Goal: Information Seeking & Learning: Learn about a topic

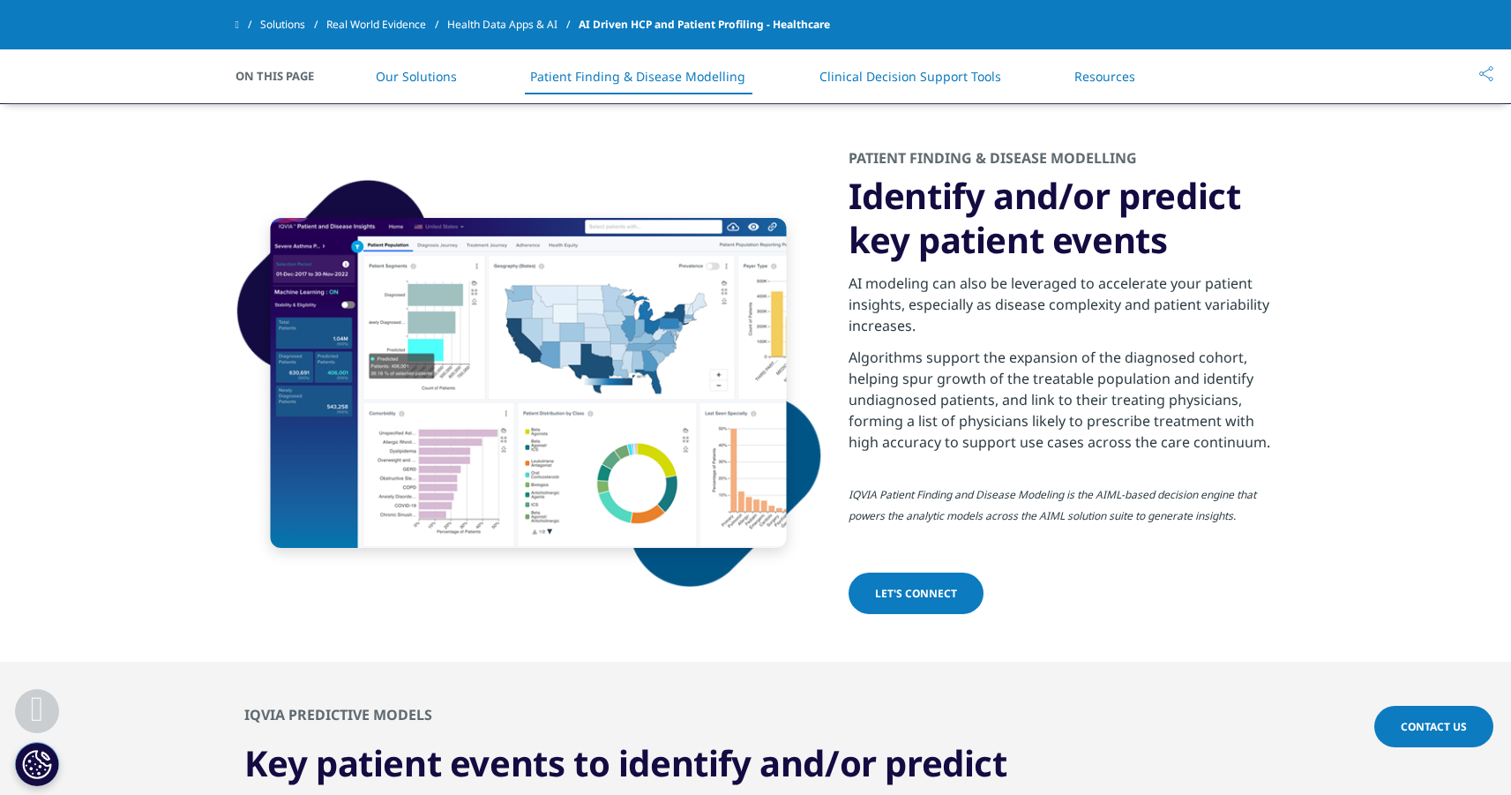
scroll to position [1351, 0]
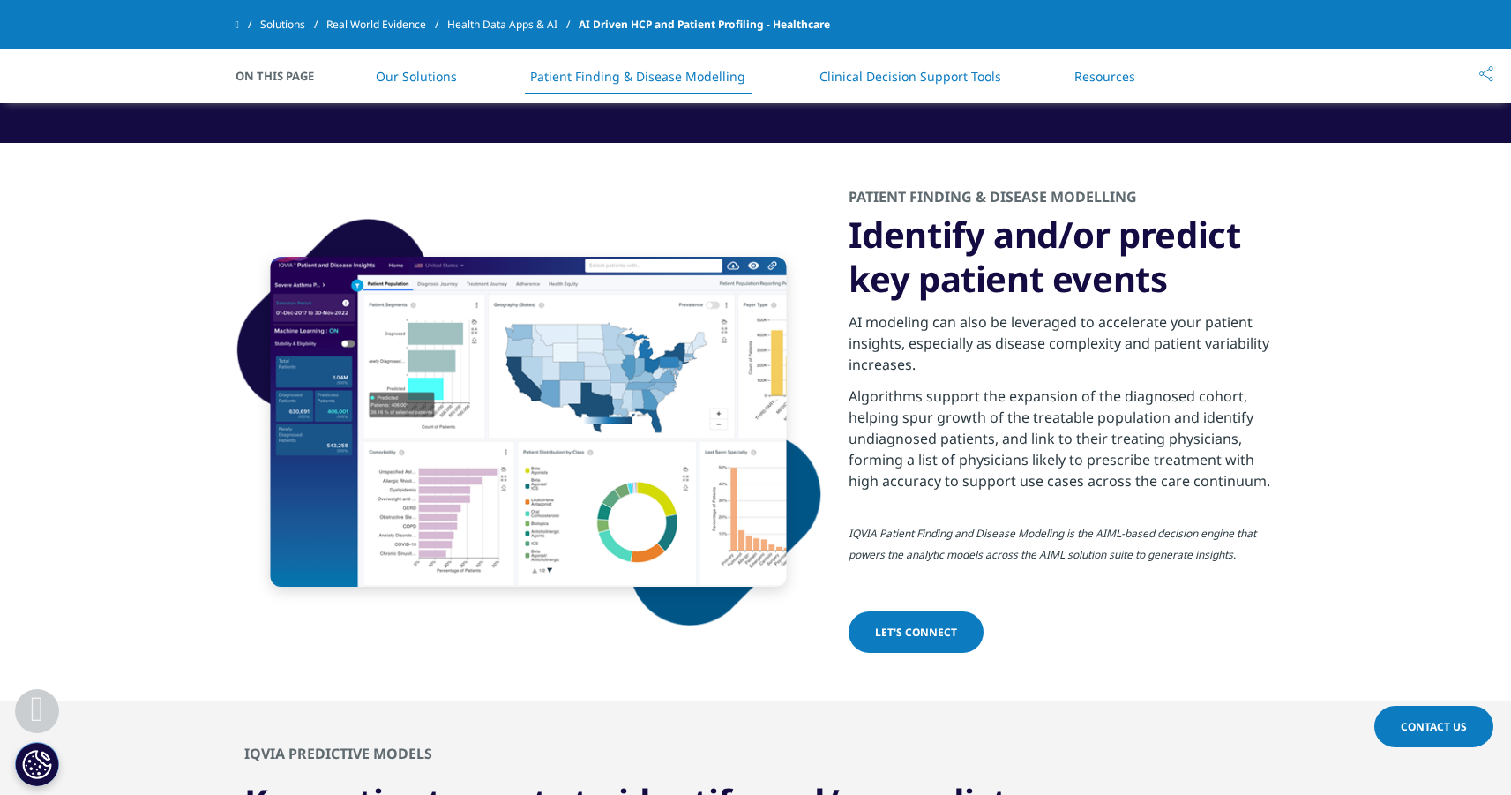
click at [431, 198] on div "PATIENT FINDING & DISEASE MODELLING Identify and/or predict key patient events …" at bounding box center [756, 422] width 1041 height 558
click at [423, 79] on link "Our Solutions" at bounding box center [416, 76] width 81 height 17
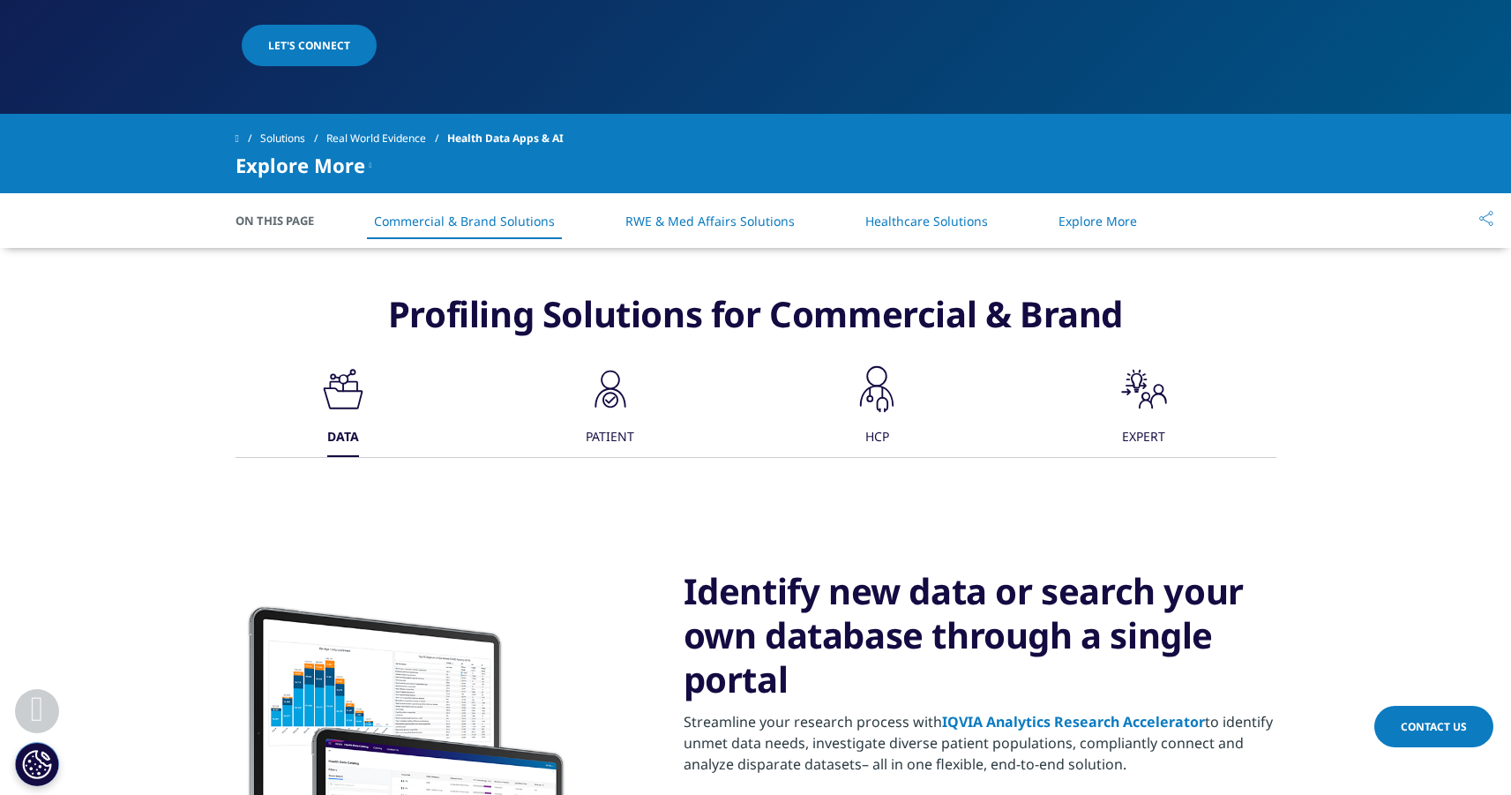
scroll to position [591, 0]
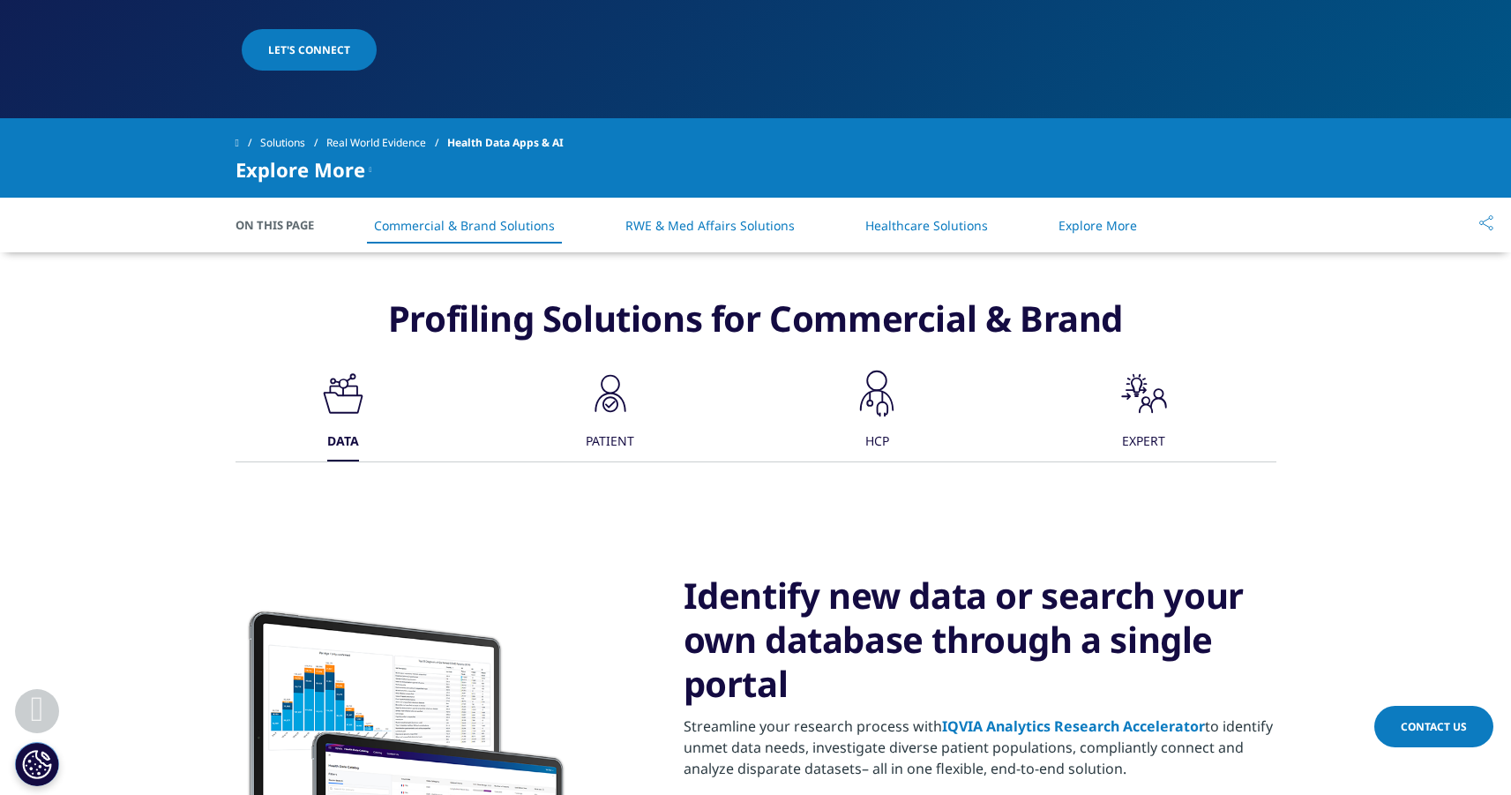
click at [584, 435] on div ".cls-1{fill:#1a2525;stroke-width:0px;} PATIENT" at bounding box center [610, 414] width 53 height 94
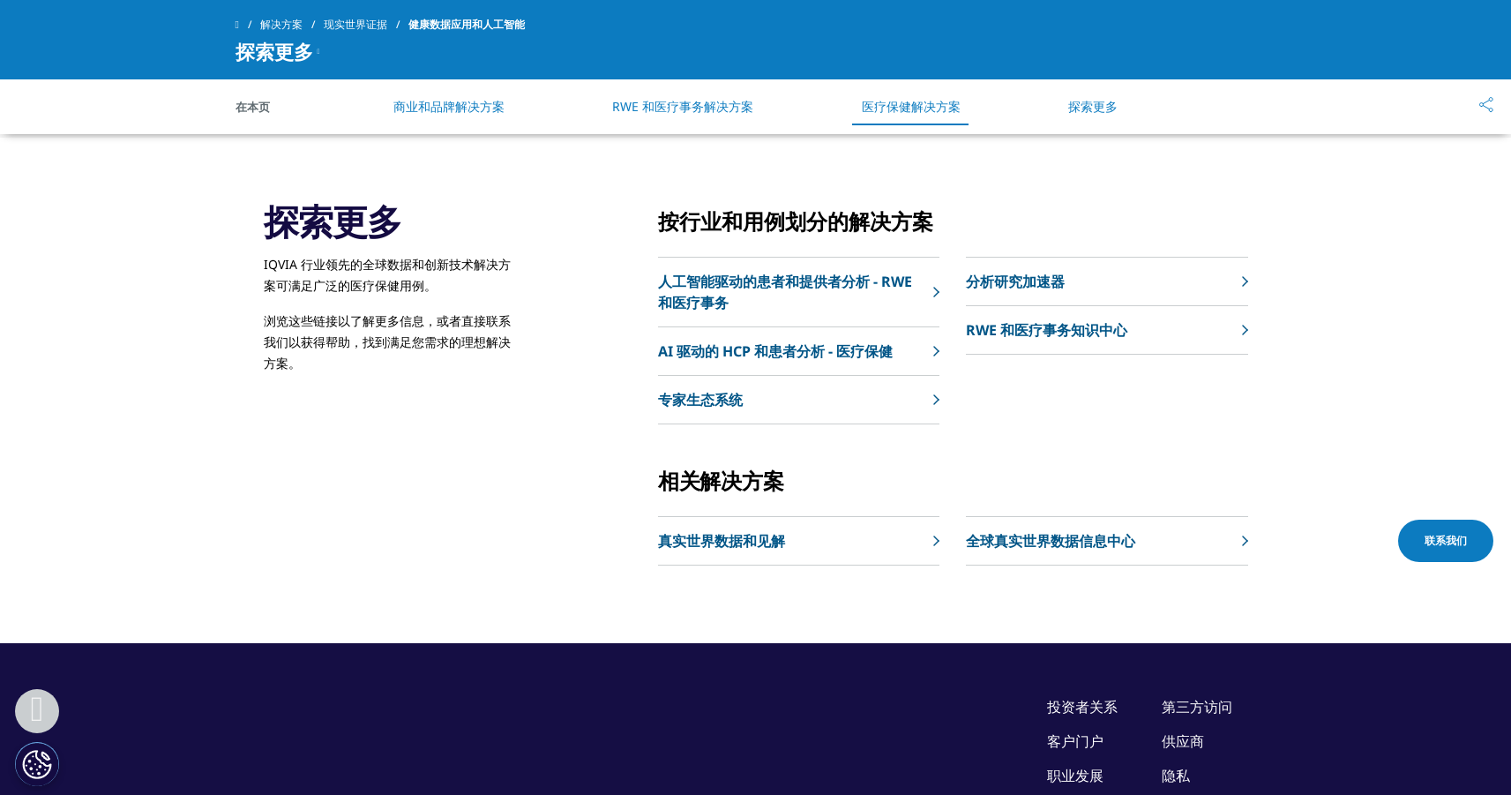
scroll to position [3291, 0]
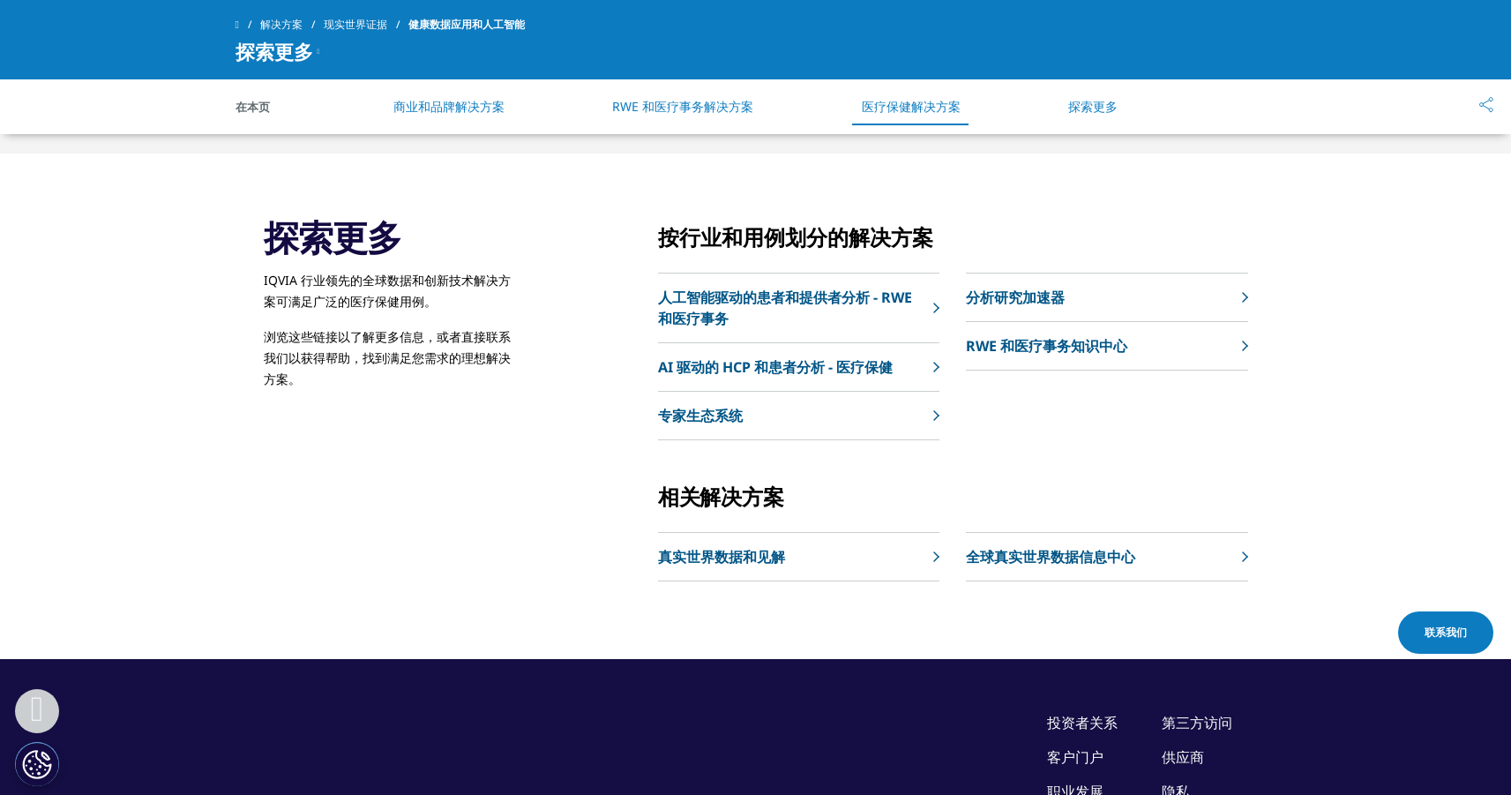
click at [860, 303] on font "人工智能驱动的患者和提供者分析 - RWE 和医疗事务" at bounding box center [785, 308] width 254 height 41
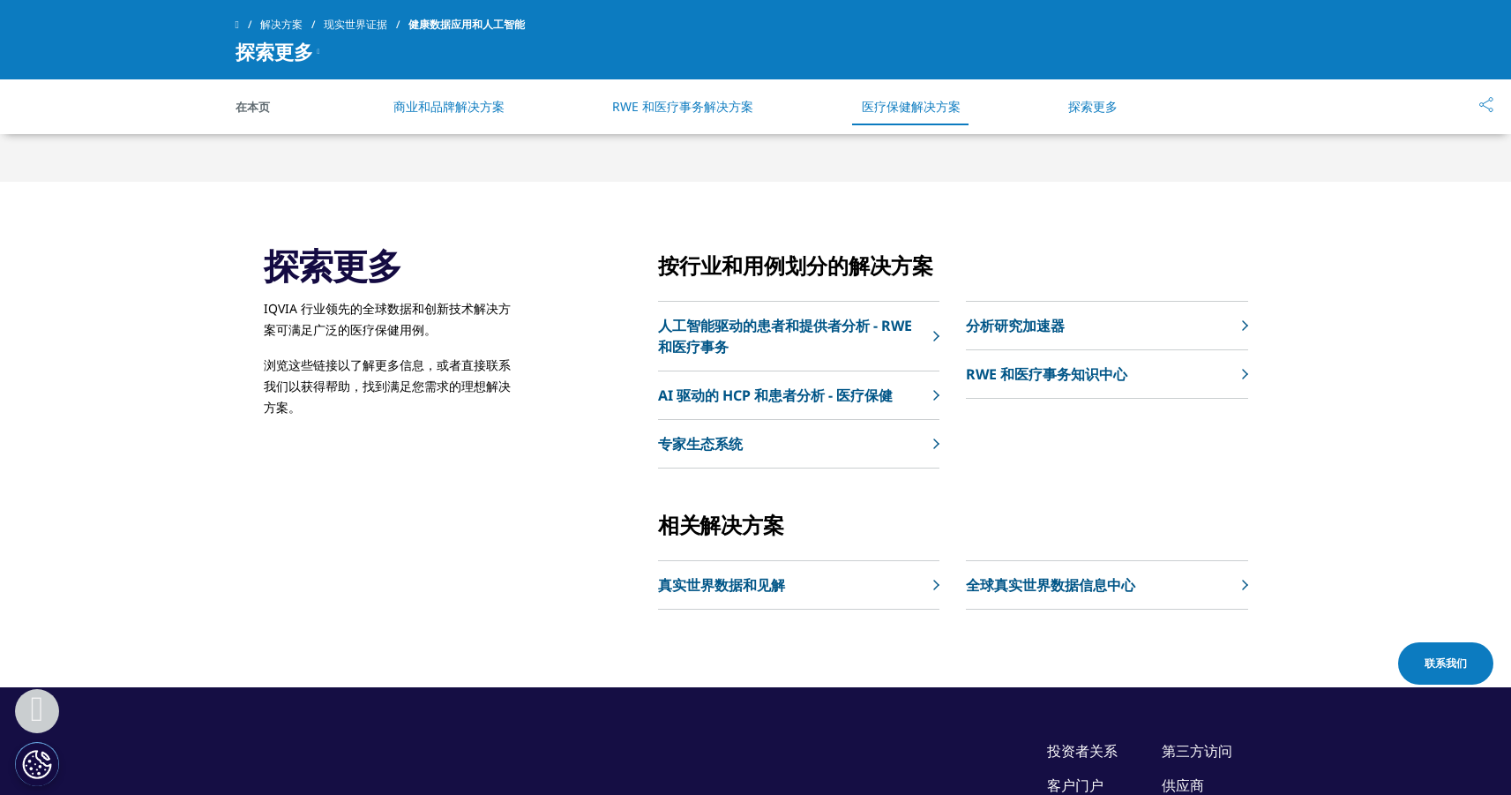
scroll to position [3351, 0]
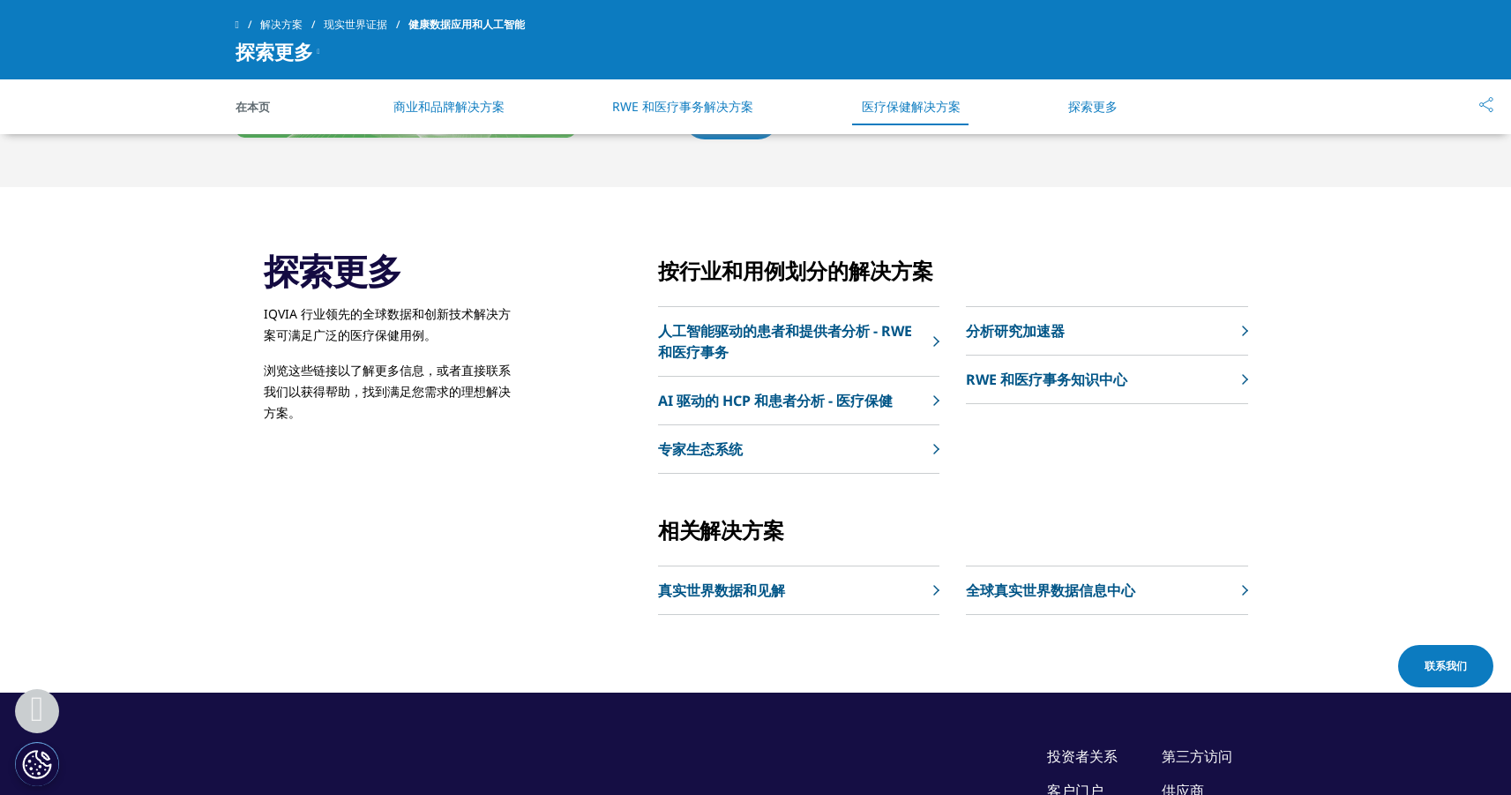
click at [736, 401] on font "AI 驱动的 HCP 和患者分析 - 医疗保健" at bounding box center [775, 400] width 235 height 19
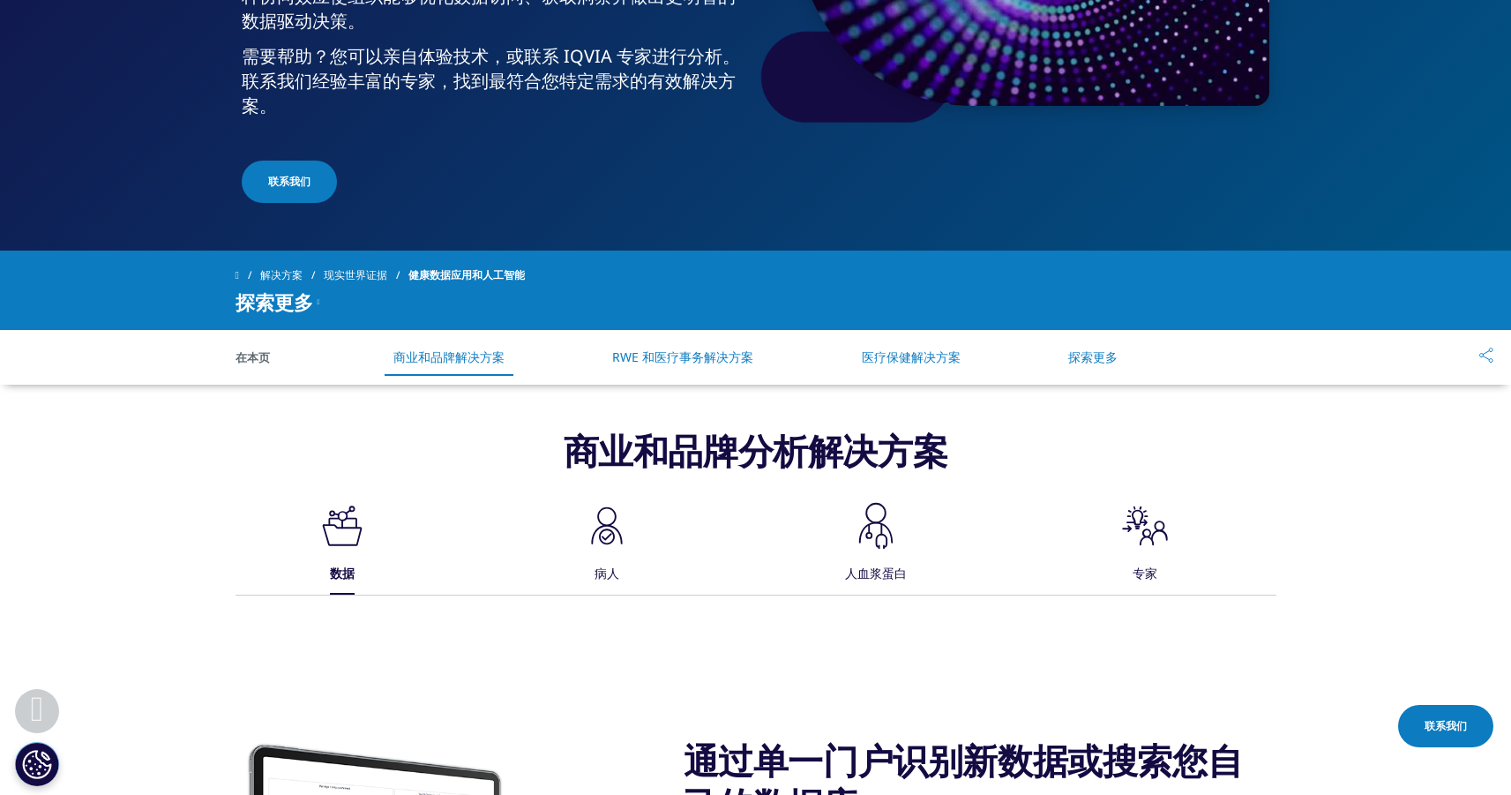
scroll to position [409, 0]
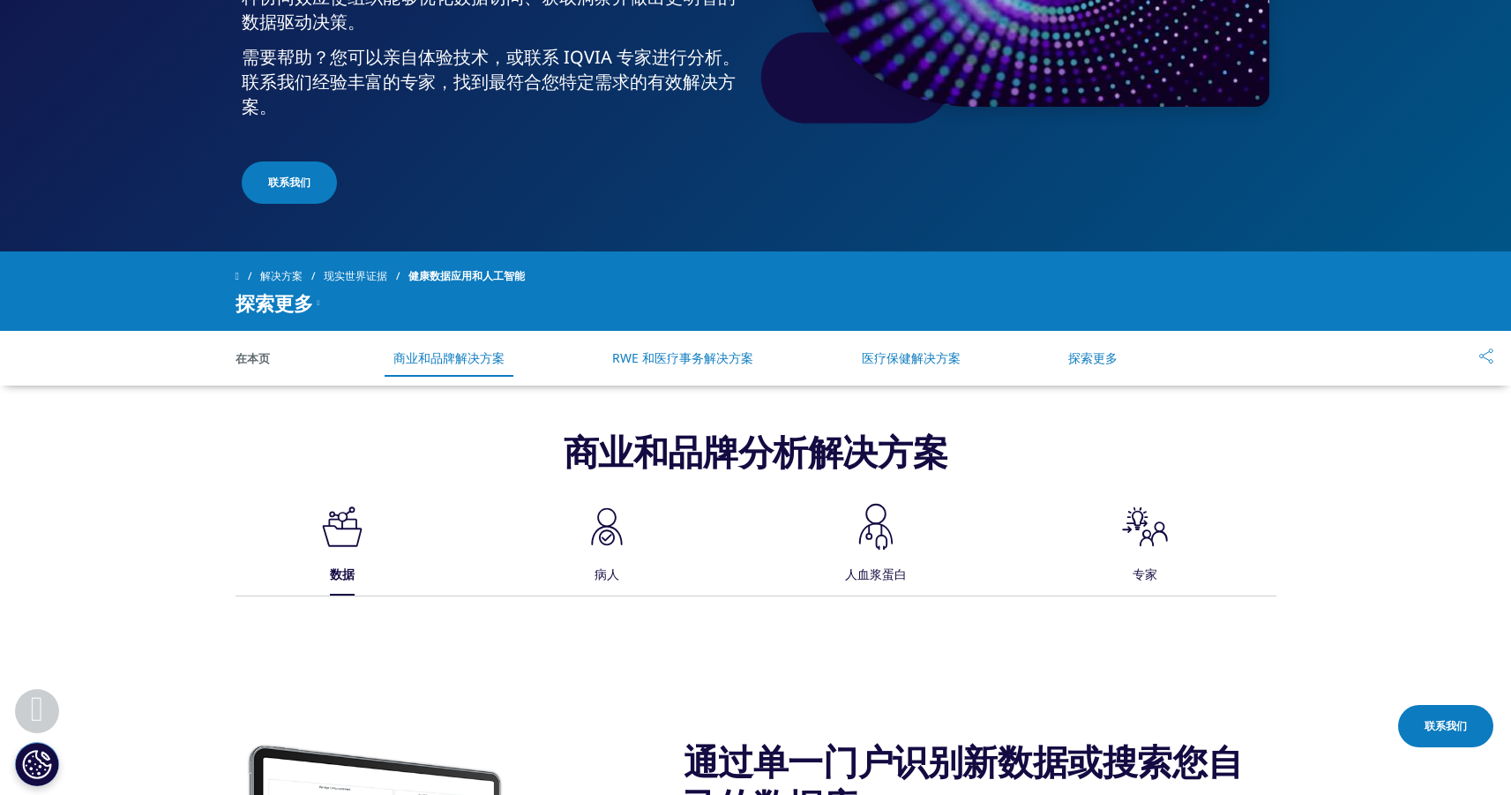
click at [226, 363] on div "在本页 商业和品牌解决方案 RWE 和医疗事务解决方案 医疗保健解决方案 探索更多 Copy Link email facebook twitter link…" at bounding box center [755, 358] width 1511 height 55
click at [265, 363] on font "在本页" at bounding box center [253, 358] width 34 height 16
click at [676, 546] on div ".cls-1{fill:#231f20;} 数据 .cls-1{fill:#1a2525;stroke-width:0px;} 病人 .cls-1{fill:…" at bounding box center [756, 547] width 1041 height 95
click at [602, 547] on icon ".cls-1{fill:#1a2525;stroke-width:0px;}" at bounding box center [606, 526] width 53 height 53
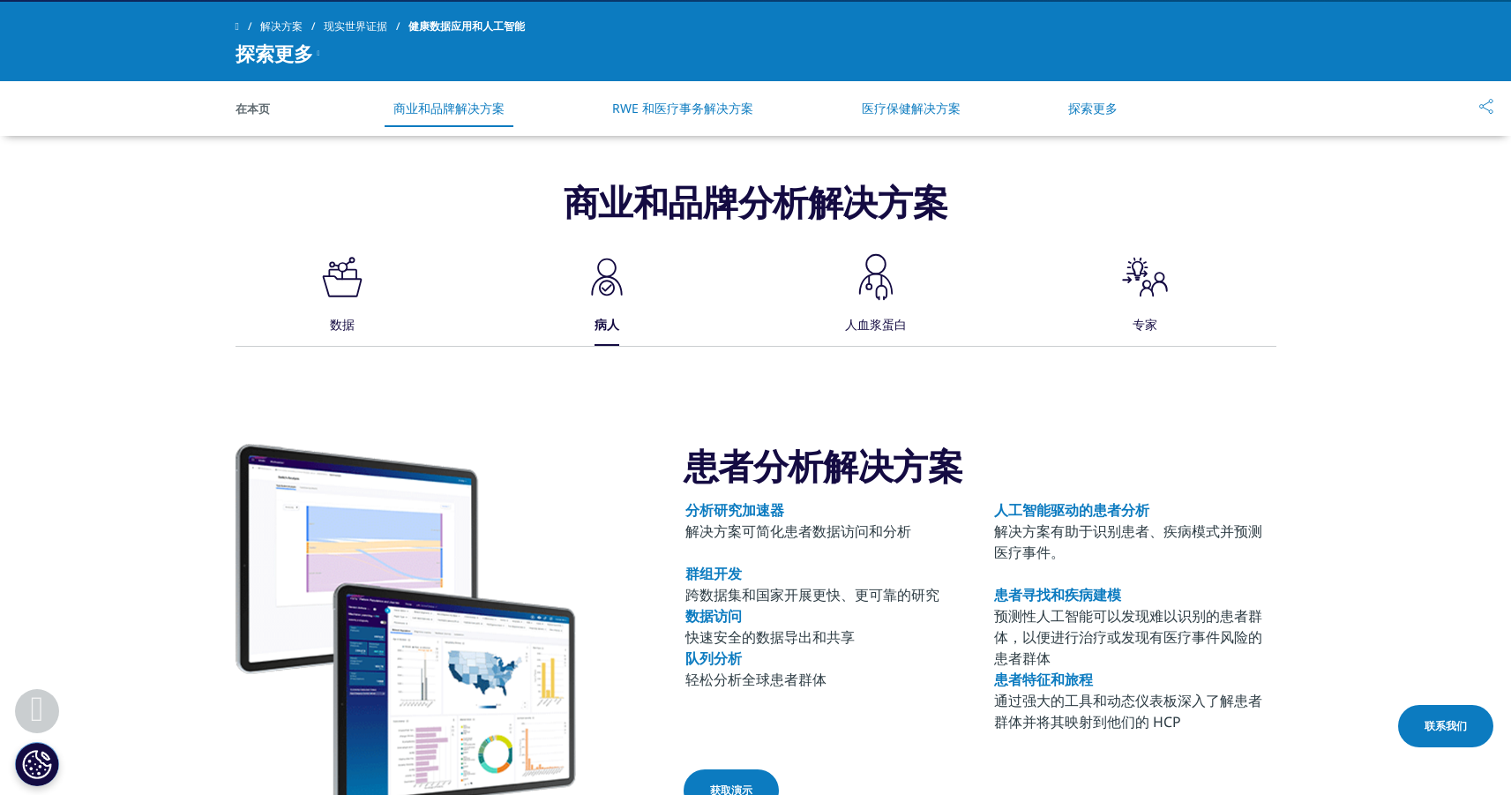
scroll to position [655, 0]
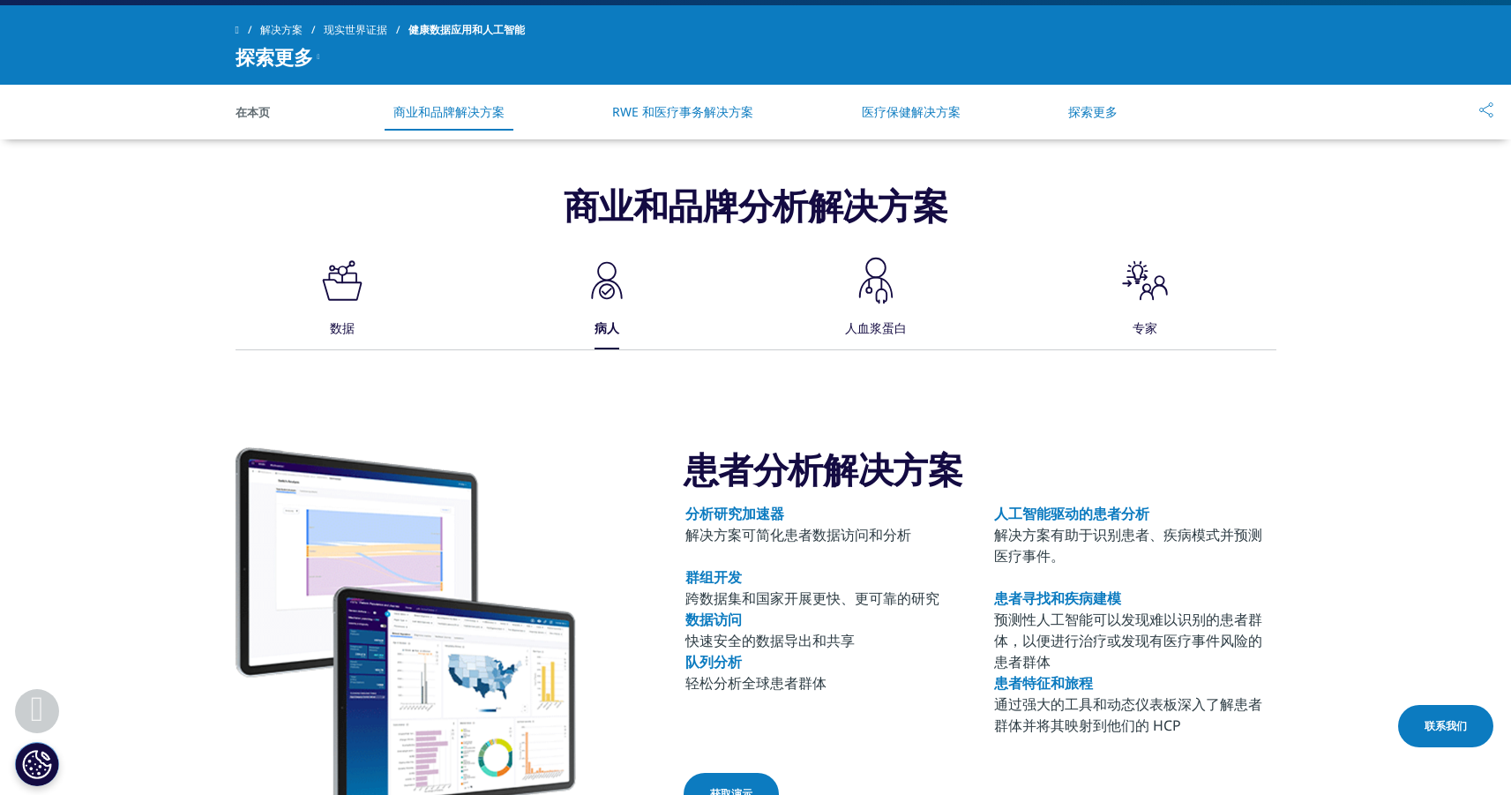
click at [878, 270] on icon ".cls-1{fill:#231f20;}" at bounding box center [875, 280] width 53 height 53
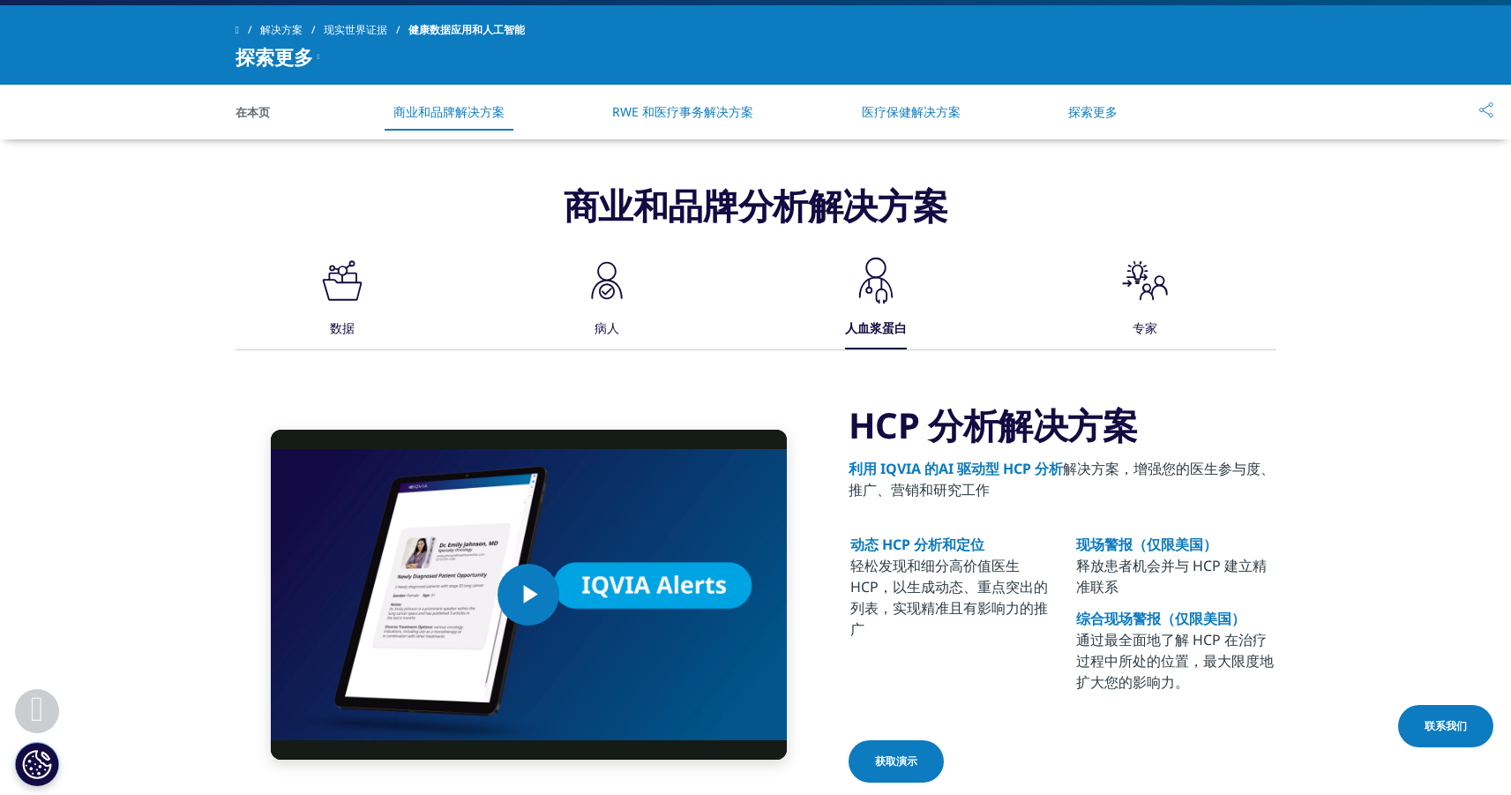
click at [1138, 281] on icon at bounding box center [1137, 282] width 5 height 2
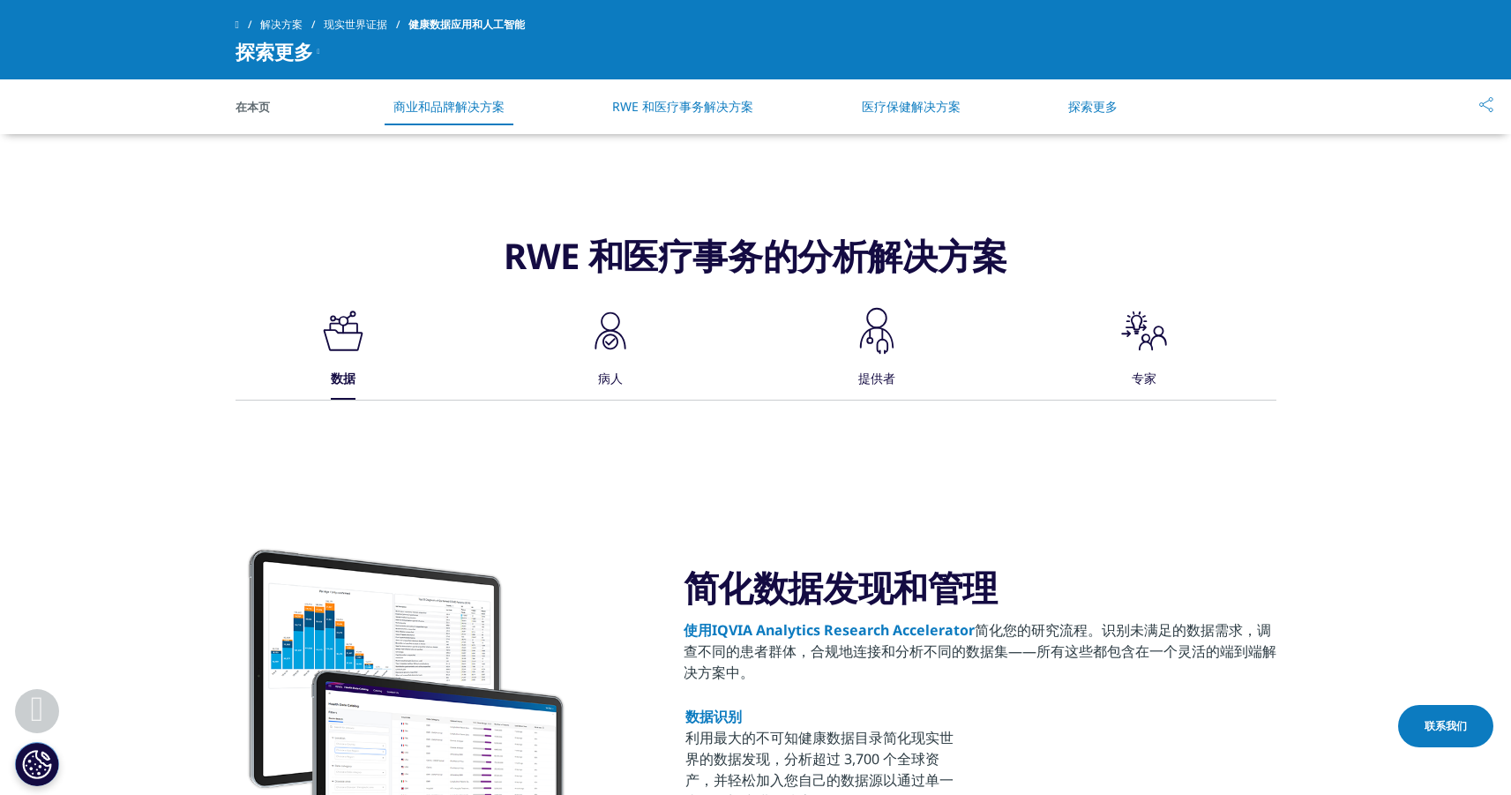
scroll to position [1201, 0]
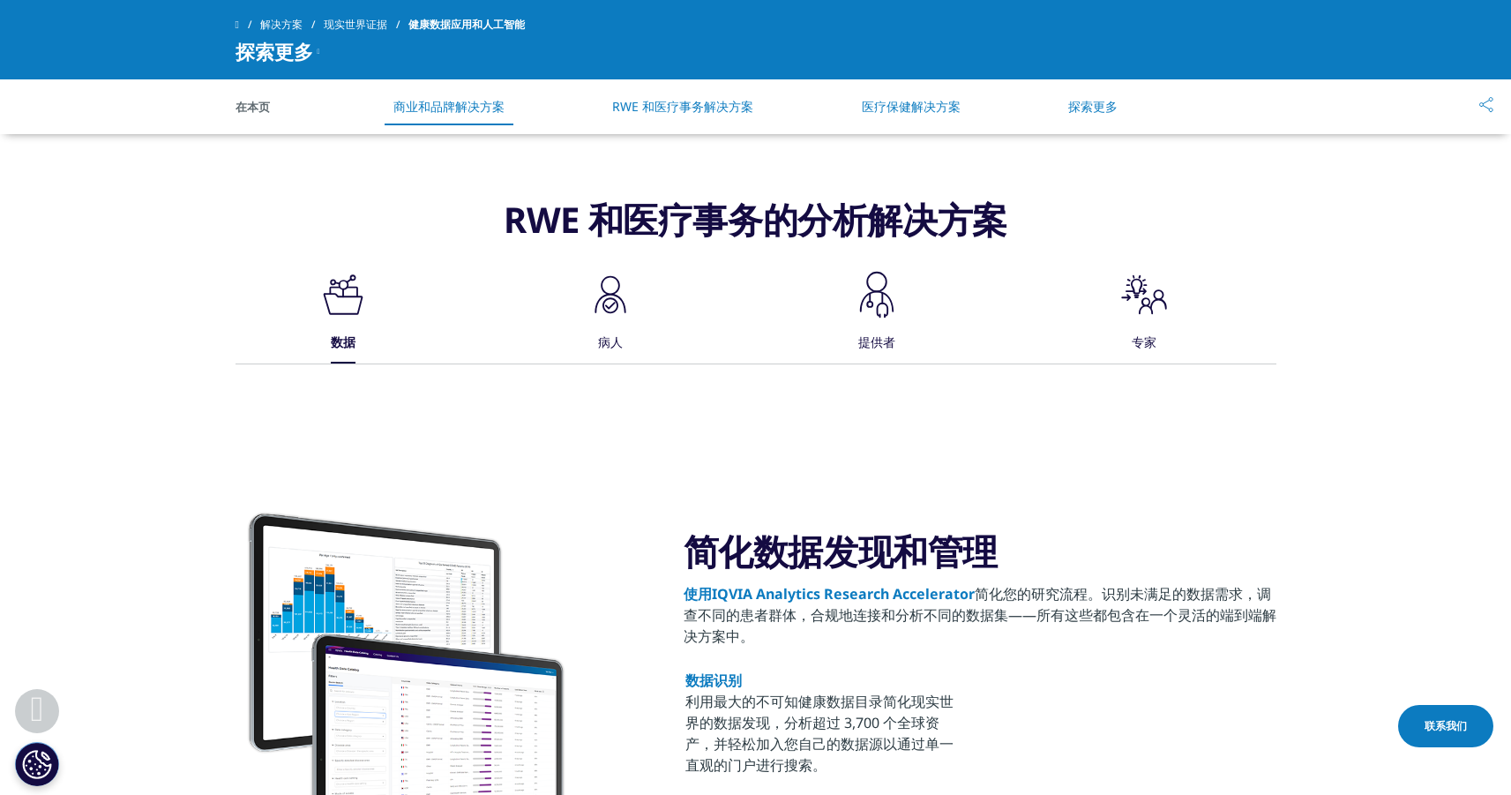
click at [612, 318] on icon ".cls-1{fill:#1a2525;stroke-width:0px;}" at bounding box center [610, 294] width 53 height 53
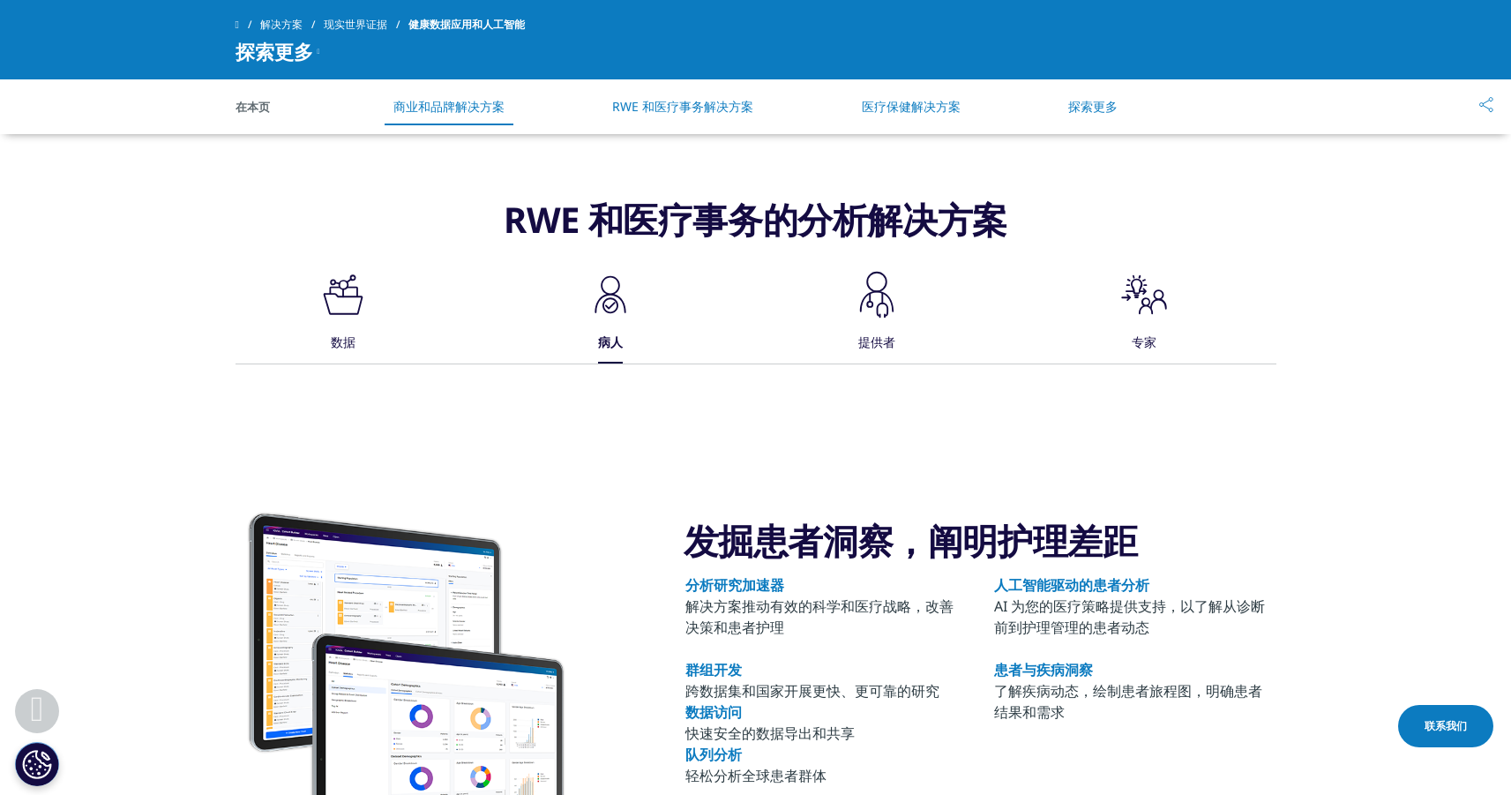
click at [1040, 592] on font "人工智能驱动的患者分析" at bounding box center [1071, 584] width 155 height 19
click at [863, 305] on icon ".cls-1{fill:#231f20;}" at bounding box center [876, 294] width 53 height 53
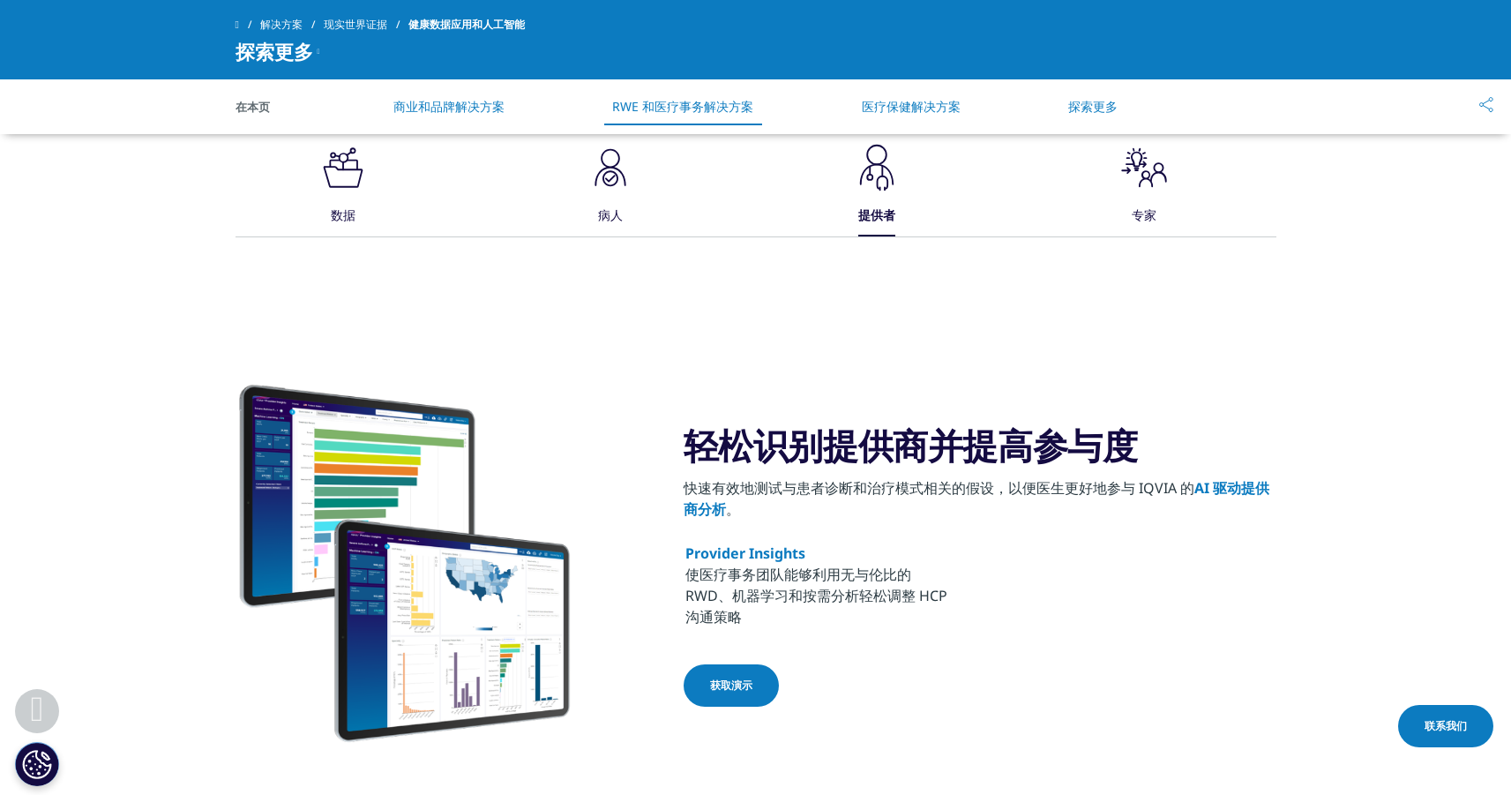
scroll to position [1333, 0]
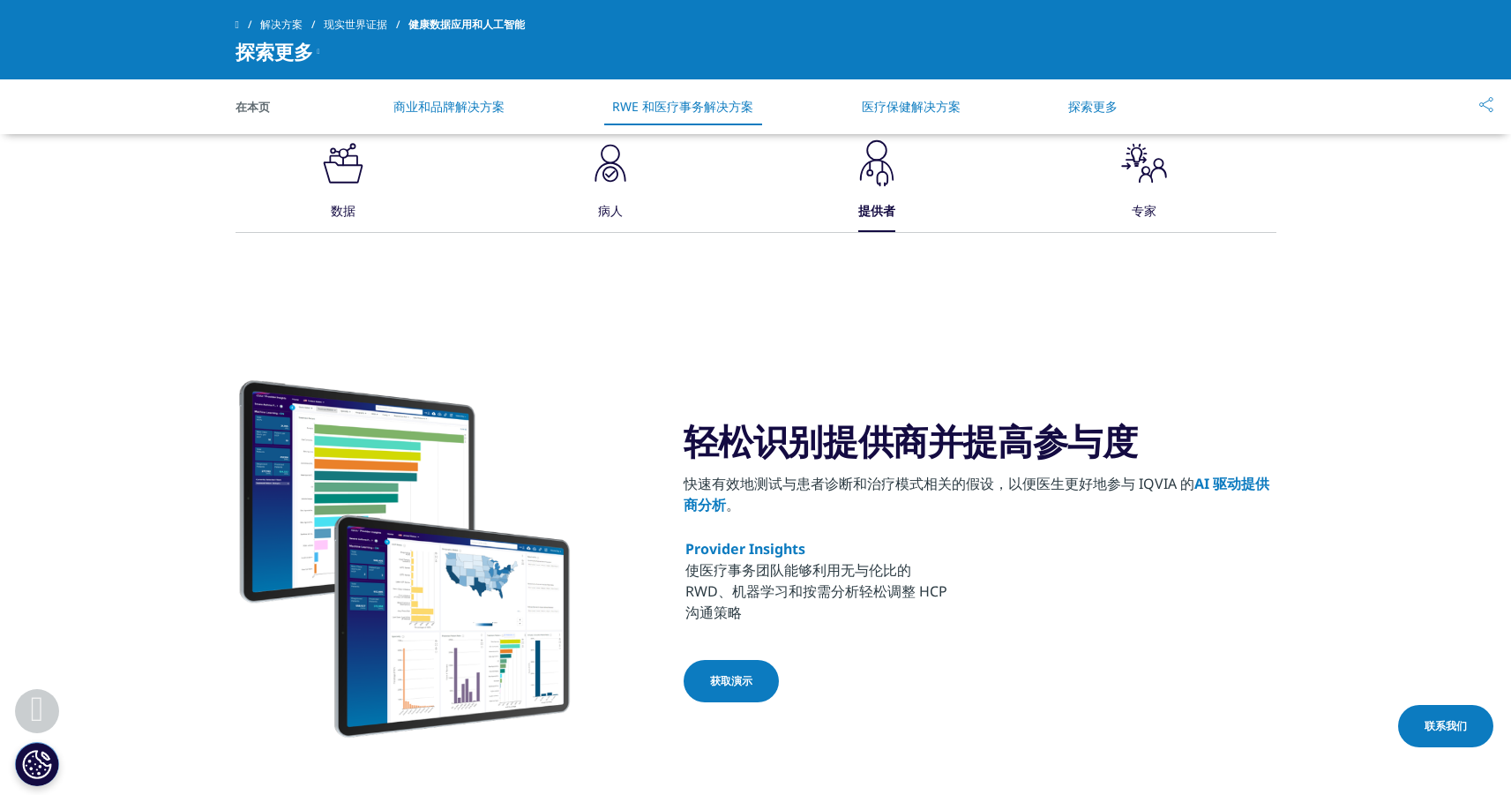
click at [1148, 157] on icon ".st0{fill:#000;}" at bounding box center [1144, 163] width 53 height 53
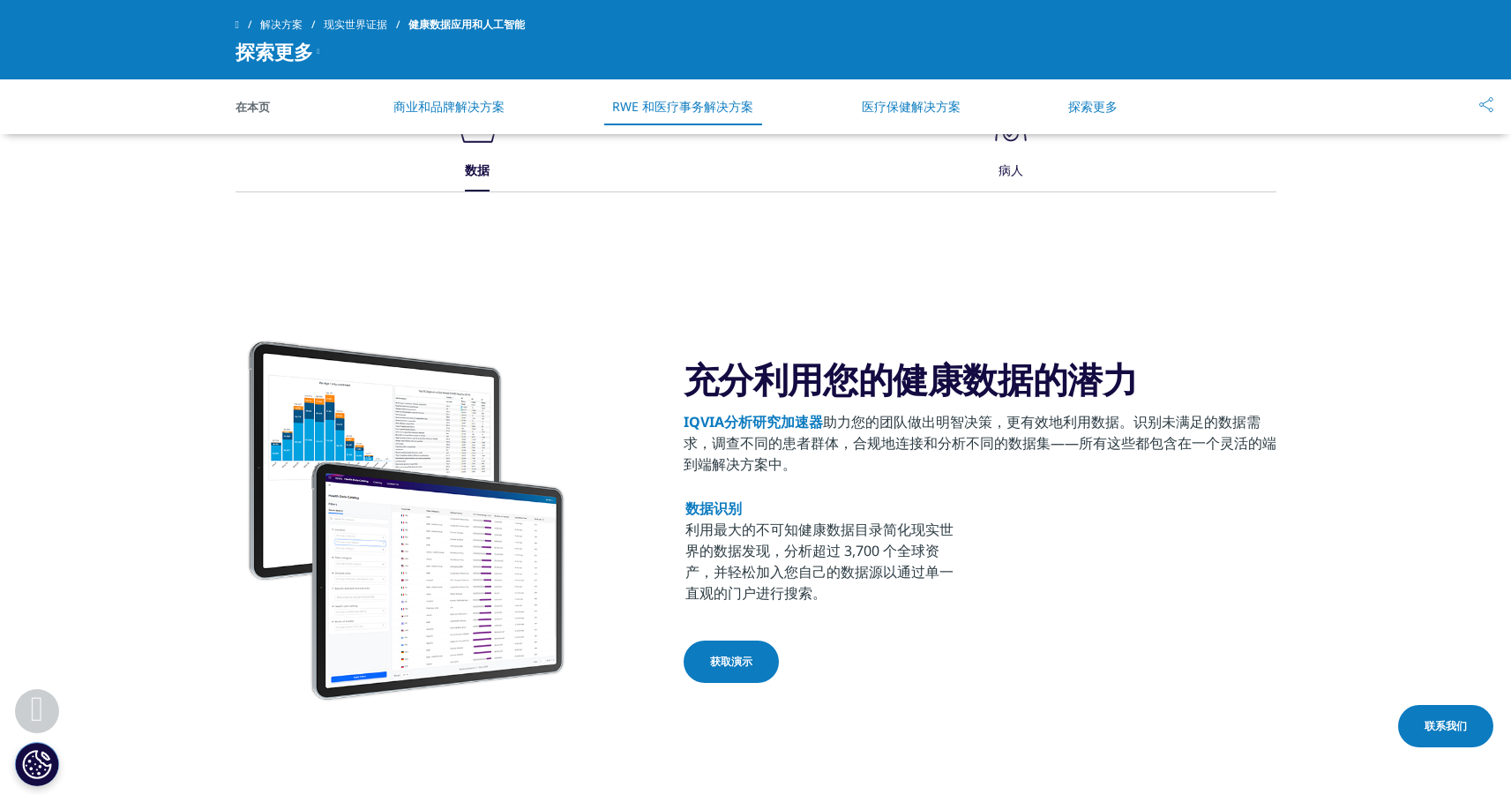
scroll to position [2069, 0]
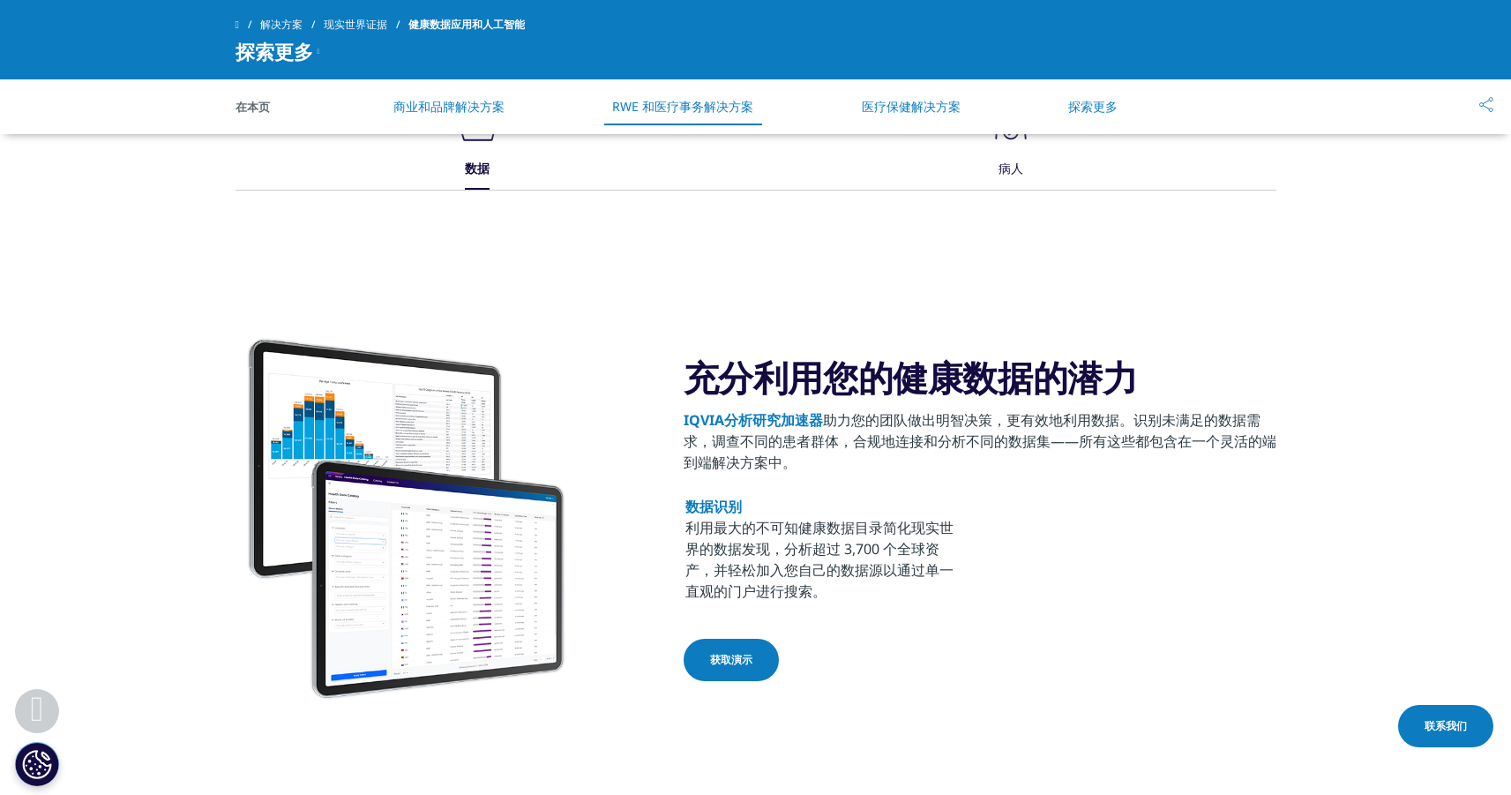
click at [1021, 167] on font "病人" at bounding box center [1011, 168] width 25 height 17
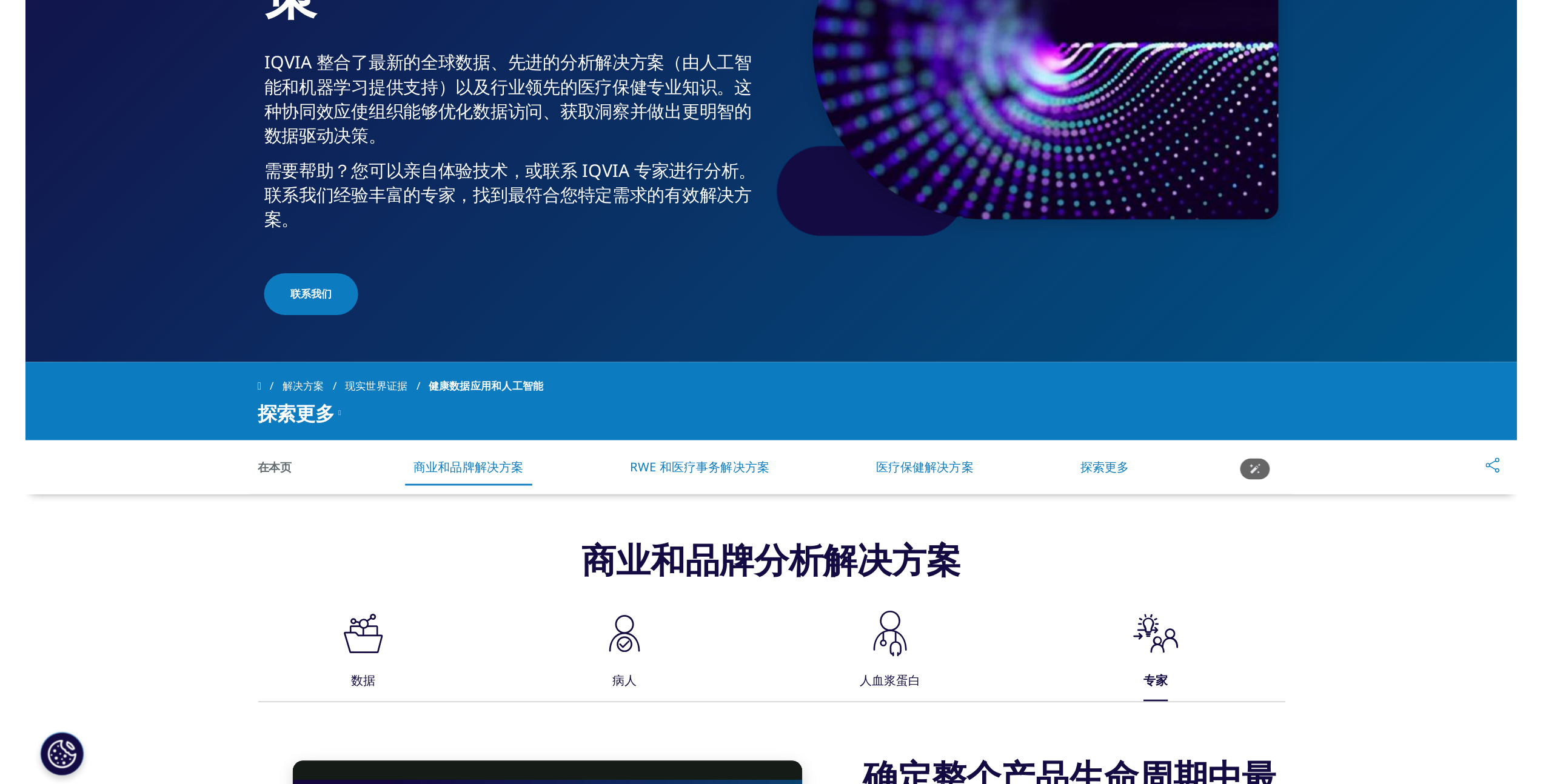
scroll to position [0, 0]
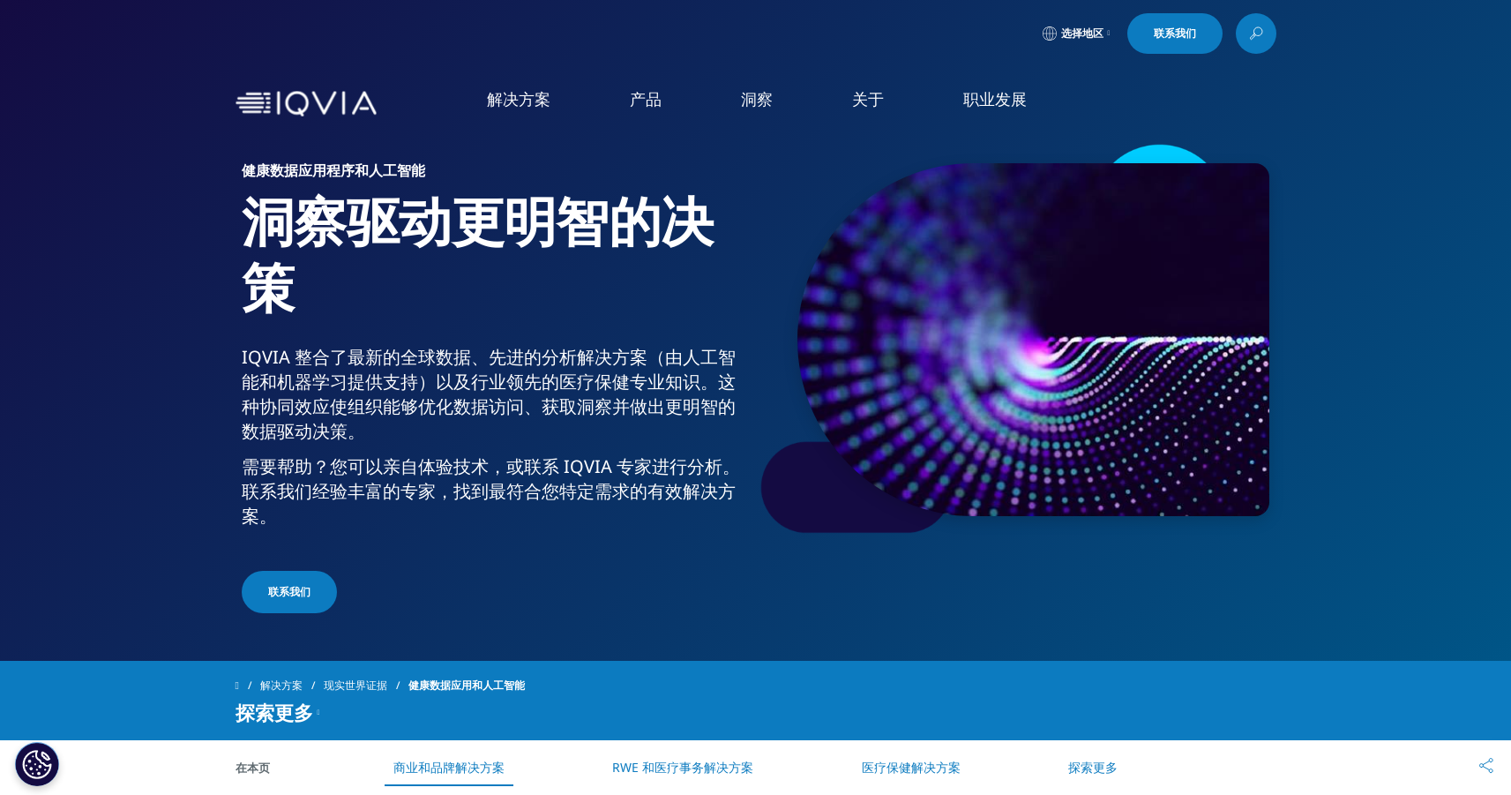
click at [952, 221] on font "健康数据应用和人工智能" at bounding box center [969, 222] width 155 height 19
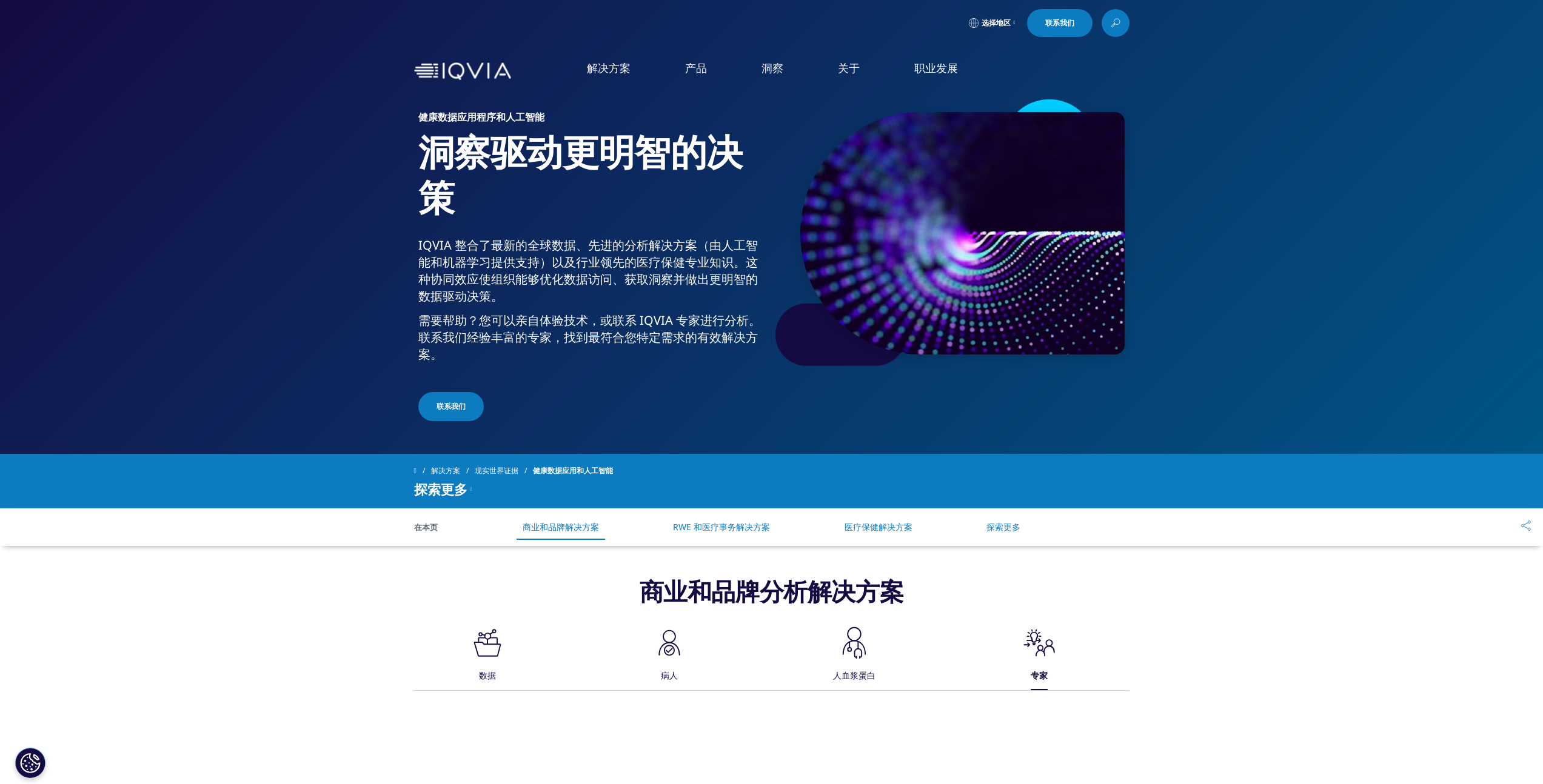
click at [953, 149] on font "健康数据应用和人工智能" at bounding box center [953, 153] width 107 height 13
click at [953, 219] on font "AI 患者和 HCP 分析 - 商业化" at bounding box center [961, 221] width 122 height 13
click at [942, 242] on font "人工智能患者和提供者分析 - 医疗事务" at bounding box center [981, 245] width 163 height 13
click at [940, 264] on font "人工智能患者和 HCP 分析 - 医疗保健​" at bounding box center [979, 267] width 158 height 13
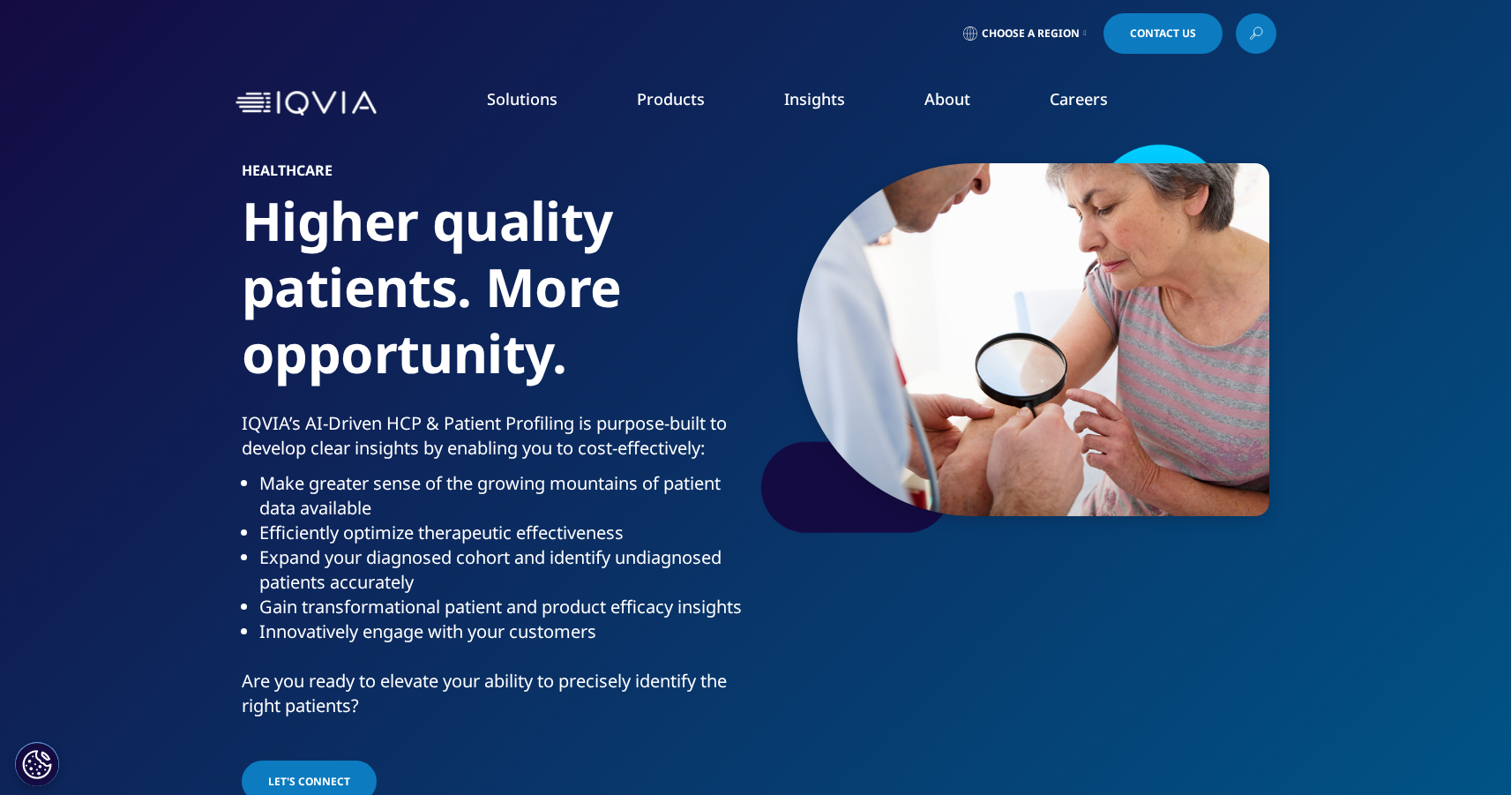
click at [966, 221] on link "Health Data Apps & AI" at bounding box center [1028, 221] width 273 height 19
click at [198, 273] on link "IQVIA Healthcare-grade AI®" at bounding box center [186, 270] width 187 height 19
click at [188, 297] on link "IQVIA AI Assistant" at bounding box center [152, 304] width 119 height 19
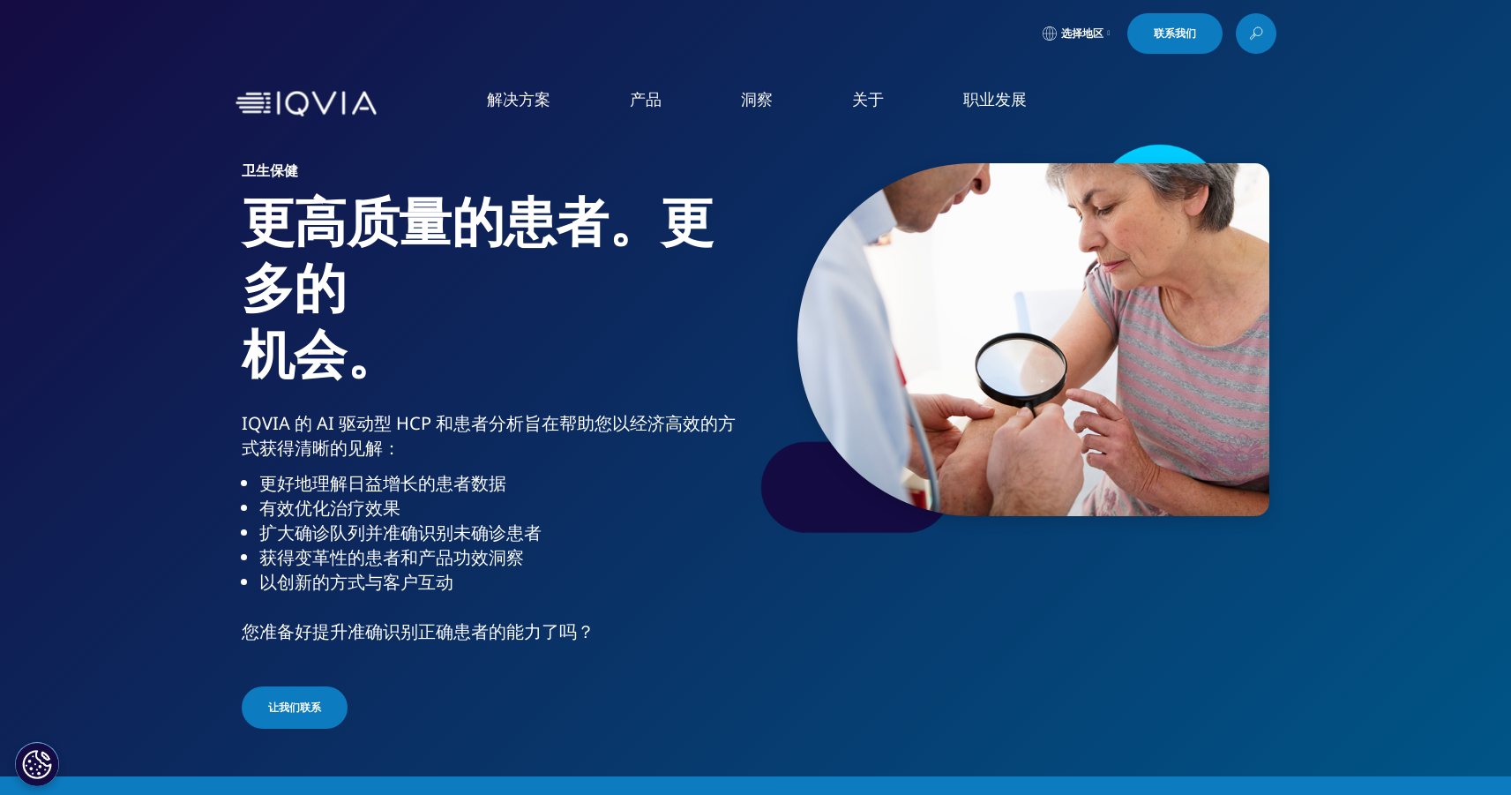
click at [186, 243] on li "IQVIA 互联智能™" at bounding box center [254, 238] width 359 height 34
click at [168, 236] on font "IQVIA 互联智能™" at bounding box center [147, 237] width 109 height 19
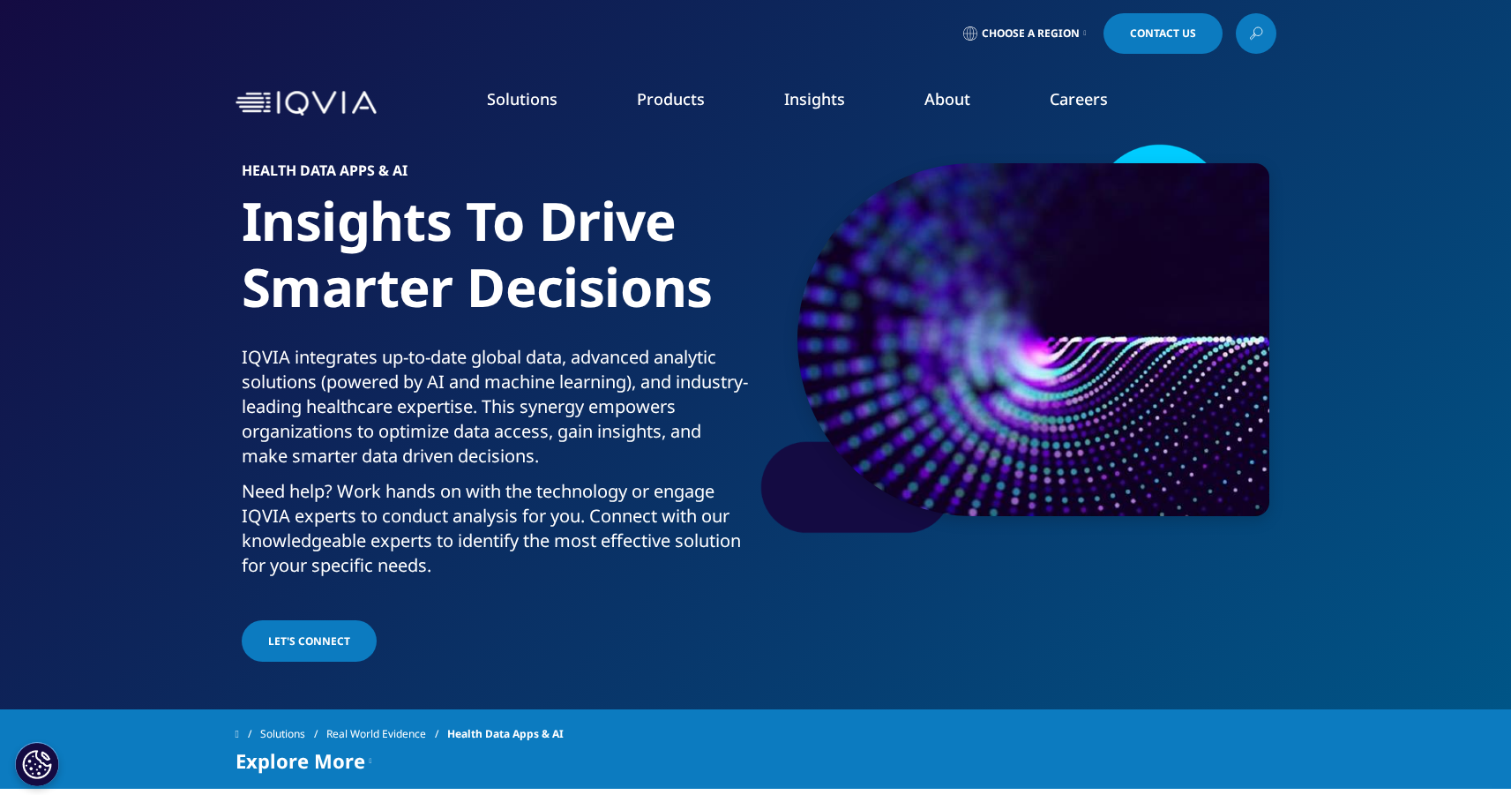
click at [988, 318] on link "AI Patient & HCP Profiling- Commercial" at bounding box center [1028, 319] width 273 height 19
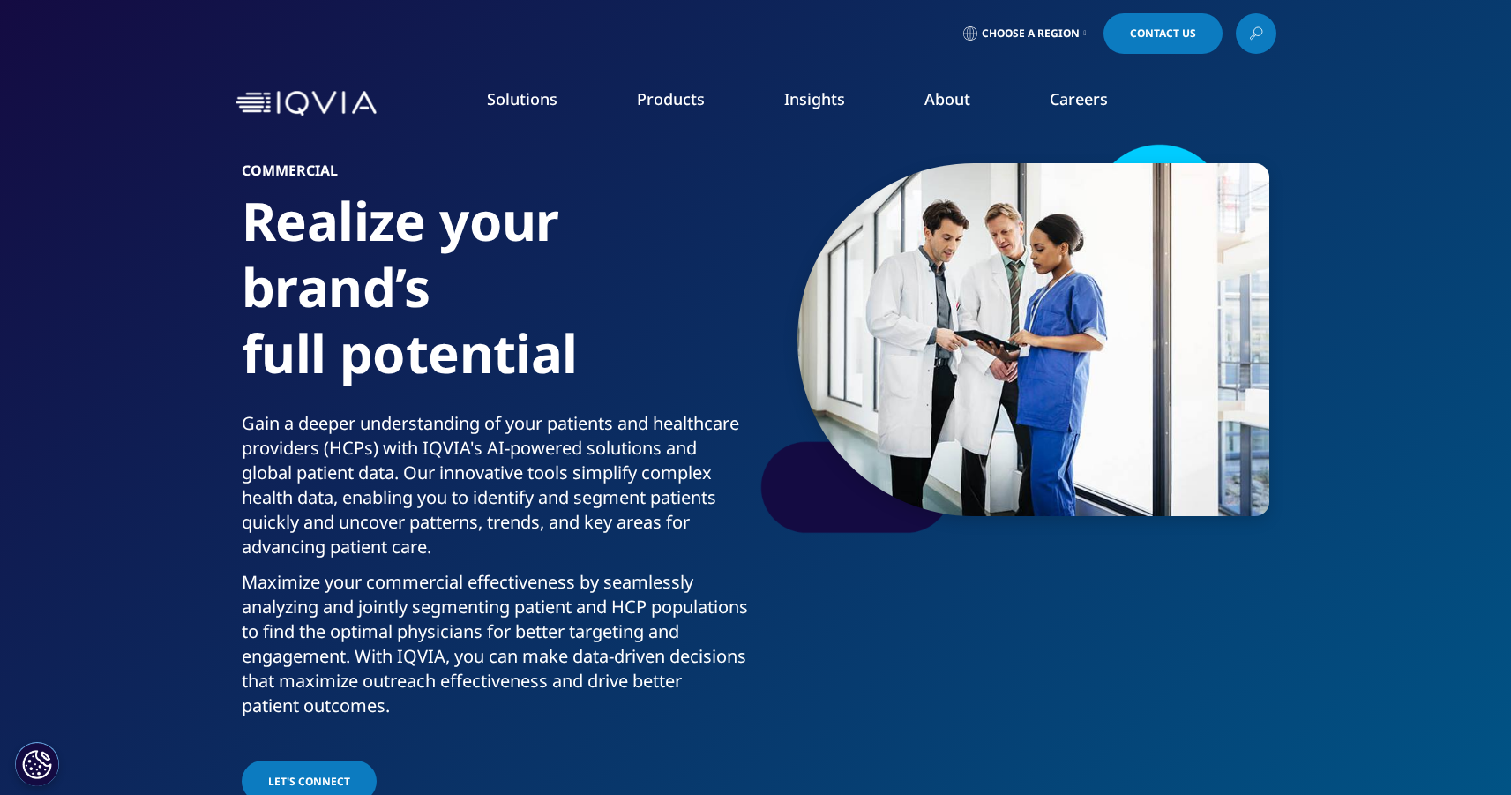
click at [352, 182] on h6 "COMMERCIAL" at bounding box center [495, 175] width 507 height 25
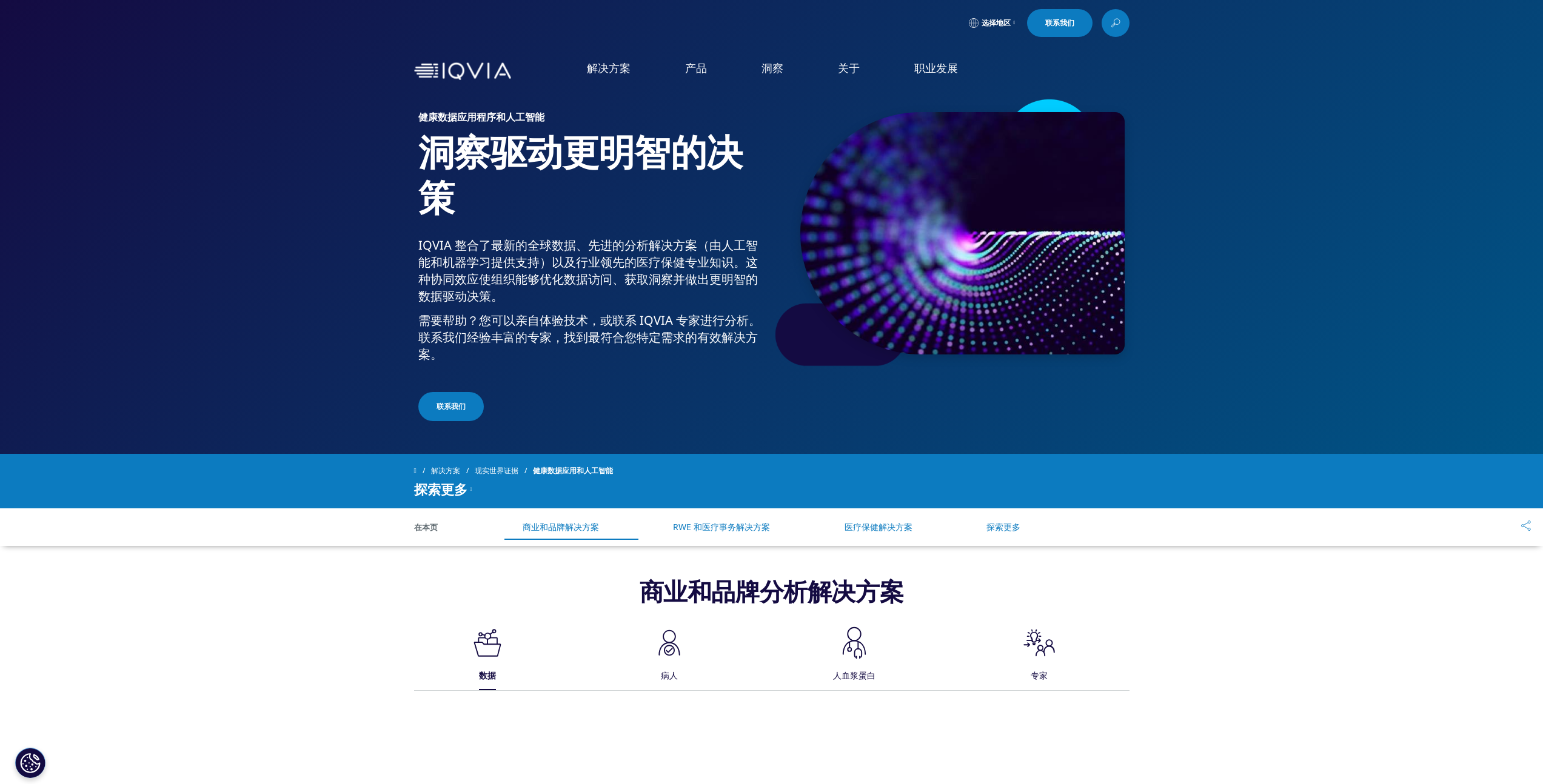
click at [1195, 267] on section "健康数据应用程序和人工智能 洞察驱动更明智的决策 IQVIA 整合了最新的全球数据、先进的分析解决方案（由人工智能和机器学习提供支持）以及行业领先的医疗保健专…" at bounding box center [771, 227] width 1543 height 454
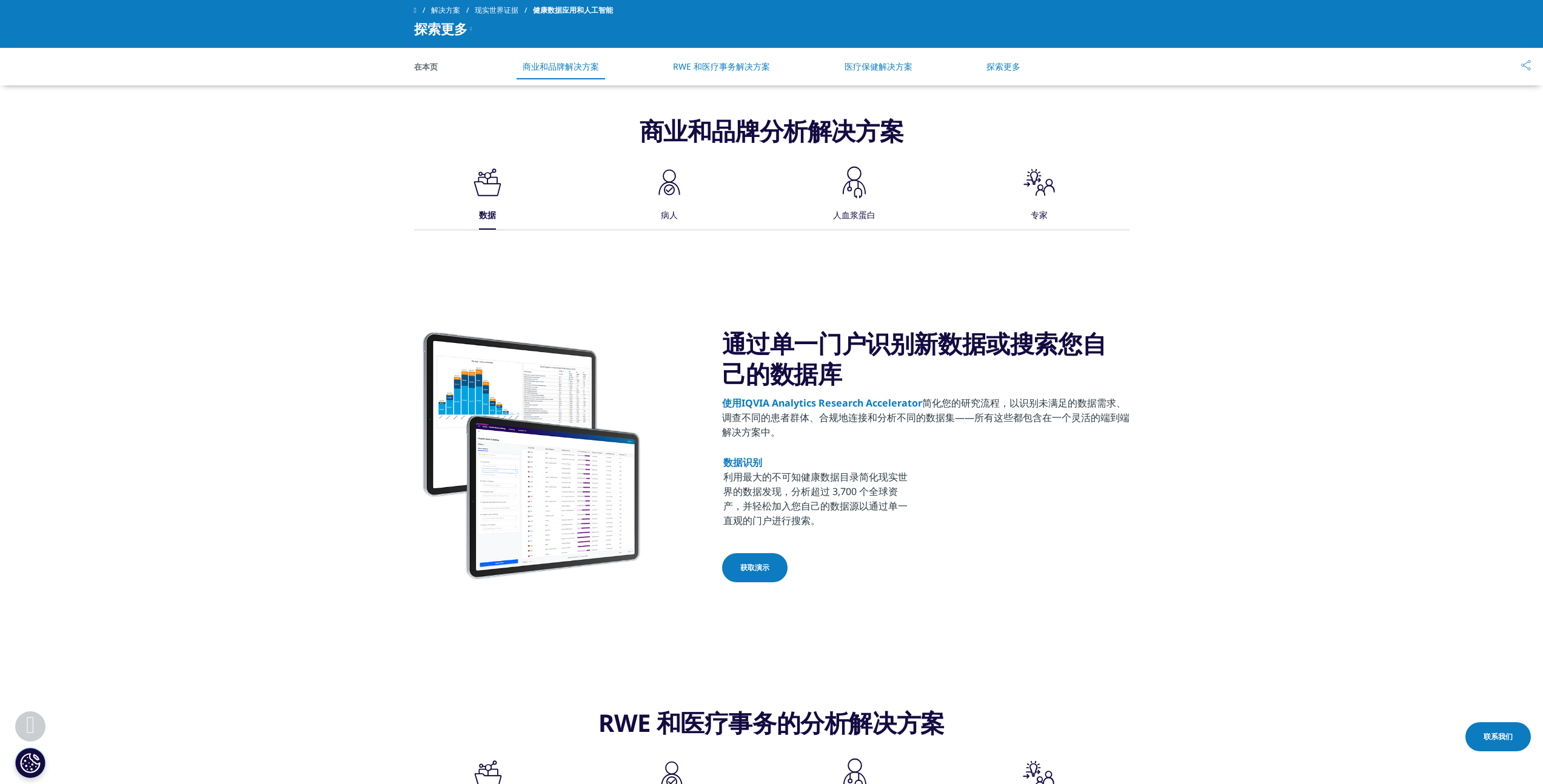
scroll to position [467, 0]
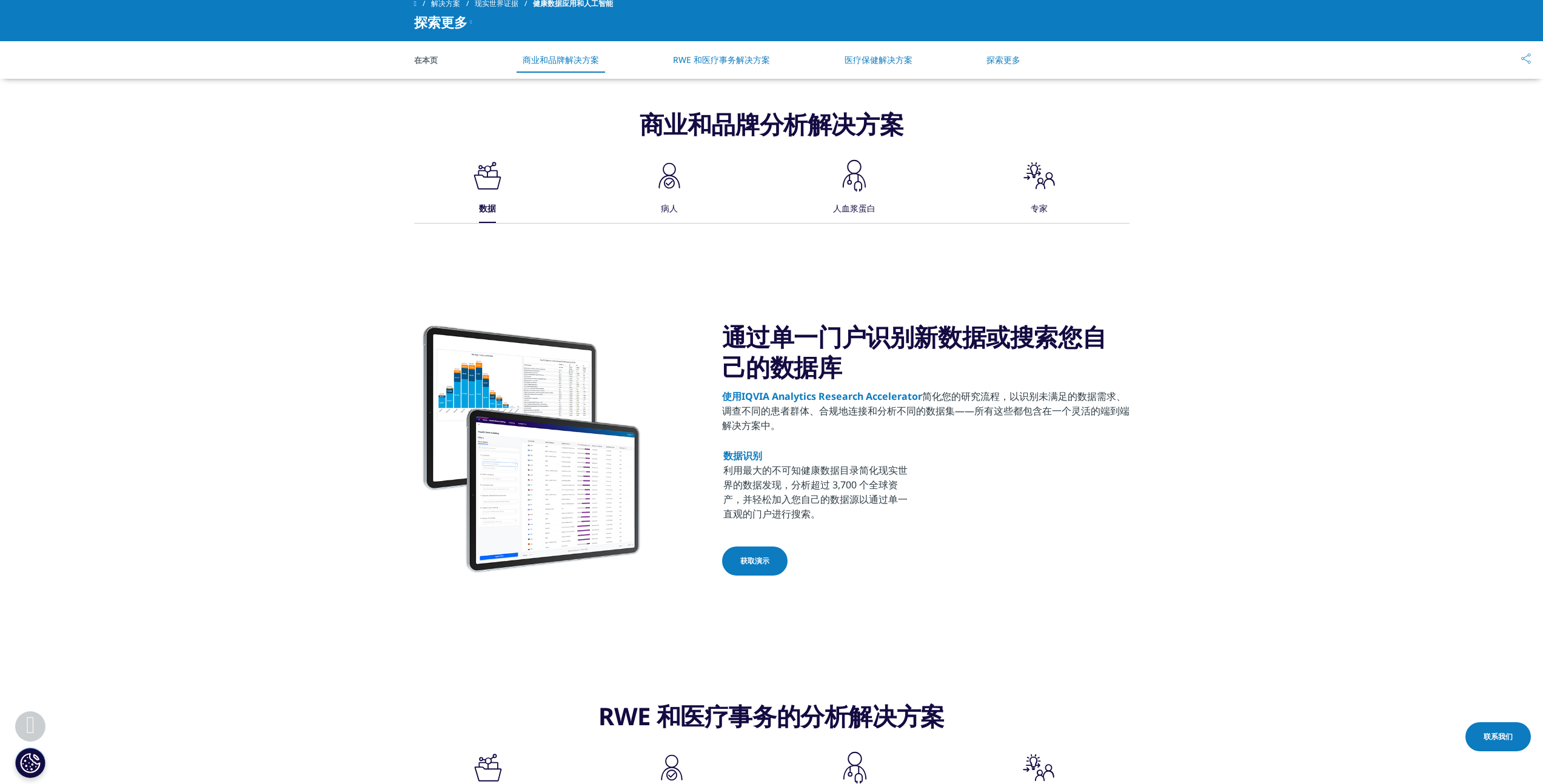
click at [656, 176] on icon ".cls-1{fill:#1a2525;stroke-width:0px;}" at bounding box center [669, 175] width 36 height 36
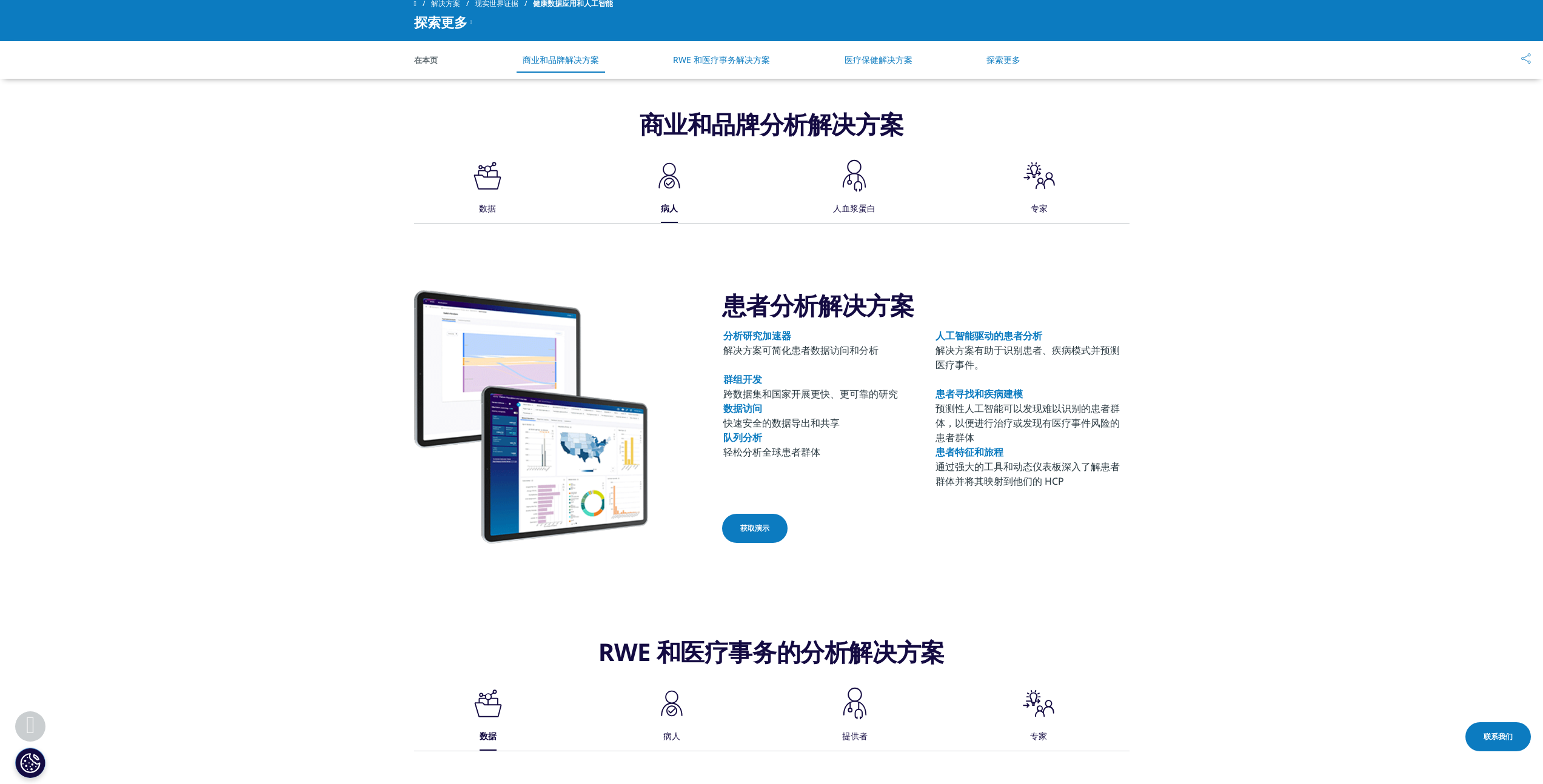
click at [830, 177] on div ".cls-1{fill:#231f20;} 数据 .cls-1{fill:#1a2525;stroke-width:0px;} 病人 .cls-1{fill:…" at bounding box center [771, 190] width 715 height 65
click at [858, 190] on icon ".cls-1{fill:#231f20;}" at bounding box center [854, 175] width 36 height 36
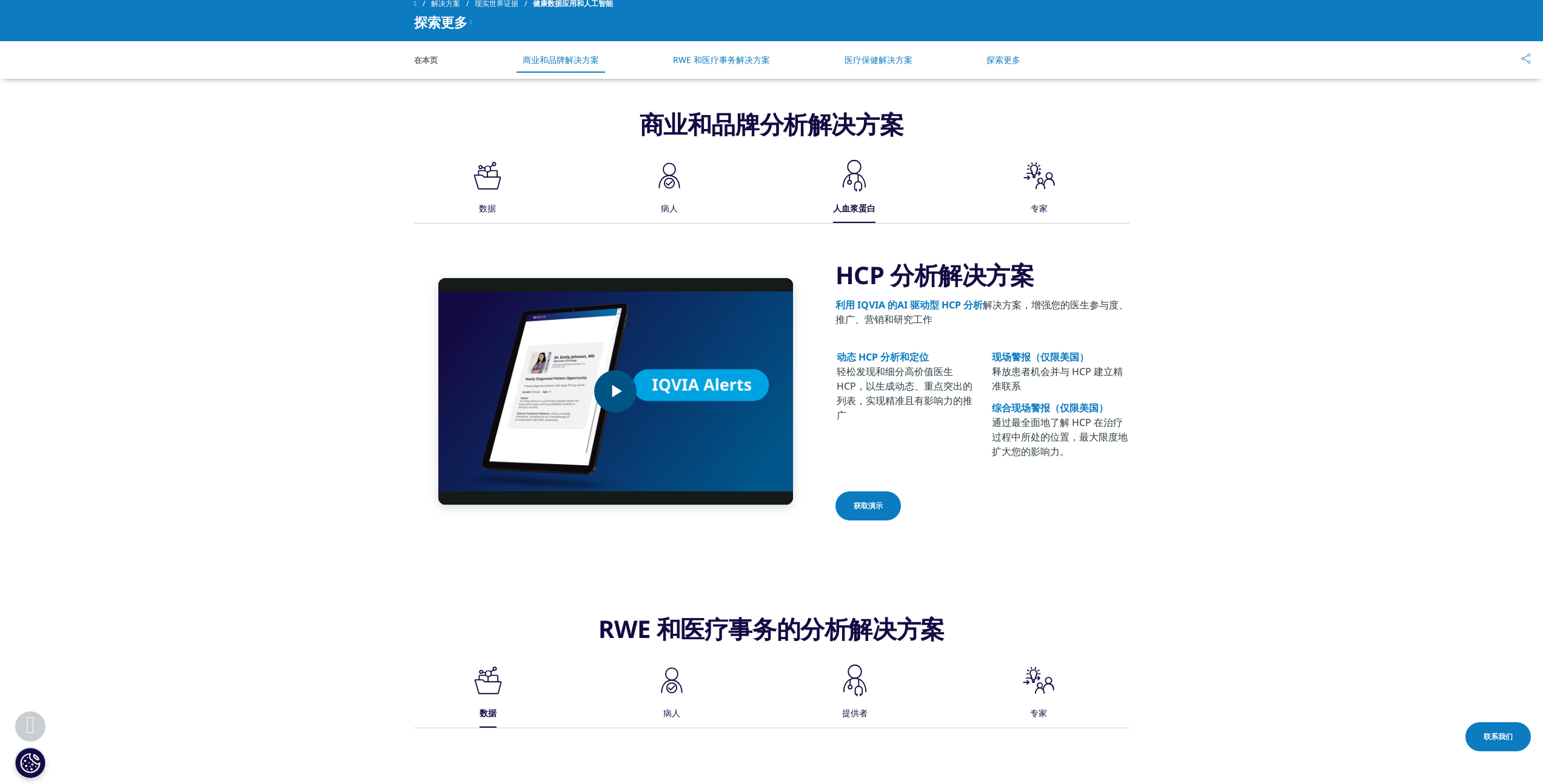
click at [615, 392] on span "Video Player" at bounding box center [615, 392] width 0 height 0
click at [1042, 187] on icon ".st0{fill:#000;}" at bounding box center [1039, 175] width 36 height 36
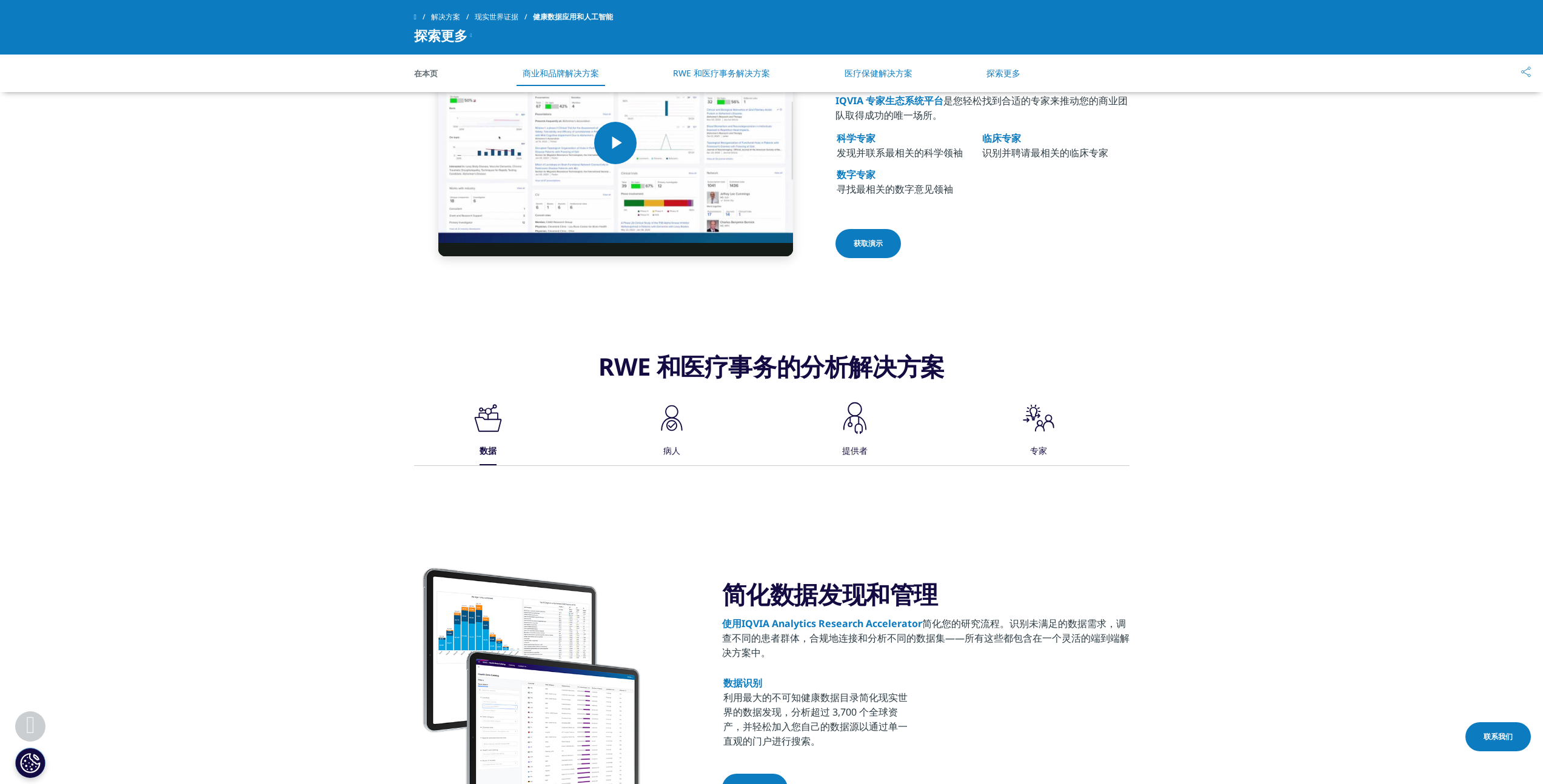
scroll to position [840, 0]
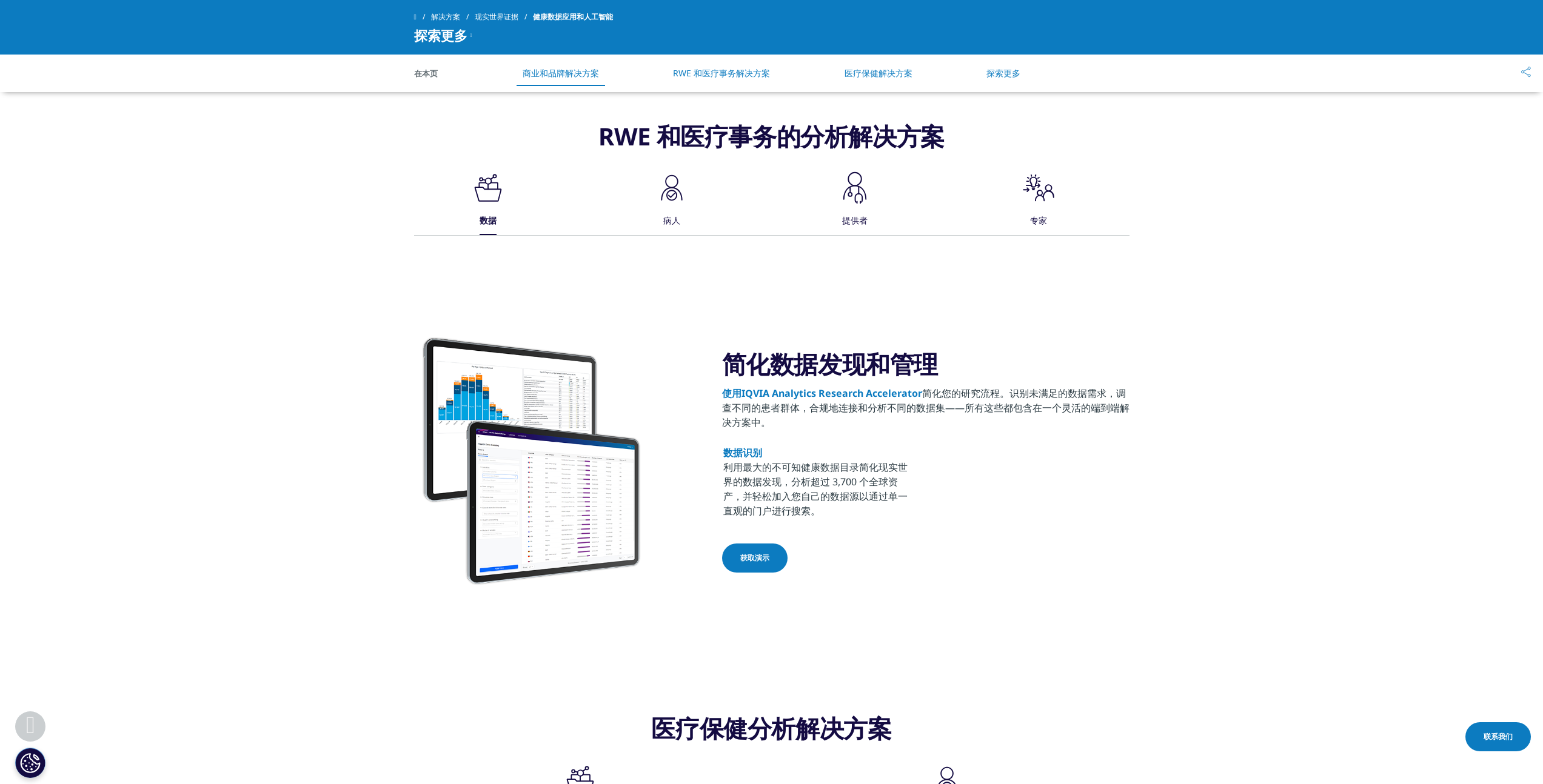
click at [654, 198] on icon ".cls-1{fill:#1a2525;stroke-width:0px;}" at bounding box center [671, 188] width 36 height 36
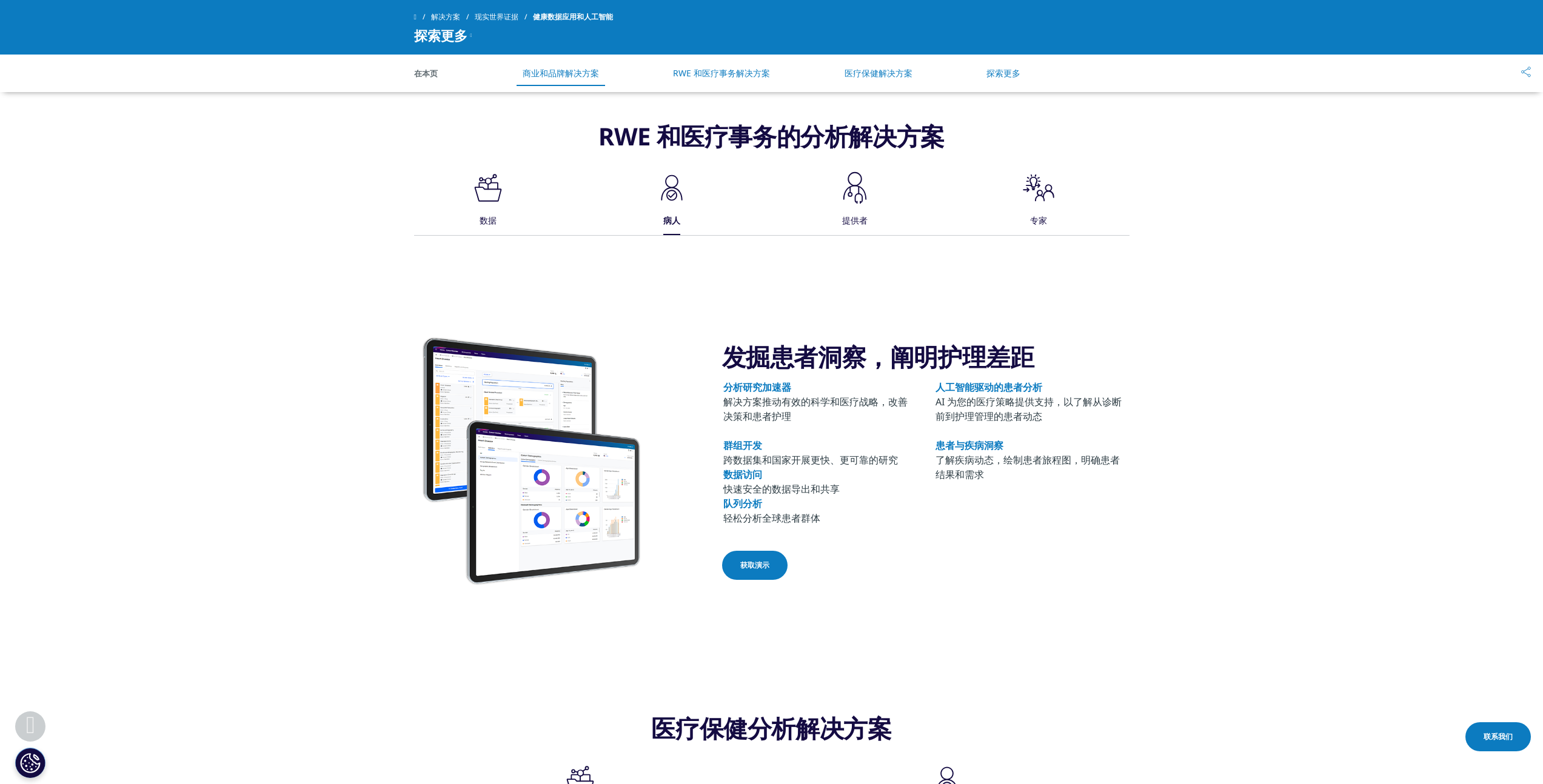
click at [1000, 388] on font "人工智能驱动的患者分析" at bounding box center [988, 387] width 107 height 13
click at [871, 193] on icon ".cls-1{fill:#231f20;}" at bounding box center [854, 188] width 36 height 36
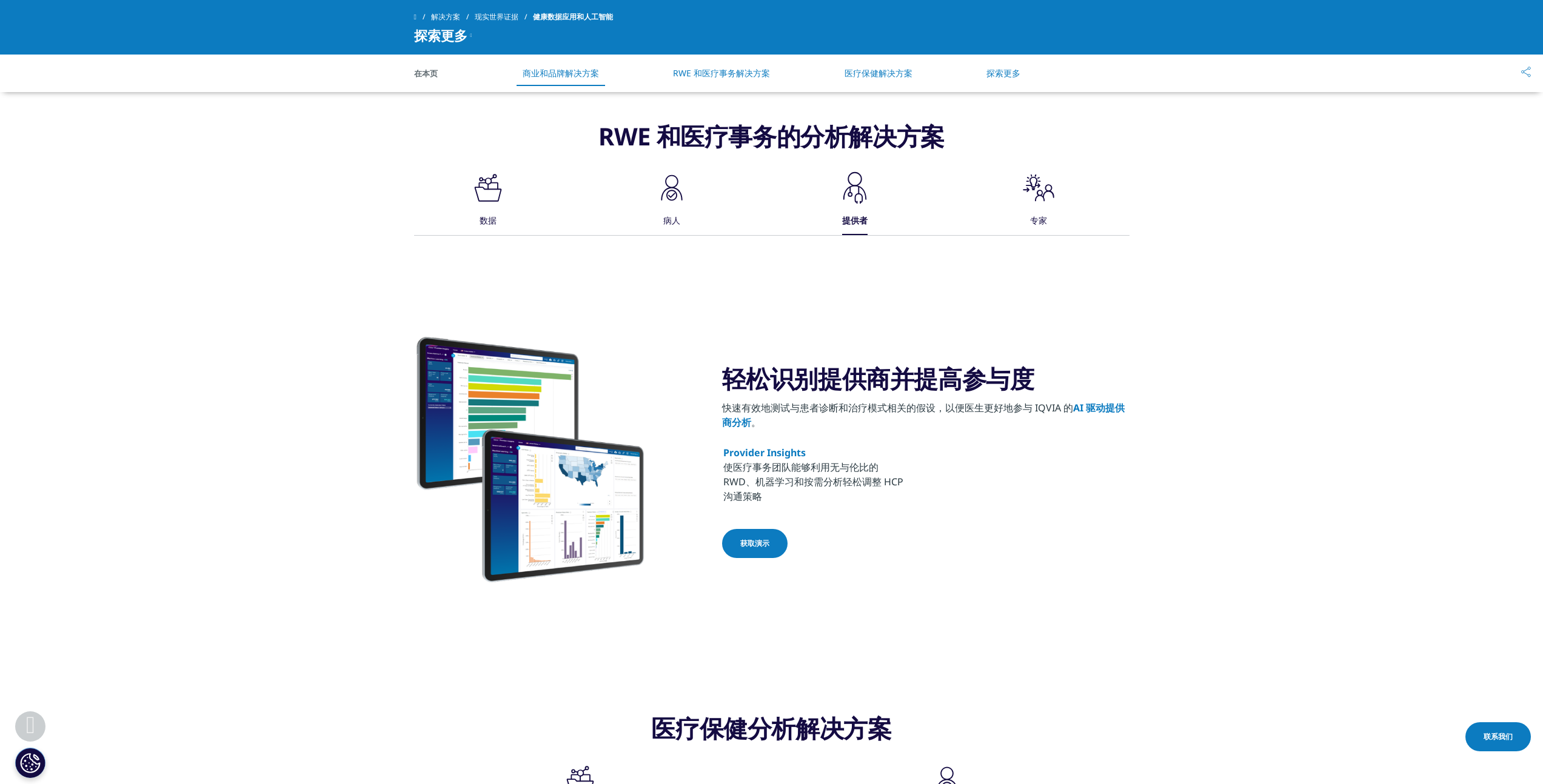
click at [1066, 207] on div ".cls-1{fill:#231f20;} 数据 .cls-1{fill:#1a2525;stroke-width:0px;} 病人 .cls-1{fill:…" at bounding box center [771, 202] width 715 height 65
click at [1058, 201] on div ".cls-1{fill:#231f20;} 数据 .cls-1{fill:#1a2525;stroke-width:0px;} 病人 .cls-1{fill:…" at bounding box center [771, 202] width 715 height 65
click at [1036, 194] on icon ".st0{fill:#000;}" at bounding box center [1039, 188] width 36 height 36
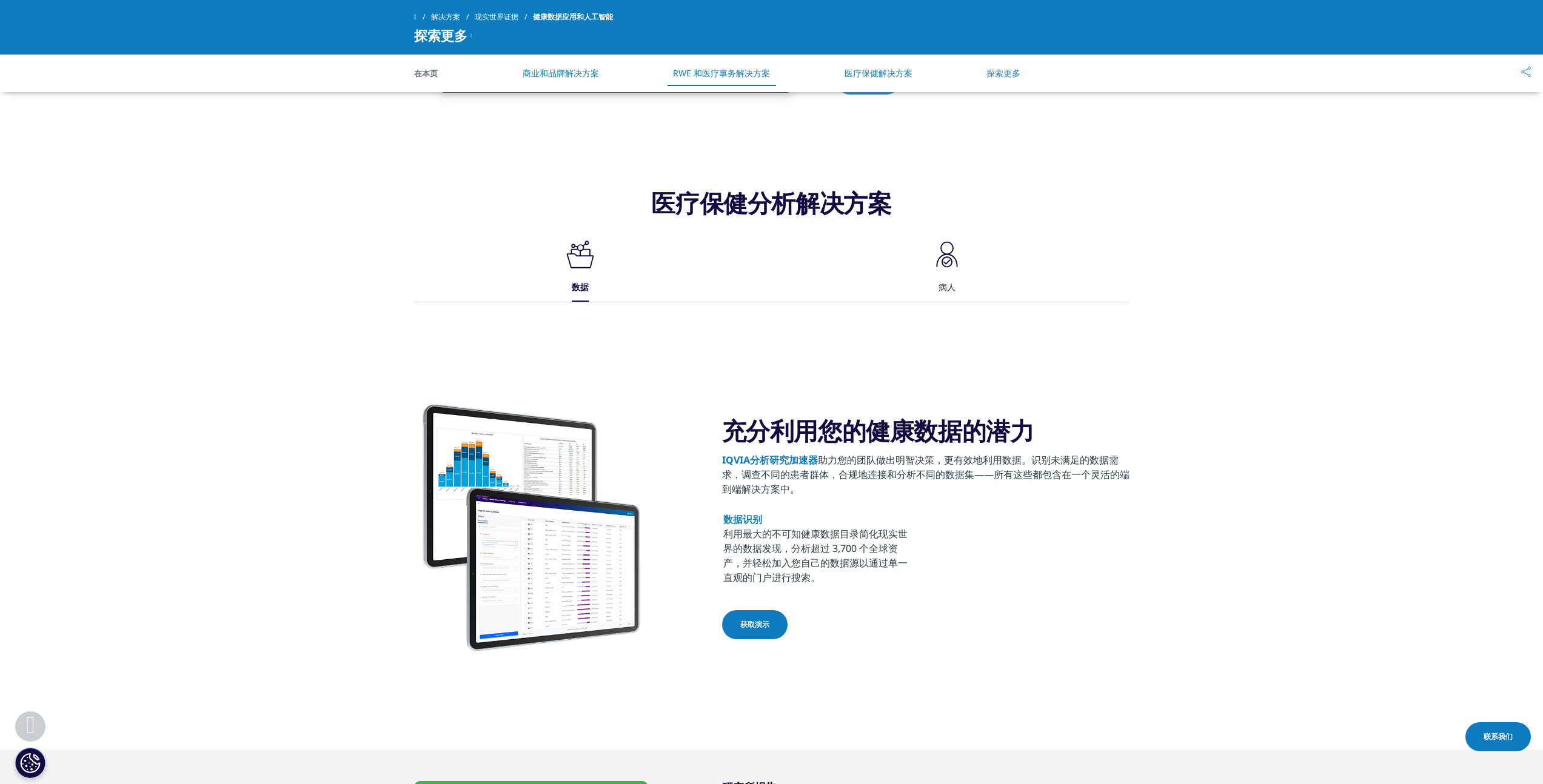
scroll to position [1251, 0]
click at [949, 262] on icon ".cls-1{fill:#1a2525;stroke-width:0px;}" at bounding box center [946, 254] width 36 height 36
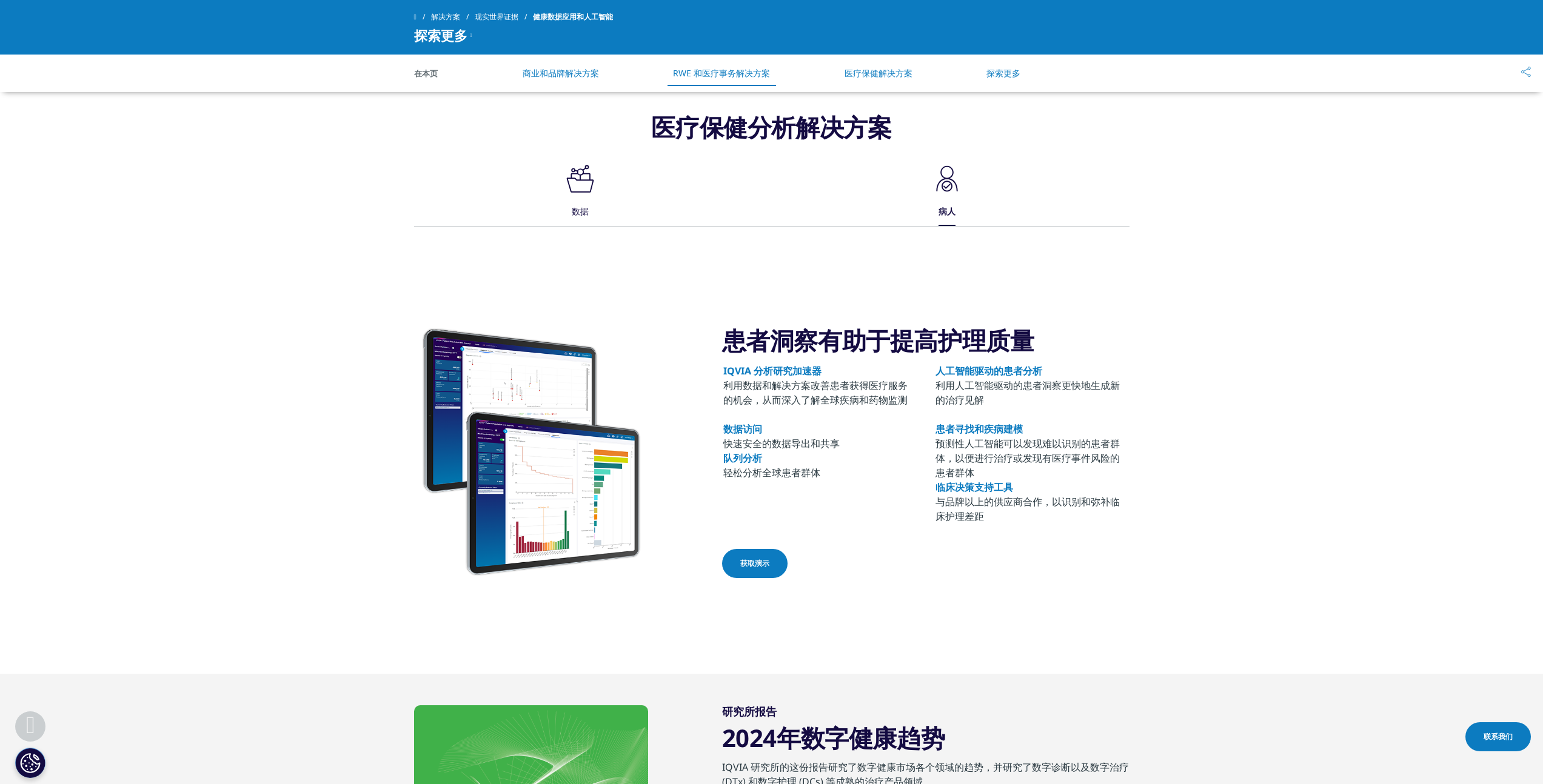
scroll to position [1328, 0]
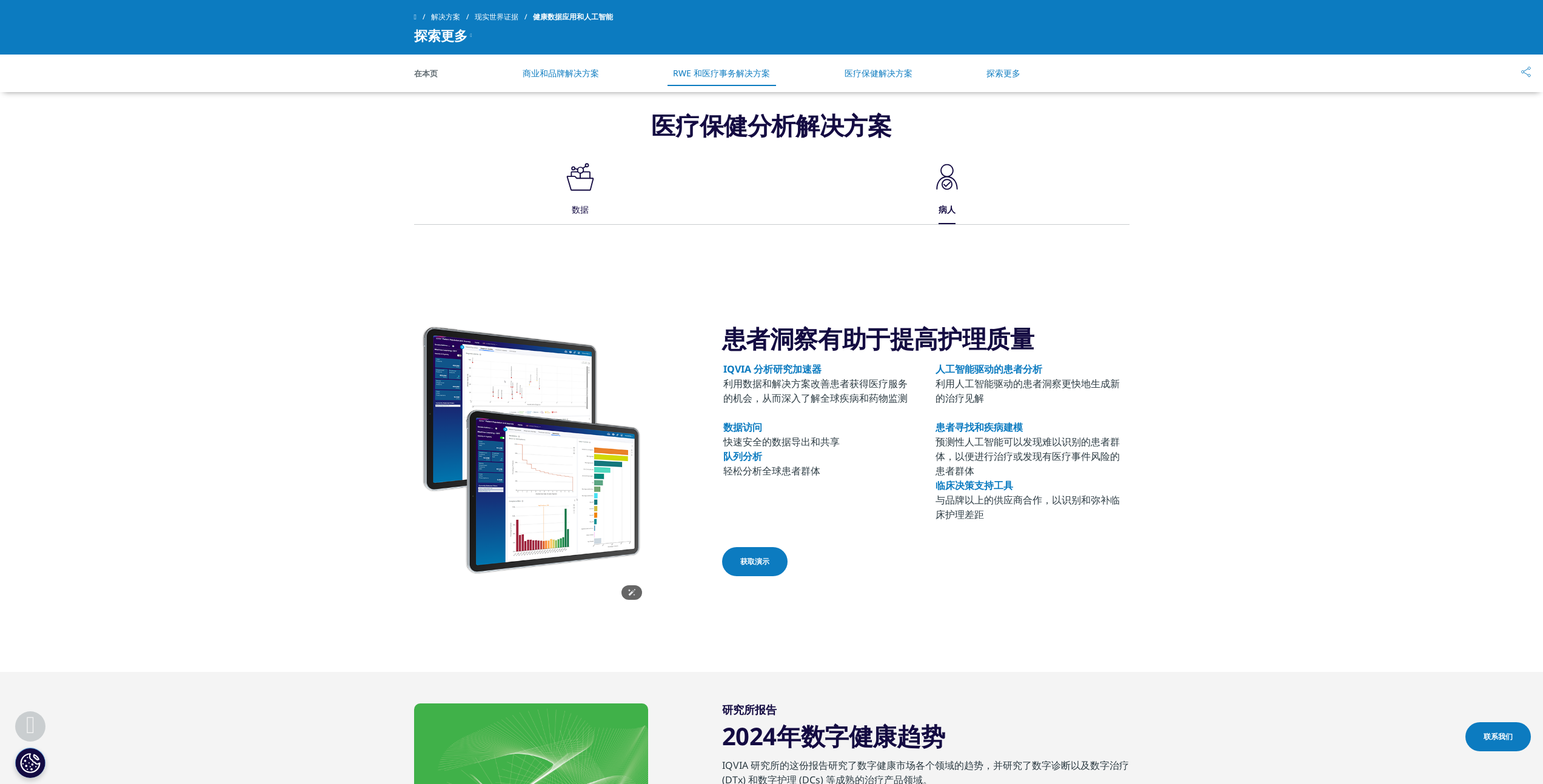
click at [574, 502] on img at bounding box center [531, 450] width 234 height 317
click at [777, 519] on td "IQVIA 分析研究加速器 利用数据和解决方案改善患者获得医疗服务的机会，从而深入了解全球疾病和药物监测 数据访问 快速安全的数据导出和共享 队列分析 轻松分…" at bounding box center [819, 442] width 211 height 160
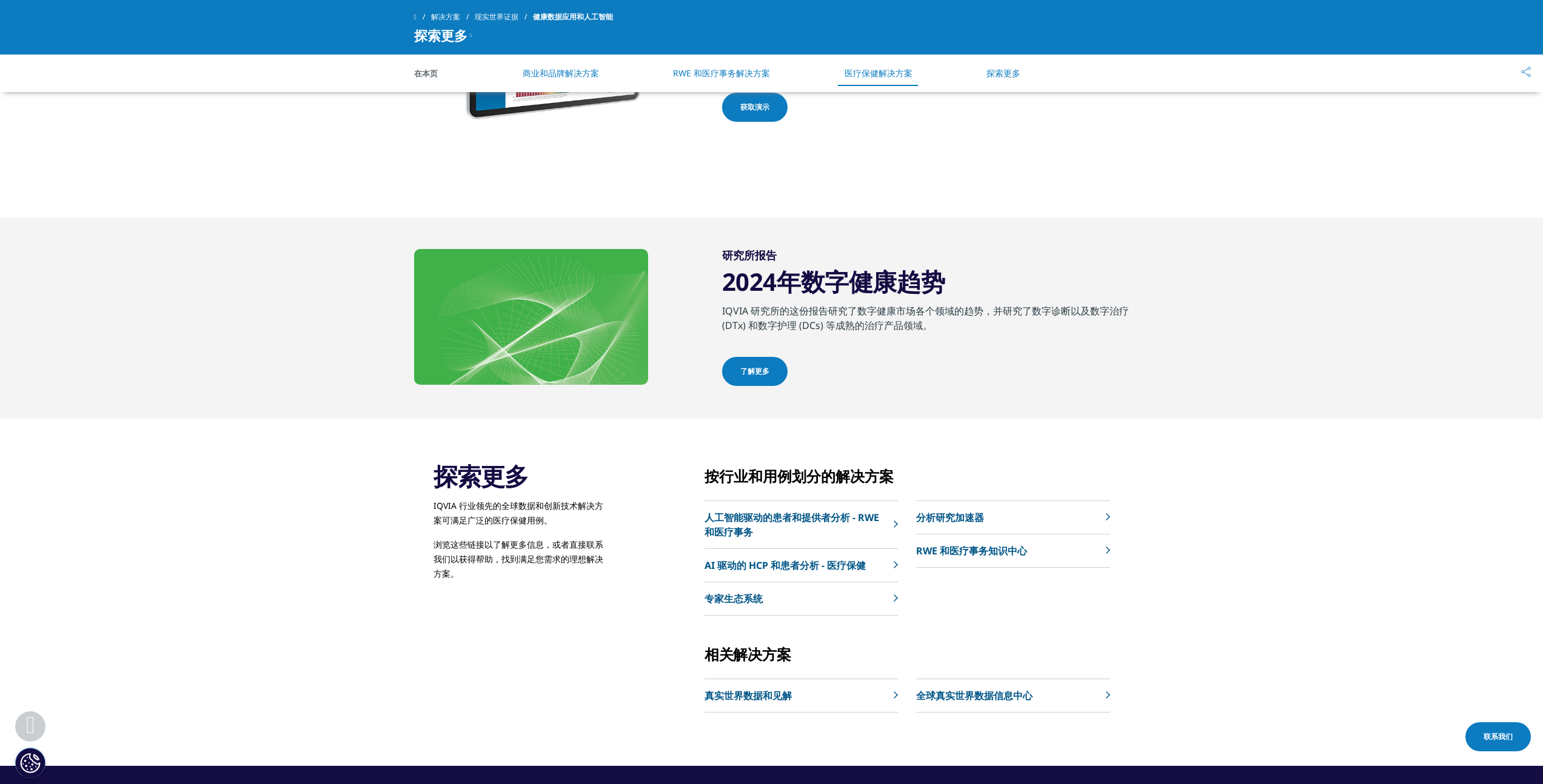
scroll to position [1790, 0]
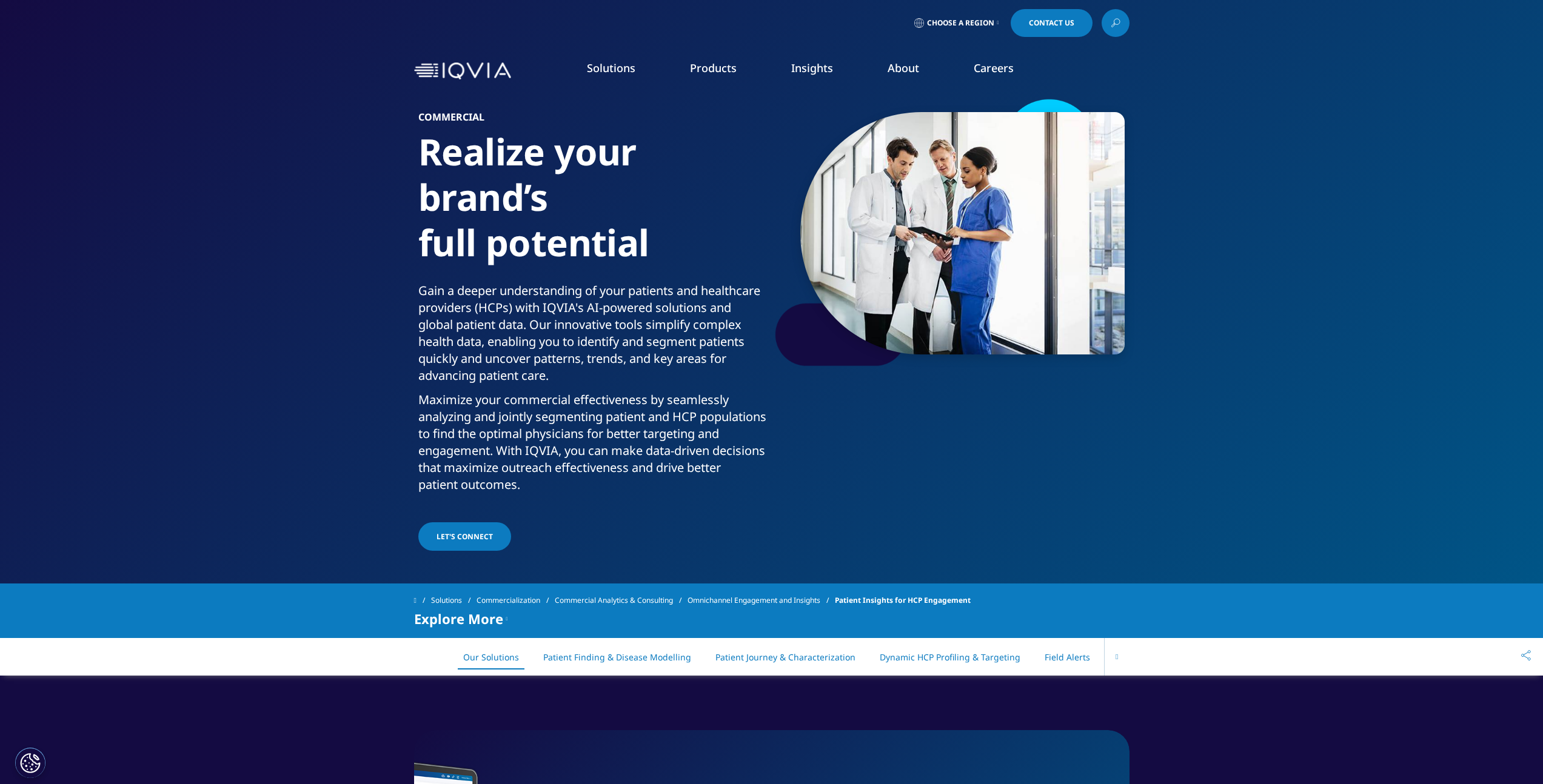
click at [724, 363] on p "Gain a deeper understanding of your patients and healthcare providers (HCPs) wi…" at bounding box center [592, 337] width 348 height 109
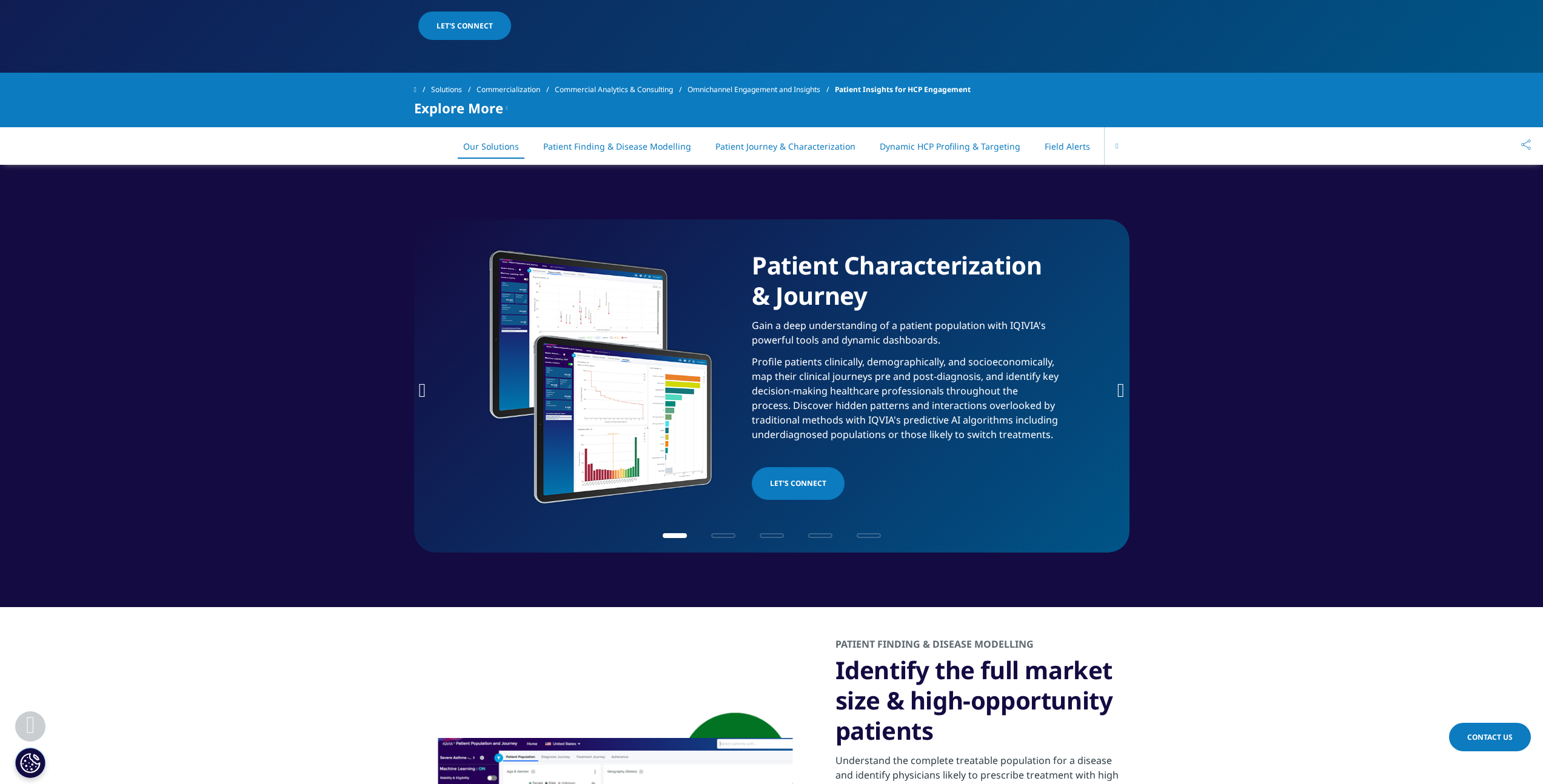
scroll to position [503, 0]
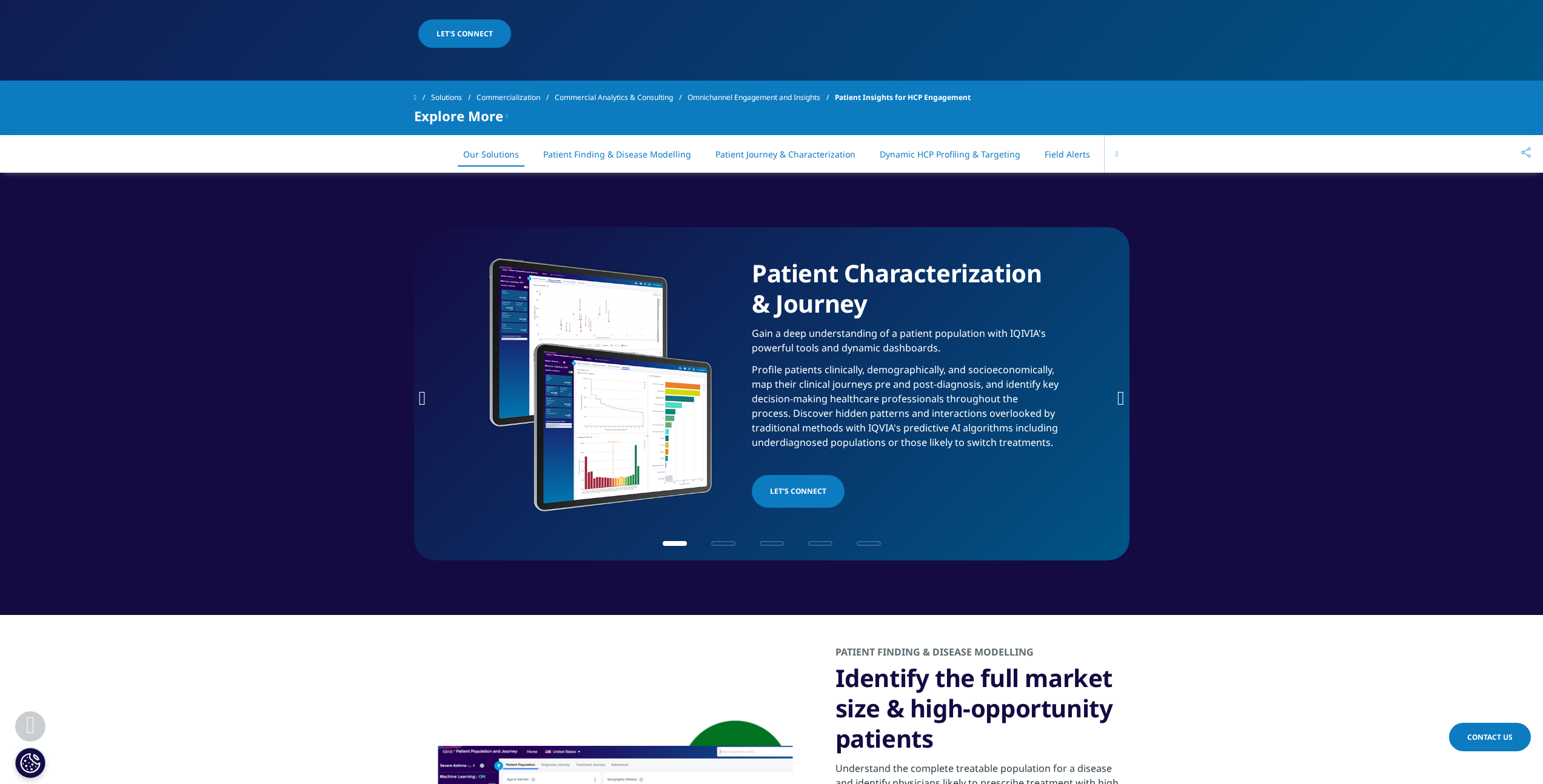
click at [1427, 229] on section "Patient Characterization & Journey Gain a deep understanding of a patient popul…" at bounding box center [771, 394] width 1543 height 443
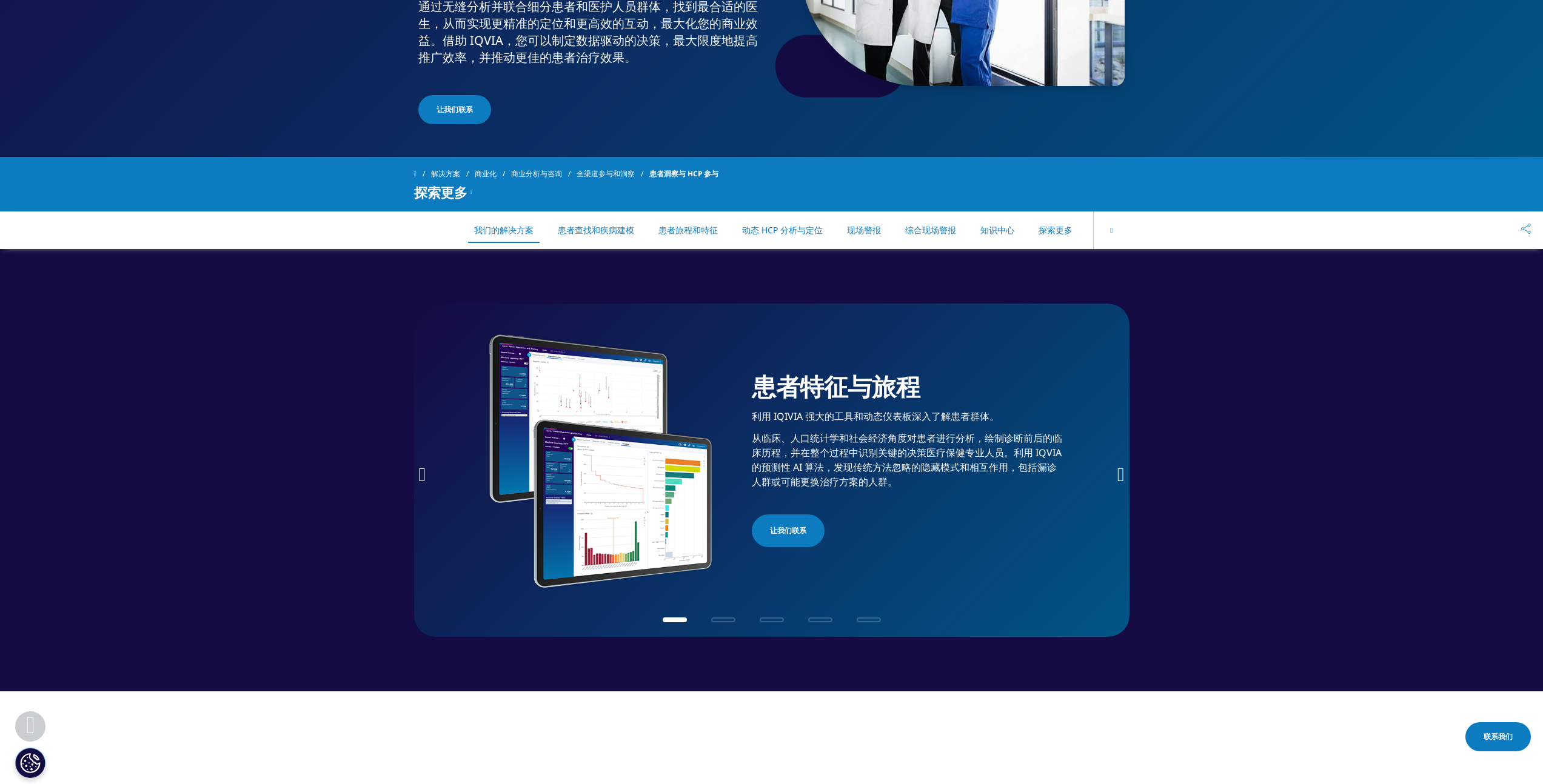
scroll to position [287, 0]
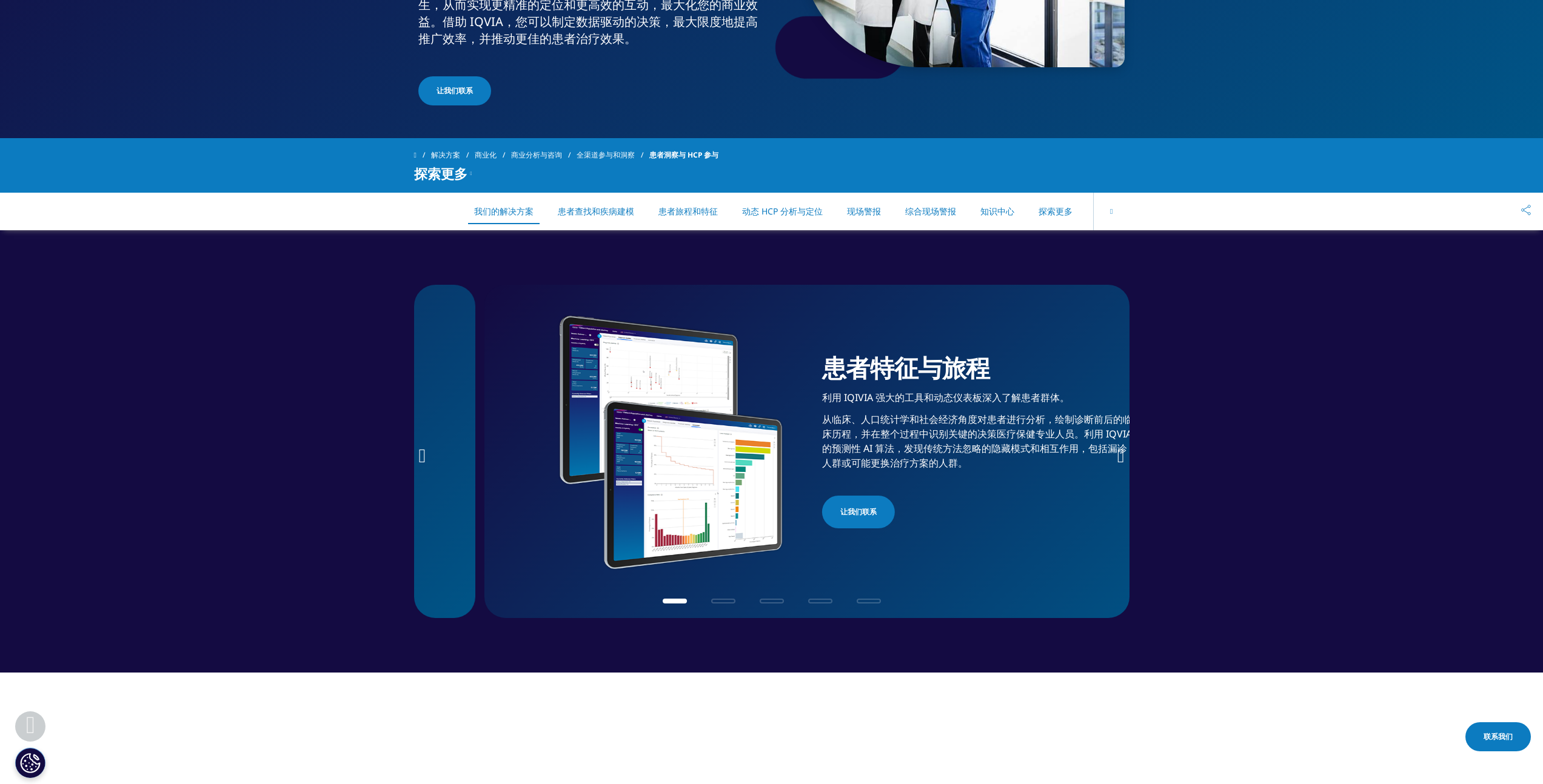
click at [892, 419] on font "从临床、人口统计学和社会经济角度对患者进行分析，绘制诊断前后的临床历程，并在整个过程中识别关键的决策医疗保健专业人员。利用 IQVIA 的预测性 AI 算法，…" at bounding box center [977, 441] width 311 height 57
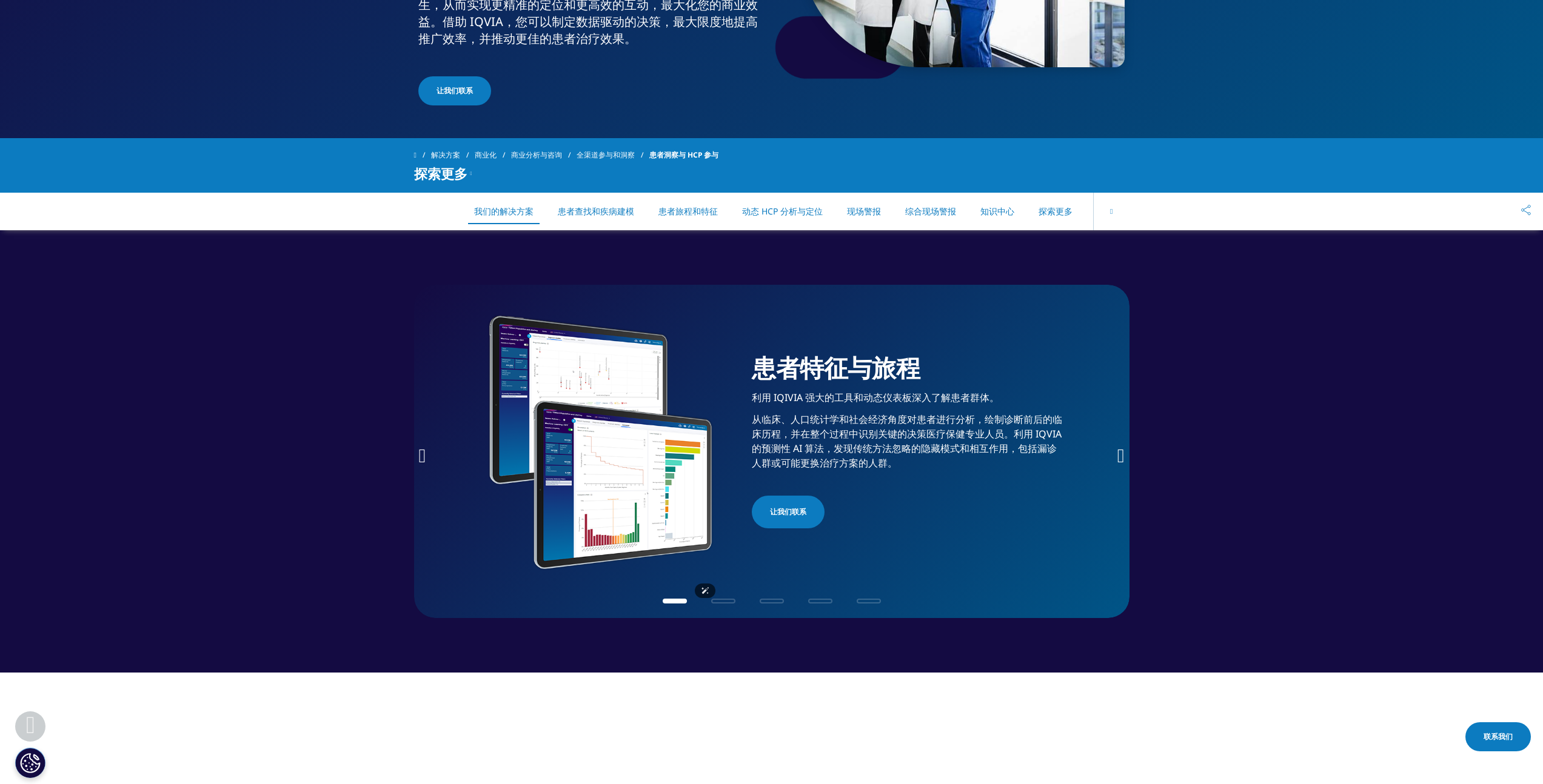
click at [569, 394] on img "1 / 5" at bounding box center [600, 443] width 243 height 327
click at [506, 485] on img "1 / 5" at bounding box center [600, 443] width 243 height 327
click at [1118, 448] on icon "下一张幻灯片" at bounding box center [1121, 456] width 8 height 19
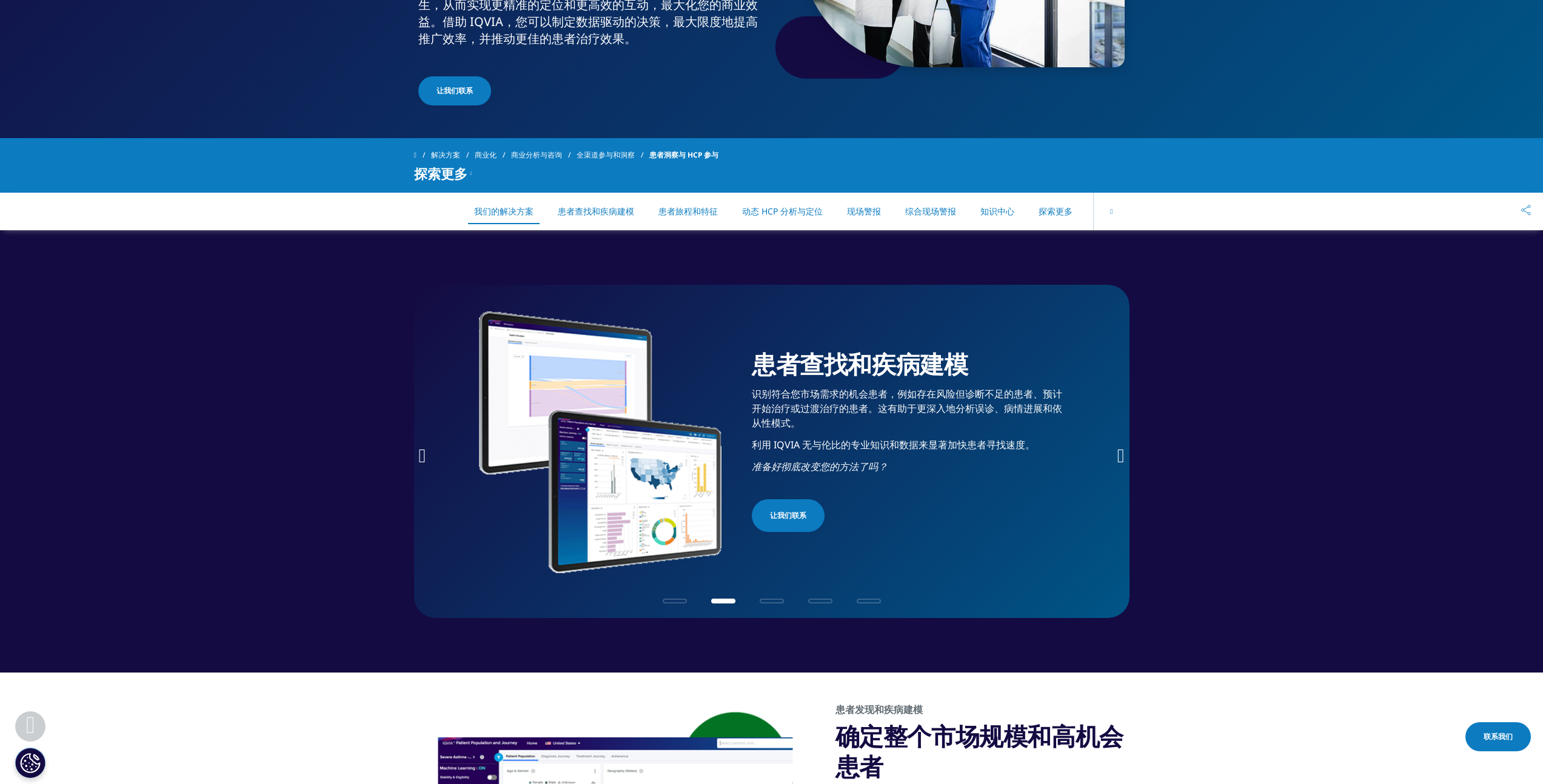
click at [422, 451] on icon "上一张幻灯片" at bounding box center [423, 456] width 8 height 19
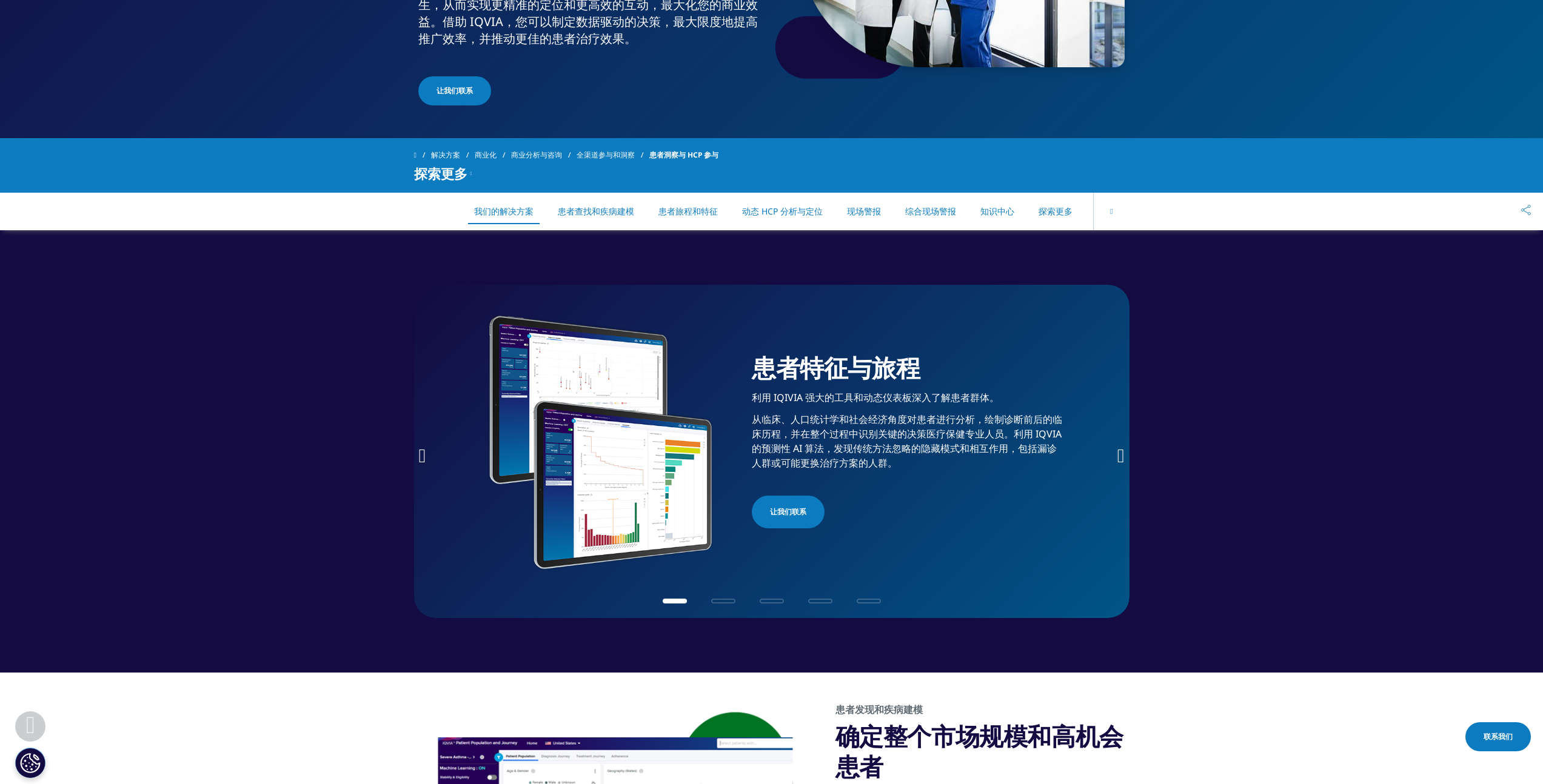
click at [888, 470] on p "从临床、人口统计学和社会经济角度对患者进行分析，绘制诊断前后的临床历程，并在整个过程中识别关键的决策医疗保健专业人员。利用 IQVIA 的预测性 AI 算法，…" at bounding box center [908, 445] width 312 height 65
click at [1120, 456] on icon "下一张幻灯片" at bounding box center [1121, 456] width 8 height 19
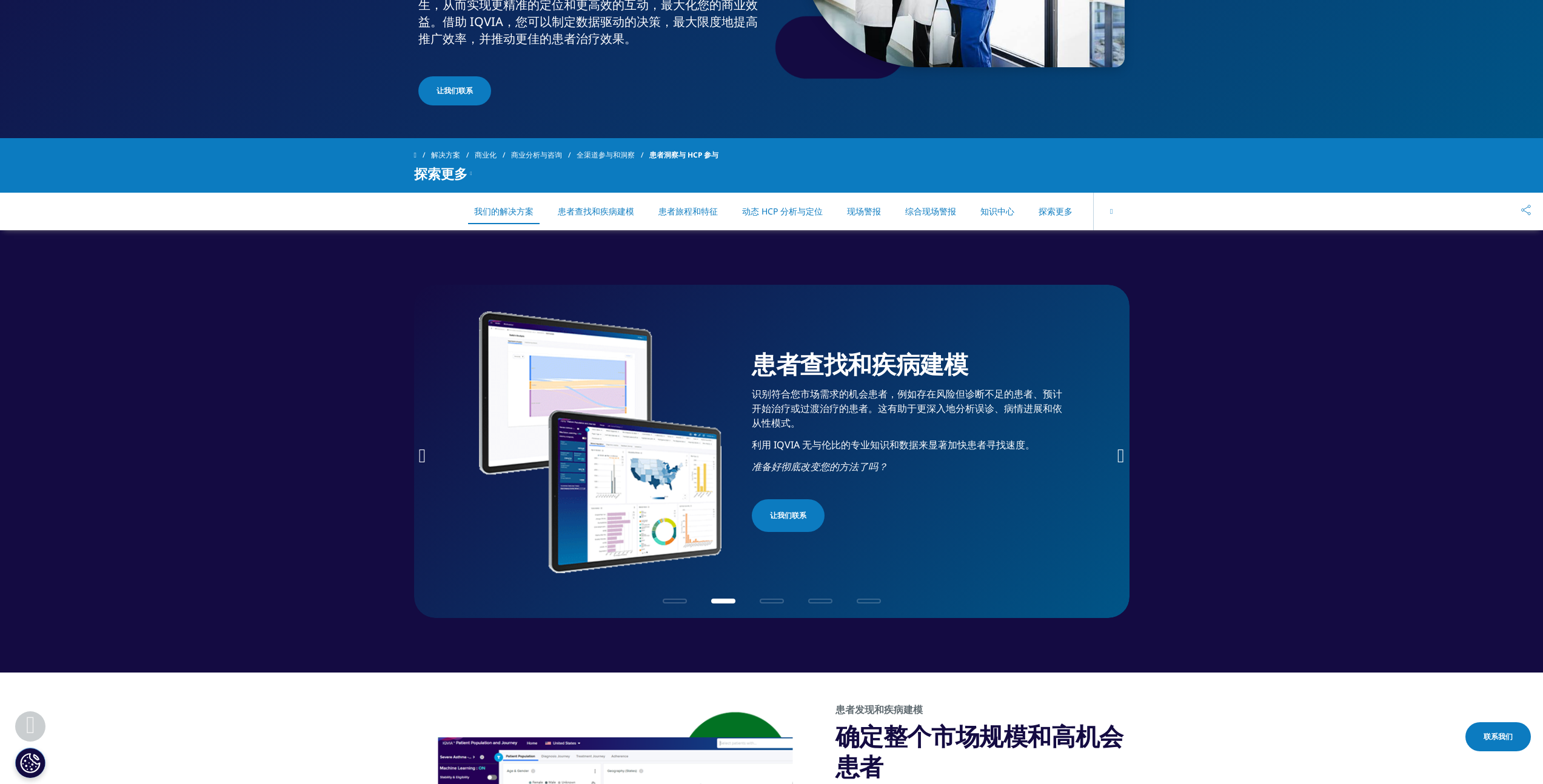
click at [425, 459] on icon "上一张幻灯片" at bounding box center [423, 456] width 8 height 19
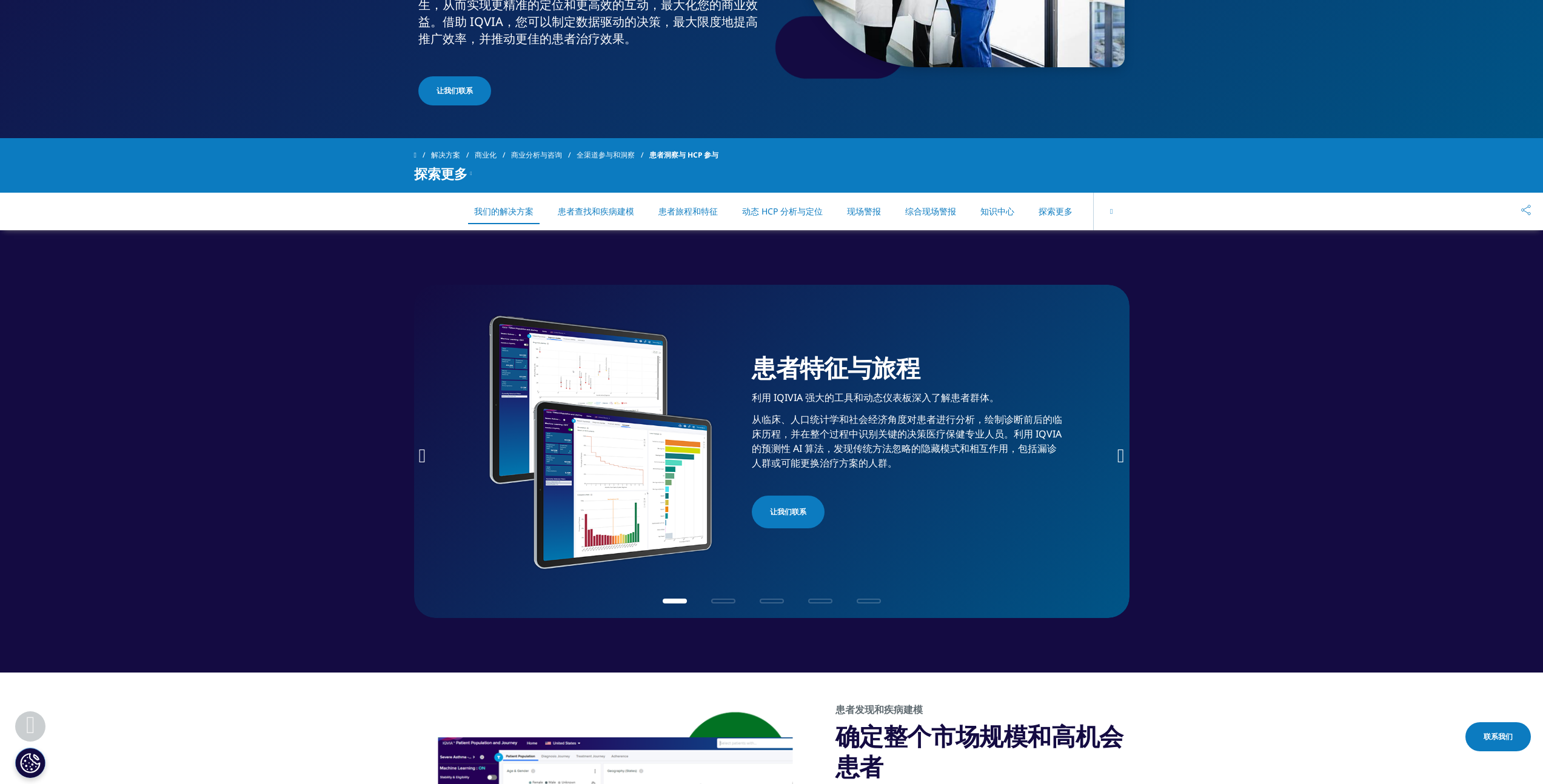
click at [1118, 452] on icon "下一张幻灯片" at bounding box center [1121, 456] width 8 height 19
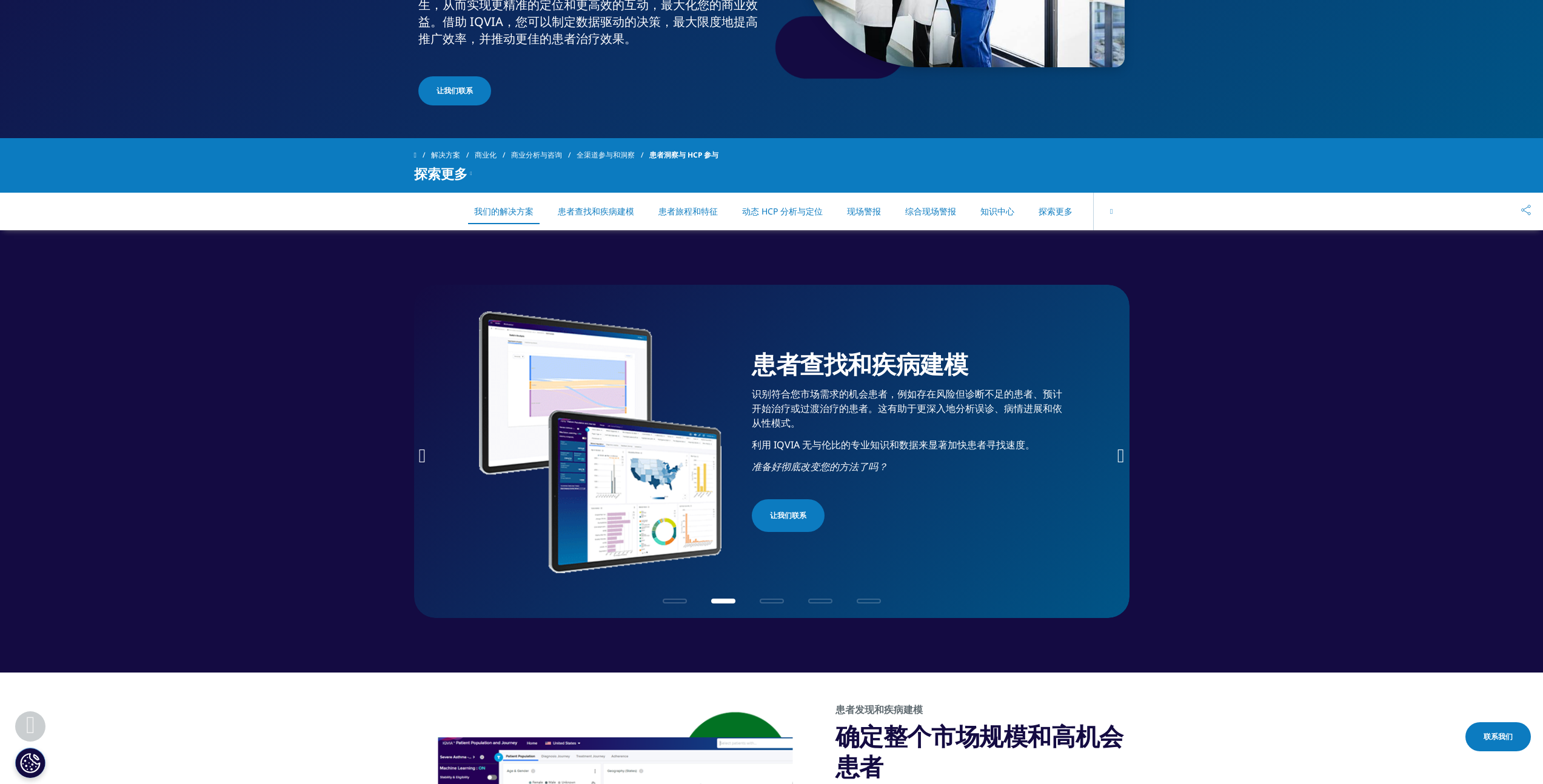
click at [1118, 457] on icon "下一张幻灯片" at bounding box center [1121, 456] width 8 height 19
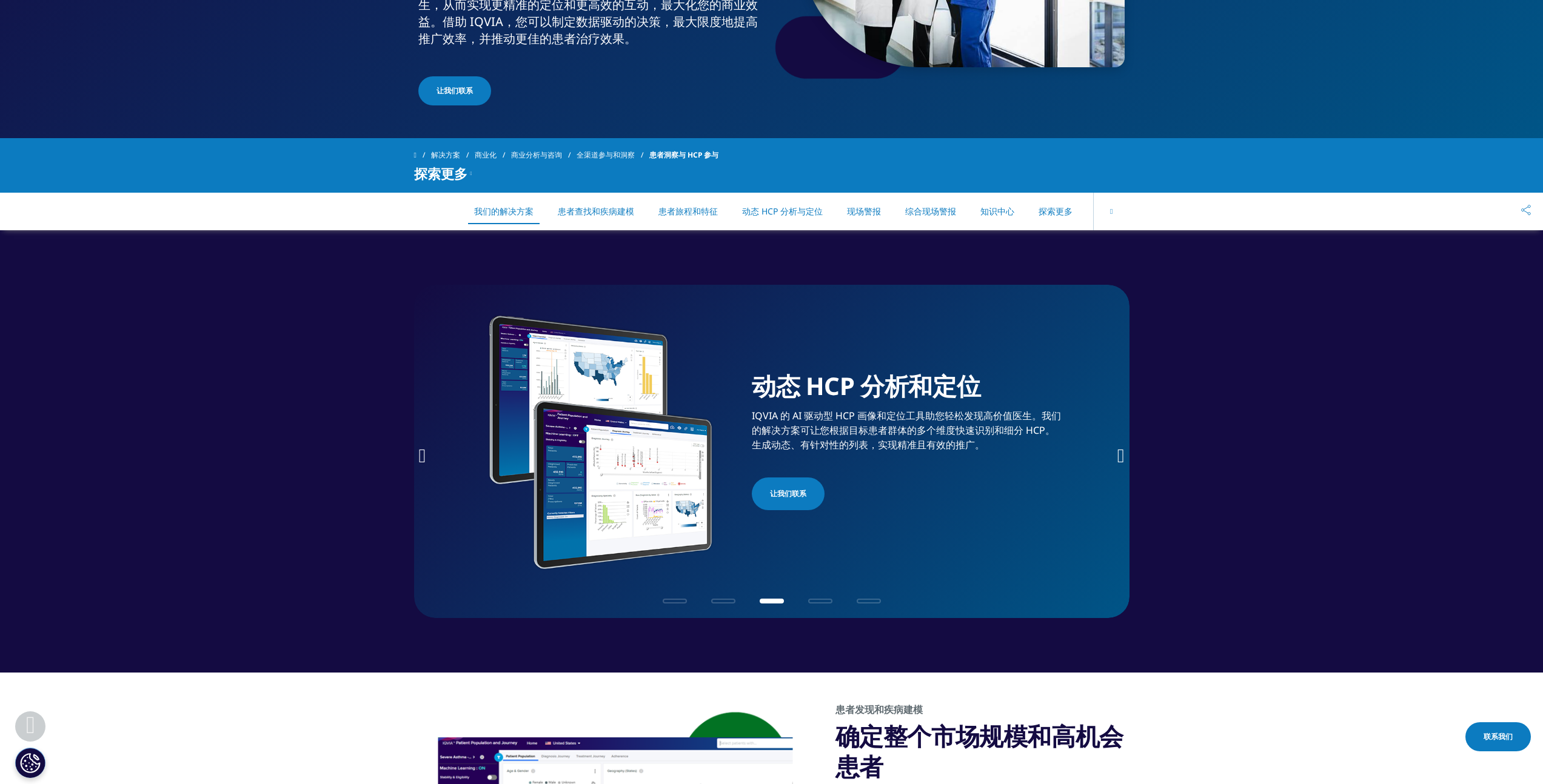
click at [1118, 455] on icon "下一张幻灯片" at bounding box center [1121, 456] width 8 height 19
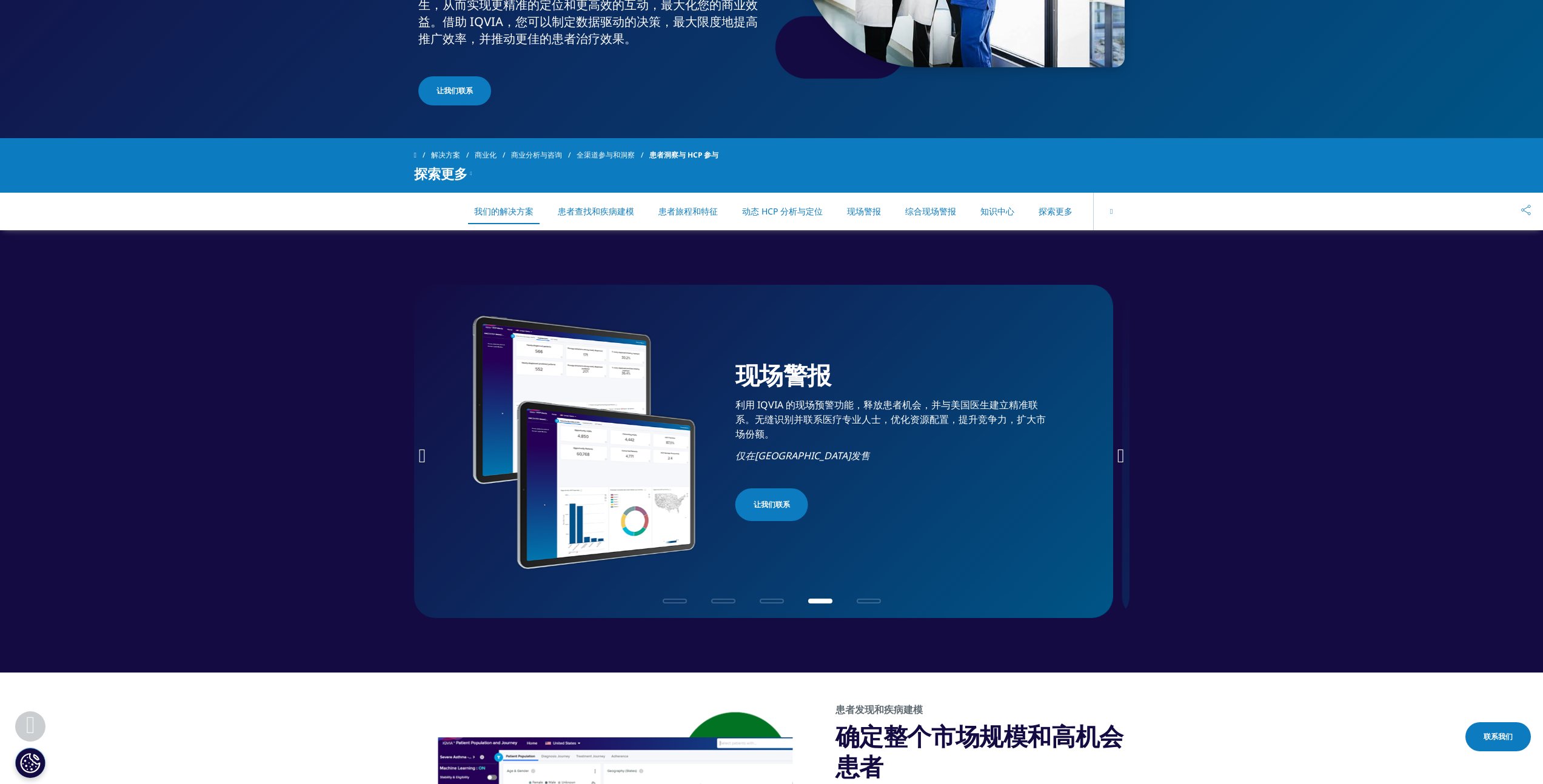
click at [812, 406] on font "利用 IQVIA 的现场预警功能，释放患者机会，并与美国医生建立精准联系。无缝识别并联系医疗专业人士，优化资源配置，提升竞争力，扩大市场份额。" at bounding box center [891, 420] width 311 height 43
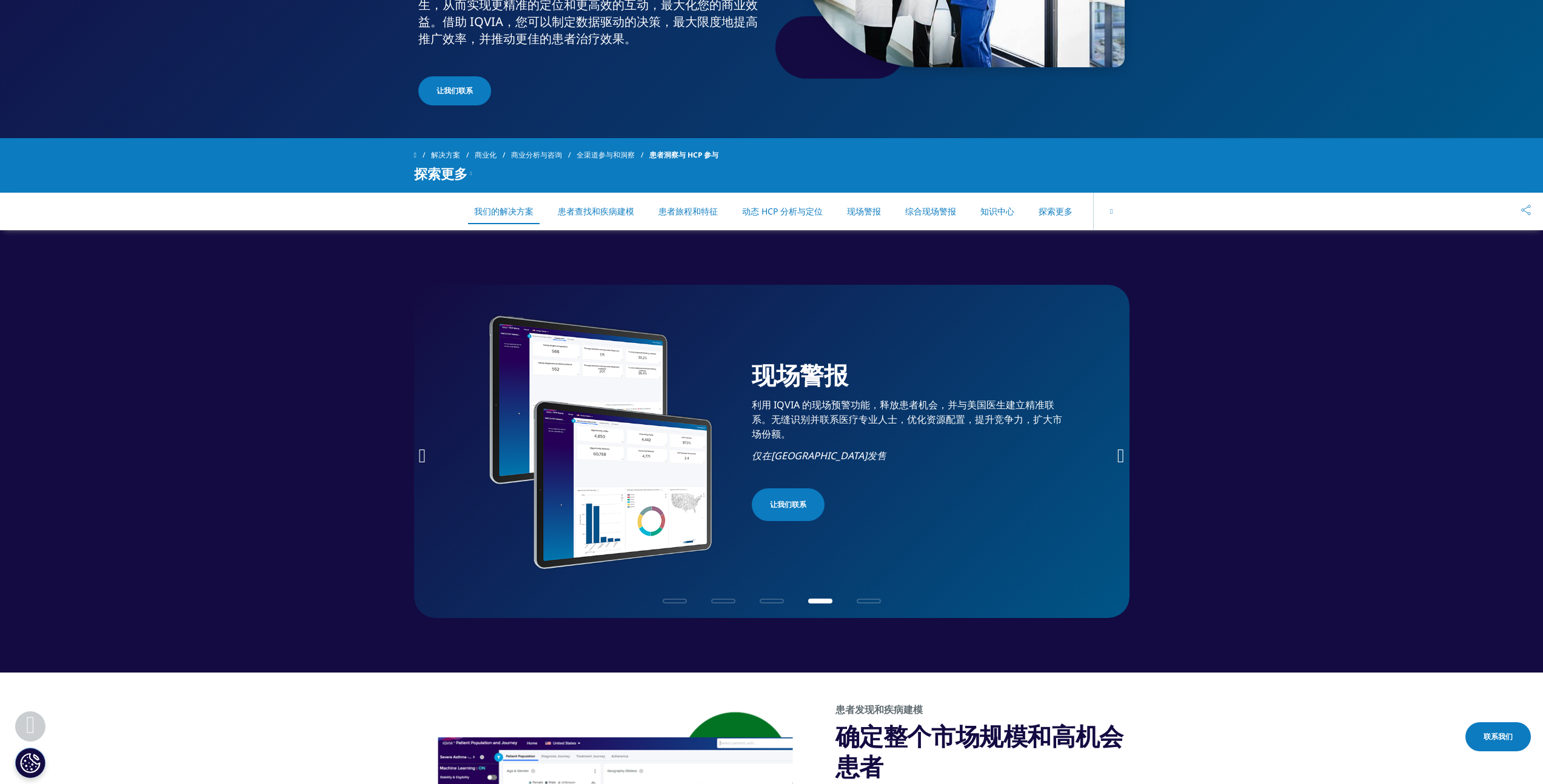
click at [1120, 454] on icon "下一张幻灯片" at bounding box center [1121, 456] width 8 height 19
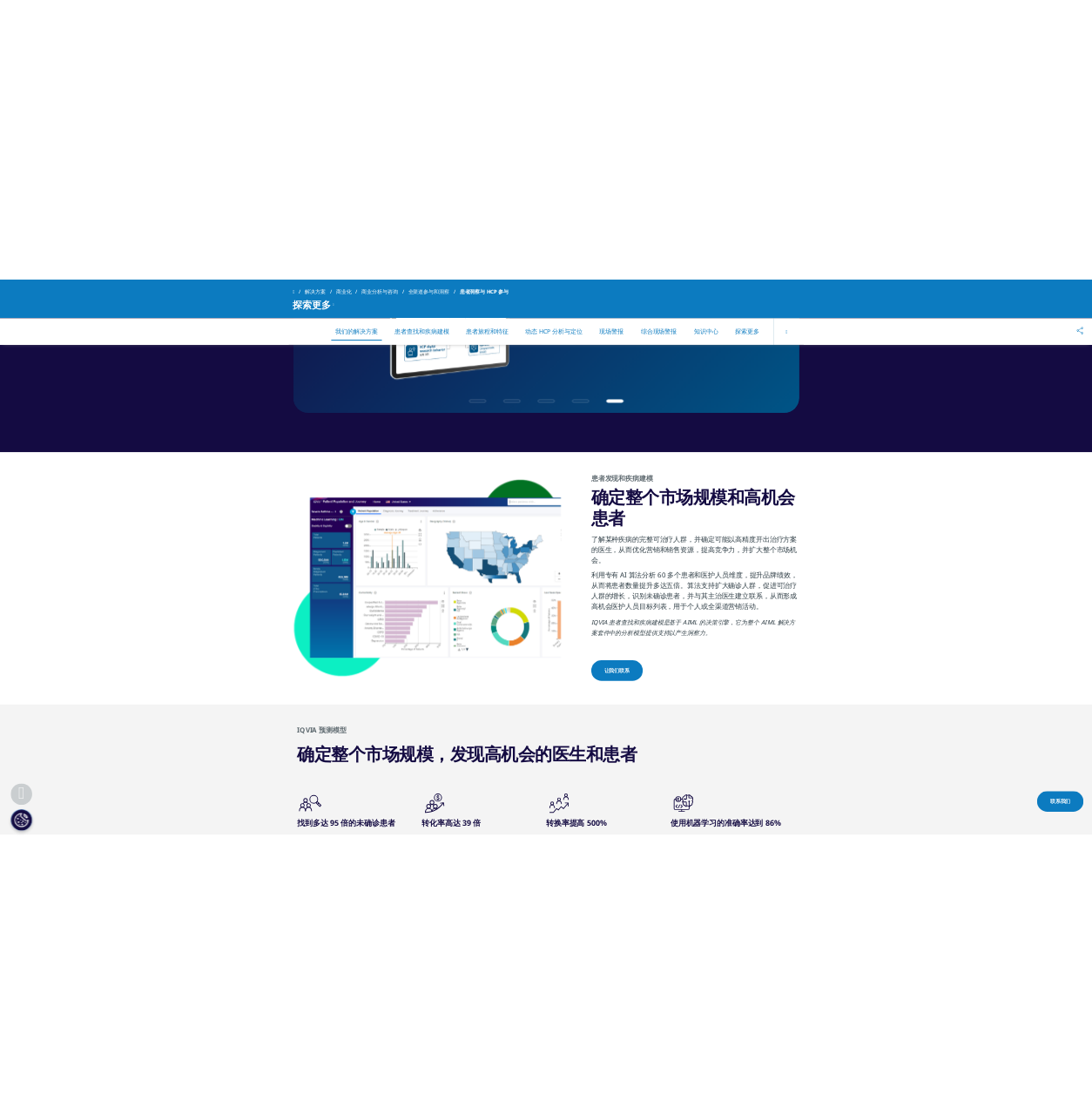
scroll to position [939, 0]
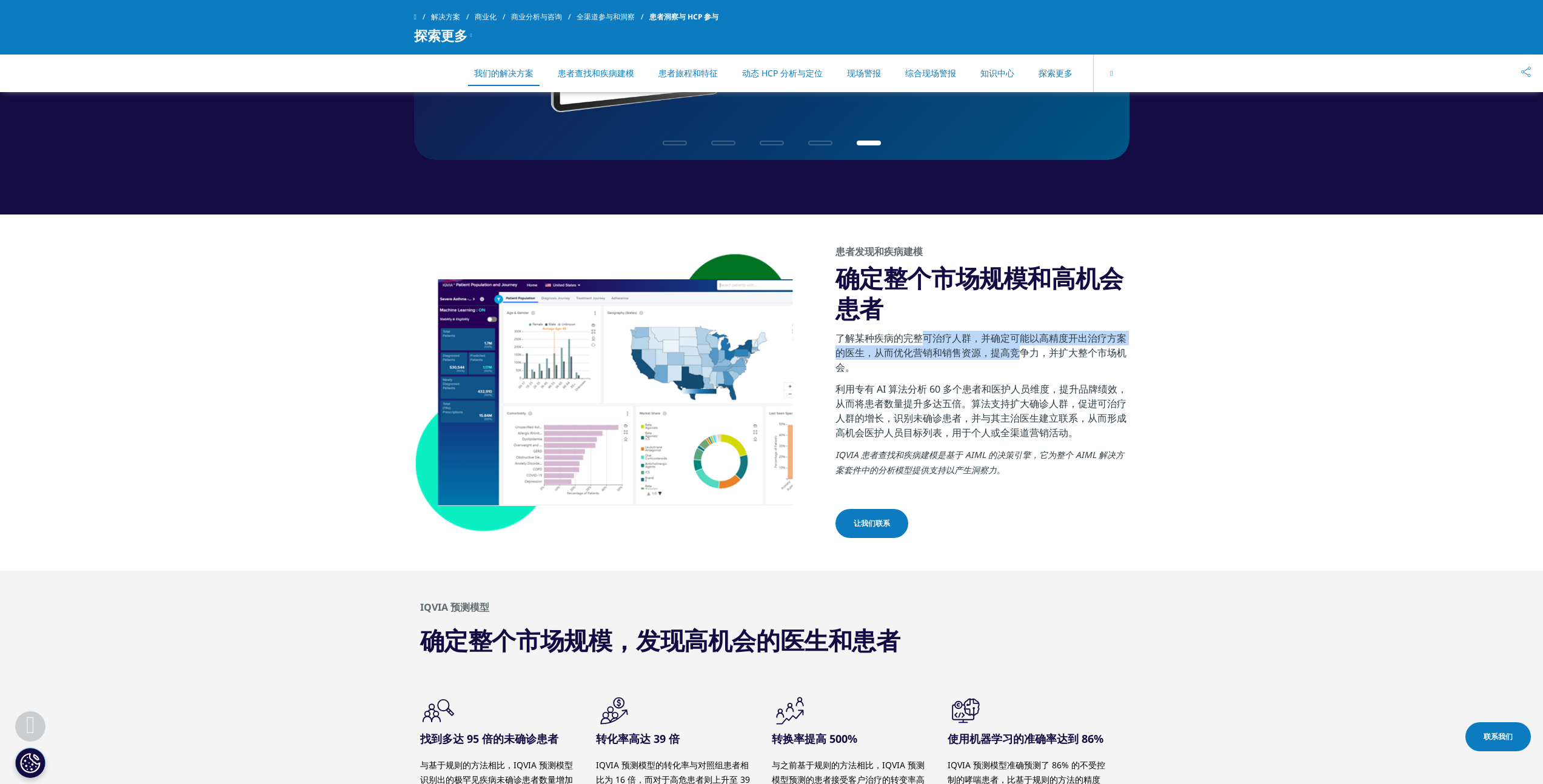
drag, startPoint x: 913, startPoint y: 337, endPoint x: 1008, endPoint y: 347, distance: 95.5
click at [1008, 347] on font "了解某种疾病的完整可治疗人群，并确定可能以高精度开出治疗方案的医生，从而优化营销和销售资源，提高竞争力，并扩大整个市场机会。" at bounding box center [981, 353] width 291 height 43
click at [1054, 352] on font "了解某种疾病的完整可治疗人群，并确定可能以高精度开出治疗方案的医生，从而优化营销和销售资源，提高竞争力，并扩大整个市场机会。" at bounding box center [981, 353] width 291 height 43
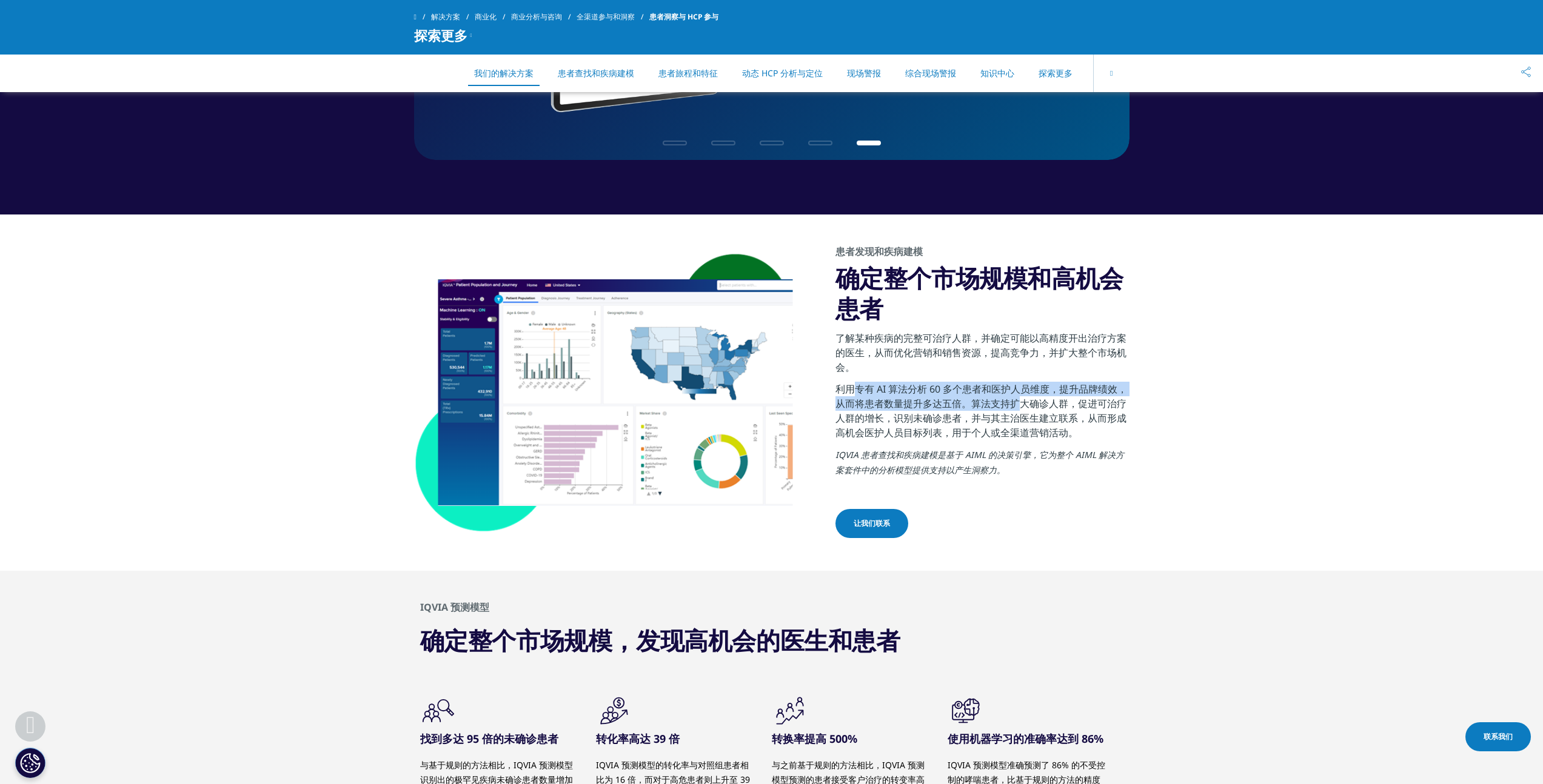
drag, startPoint x: 867, startPoint y: 386, endPoint x: 1025, endPoint y: 401, distance: 158.7
click at [1023, 401] on font "利用专有 AI 算法分析 60 多个患者和医护人员维度，提升品牌绩效，从而将患者数量提升多达五倍。算法支持扩大确诊人群，促进可治疗人群的增长，识别未确诊患者，…" at bounding box center [981, 411] width 291 height 57
click at [1047, 403] on font "利用专有 AI 算法分析 60 多个患者和医护人员维度，提升品牌绩效，从而将患者数量提升多达五倍。算法支持扩大确诊人群，促进可治疗人群的增长，识别未确诊患者，…" at bounding box center [981, 411] width 291 height 57
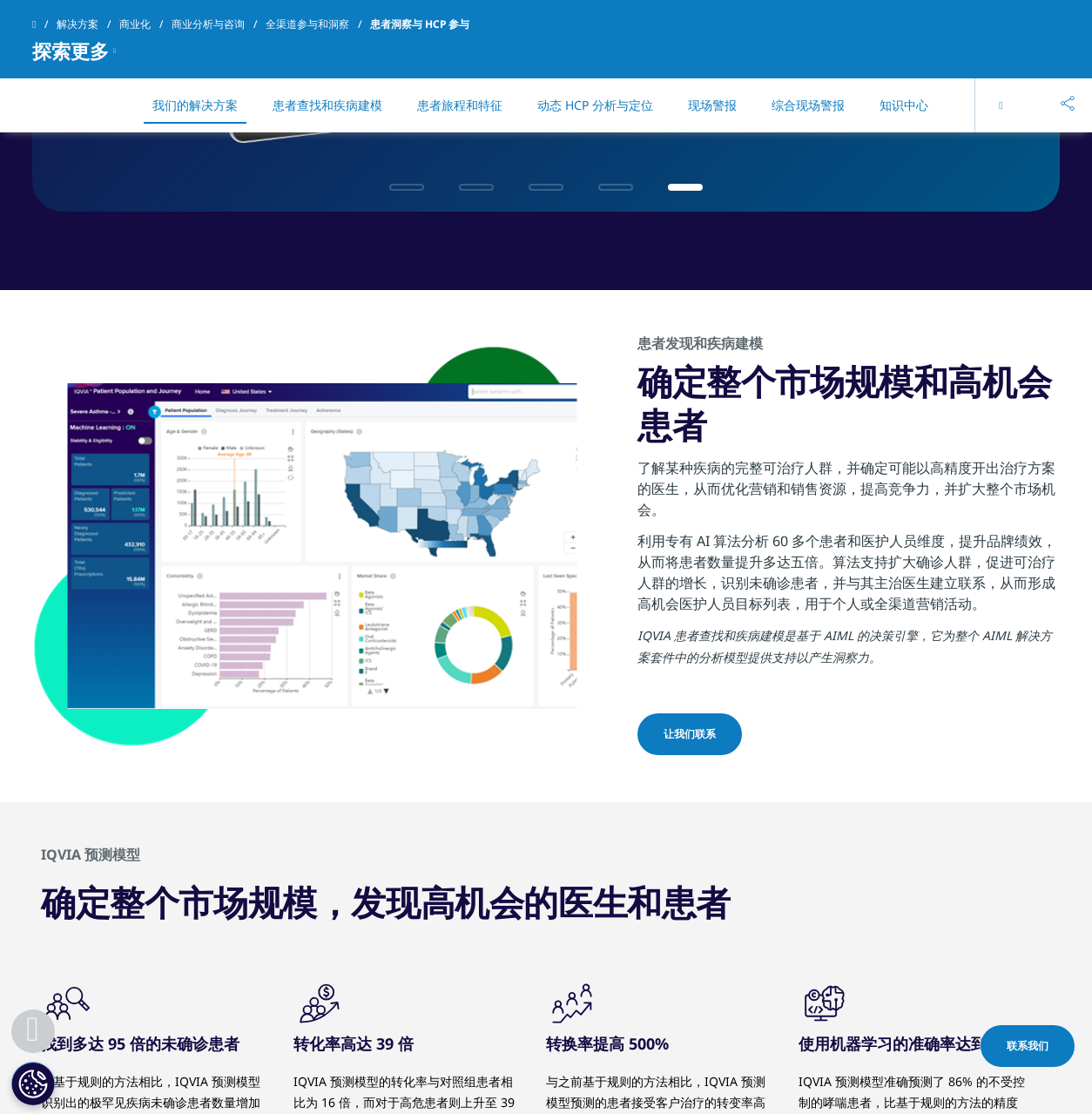
scroll to position [1147, 0]
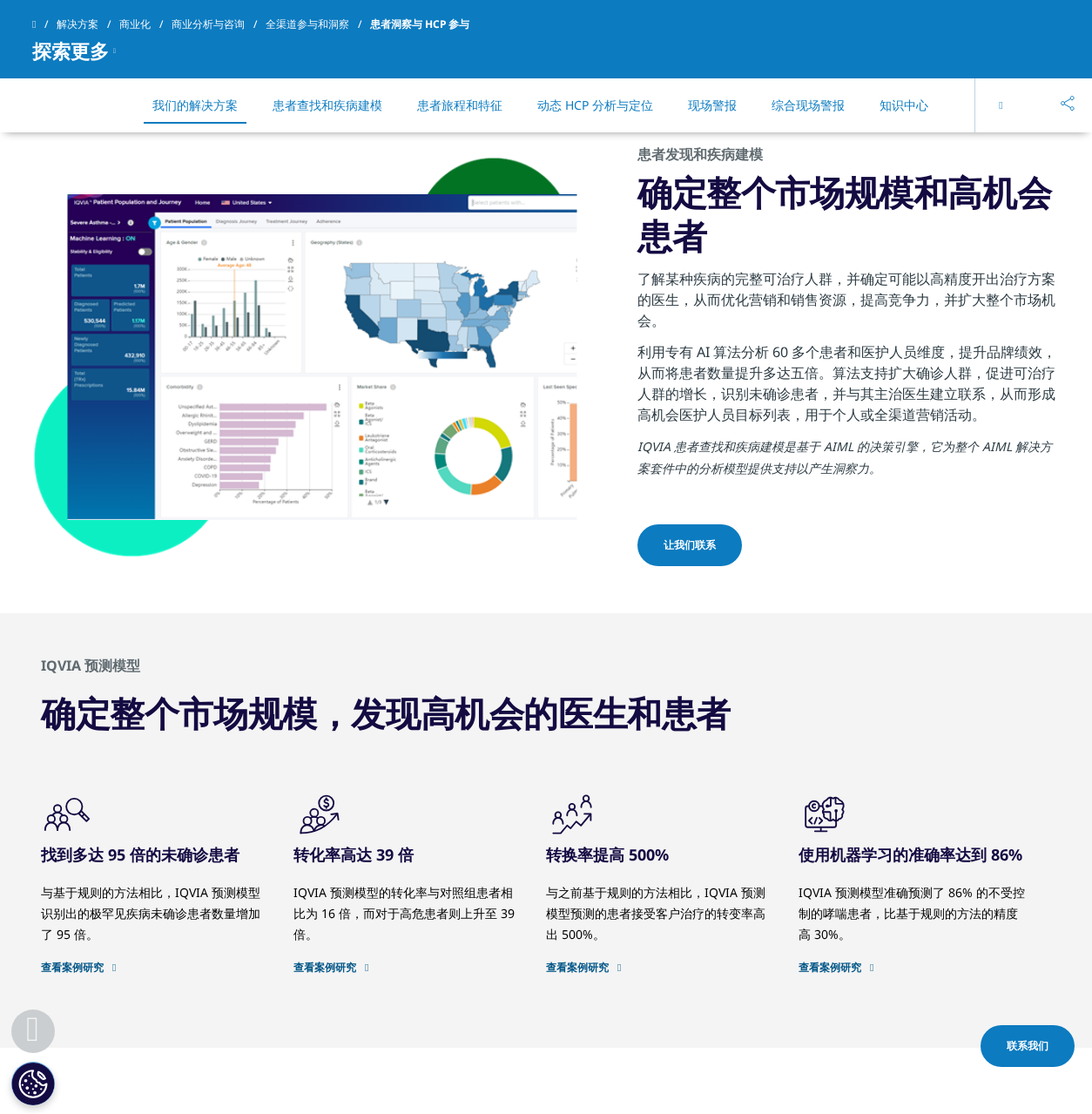
click at [760, 358] on font "利用专有 AI 算法分析 60 多个患者和医护人员维度，提升品牌绩效，从而将患者数量提升多达五倍。算法支持扩大确诊人群，促进可治疗人群的增长，识别未确诊患者，…" at bounding box center [847, 383] width 419 height 82
drag, startPoint x: 780, startPoint y: 352, endPoint x: 820, endPoint y: 353, distance: 40.0
click at [820, 353] on font "利用专有 AI 算法分析 60 多个患者和医护人员维度，提升品牌绩效，从而将患者数量提升多达五倍。算法支持扩大确诊人群，促进可治疗人群的增长，识别未确诊患者，…" at bounding box center [847, 383] width 419 height 82
click at [829, 353] on font "利用专有 AI 算法分析 60 多个患者和医护人员维度，提升品牌绩效，从而将患者数量提升多达五倍。算法支持扩大确诊人群，促进可治疗人群的增长，识别未确诊患者，…" at bounding box center [847, 383] width 419 height 82
click at [127, 846] on font "找到多达 95 倍的未确诊患者" at bounding box center [139, 854] width 198 height 21
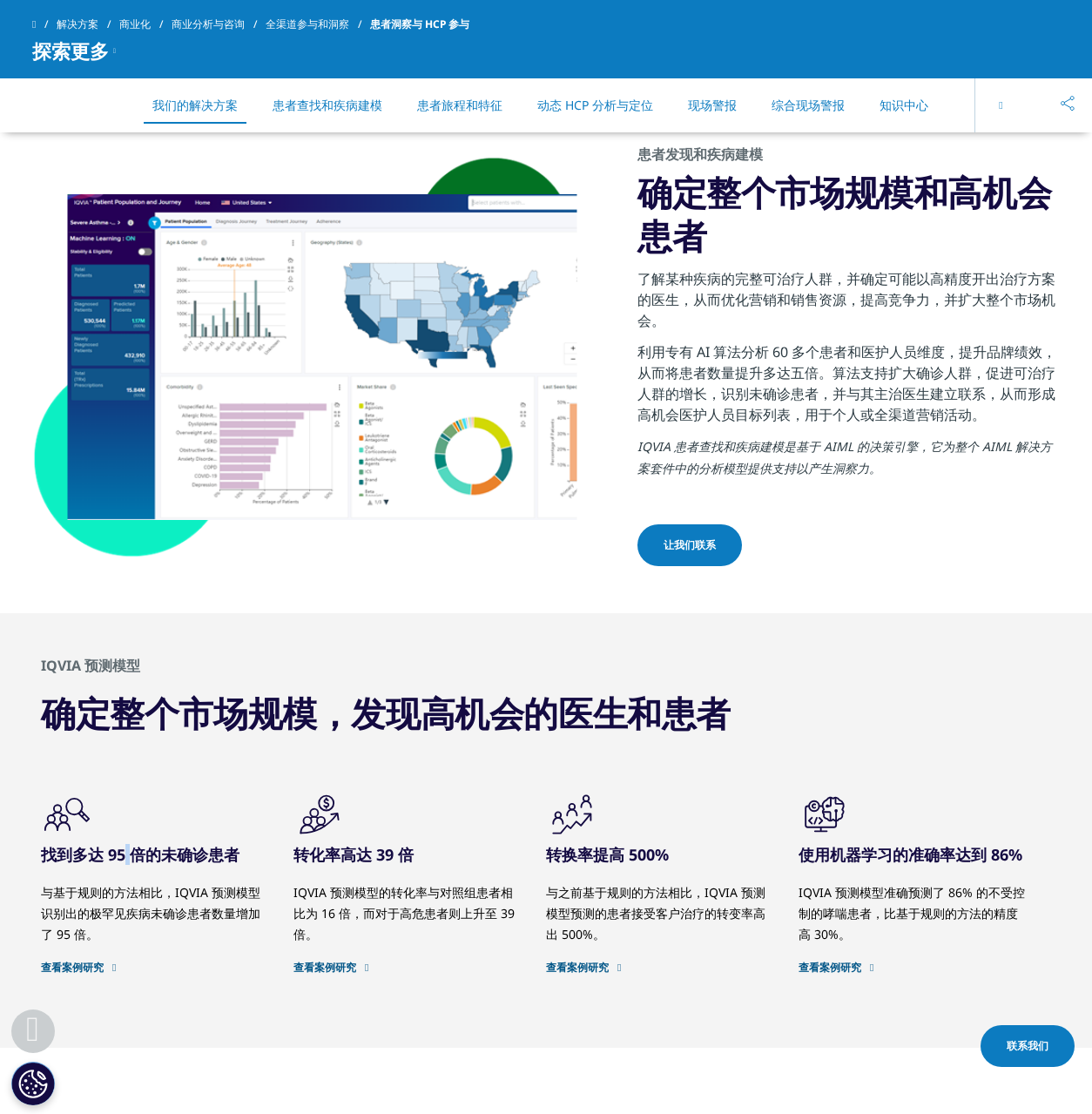
click at [127, 846] on font "找到多达 95 倍的未确诊患者" at bounding box center [139, 854] width 198 height 21
copy div "找到多达 95 倍的未确诊患者"
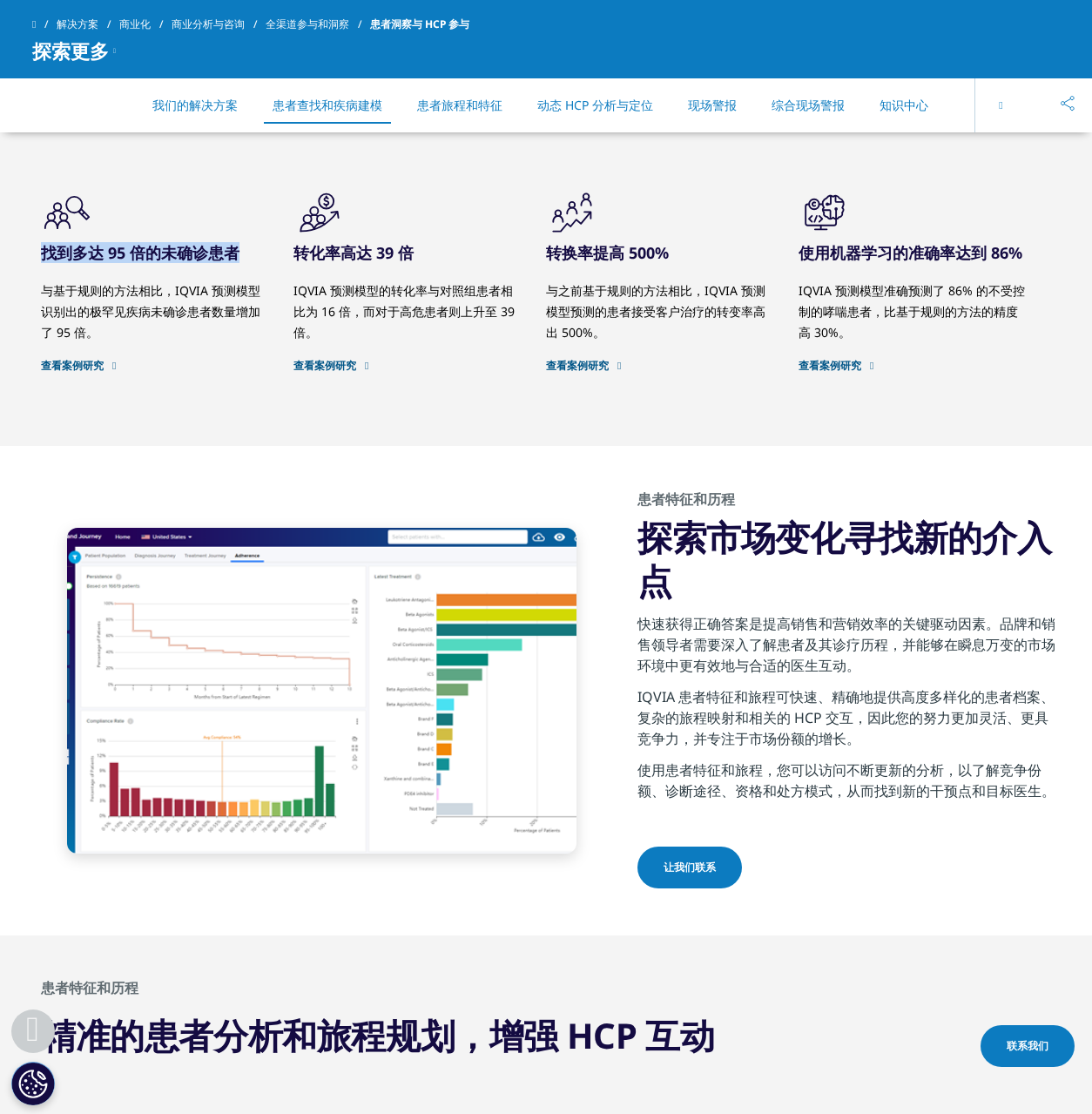
scroll to position [1750, 0]
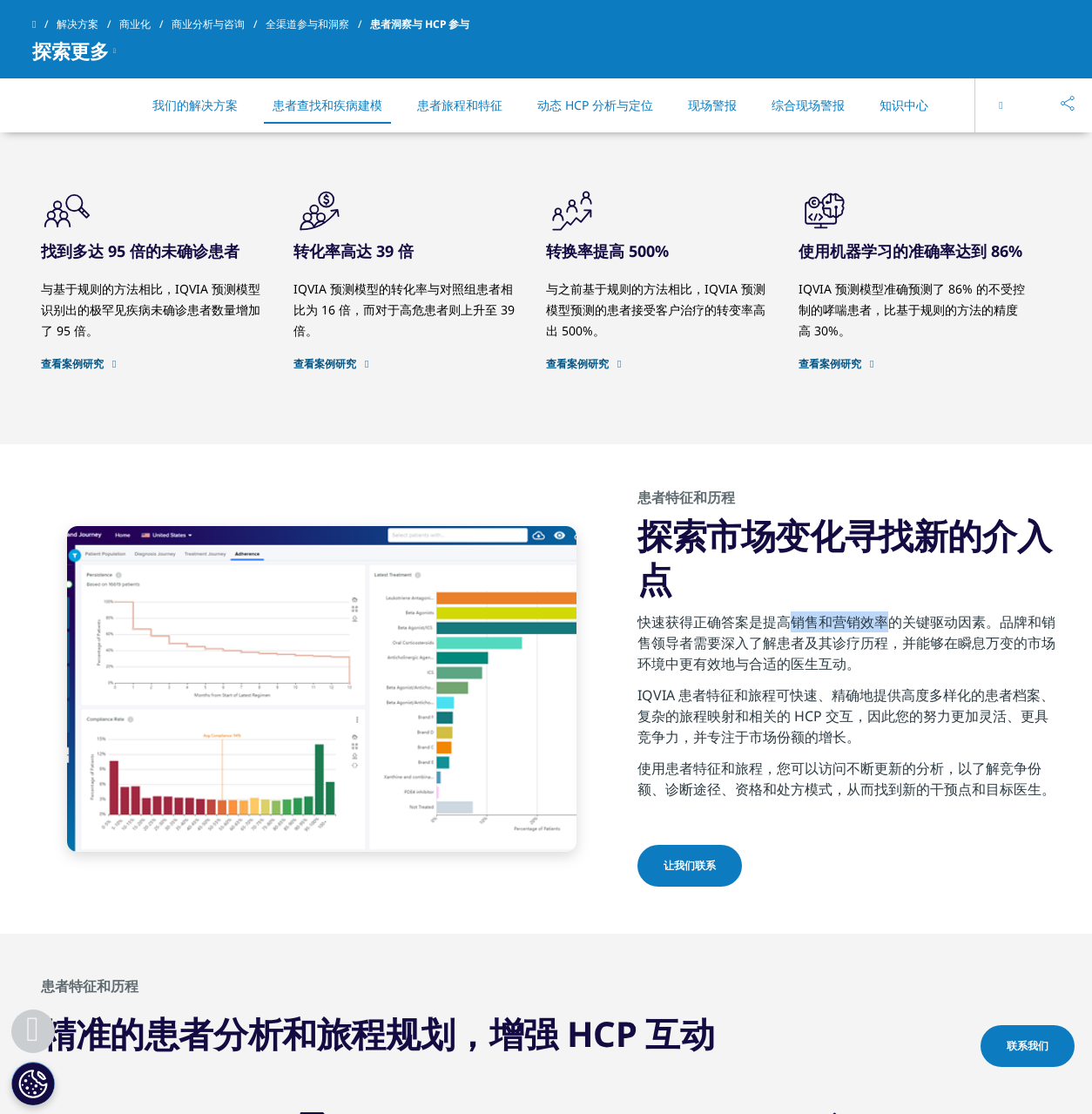
drag, startPoint x: 788, startPoint y: 618, endPoint x: 950, endPoint y: 620, distance: 162.0
click at [892, 616] on font "快速获得正确答案是提高销售和营销效率的关键驱动因素。品牌和销售领导者需要深入了解患者及其诊疗历程，并能够在瞬息万变的市场环境中更有效地与合适的医生互动。" at bounding box center [846, 643] width 418 height 61
click at [1014, 624] on font "快速获得正确答案是提高销售和营销效率的关键驱动因素。品牌和销售领导者需要深入了解患者及其诊疗历程，并能够在瞬息万变的市场环境中更有效地与合适的医生互动。" at bounding box center [846, 643] width 418 height 61
drag, startPoint x: 711, startPoint y: 638, endPoint x: 912, endPoint y: 635, distance: 201.0
click at [911, 635] on font "快速获得正确答案是提高销售和营销效率的关键驱动因素。品牌和销售领导者需要深入了解患者及其诊疗历程，并能够在瞬息万变的市场环境中更有效地与合适的医生互动。" at bounding box center [846, 643] width 418 height 61
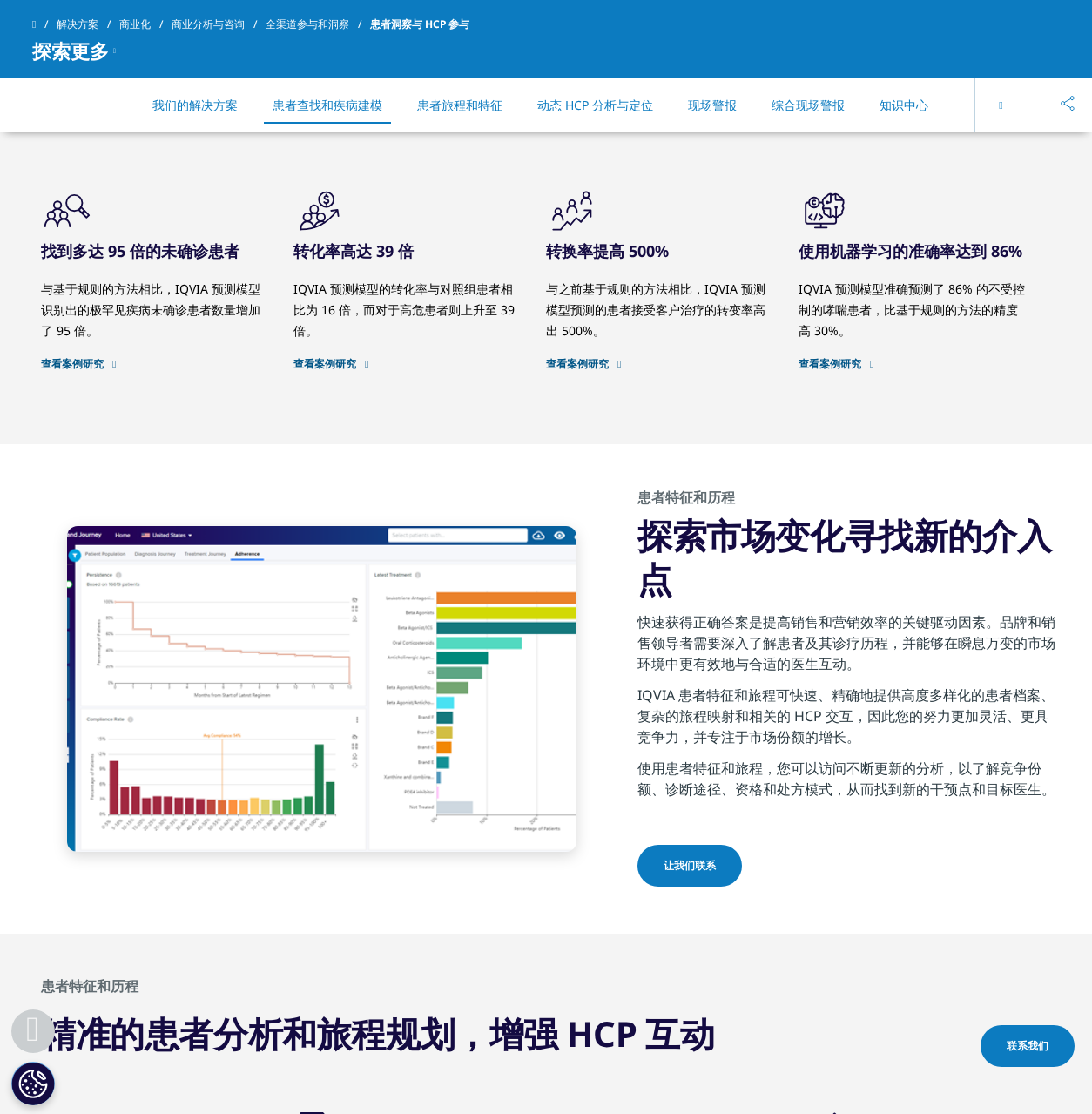
click at [957, 635] on font "快速获得正确答案是提高销售和营销效率的关键驱动因素。品牌和销售领导者需要深入了解患者及其诊疗历程，并能够在瞬息万变的市场环境中更有效地与合适的医生互动。" at bounding box center [846, 643] width 418 height 61
drag, startPoint x: 1000, startPoint y: 639, endPoint x: 991, endPoint y: 641, distance: 9.2
click at [1000, 640] on font "快速获得正确答案是提高销售和营销效率的关键驱动因素。品牌和销售领导者需要深入了解患者及其诊疗历程，并能够在瞬息万变的市场环境中更有效地与合适的医生互动。" at bounding box center [846, 643] width 418 height 61
drag, startPoint x: 683, startPoint y: 690, endPoint x: 781, endPoint y: 696, distance: 98.2
click at [756, 696] on font "IQVIA 患者特征和旅程可快速、精确地提供高度多样化的患者档案、复杂的旅程映射和相关的 HCP 交互，因此您的努力更加灵活、更具竞争力，并专注于市场份额的增…" at bounding box center [846, 716] width 418 height 61
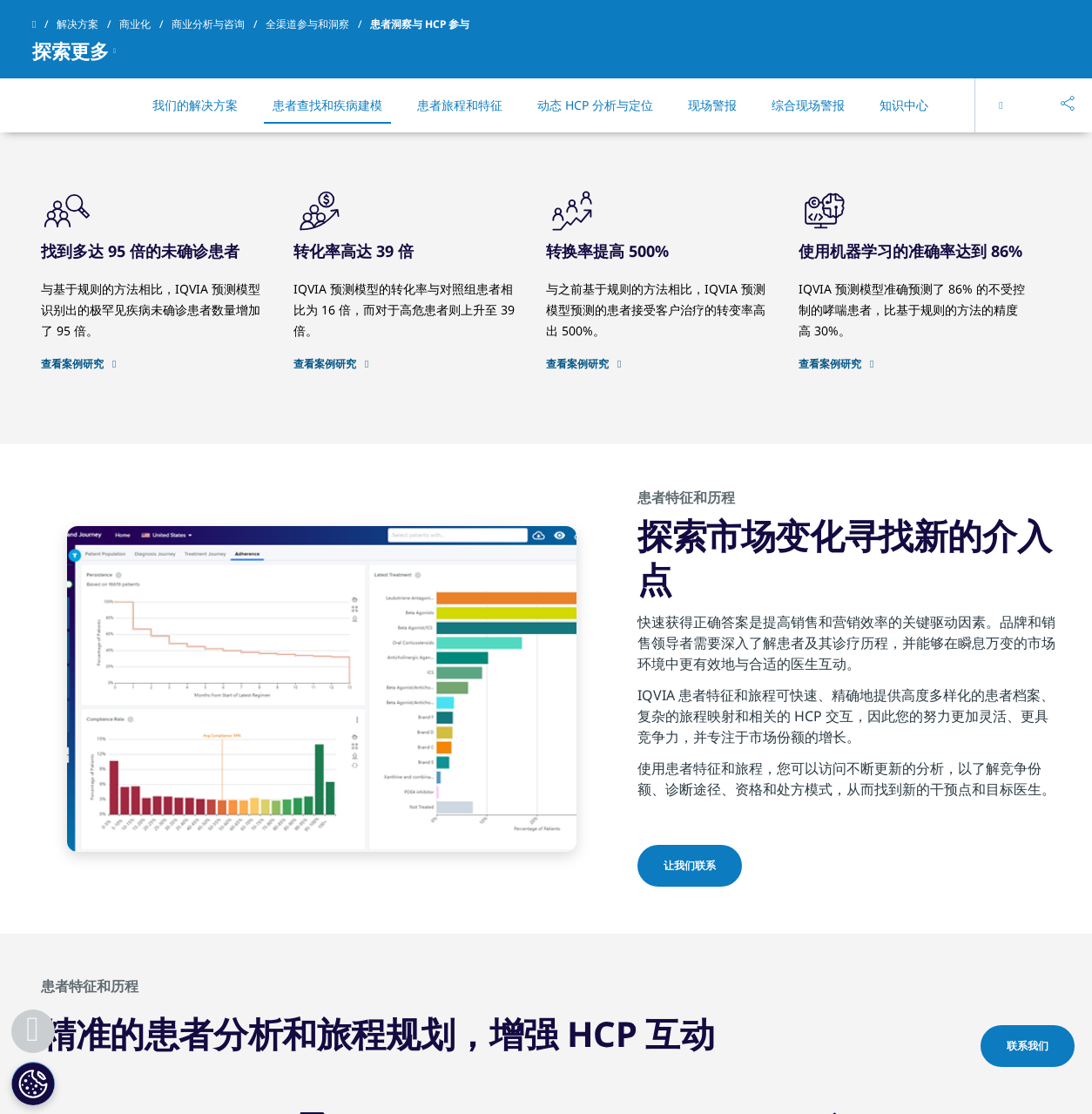
drag, startPoint x: 792, startPoint y: 695, endPoint x: 860, endPoint y: 695, distance: 68.0
click at [793, 695] on font "IQVIA 患者特征和旅程可快速、精确地提供高度多样化的患者档案、复杂的旅程映射和相关的 HCP 交互，因此您的努力更加灵活、更具竞争力，并专注于市场份额的增…" at bounding box center [846, 716] width 418 height 61
drag, startPoint x: 975, startPoint y: 698, endPoint x: 1008, endPoint y: 698, distance: 33.0
click at [1008, 698] on font "IQVIA 患者特征和旅程可快速、精确地提供高度多样化的患者档案、复杂的旅程映射和相关的 HCP 交互，因此您的努力更加灵活、更具竞争力，并专注于市场份额的增…" at bounding box center [846, 716] width 418 height 61
click at [1009, 702] on p "IQVIA 患者特征和旅程可快速、精确地提供高度多样化的患者档案、复杂的旅程映射和相关的 HCP 交互，因此您的努力更加灵活、更具竞争力，并专注于市场份额的增…" at bounding box center [849, 721] width 423 height 73
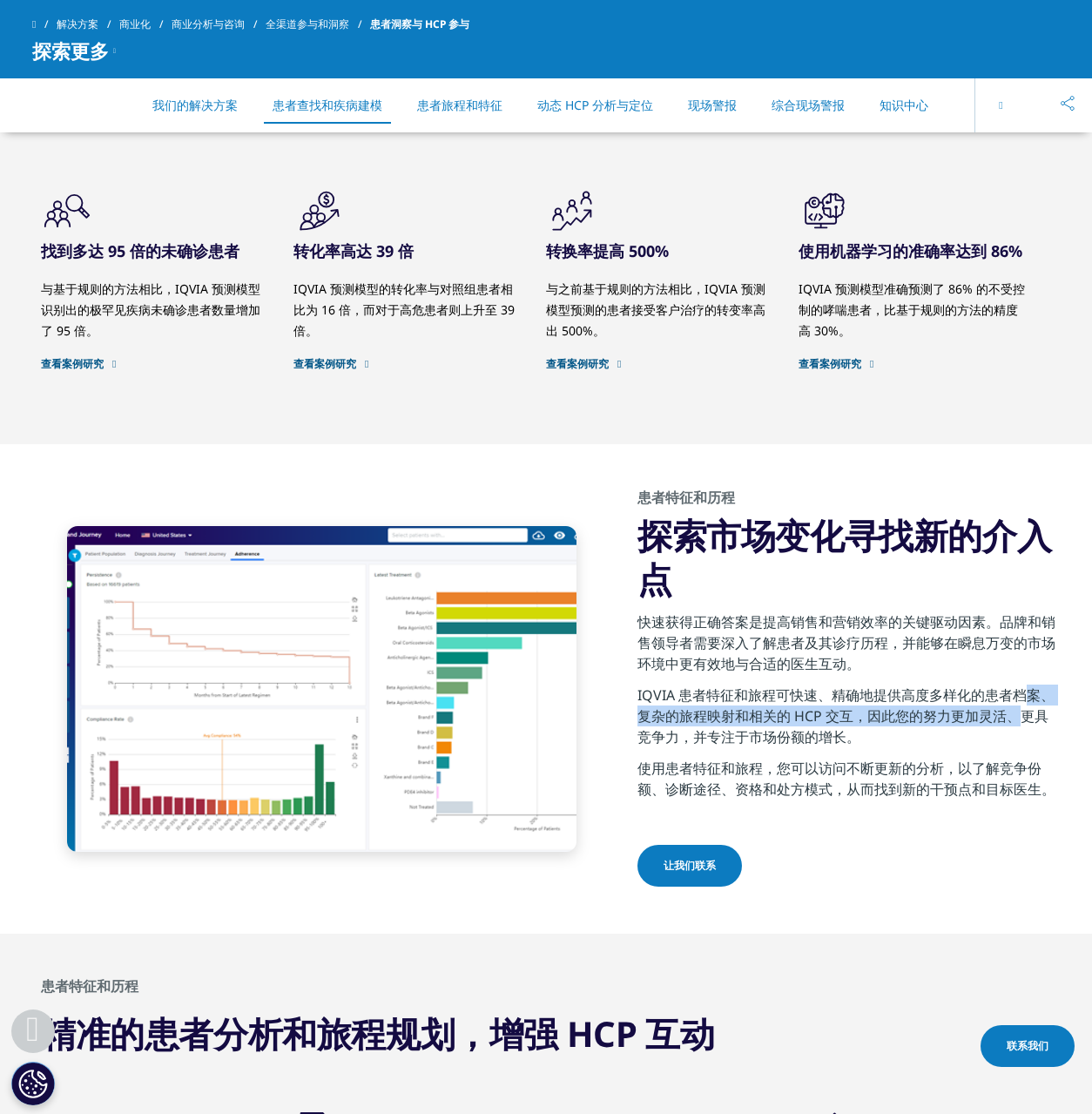
click at [974, 721] on p "IQVIA 患者特征和旅程可快速、精确地提供高度多样化的患者档案、复杂的旅程映射和相关的 HCP 交互，因此您的努力更加灵活、更具竞争力，并专注于市场份额的增…" at bounding box center [849, 721] width 423 height 73
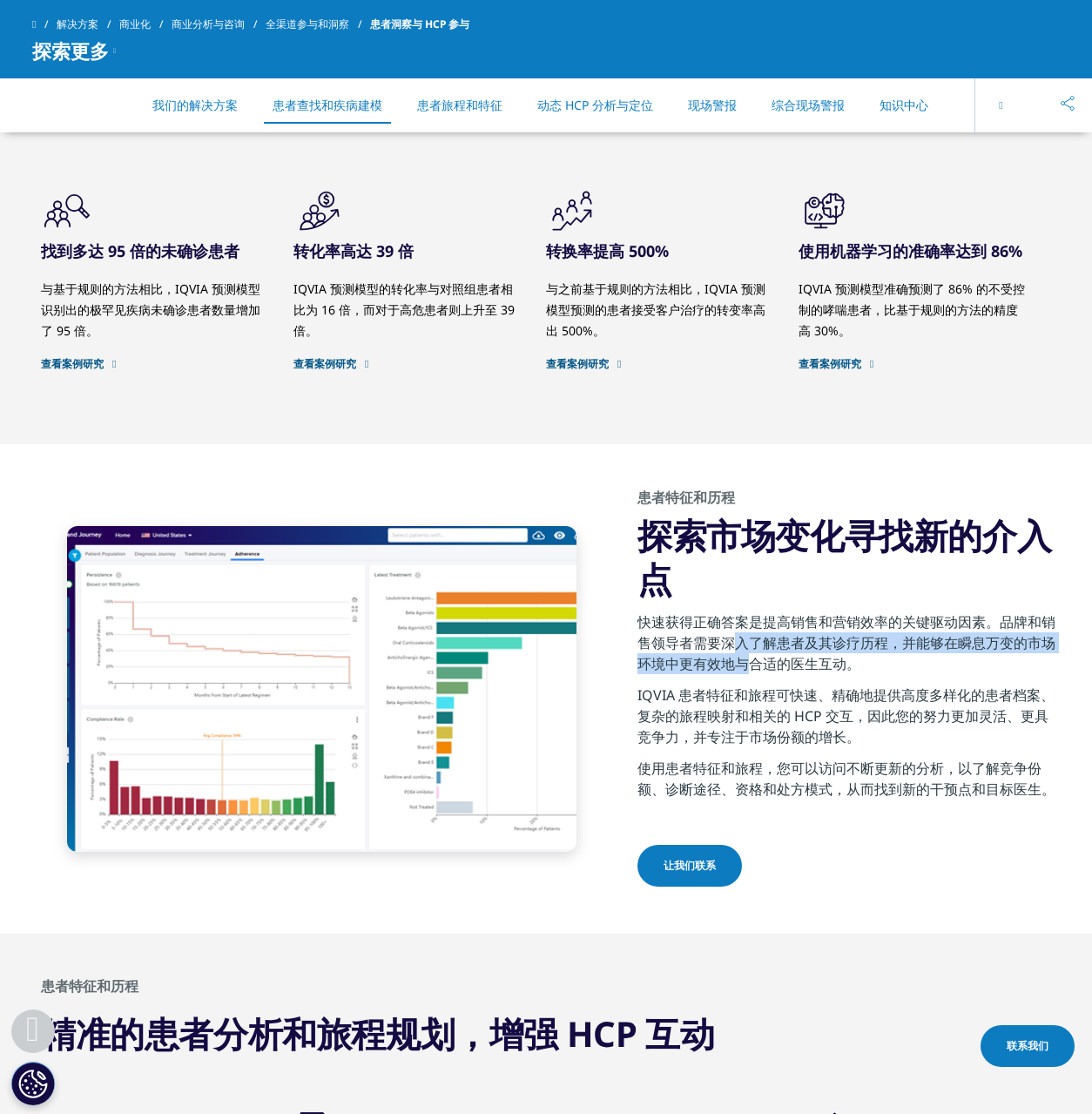
drag, startPoint x: 717, startPoint y: 637, endPoint x: 733, endPoint y: 653, distance: 22.6
click at [733, 653] on font "快速获得正确答案是提高销售和营销效率的关键驱动因素。品牌和销售领导者需要深入了解患者及其诊疗历程，并能够在瞬息万变的市场环境中更有效地与合适的医生互动。" at bounding box center [846, 643] width 418 height 61
click at [760, 657] on font "快速获得正确答案是提高销售和营销效率的关键驱动因素。品牌和销售领导者需要深入了解患者及其诊疗历程，并能够在瞬息万变的市场环境中更有效地与合适的医生互动。" at bounding box center [846, 643] width 418 height 61
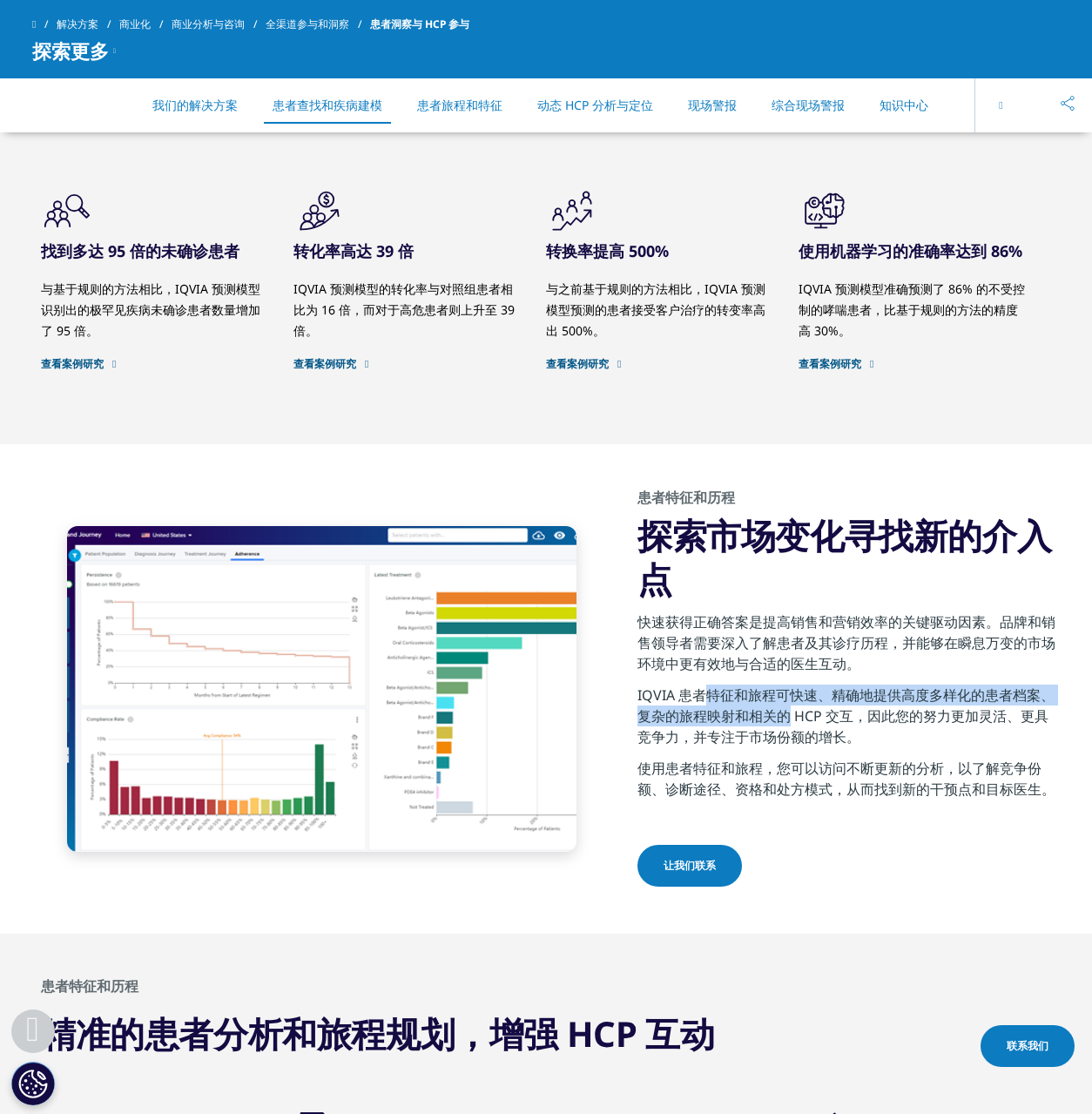
drag, startPoint x: 688, startPoint y: 691, endPoint x: 779, endPoint y: 707, distance: 92.4
click at [779, 707] on font "IQVIA 患者特征和旅程可快速、精确地提供高度多样化的患者档案、复杂的旅程映射和相关的 HCP 交互，因此您的努力更加灵活、更具竞争力，并专注于市场份额的增…" at bounding box center [846, 716] width 418 height 61
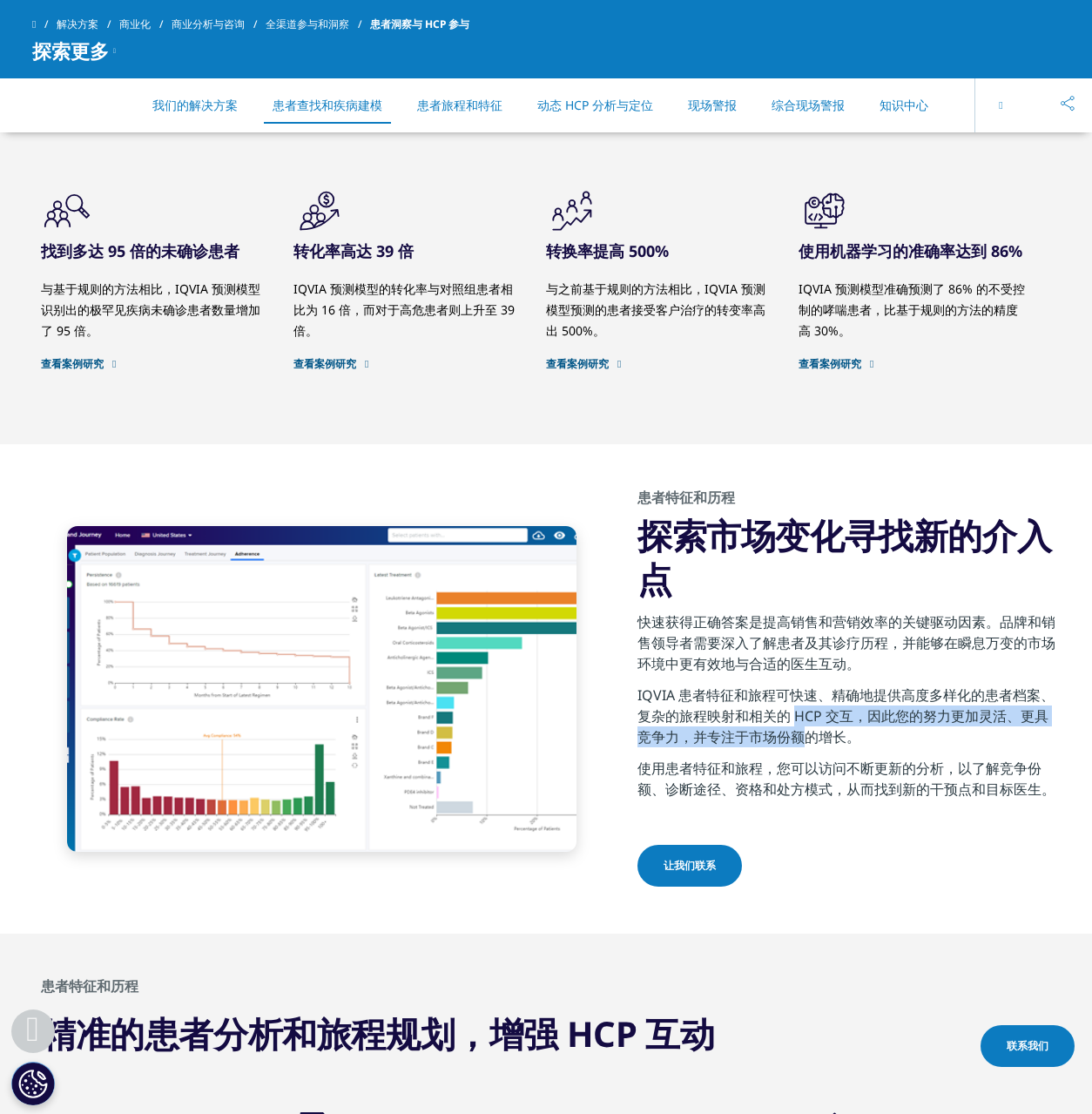
drag, startPoint x: 786, startPoint y: 712, endPoint x: 792, endPoint y: 728, distance: 17.1
click at [792, 728] on font "IQVIA 患者特征和旅程可快速、精确地提供高度多样化的患者档案、复杂的旅程映射和相关的 HCP 交互，因此您的努力更加灵活、更具竞争力，并专注于市场份额的增…" at bounding box center [846, 716] width 418 height 61
click at [808, 728] on font "IQVIA 患者特征和旅程可快速、精确地提供高度多样化的患者档案、复杂的旅程映射和相关的 HCP 交互，因此您的努力更加灵活、更具竞争力，并专注于市场份额的增…" at bounding box center [846, 716] width 418 height 61
drag, startPoint x: 747, startPoint y: 736, endPoint x: 803, endPoint y: 735, distance: 56.0
click at [803, 735] on font "IQVIA 患者特征和旅程可快速、精确地提供高度多样化的患者档案、复杂的旅程映射和相关的 HCP 交互，因此您的努力更加灵活、更具竞争力，并专注于市场份额的增…" at bounding box center [846, 716] width 418 height 61
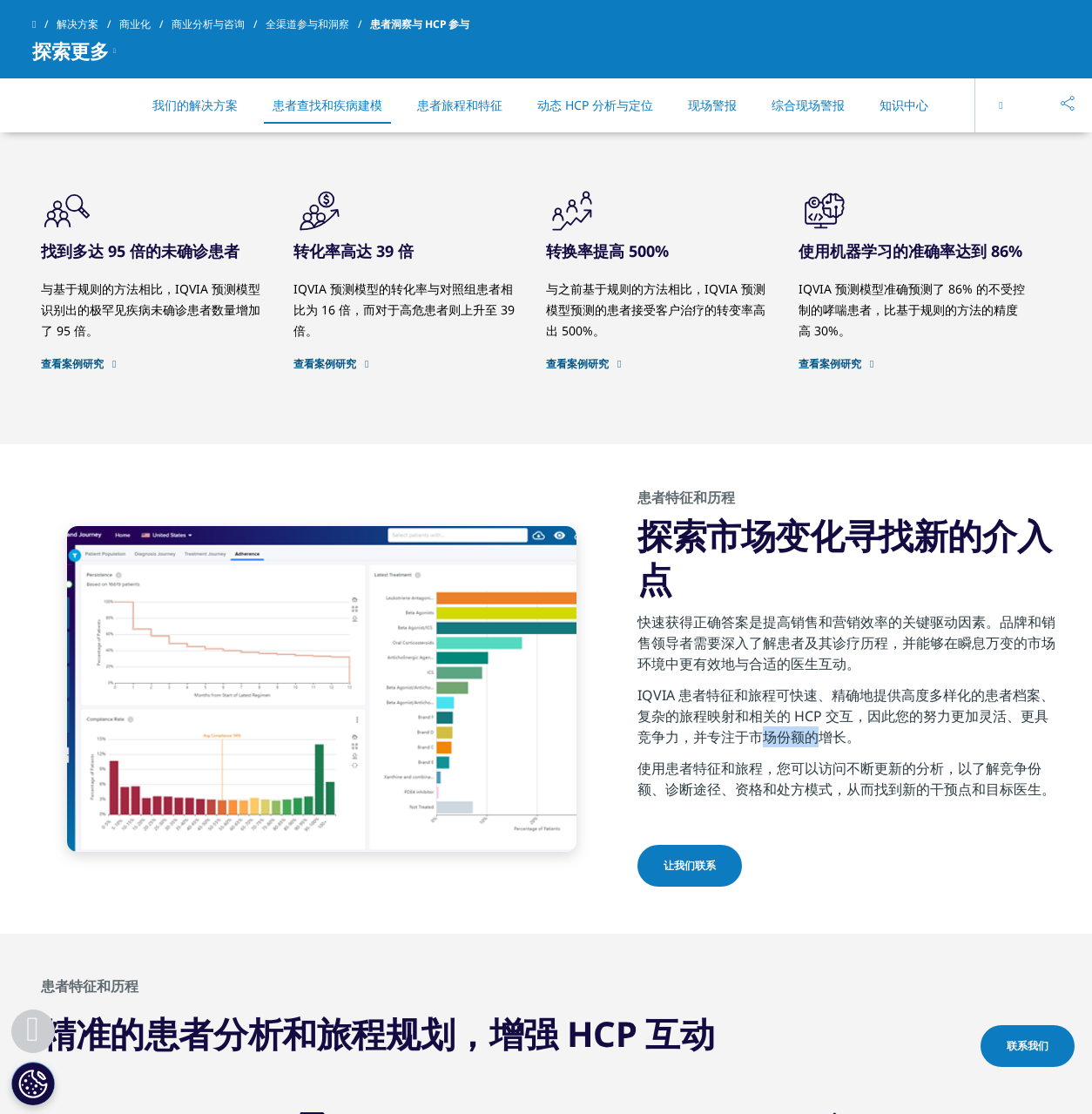
copy font "市场份额"
click at [956, 740] on p "IQVIA 患者特征和旅程可快速、精确地提供高度多样化的患者档案、复杂的旅程映射和相关的 HCP 交互，因此您的努力更加灵活、更具竞争力，并专注于市场份额的增…" at bounding box center [849, 721] width 423 height 73
drag, startPoint x: 764, startPoint y: 617, endPoint x: 889, endPoint y: 623, distance: 125.1
click at [889, 623] on font "快速获得正确答案是提高销售和营销效率的关键驱动因素。品牌和销售领导者需要深入了解患者及其诊疗历程，并能够在瞬息万变的市场环境中更有效地与合适的医生互动。" at bounding box center [846, 643] width 418 height 61
copy font "提高销售和营销效率"
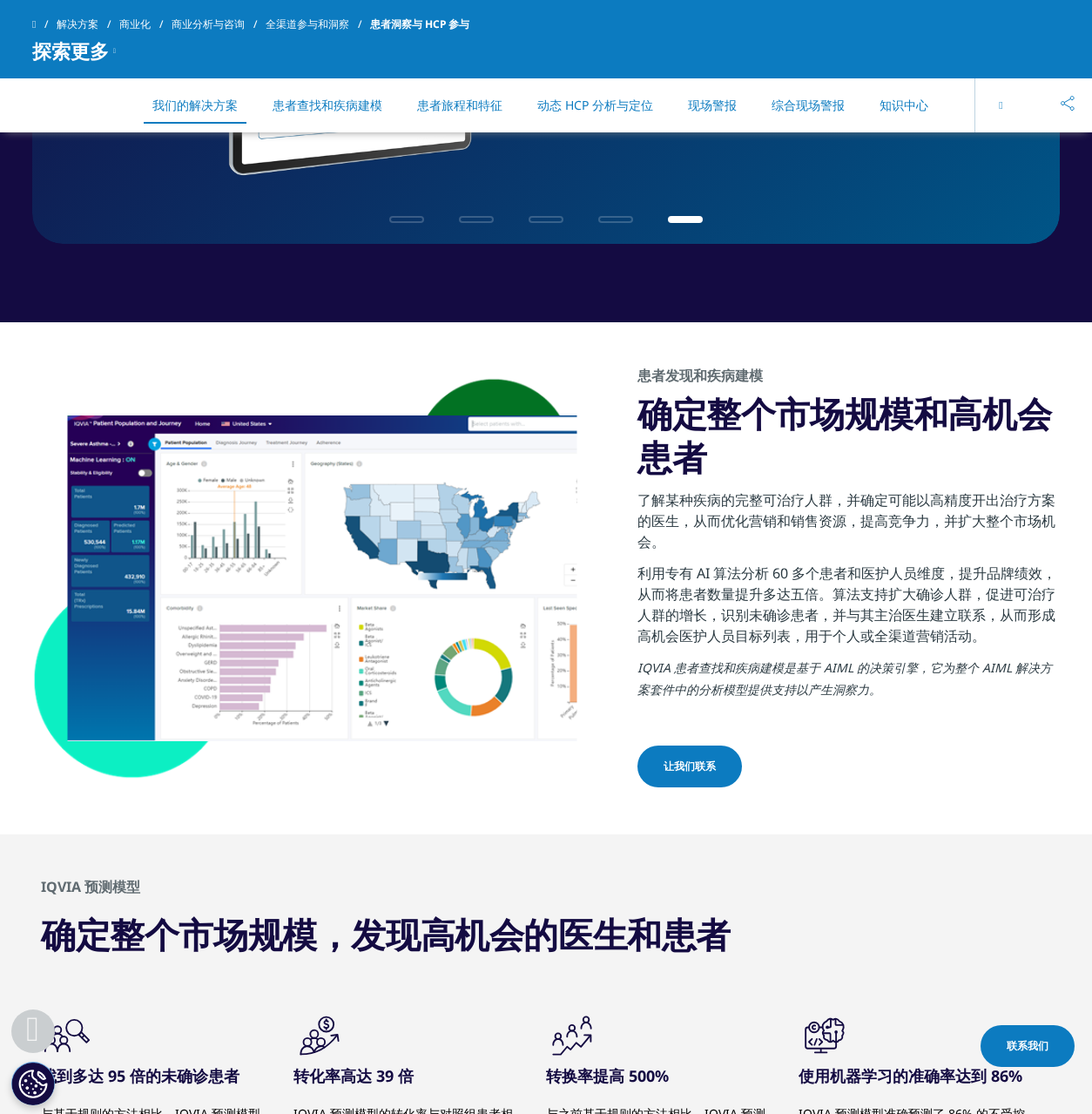
scroll to position [926, 0]
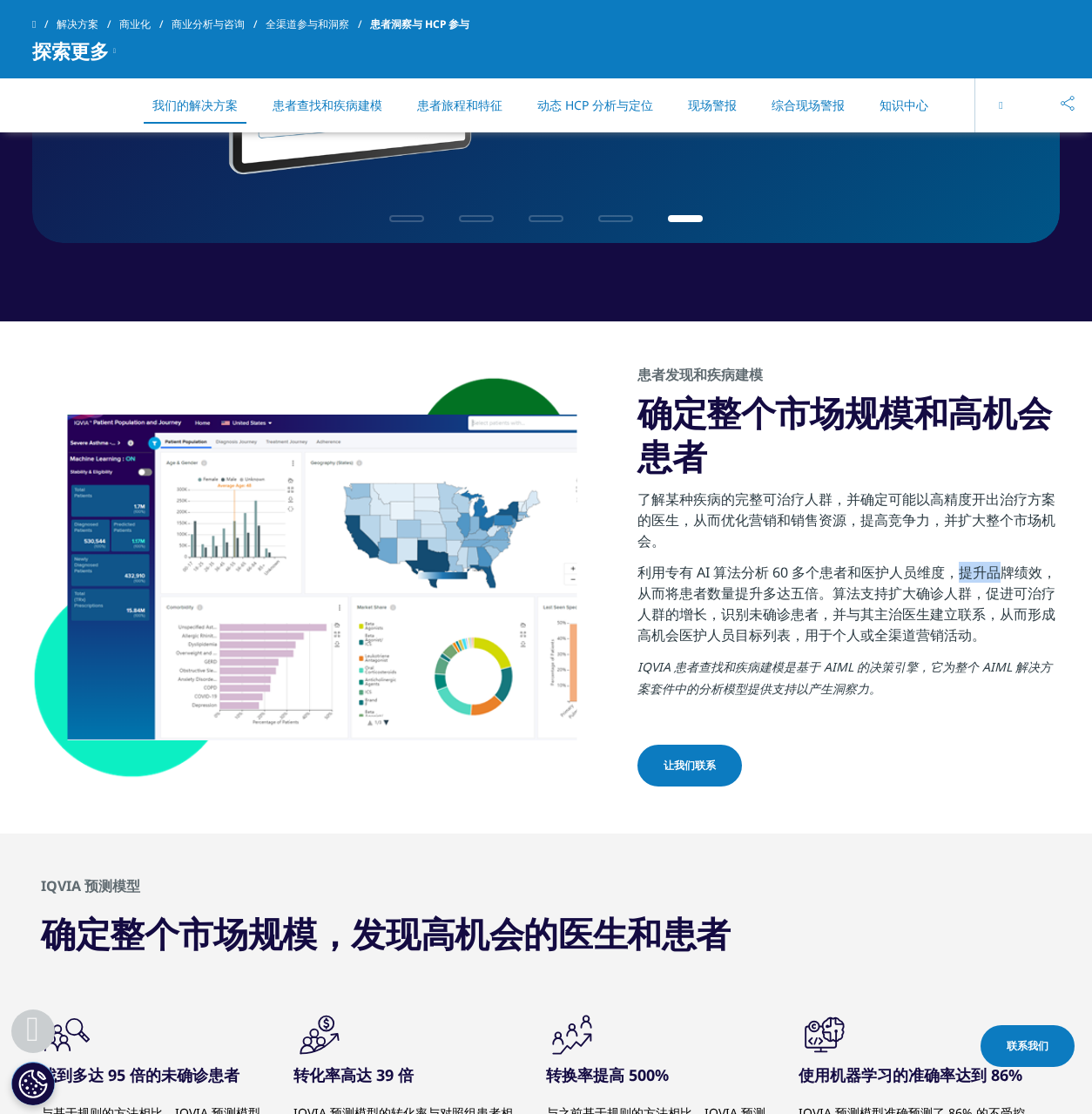
drag, startPoint x: 962, startPoint y: 571, endPoint x: 998, endPoint y: 578, distance: 36.7
click at [998, 578] on font "利用专有 AI 算法分析 60 多个患者和医护人员维度，提升品牌绩效，从而将患者数量提升多达五倍。算法支持扩大确诊人群，促进可治疗人群的增长，识别未确诊患者，…" at bounding box center [847, 603] width 419 height 82
click at [927, 573] on font "利用专有 AI 算法分析 60 多个患者和医护人员维度，提升品牌绩效，从而将患者数量提升多达五倍。算法支持扩大确诊人群，促进可治疗人群的增长，识别未确诊患者，…" at bounding box center [847, 603] width 419 height 82
drag, startPoint x: 962, startPoint y: 569, endPoint x: 829, endPoint y: 595, distance: 135.5
click at [829, 595] on font "利用专有 AI 算法分析 60 多个患者和医护人员维度，提升品牌绩效，从而将患者数量提升多达五倍。算法支持扩大确诊人群，促进可治疗人群的增长，识别未确诊患者，…" at bounding box center [847, 603] width 419 height 82
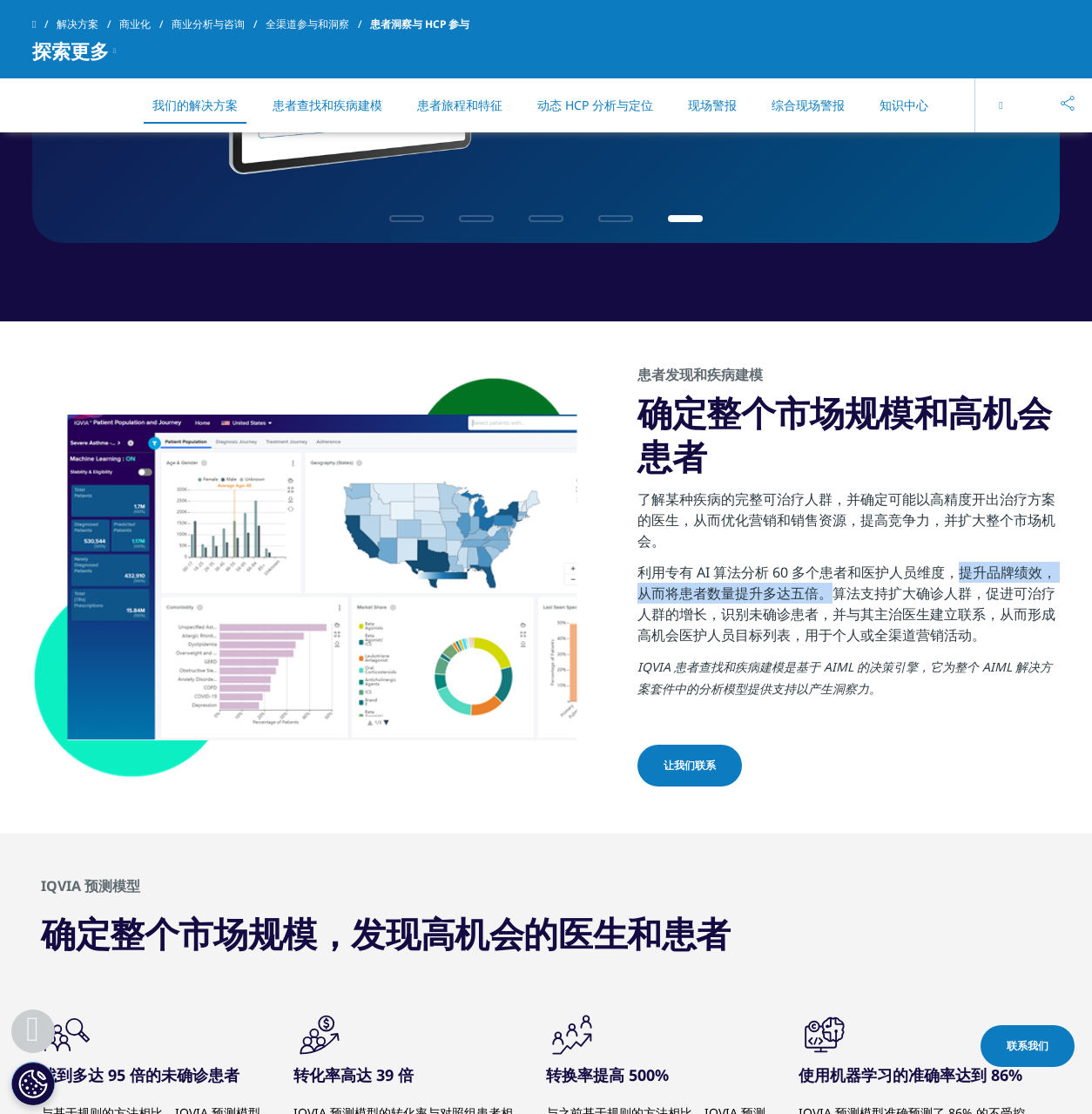
copy font "提升品牌绩效，从而将患者数量提升多达五倍。"
drag, startPoint x: 699, startPoint y: 517, endPoint x: 706, endPoint y: 538, distance: 22.1
click at [706, 538] on p "了解某种疾病的完整可治疗人群，并确定可能以高精度开出治疗方案的医生，从而优化营销和销售资源，提高竞争力，并扩大整个市场机会。" at bounding box center [849, 525] width 423 height 73
copy font "从而优化营销和销售资源，提高竞争力，并扩大整个市场机会。"
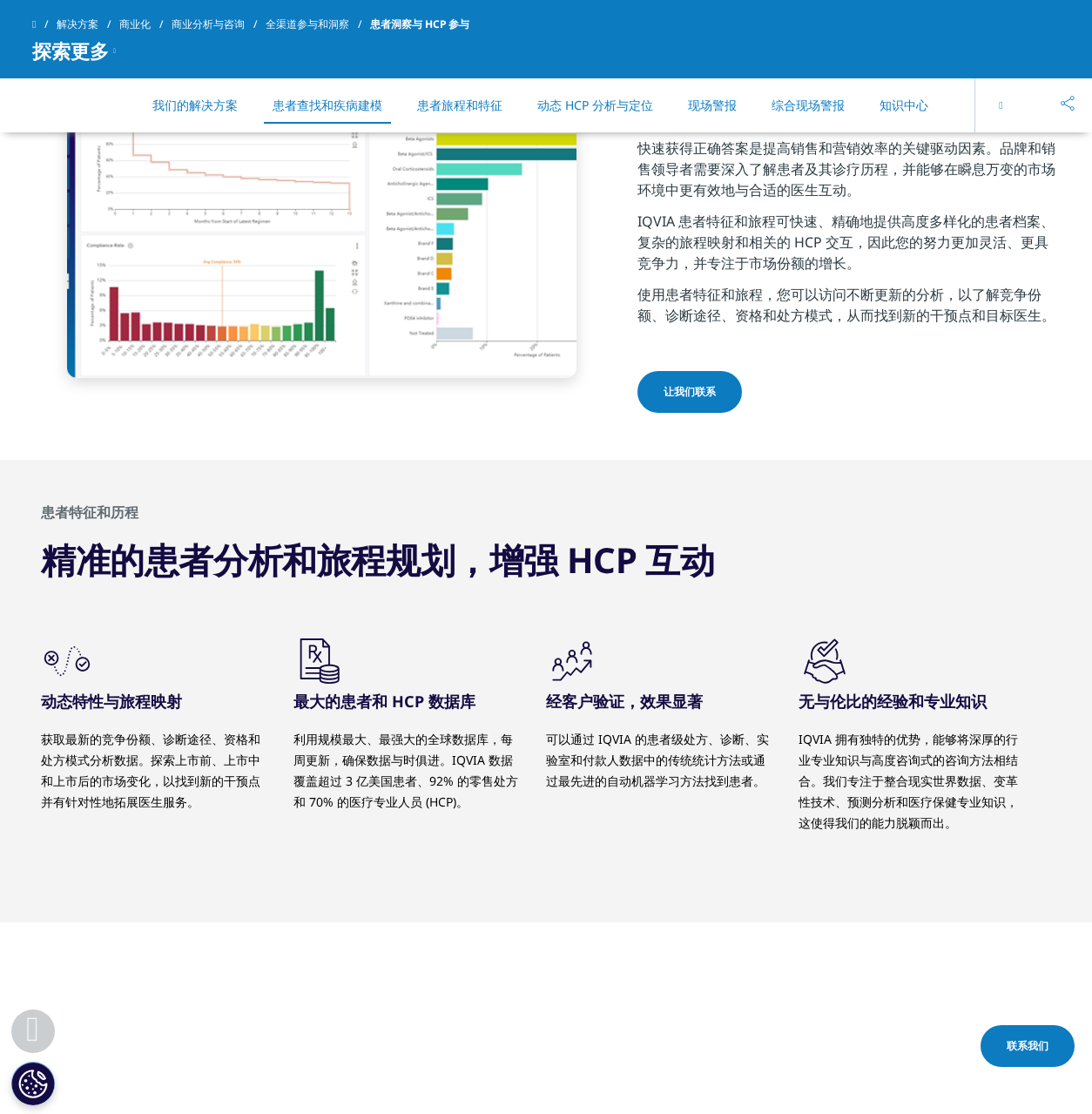
scroll to position [2296, 0]
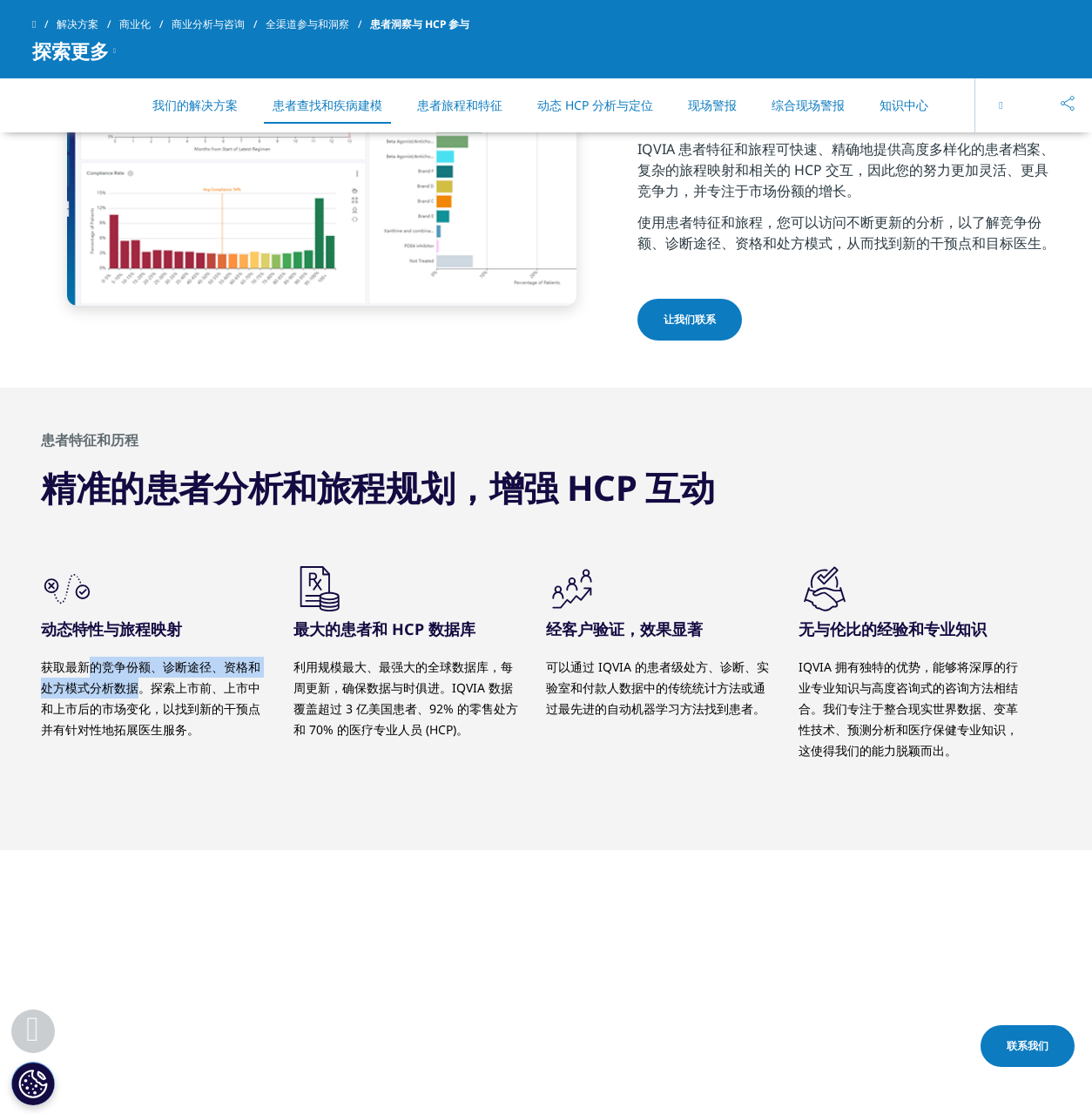
drag, startPoint x: 74, startPoint y: 664, endPoint x: 126, endPoint y: 681, distance: 54.7
click at [125, 681] on font "获取最新的竞争份额、诊断途径、资格和处方模式分析数据。探索上市前、上市中和上市后的市场变化，以找到新的干预点并有针对性地拓展医生服务。" at bounding box center [150, 698] width 219 height 79
click at [159, 686] on font "获取最新的竞争份额、诊断途径、资格和处方模式分析数据。探索上市前、上市中和上市后的市场变化，以找到新的干预点并有针对性地拓展医生服务。" at bounding box center [150, 698] width 219 height 79
click at [606, 681] on font "可以通过 IQVIA 的患者级处方、诊断、实验室和付款人数据中的传统统计方法或通过最先进的自动机器学习方法找到患者。" at bounding box center [658, 687] width 223 height 58
click at [903, 685] on font "IQVIA 拥有独特的优势，能够将深厚的行业专业知识与高度咨询式的咨询方法相结合。我们专注于整合现实世界数据、变革性技术、预测分析和医疗保健专业知识，这使得我…" at bounding box center [908, 708] width 219 height 100
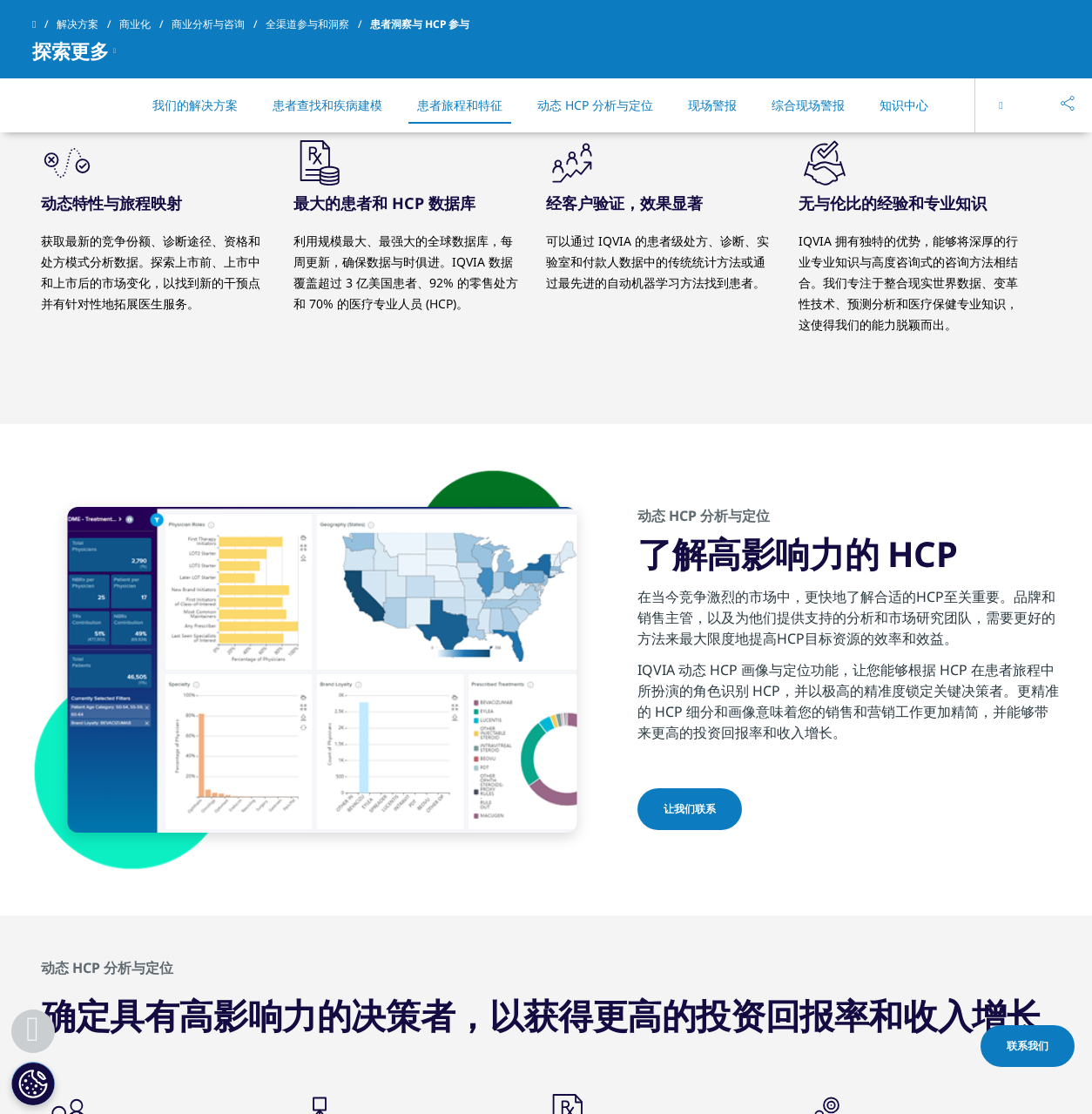
scroll to position [2724, 0]
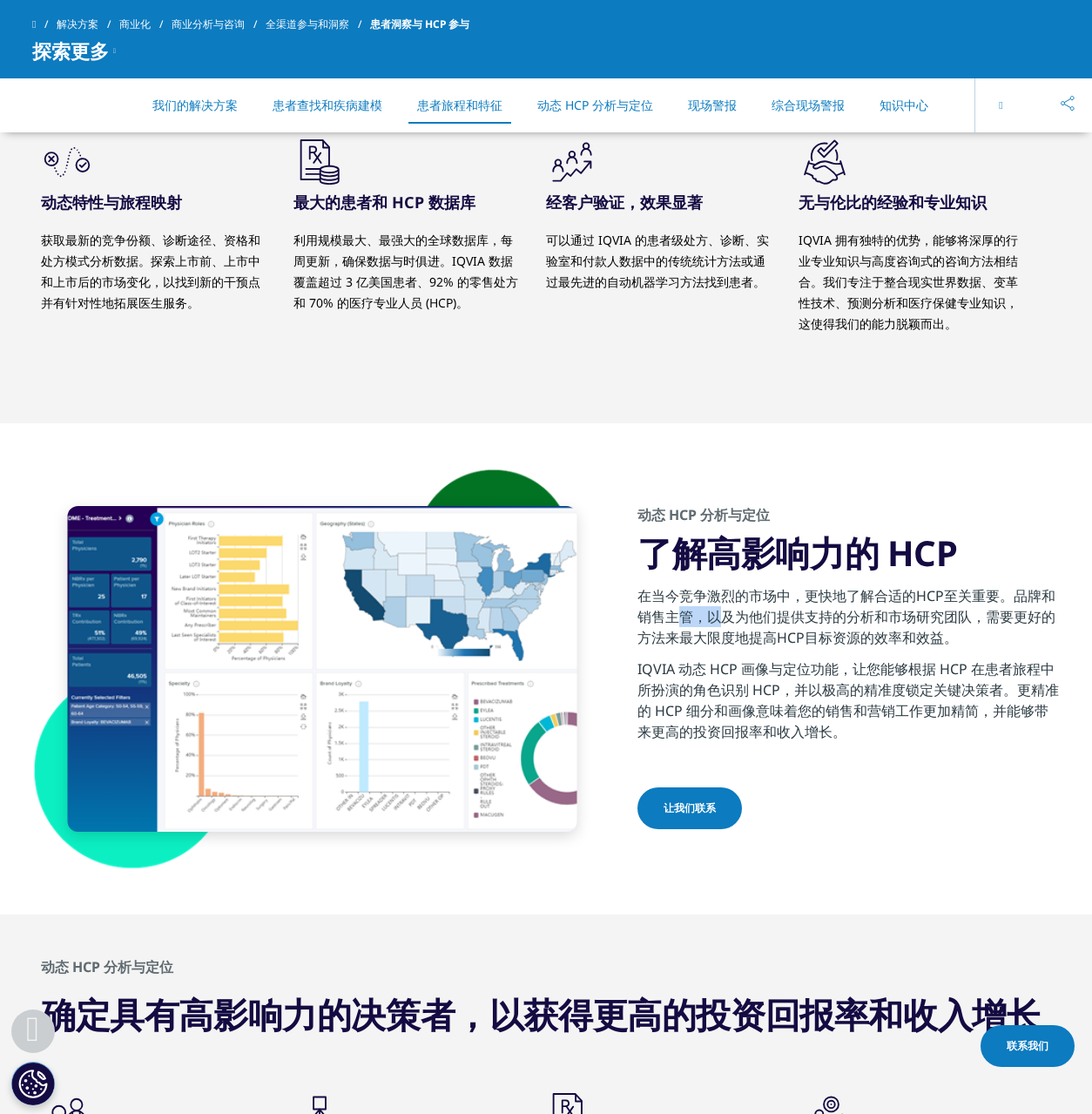
drag, startPoint x: 669, startPoint y: 610, endPoint x: 713, endPoint y: 614, distance: 44.2
click at [713, 614] on font "在当今竞争激烈的市场中，更快地了解合适的HCP至关重要。品牌和销售主管，以及为他们提供支持的分析和市场研究团队，需要更好的方法来最大限度地提高HCP目标资源的…" at bounding box center [846, 617] width 418 height 61
click at [750, 616] on font "在当今竞争激烈的市场中，更快地了解合适的HCP至关重要。品牌和销售主管，以及为他们提供支持的分析和市场研究团队，需要更好的方法来最大限度地提高HCP目标资源的…" at bounding box center [846, 617] width 418 height 61
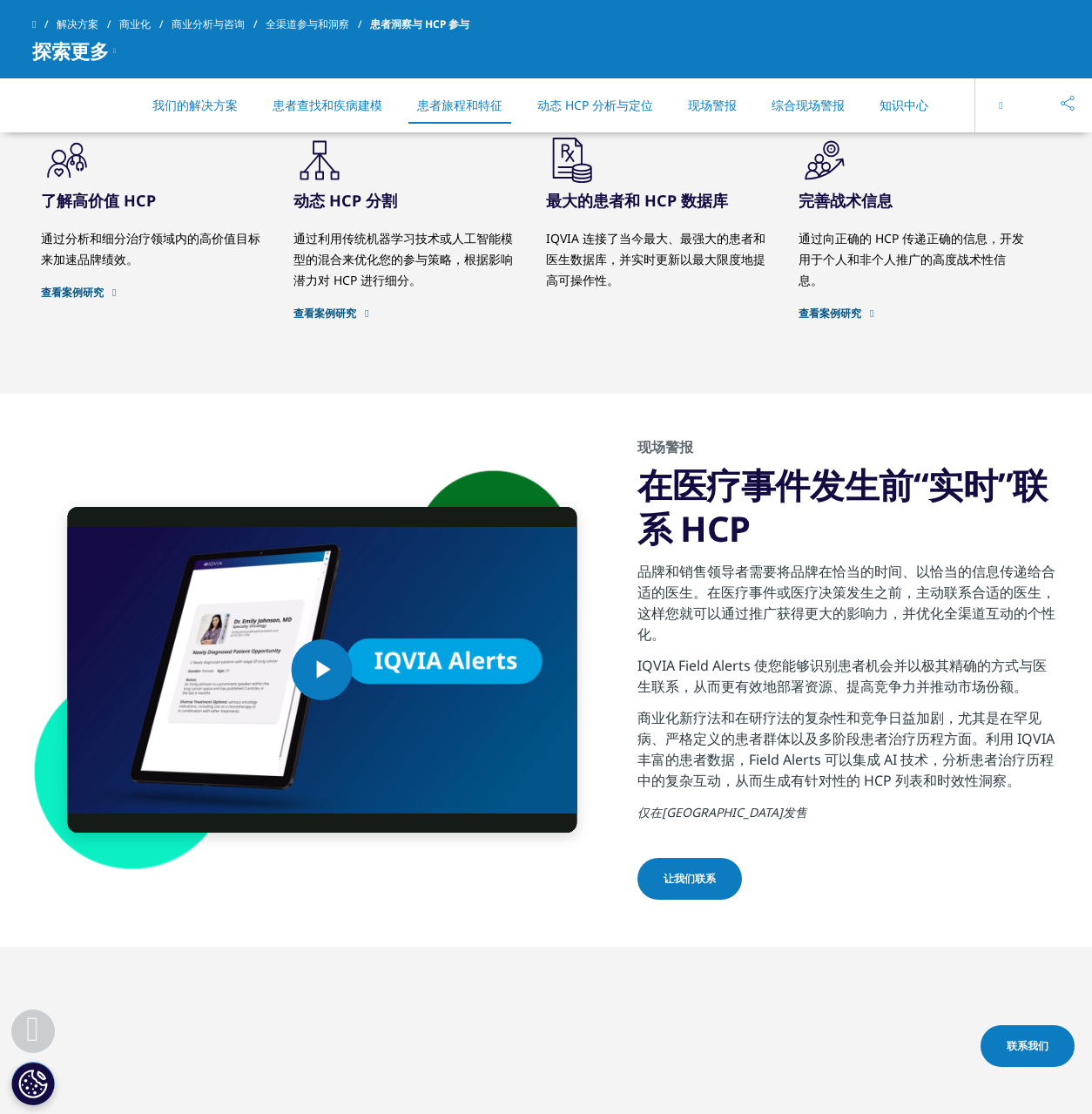
scroll to position [3751, 0]
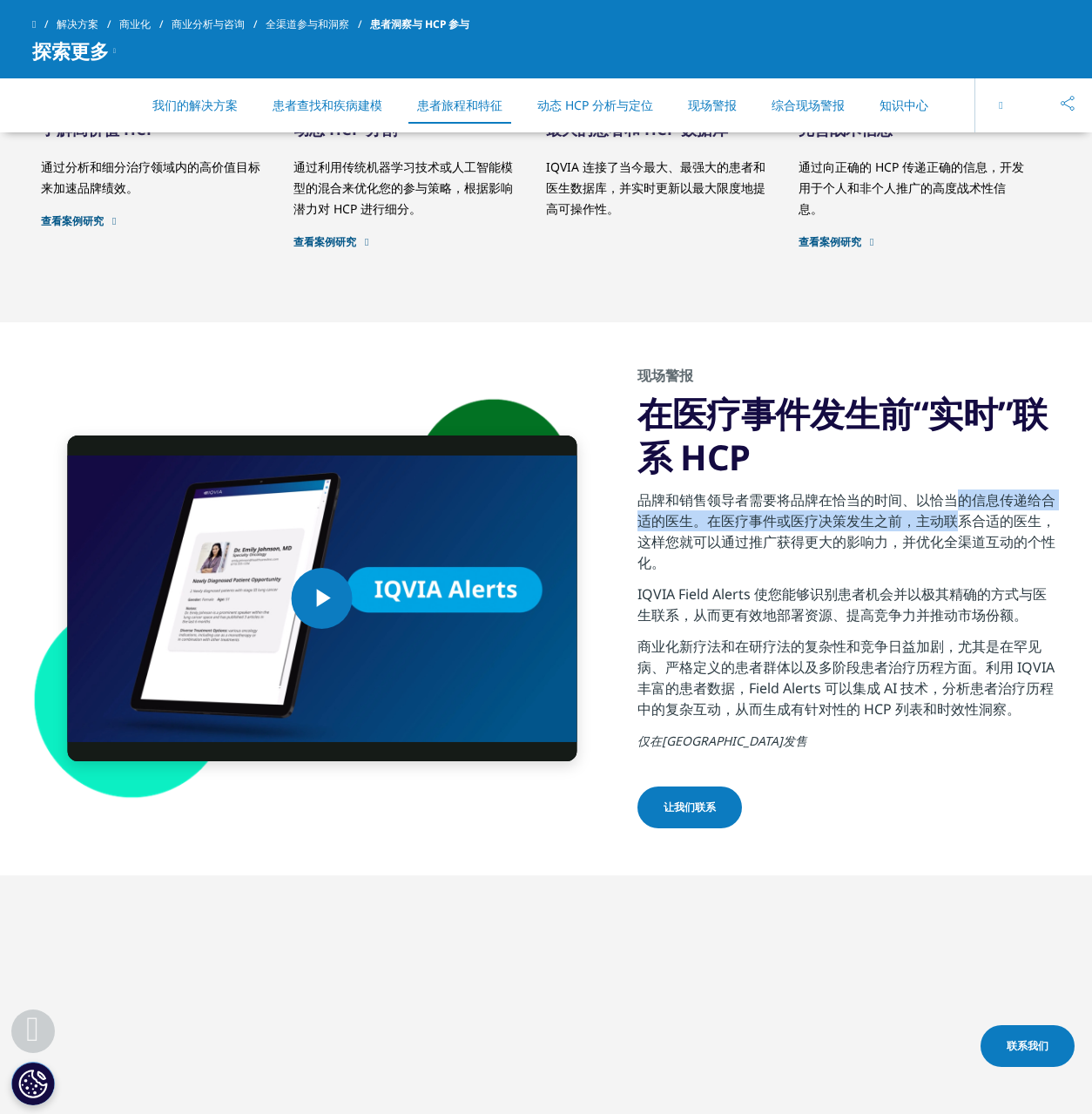
drag, startPoint x: 944, startPoint y: 501, endPoint x: 943, endPoint y: 514, distance: 13.0
click at [943, 514] on font "品牌和销售领导者需要将品牌在恰当的时间、以恰当的信息传递给合适的医生。在医疗事件或医疗决策发生之前，主动联系合适的医生，这样您就可以通过推广获得更大的影响力，…" at bounding box center [846, 531] width 418 height 82
click at [961, 523] on font "品牌和销售领导者需要将品牌在恰当的时间、以恰当的信息传递给合适的医生。在医疗事件或医疗决策发生之前，主动联系合适的医生，这样您就可以通过推广获得更大的影响力，…" at bounding box center [846, 531] width 418 height 82
drag, startPoint x: 965, startPoint y: 535, endPoint x: 958, endPoint y: 503, distance: 32.8
click at [958, 503] on font "品牌和销售领导者需要将品牌在恰当的时间、以恰当的信息传递给合适的医生。在医疗事件或医疗决策发生之前，主动联系合适的医生，这样您就可以通过推广获得更大的影响力，…" at bounding box center [846, 531] width 418 height 82
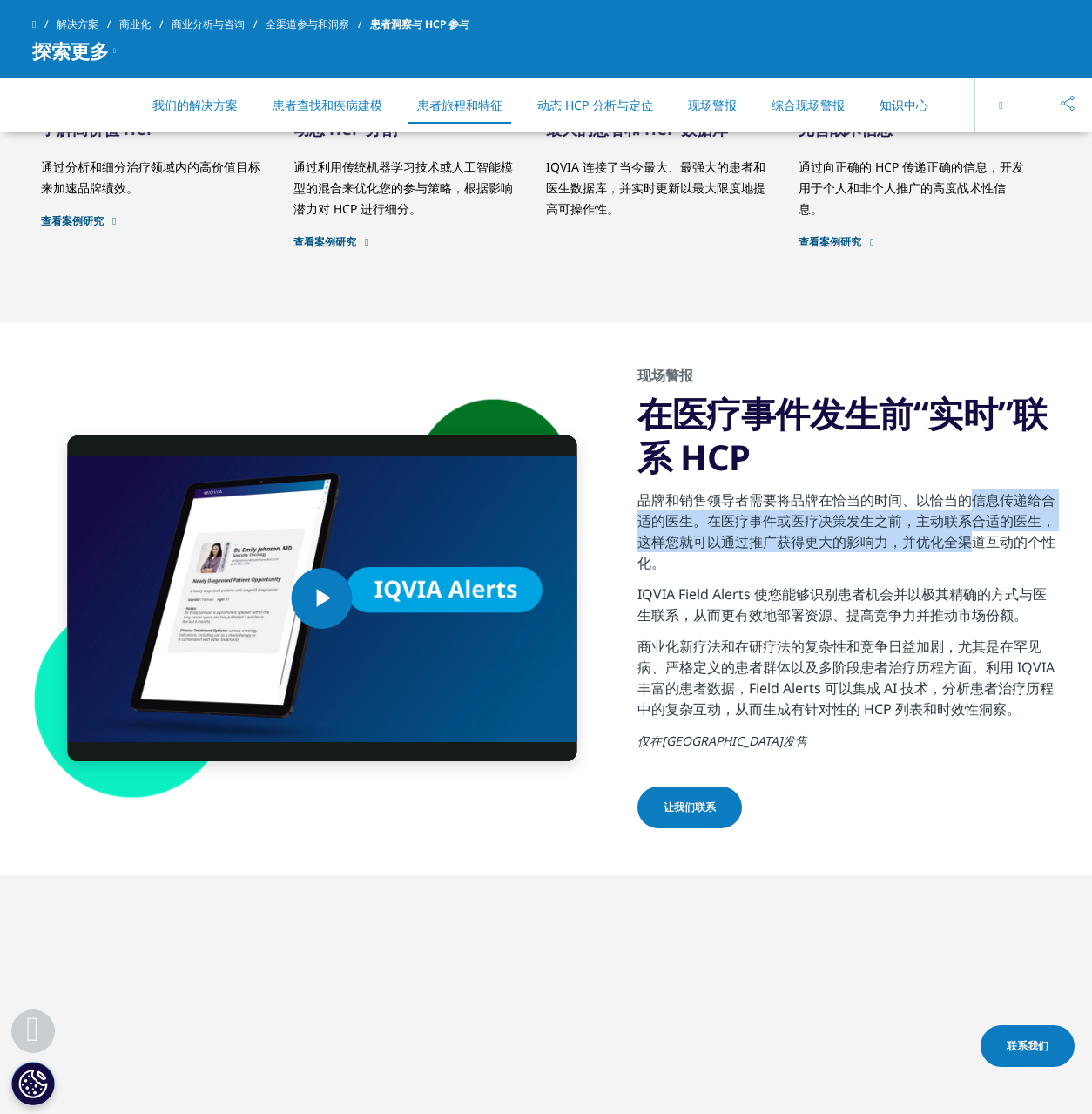
click at [958, 503] on font "品牌和销售领导者需要将品牌在恰当的时间、以恰当的信息传递给合适的医生。在医疗事件或医疗决策发生之前，主动联系合适的医生，这样您就可以通过推广获得更大的影响力，…" at bounding box center [846, 531] width 418 height 82
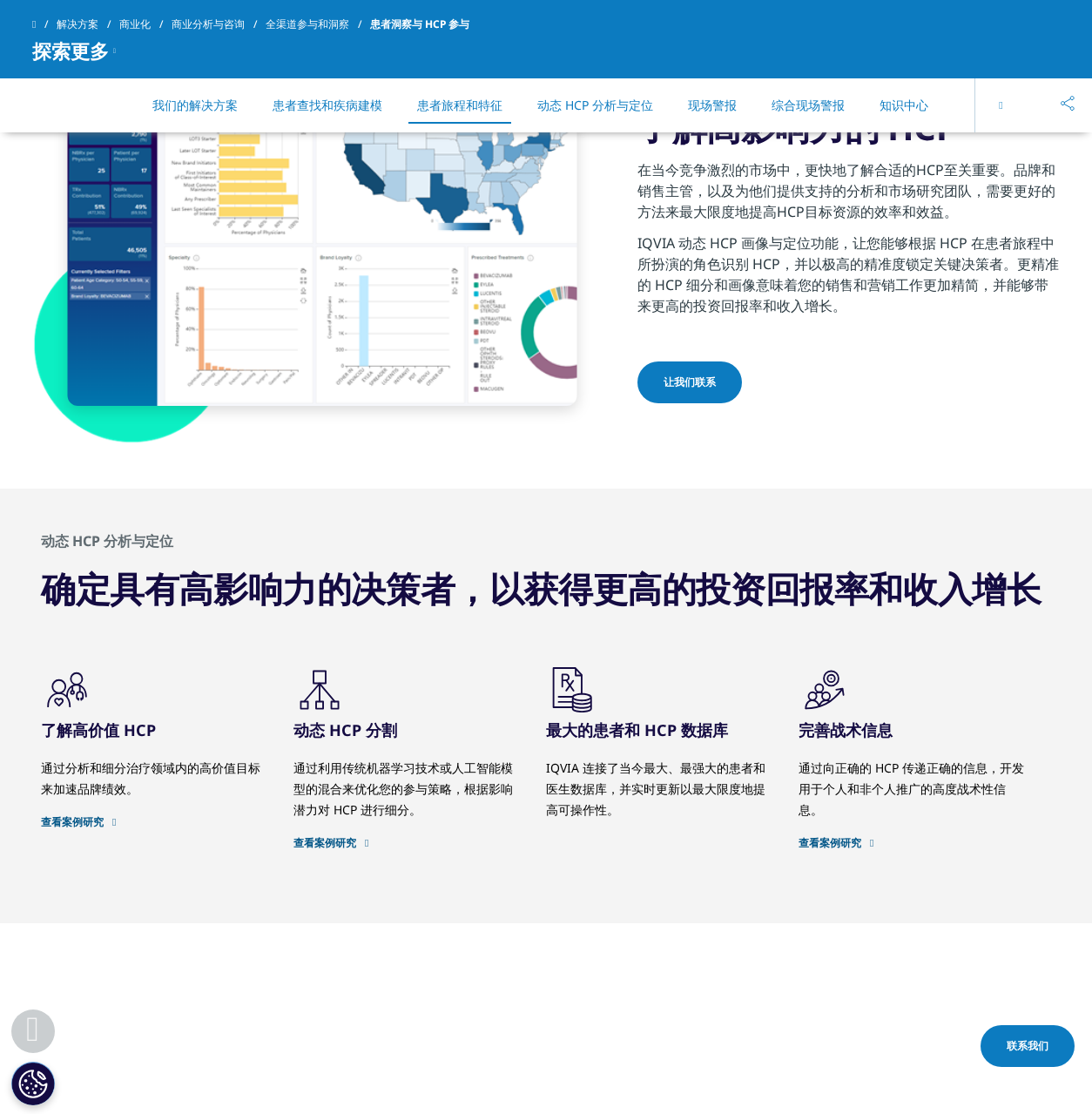
scroll to position [2842, 0]
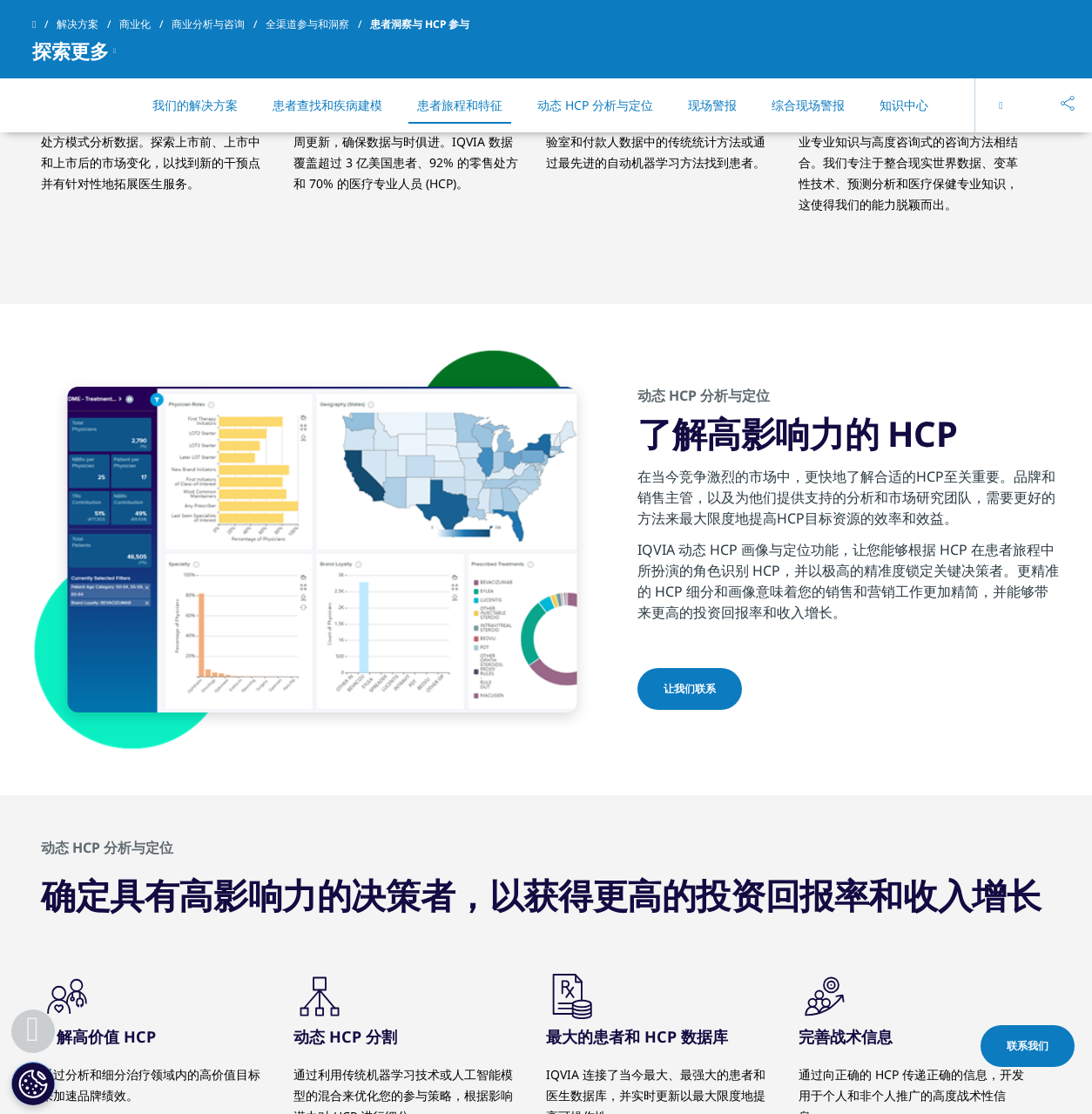
click at [876, 617] on p "IQVIA 动态 HCP 画像与定位功能，让您能够根据 HCP 在患者旅程中所扮演的角色识别 HCP，并以极高的精准度锁定关键决策者。更精准的 HCP 细分和…" at bounding box center [849, 586] width 423 height 94
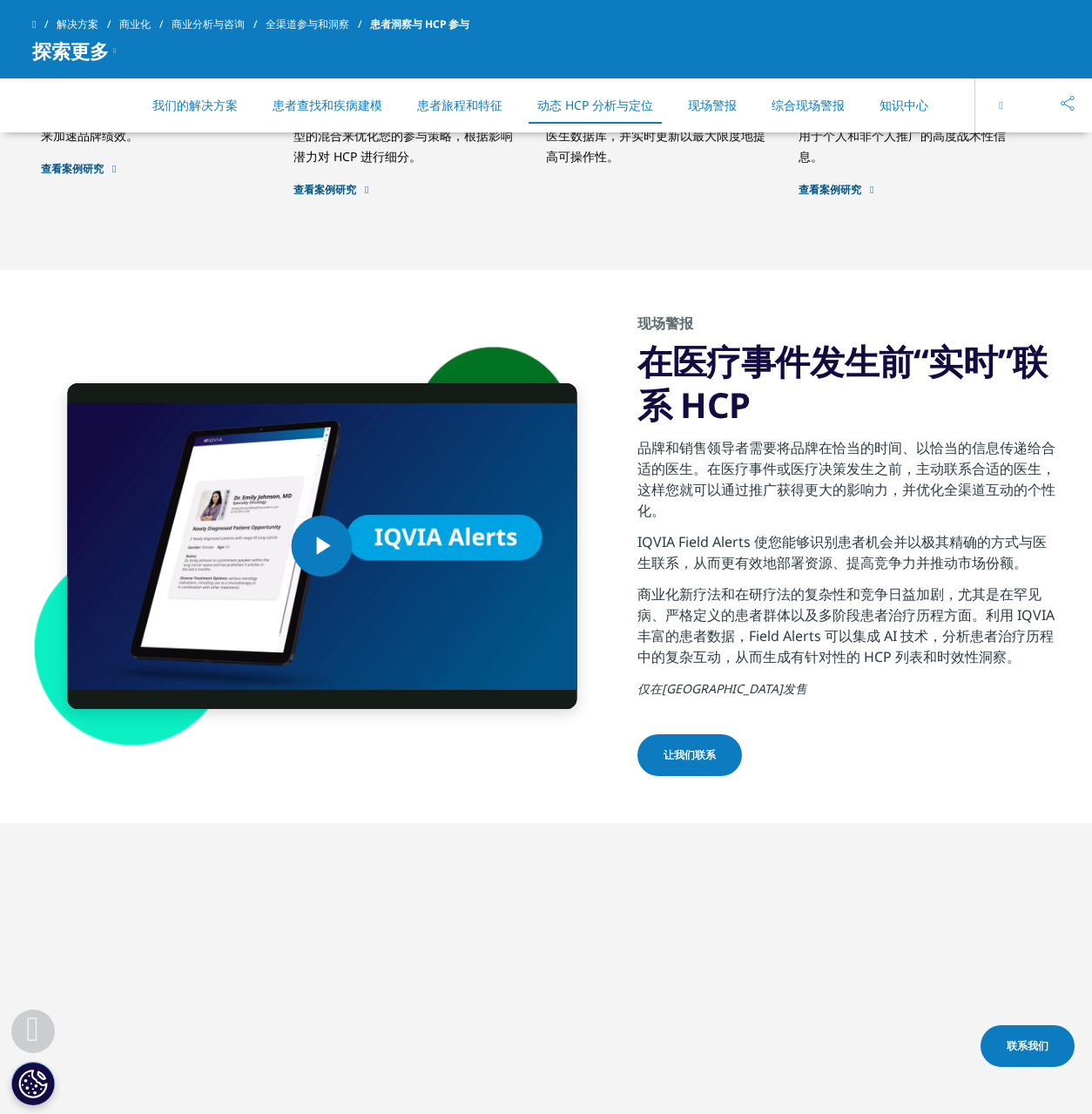
scroll to position [3806, 0]
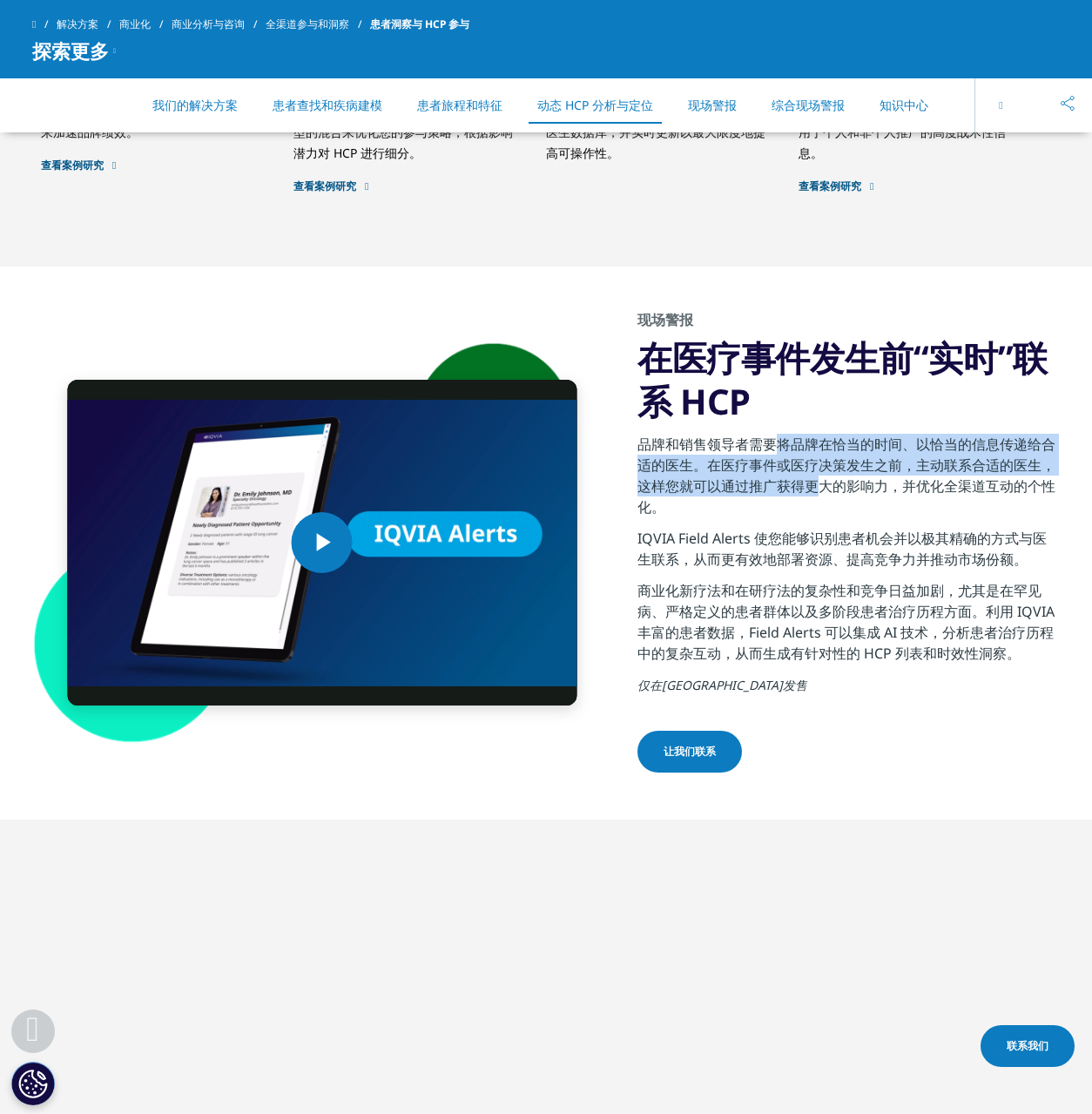
drag, startPoint x: 758, startPoint y: 441, endPoint x: 827, endPoint y: 490, distance: 84.6
click at [803, 480] on font "品牌和销售领导者需要将品牌在恰当的时间、以恰当的信息传递给合适的医生。在医疗事件或医疗决策发生之前，主动联系合适的医生，这样您就可以通过推广获得更大的影响力，…" at bounding box center [846, 475] width 418 height 82
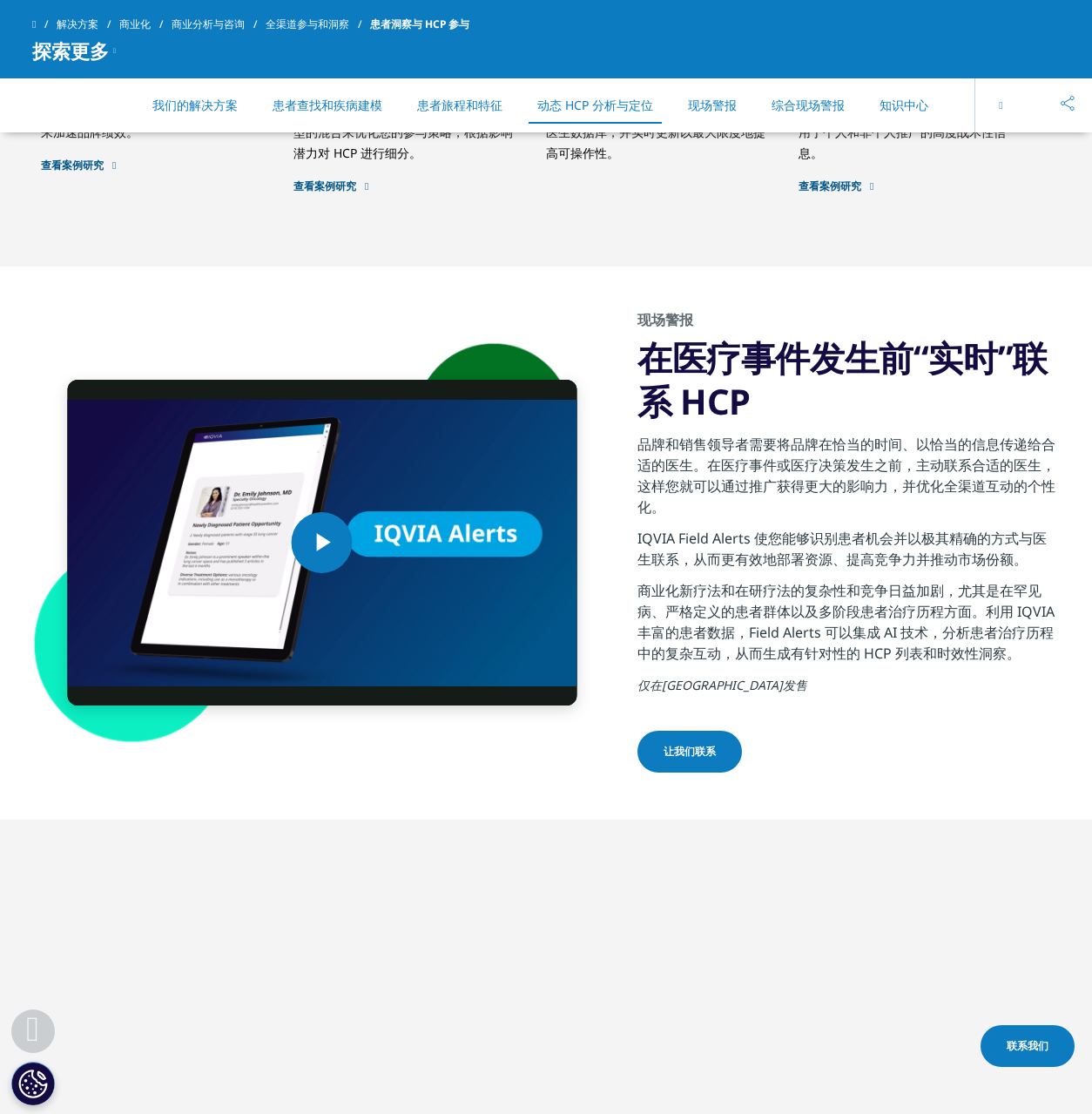
click at [828, 490] on font "品牌和销售领导者需要将品牌在恰当的时间、以恰当的信息传递给合适的医生。在医疗事件或医疗决策发生之前，主动联系合适的医生，这样您就可以通过推广获得更大的影响力，…" at bounding box center [846, 475] width 418 height 82
drag, startPoint x: 839, startPoint y: 543, endPoint x: 861, endPoint y: 573, distance: 37.2
click at [851, 571] on p "IQVIA Field Alerts 使您能够识别患者机会并以极其精确的方式与医生联系，从而更有效地部署资源、提高竞争力并推动市场份额。" at bounding box center [849, 554] width 423 height 52
drag, startPoint x: 912, startPoint y: 624, endPoint x: 911, endPoint y: 662, distance: 38.0
click at [911, 662] on p "商业化新疗法和在研疗法的复杂性和竞争日益加剧，尤其是在罕见病、严格定义的患者群体以及多阶段患者治疗历程方面。利用 IQVIA 丰富的患者数据，Field Al…" at bounding box center [849, 627] width 423 height 94
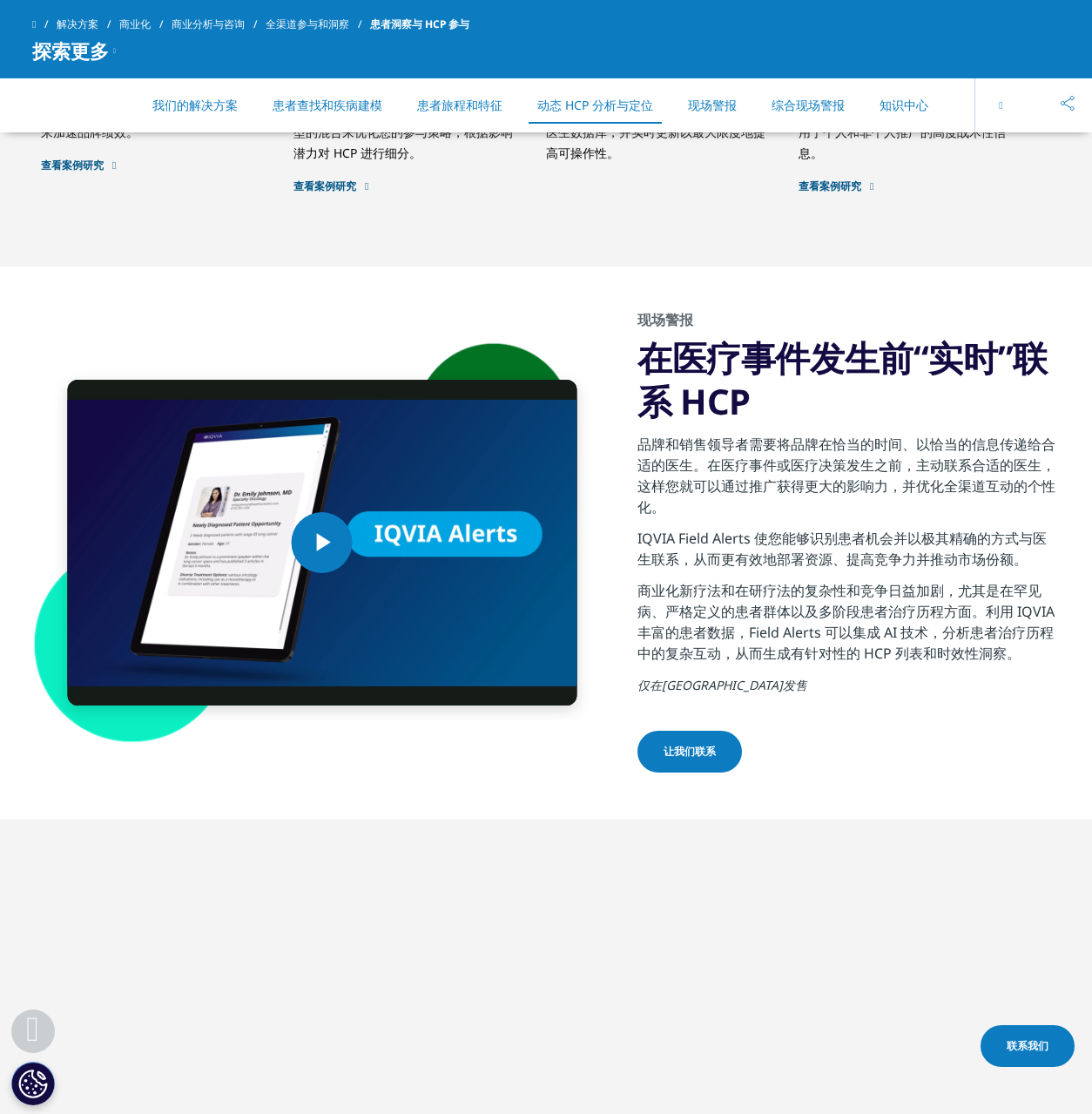
click at [916, 650] on font "商业化新疗法和在研疗法的复杂性和竞争日益加剧，尤其是在罕见病、严格定义的患者群体以及多阶段患者治疗历程方面。利用 IQVIA 丰富的患者数据，Field Al…" at bounding box center [846, 621] width 418 height 82
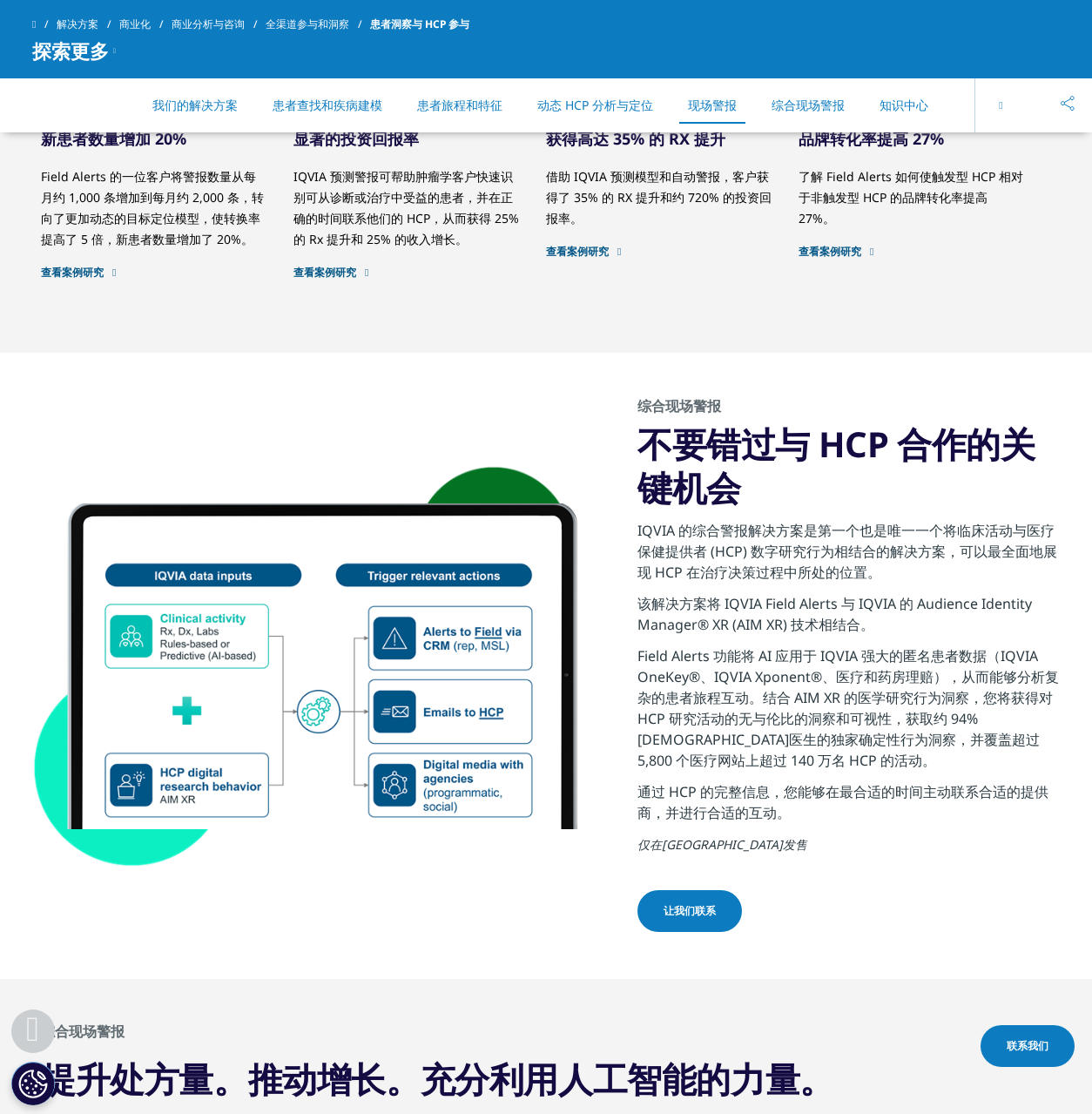
scroll to position [5384, 0]
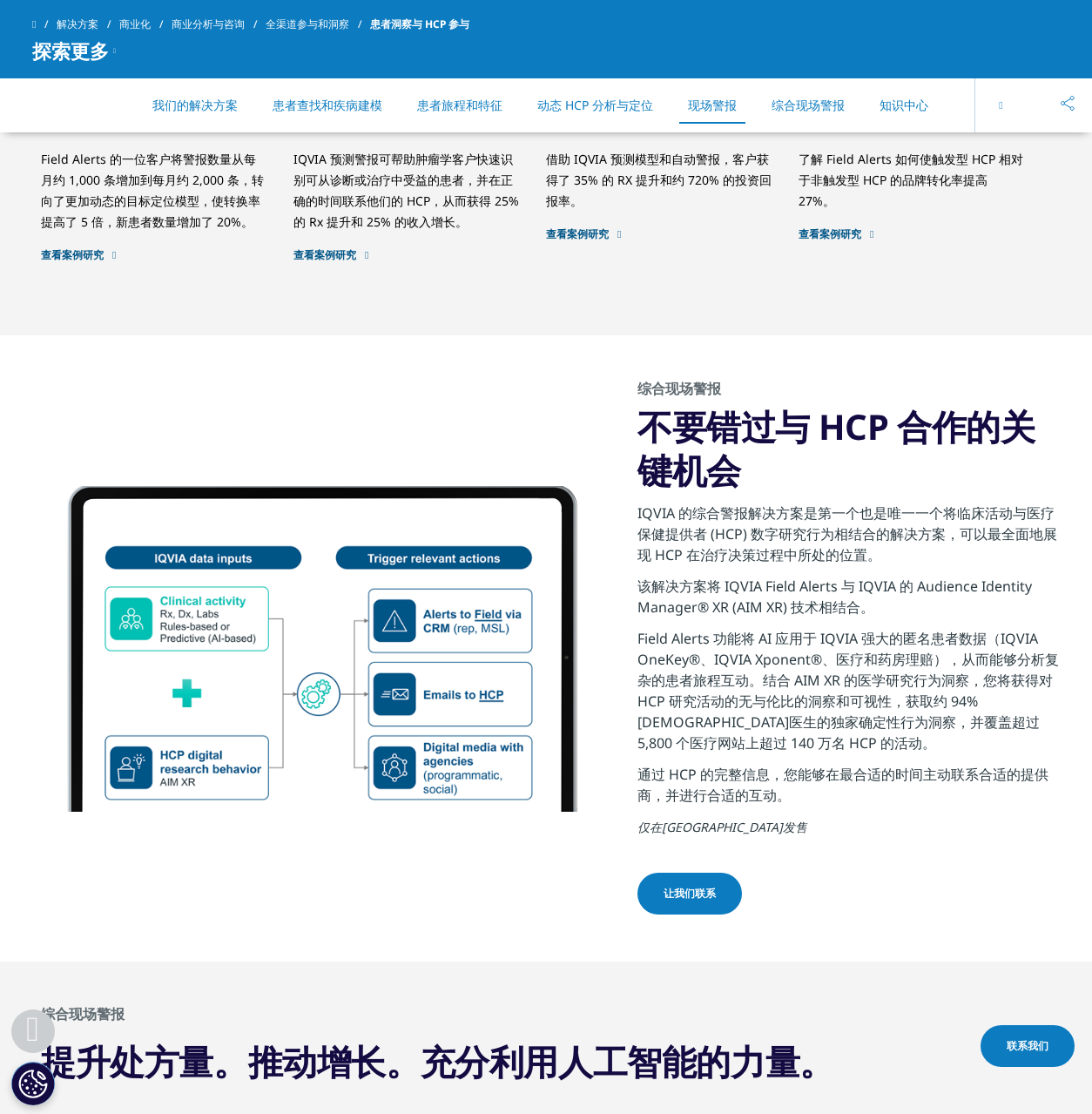
click at [819, 535] on font "IQVIA 的综合警报解决方案是第一个也是唯一一个将临床活动与医疗保健提供者 (HCP) 数字研究行为相结合的解决方案，可以最全面地展现 HCP 在治疗决策过…" at bounding box center [847, 534] width 420 height 61
drag, startPoint x: 715, startPoint y: 581, endPoint x: 810, endPoint y: 583, distance: 95.0
click at [800, 582] on font "该解决方案将 IQVIA Field Alerts 与 IQVIA 的 Audience Identity Manager® XR (AIM XR) 技术相结…" at bounding box center [835, 597] width 395 height 40
click at [879, 584] on font "该解决方案将 IQVIA Field Alerts 与 IQVIA 的 Audience Identity Manager® XR (AIM XR) 技术相结…" at bounding box center [835, 597] width 395 height 40
click at [1003, 584] on font "该解决方案将 IQVIA Field Alerts 与 IQVIA 的 Audience Identity Manager® XR (AIM XR) 技术相结…" at bounding box center [835, 597] width 395 height 40
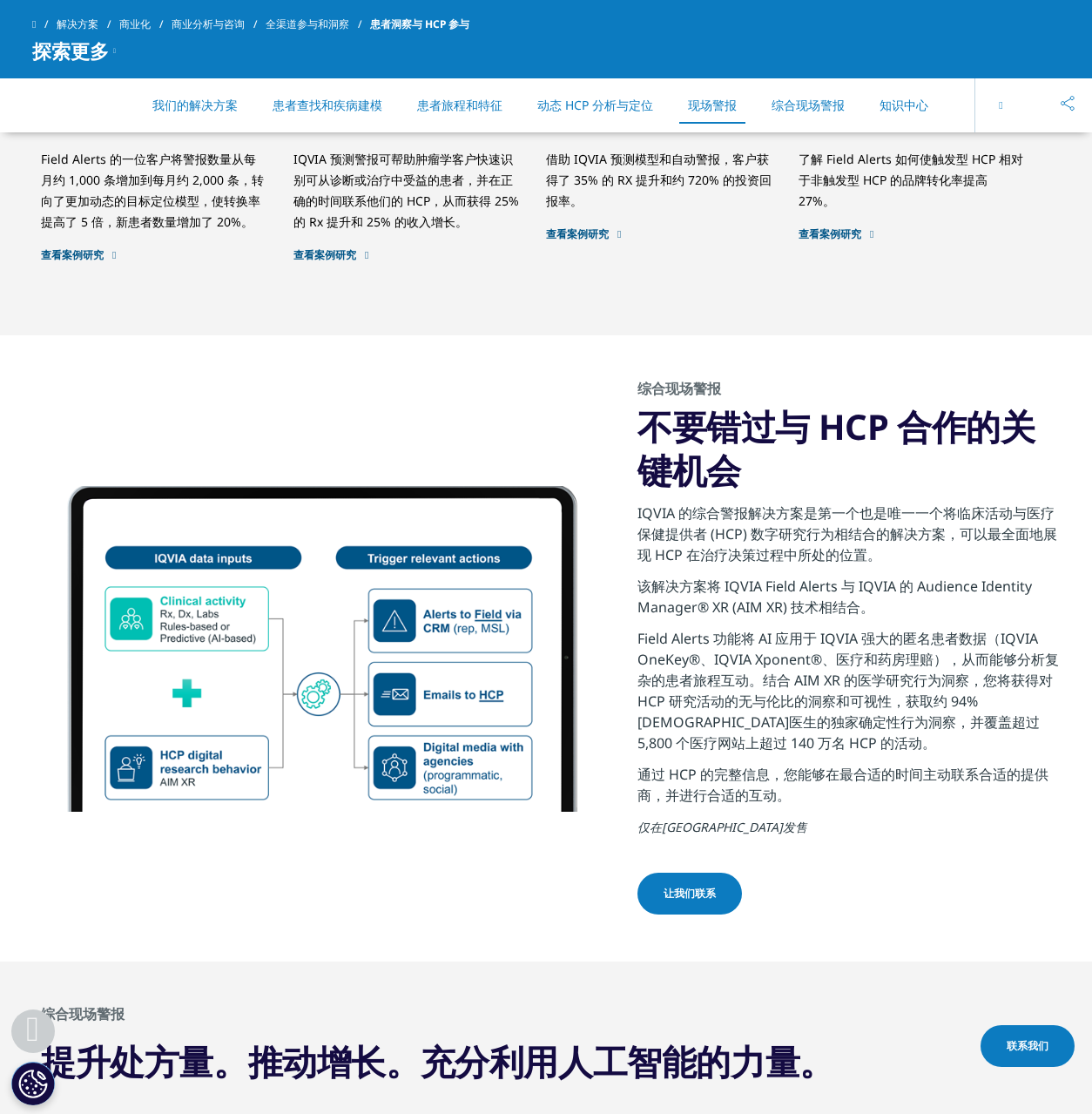
click at [795, 596] on font "该解决方案将 IQVIA Field Alerts 与 IQVIA 的 Audience Identity Manager® XR (AIM XR) 技术相结…" at bounding box center [835, 597] width 395 height 40
click at [825, 604] on font "该解决方案将 IQVIA Field Alerts 与 IQVIA 的 Audience Identity Manager® XR (AIM XR) 技术相结…" at bounding box center [835, 597] width 395 height 40
click at [990, 609] on p "该解决方案将 IQVIA Field Alerts 与 IQVIA 的 Audience Identity Manager® XR (AIM XR) 技术相结…" at bounding box center [849, 601] width 423 height 52
click at [843, 747] on p "Field Alerts 功能将 AI 应用于 IQVIA 强大的匿名患者数据（IQVIA OneKey®、IQVIA Xponent®、医疗和药房理赔），从…" at bounding box center [849, 696] width 423 height 136
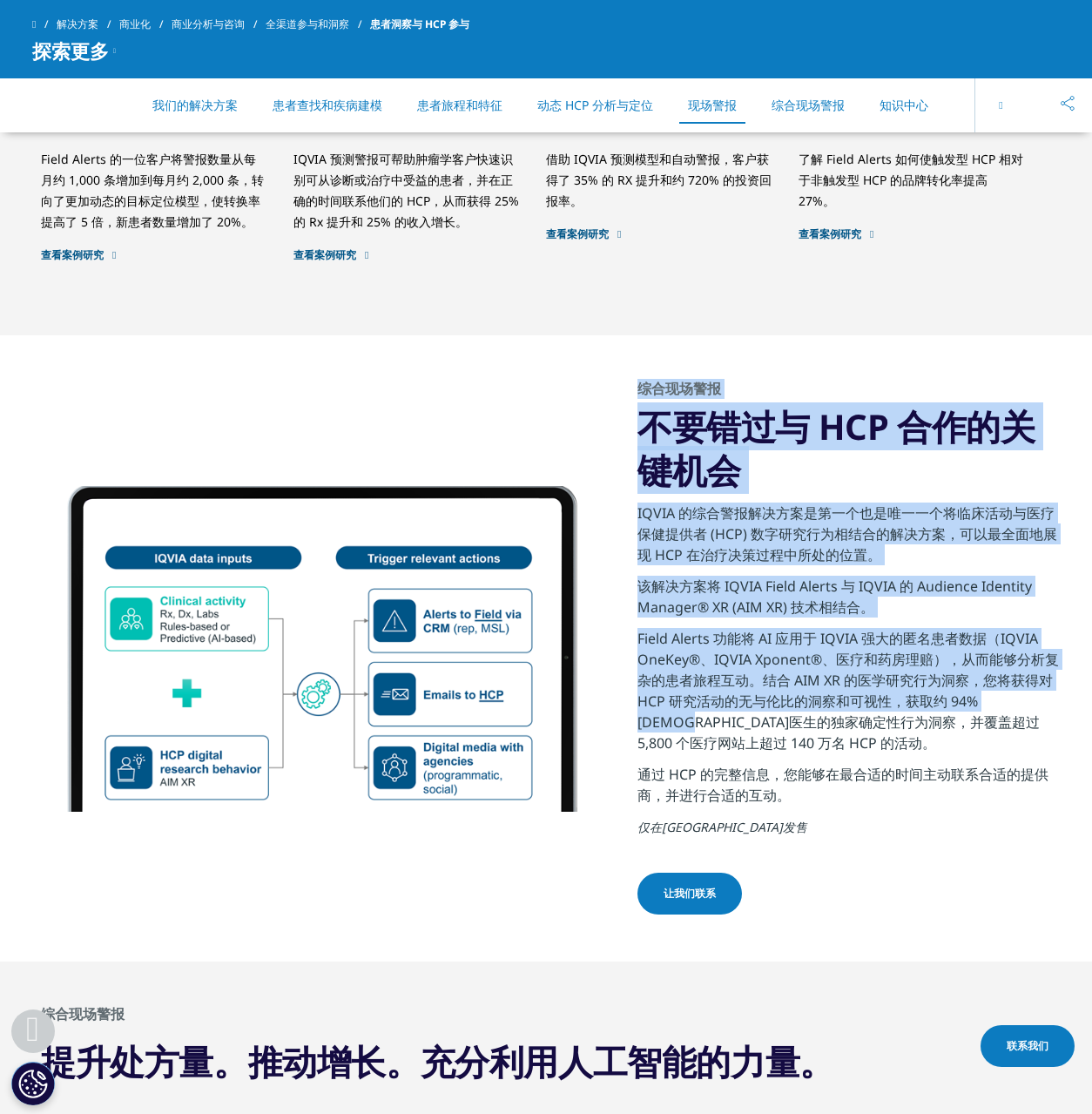
drag, startPoint x: 439, startPoint y: 679, endPoint x: 1657, endPoint y: 687, distance: 1218.0
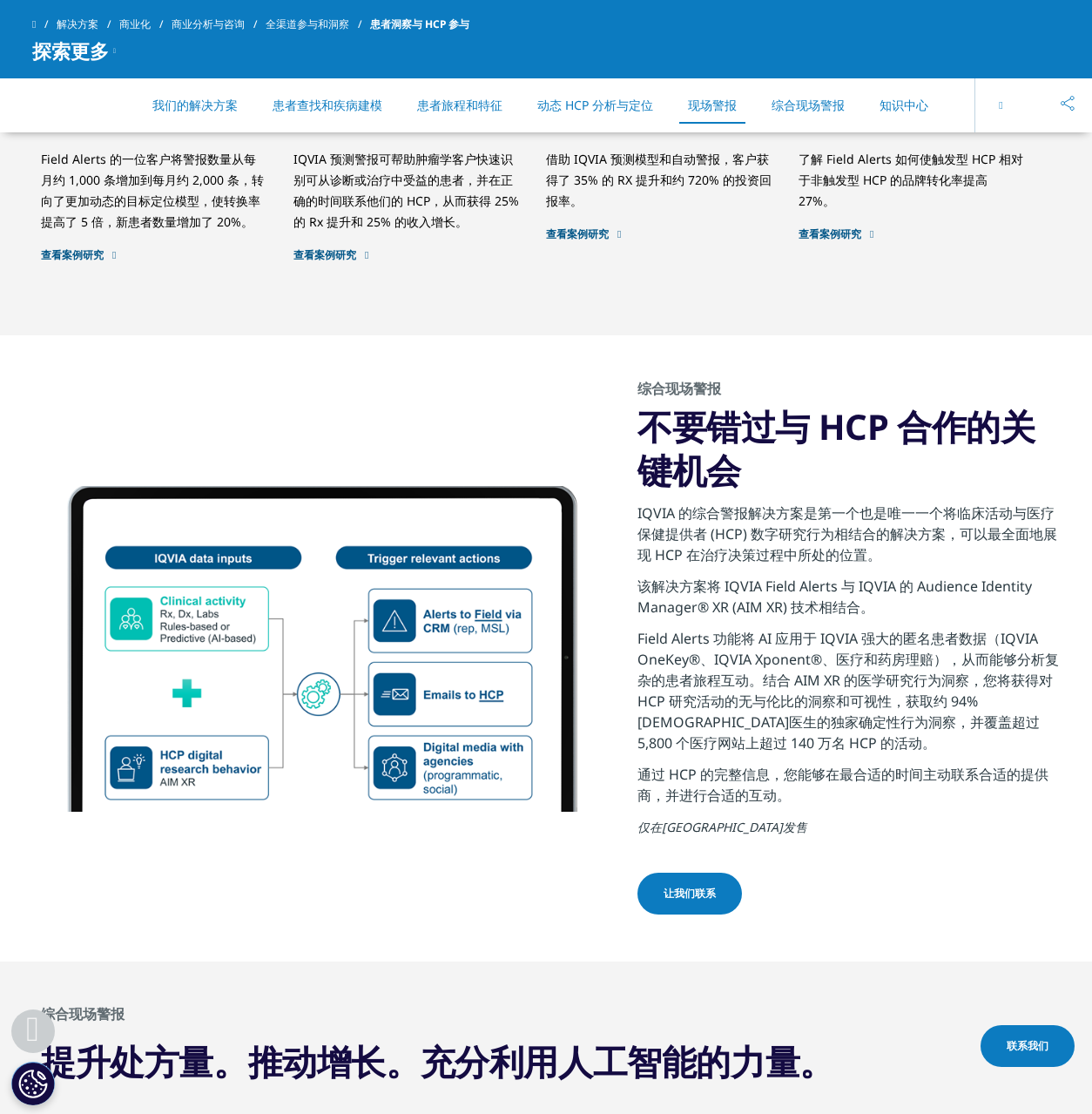
click at [547, 704] on div at bounding box center [322, 649] width 509 height 326
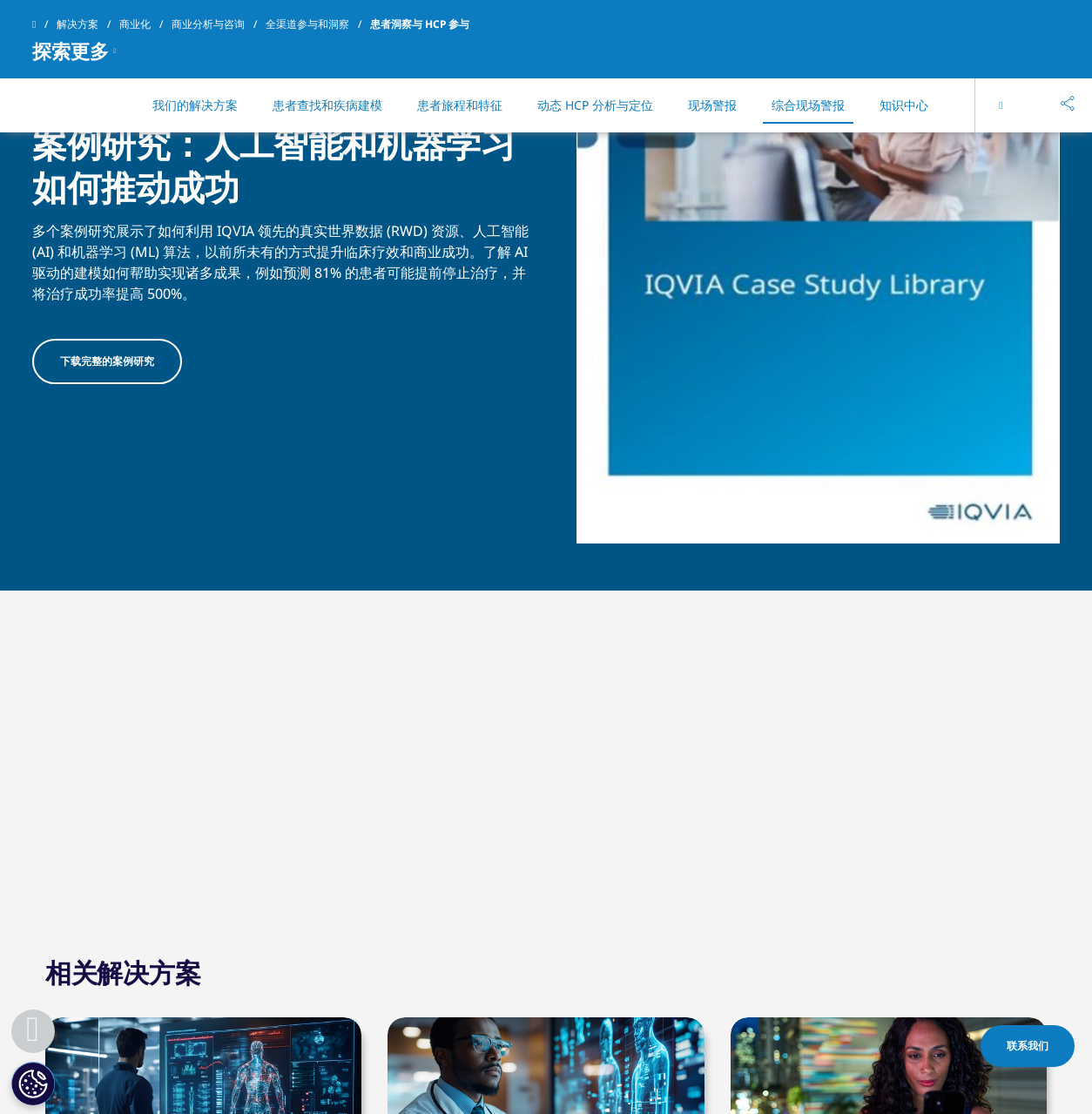
scroll to position [7541, 0]
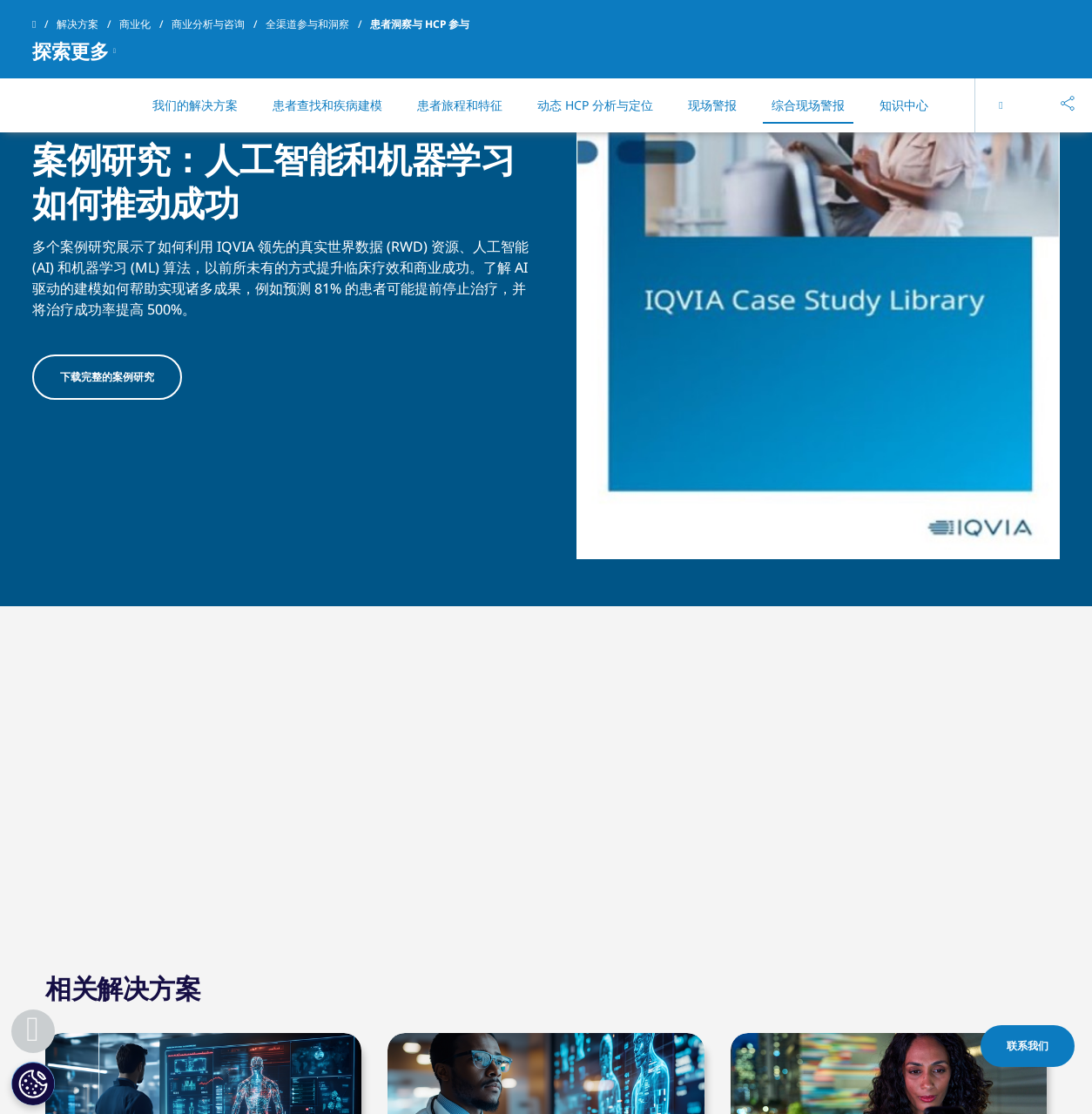
click at [115, 373] on font "下载完整的案例研究" at bounding box center [107, 376] width 94 height 15
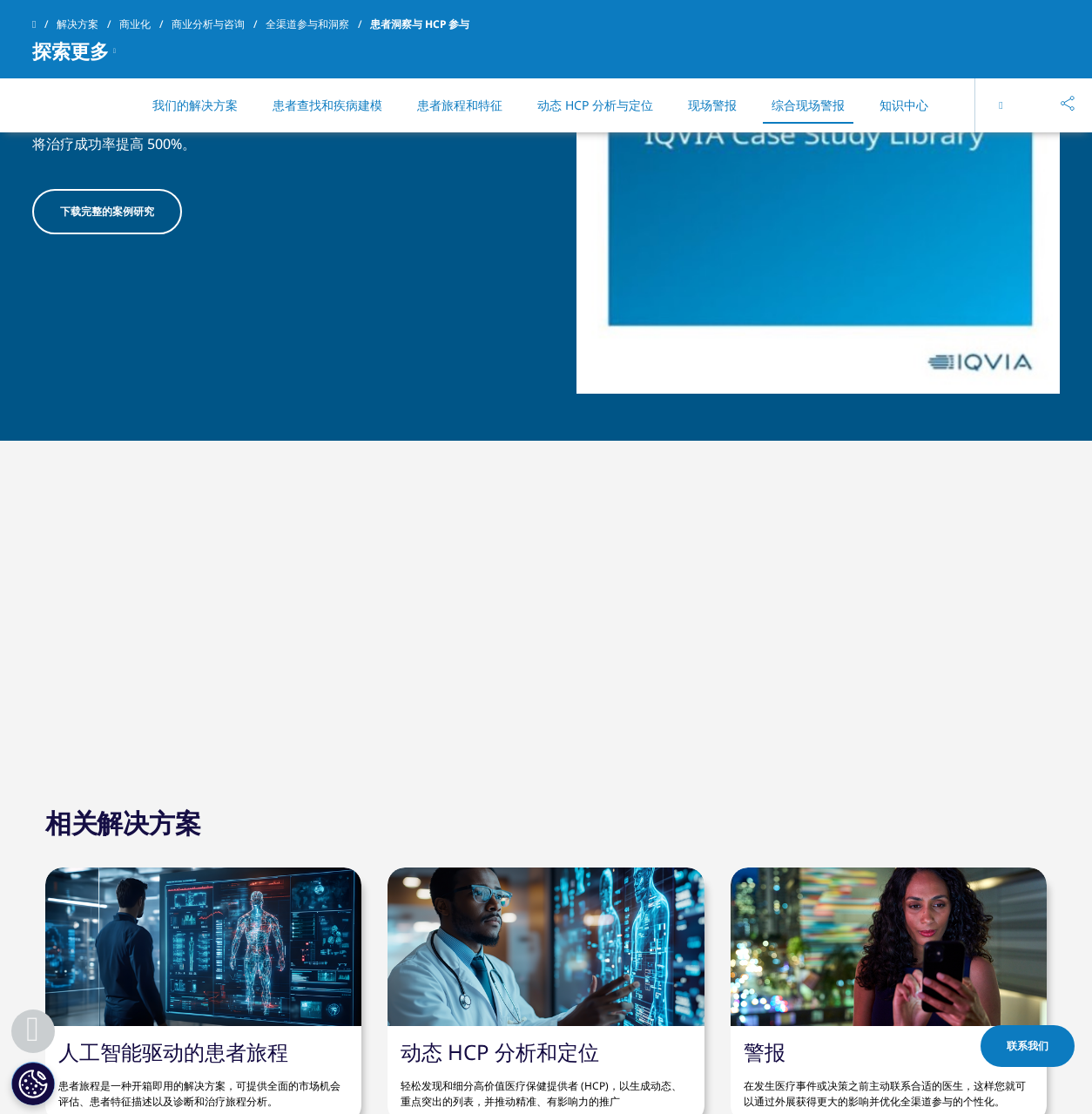
scroll to position [7695, 0]
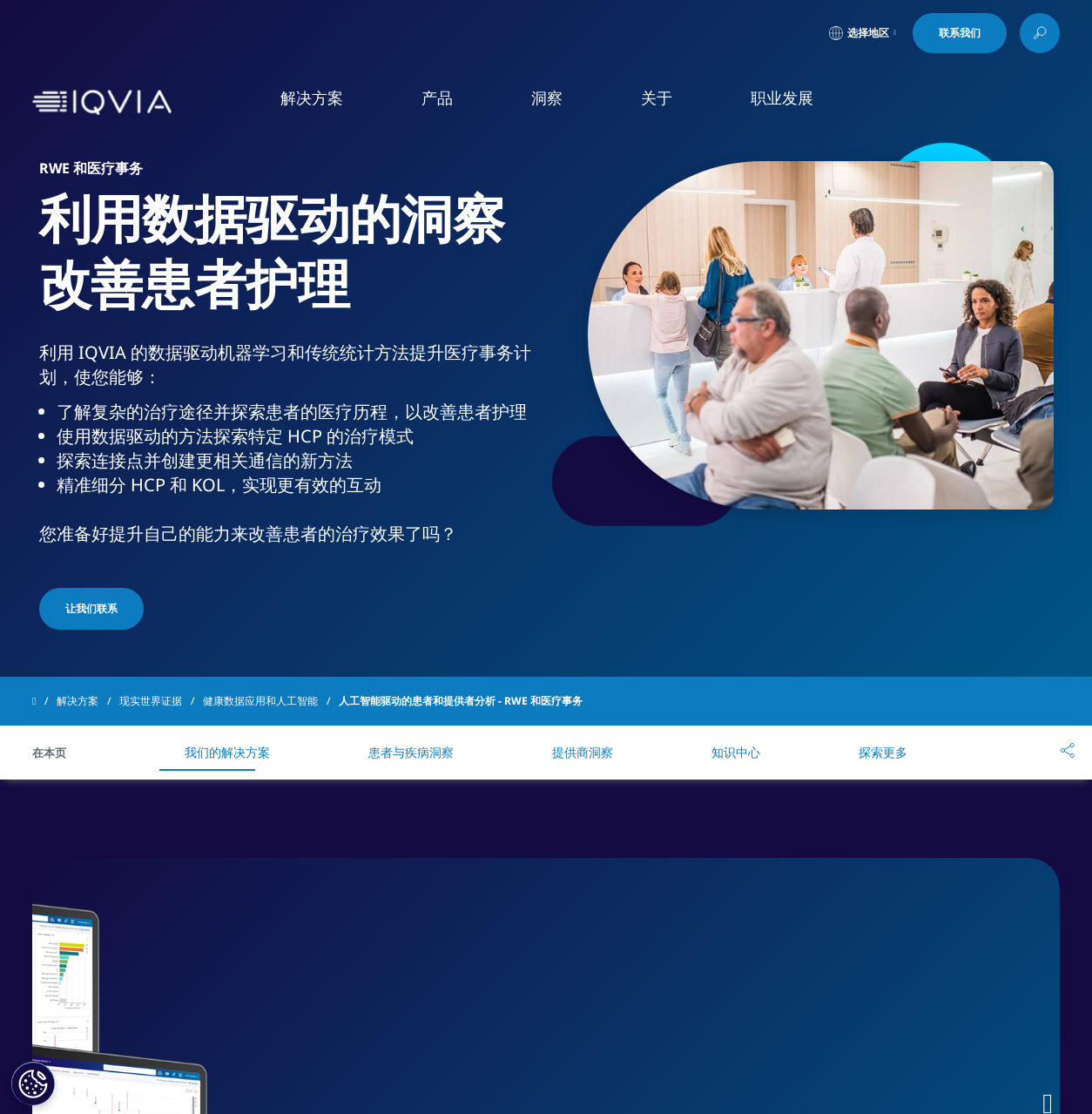
click at [609, 586] on div "RWE 和医疗事务 利用数据驱动的洞察改善患者护理 利用 IQVIA 的数据驱动机器学习和传统统计方法提升医疗事务计划，使您能够： 了解复杂的治疗途径并探索患…" at bounding box center [546, 386] width 1028 height 494
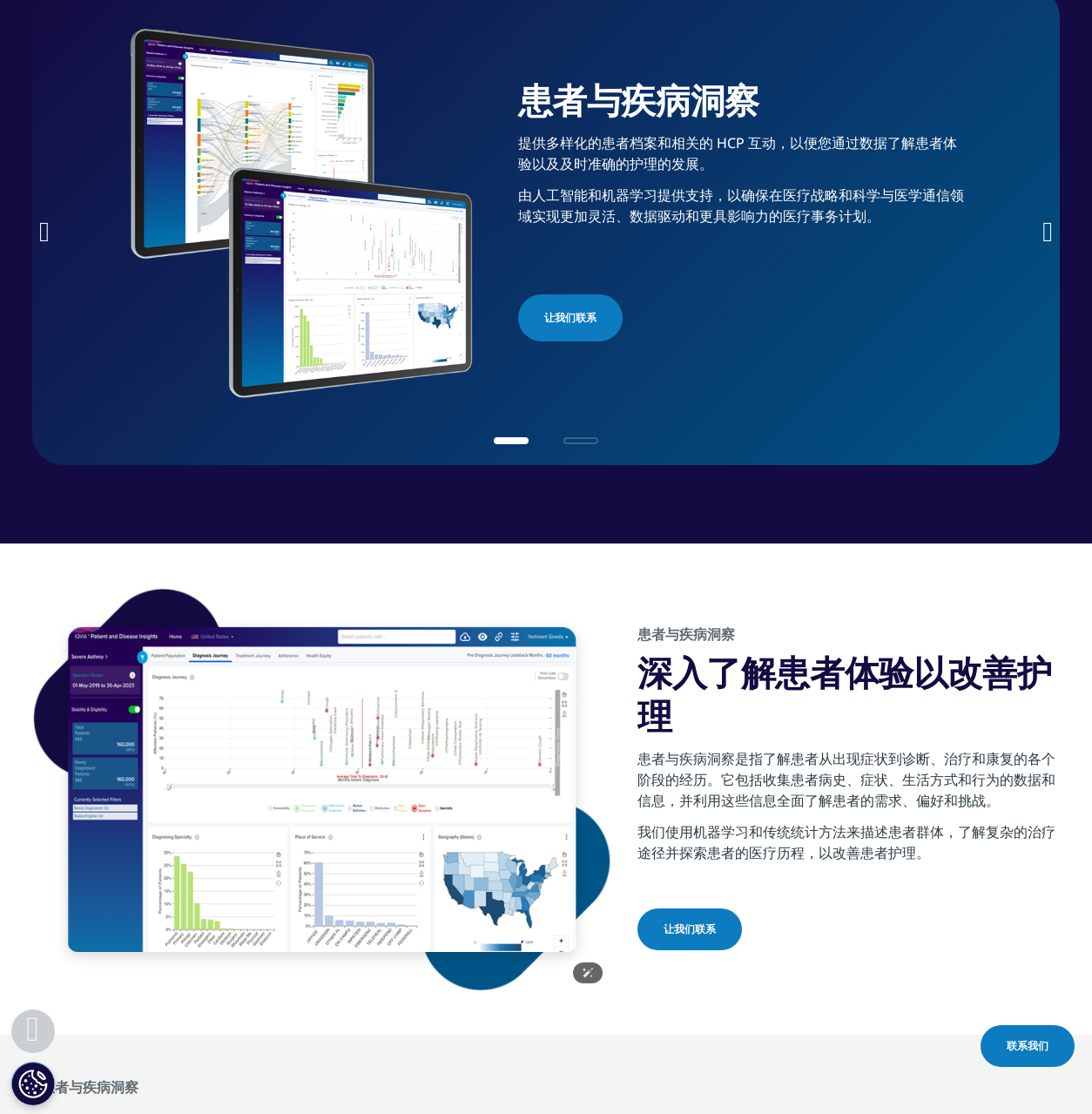
scroll to position [865, 0]
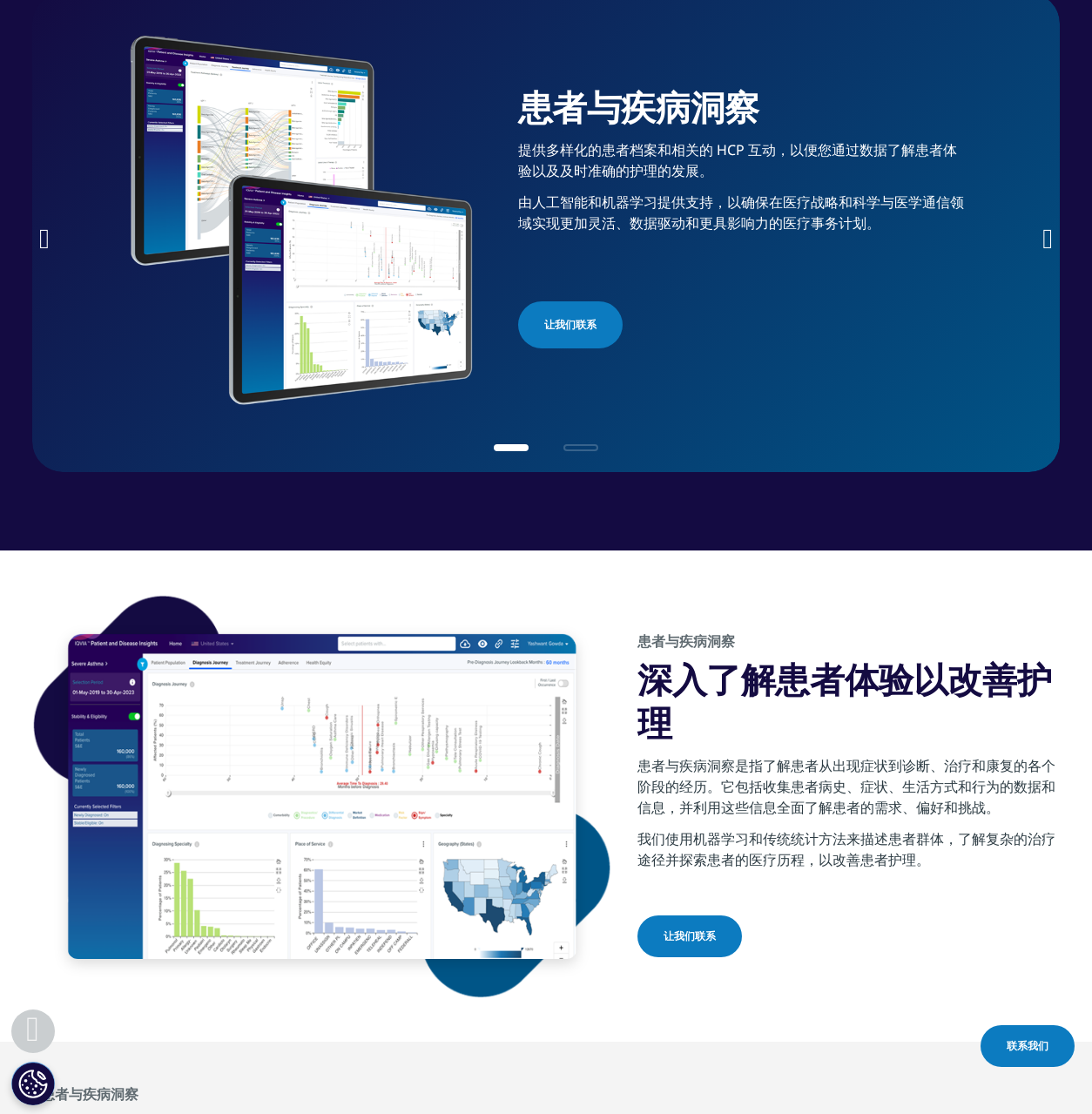
click at [1046, 236] on icon "下一张幻灯片" at bounding box center [1048, 239] width 11 height 28
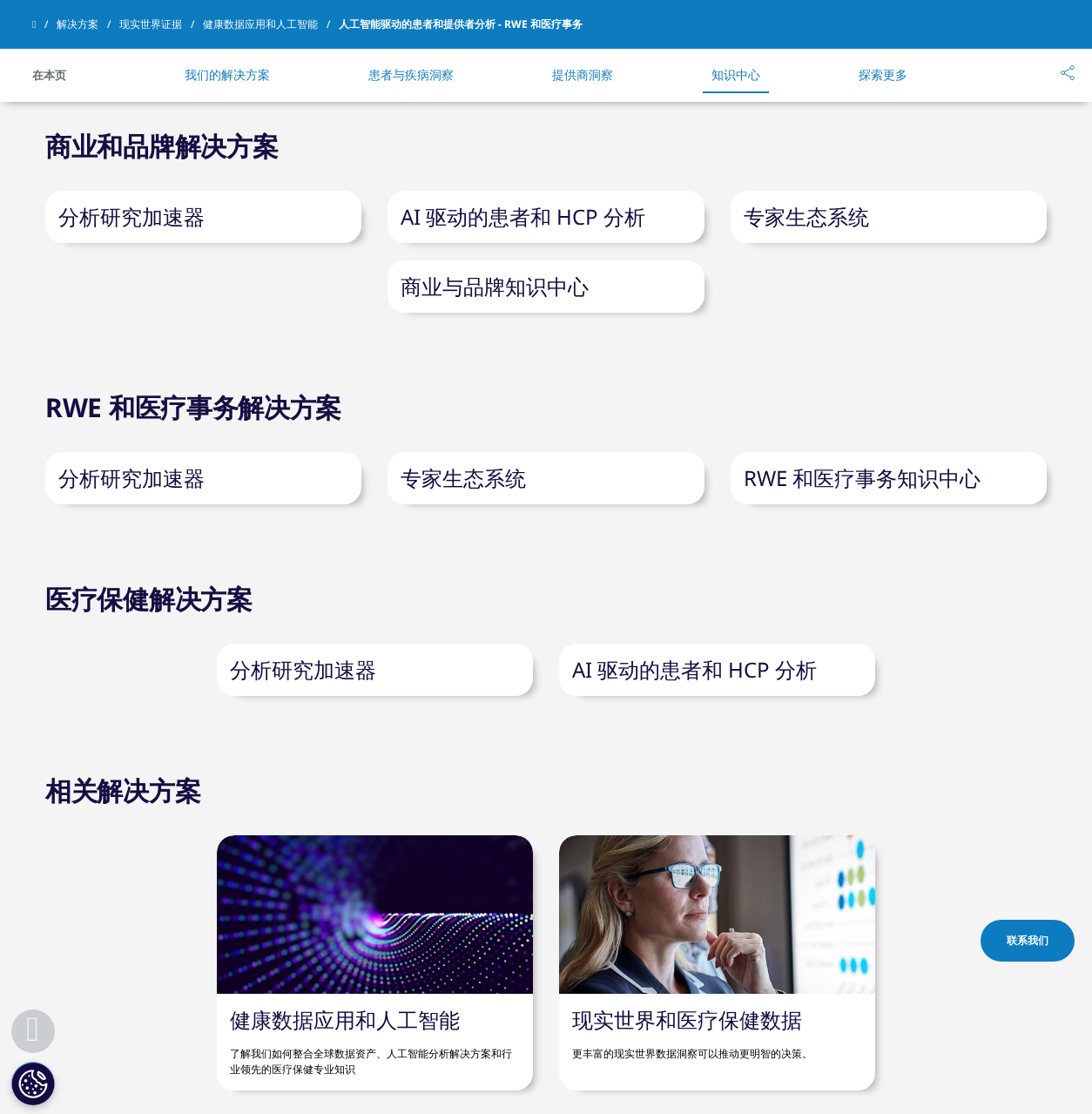
scroll to position [4481, 0]
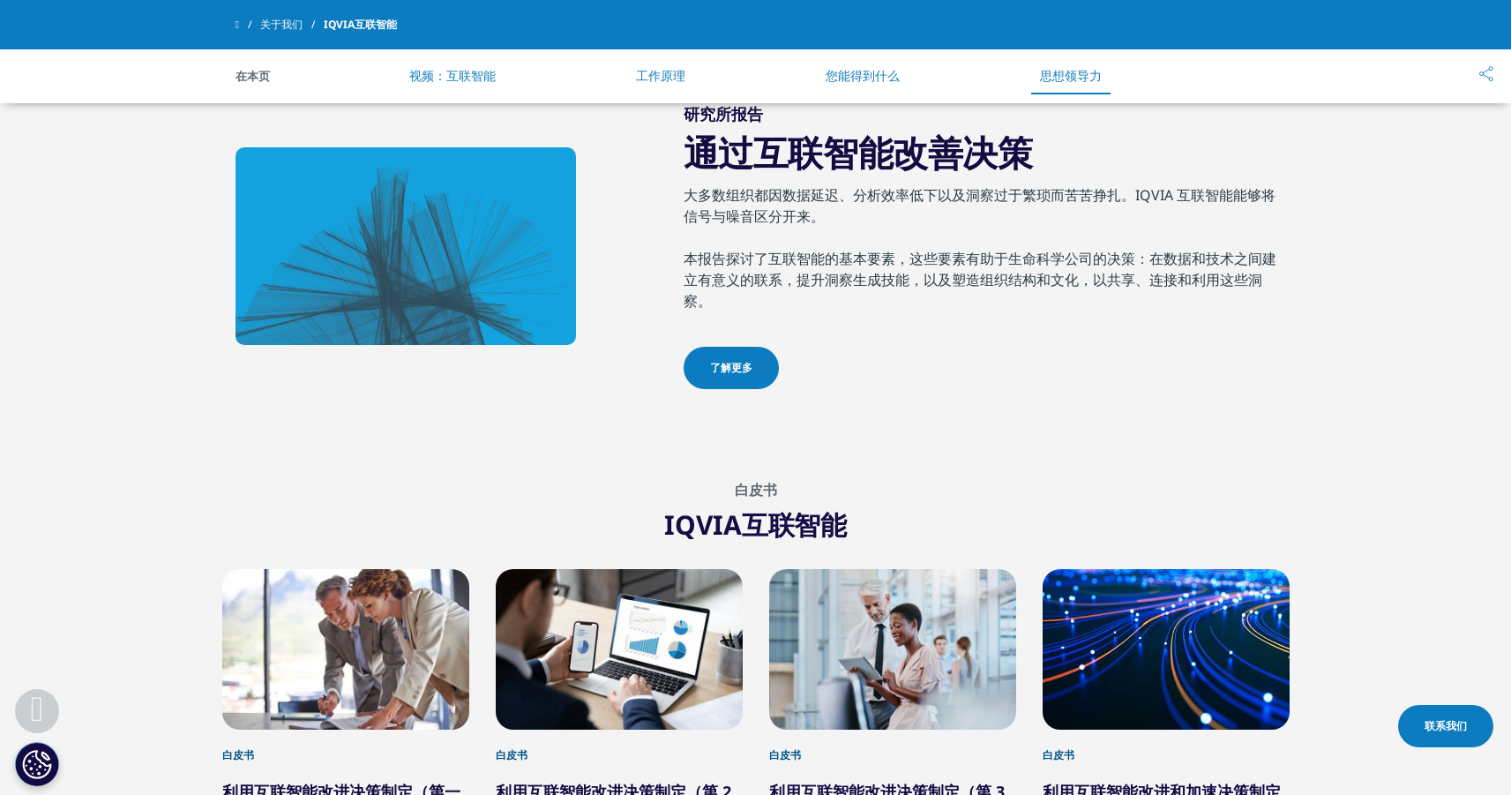
scroll to position [2567, 0]
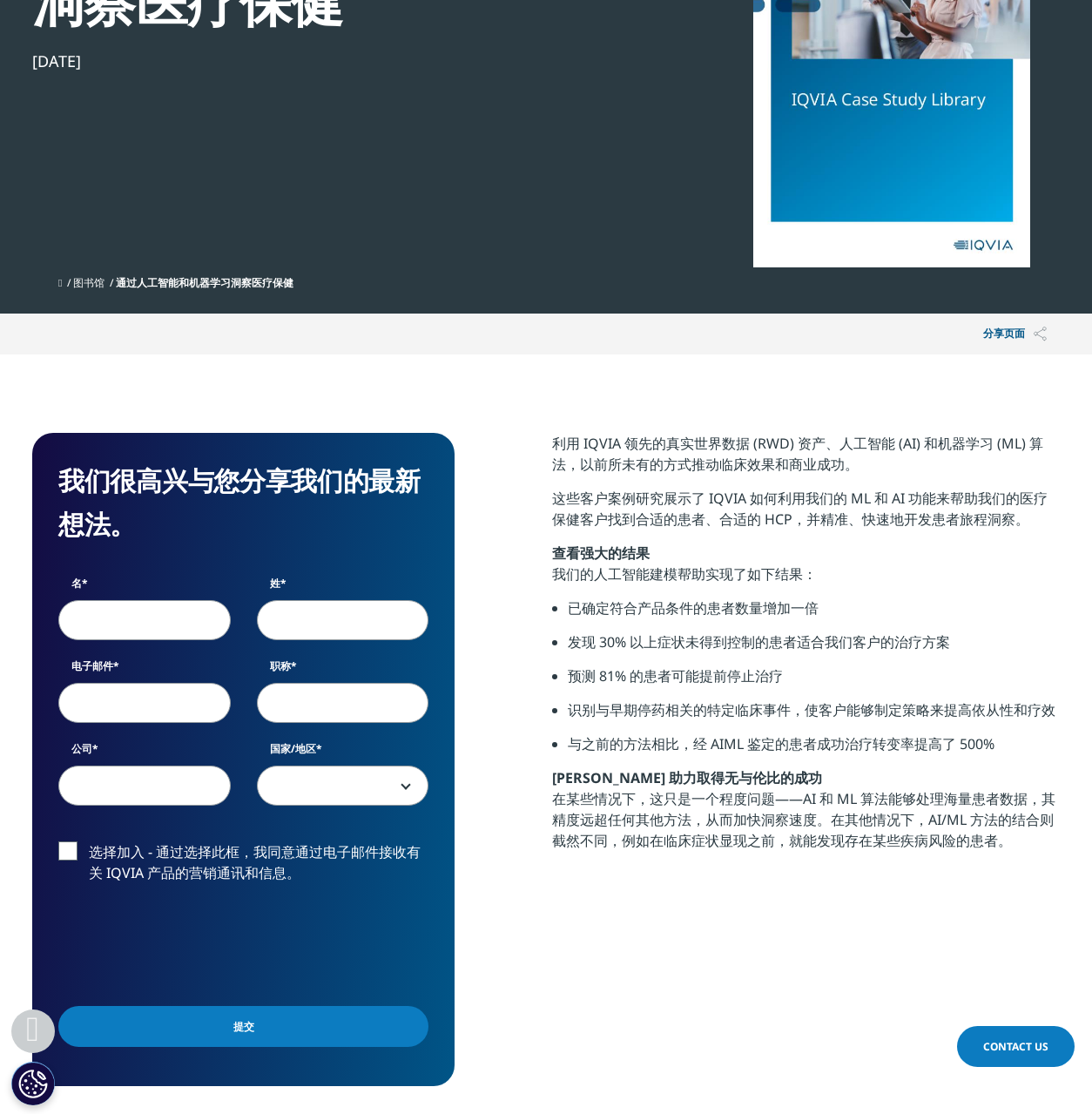
scroll to position [467, 0]
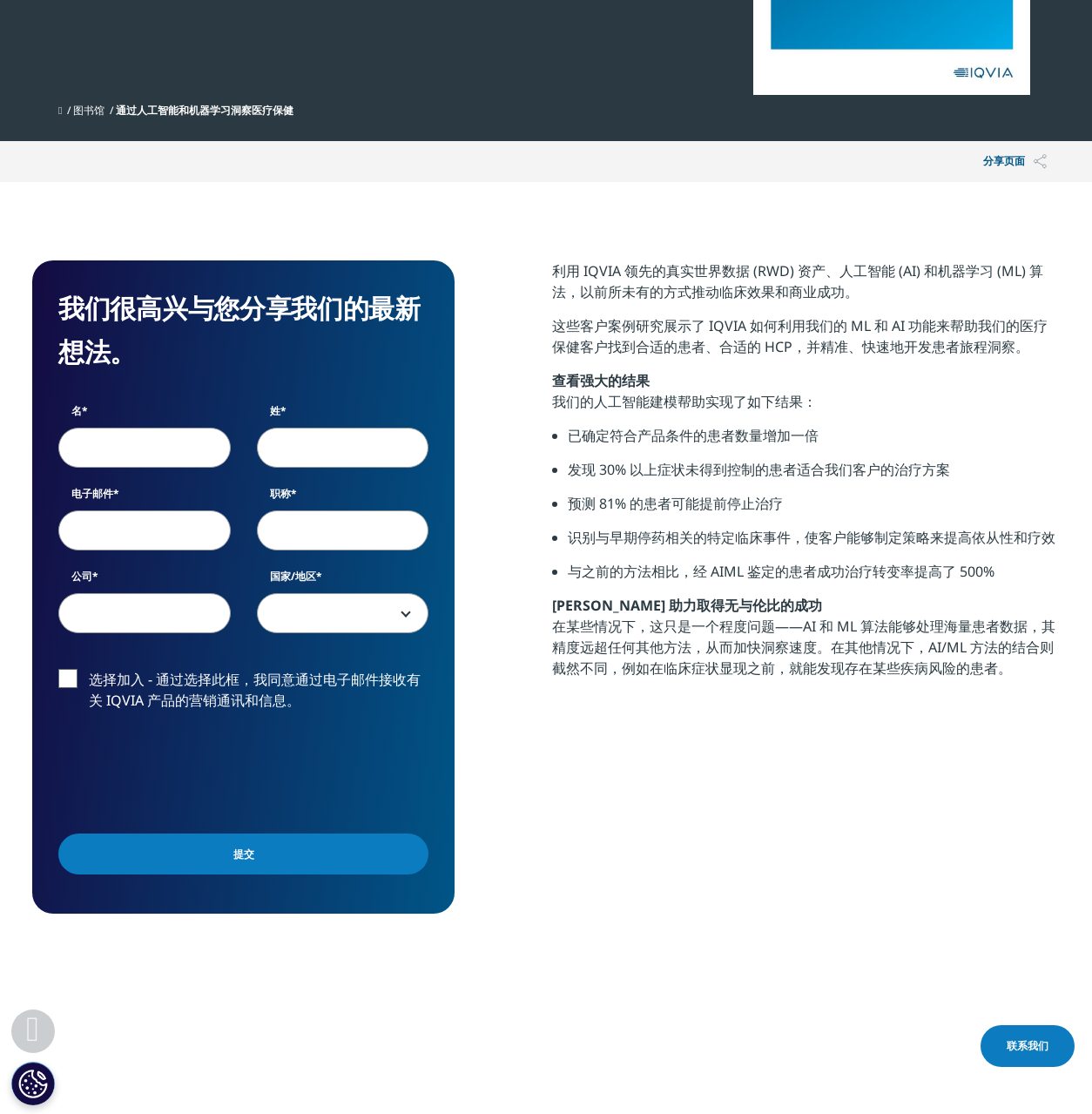
click at [71, 683] on label "选择加入 - 通过选择此框，我同意通过电子邮件接收有关 IQVIA 产品的营销通讯和信息。" at bounding box center [243, 694] width 370 height 51
click at [89, 669] on input "选择加入 - 通过选择此框，我同意通过电子邮件接收有关 IQVIA 产品的营销通讯和信息。" at bounding box center [89, 669] width 0 height 0
click at [129, 450] on input "名" at bounding box center [144, 447] width 173 height 40
type input "[PERSON_NAME]"
click at [362, 448] on input "姓" at bounding box center [343, 447] width 173 height 40
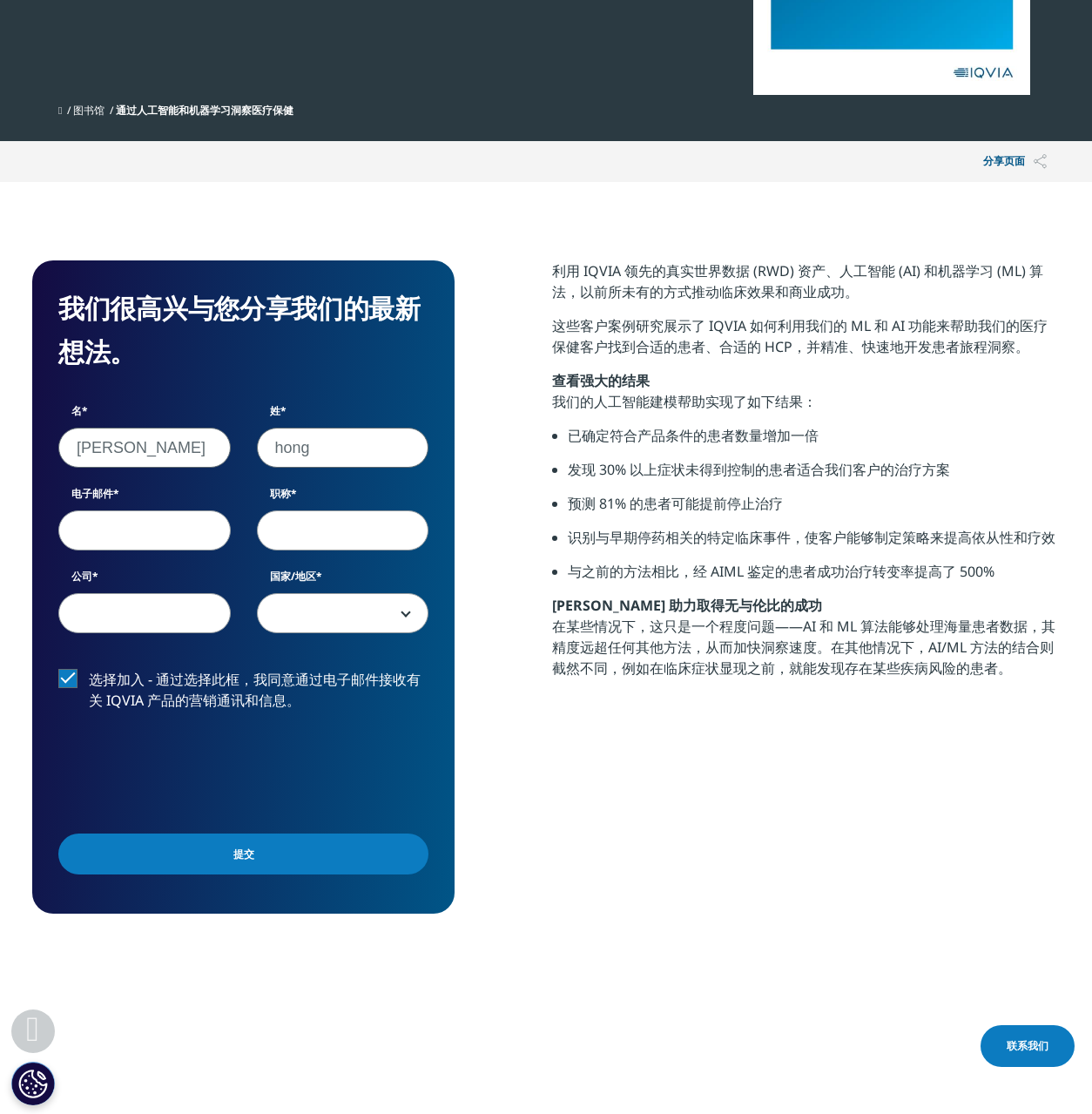
type input "hong"
type input "hylpetter@gmail.com"
type input "petter"
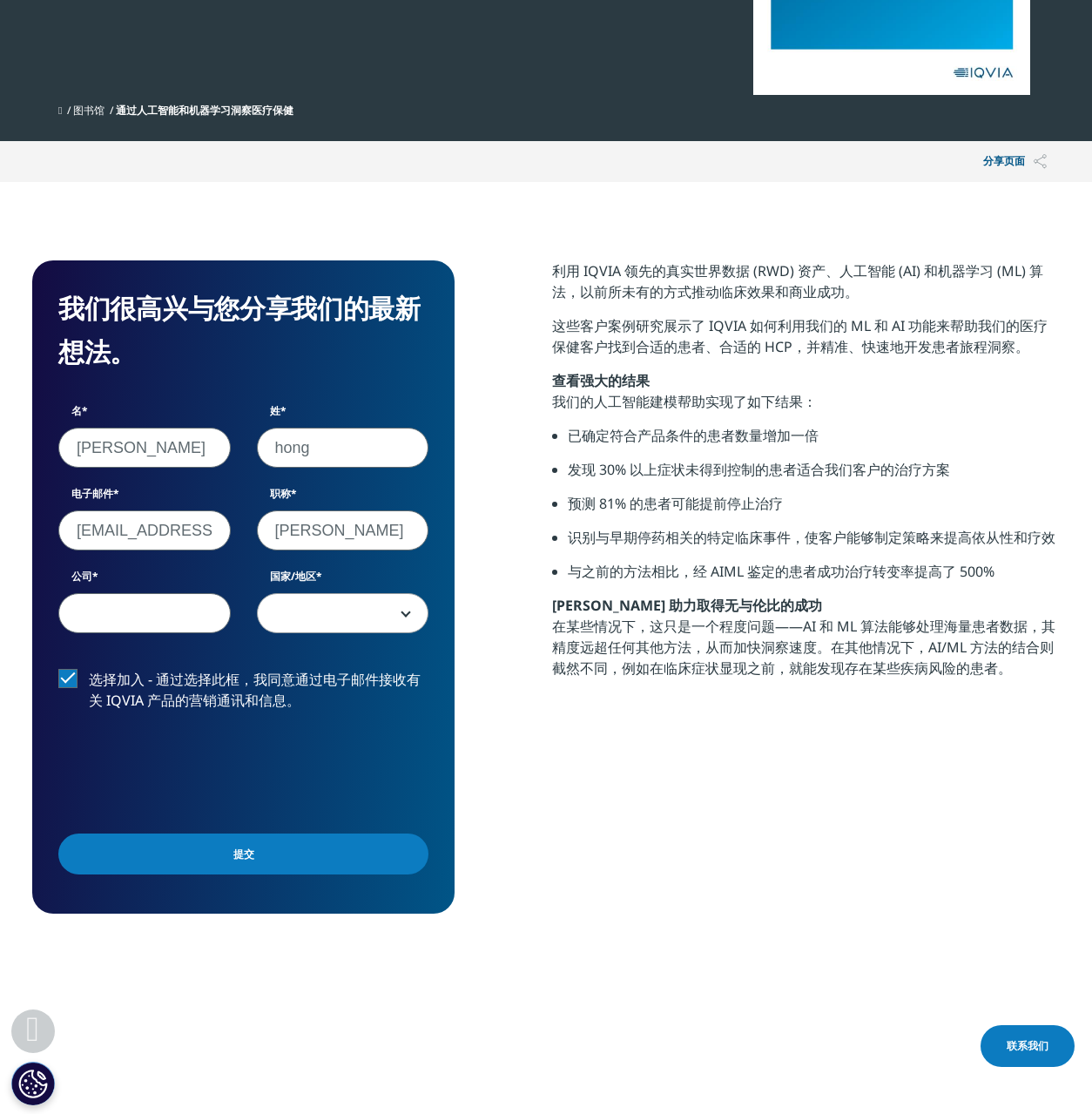
click at [149, 624] on input "公司" at bounding box center [144, 613] width 173 height 40
type input "qq"
click at [344, 618] on span at bounding box center [343, 614] width 171 height 40
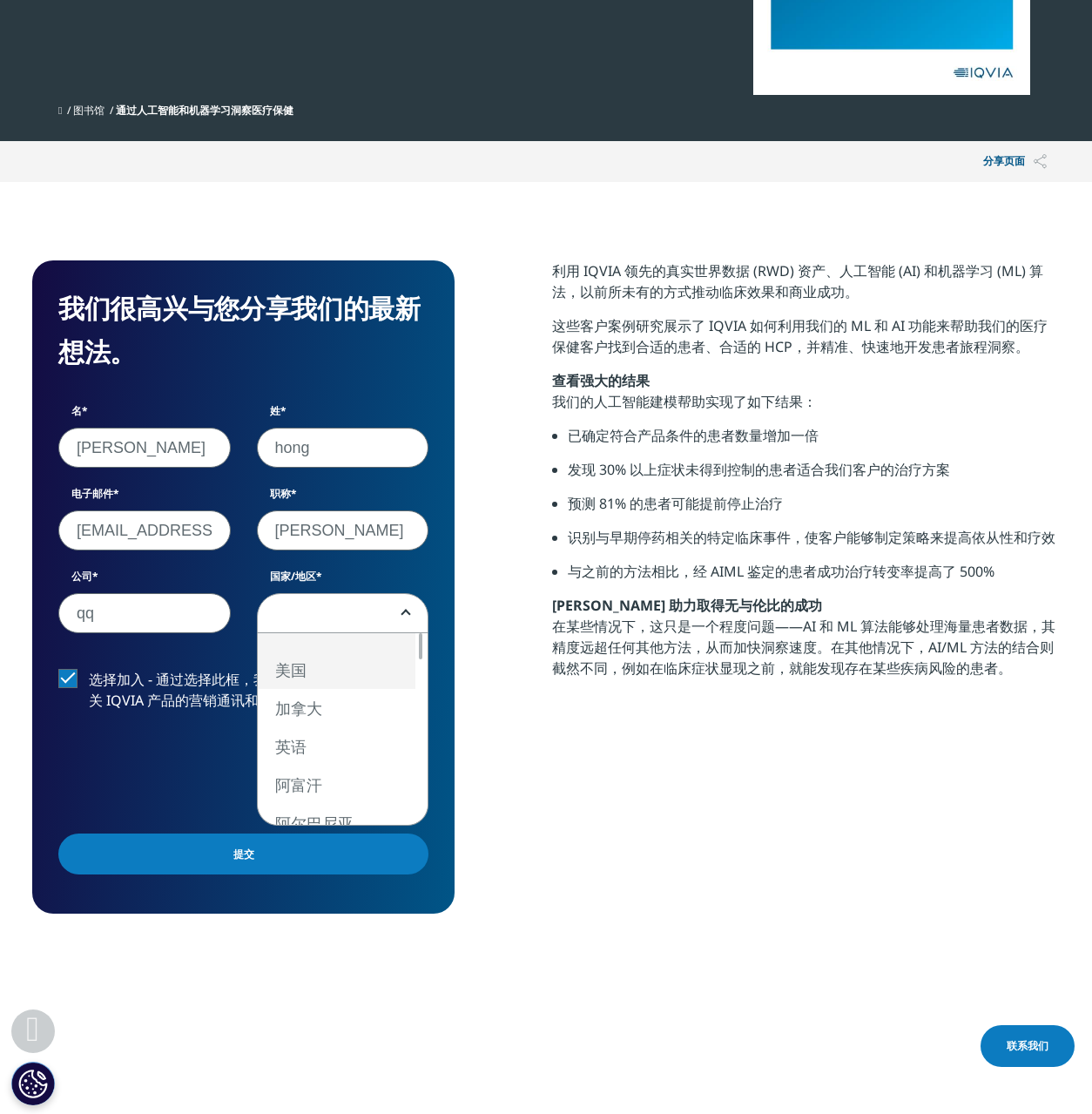
select select "[GEOGRAPHIC_DATA]"
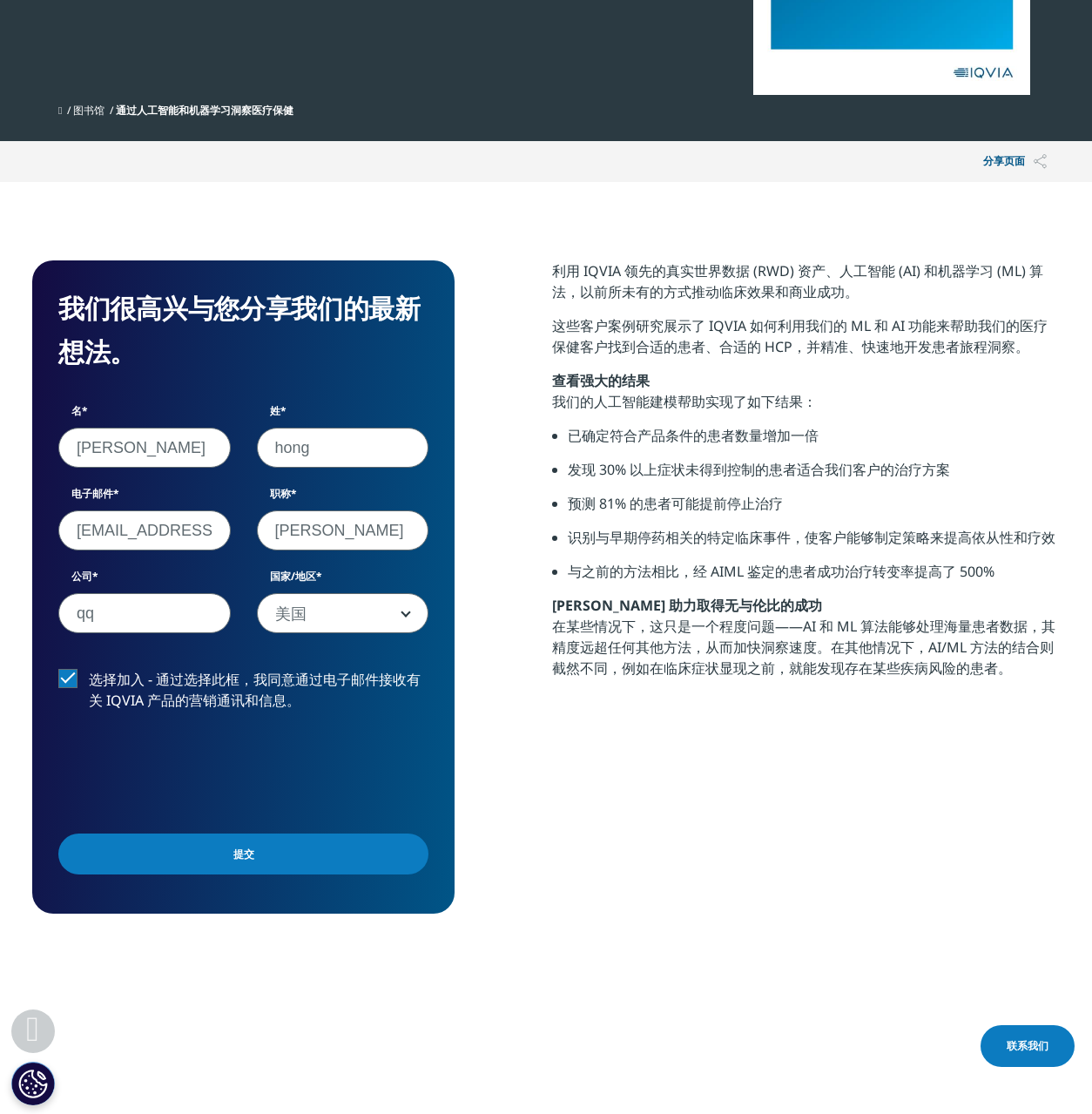
click at [282, 844] on input "提交" at bounding box center [243, 853] width 370 height 40
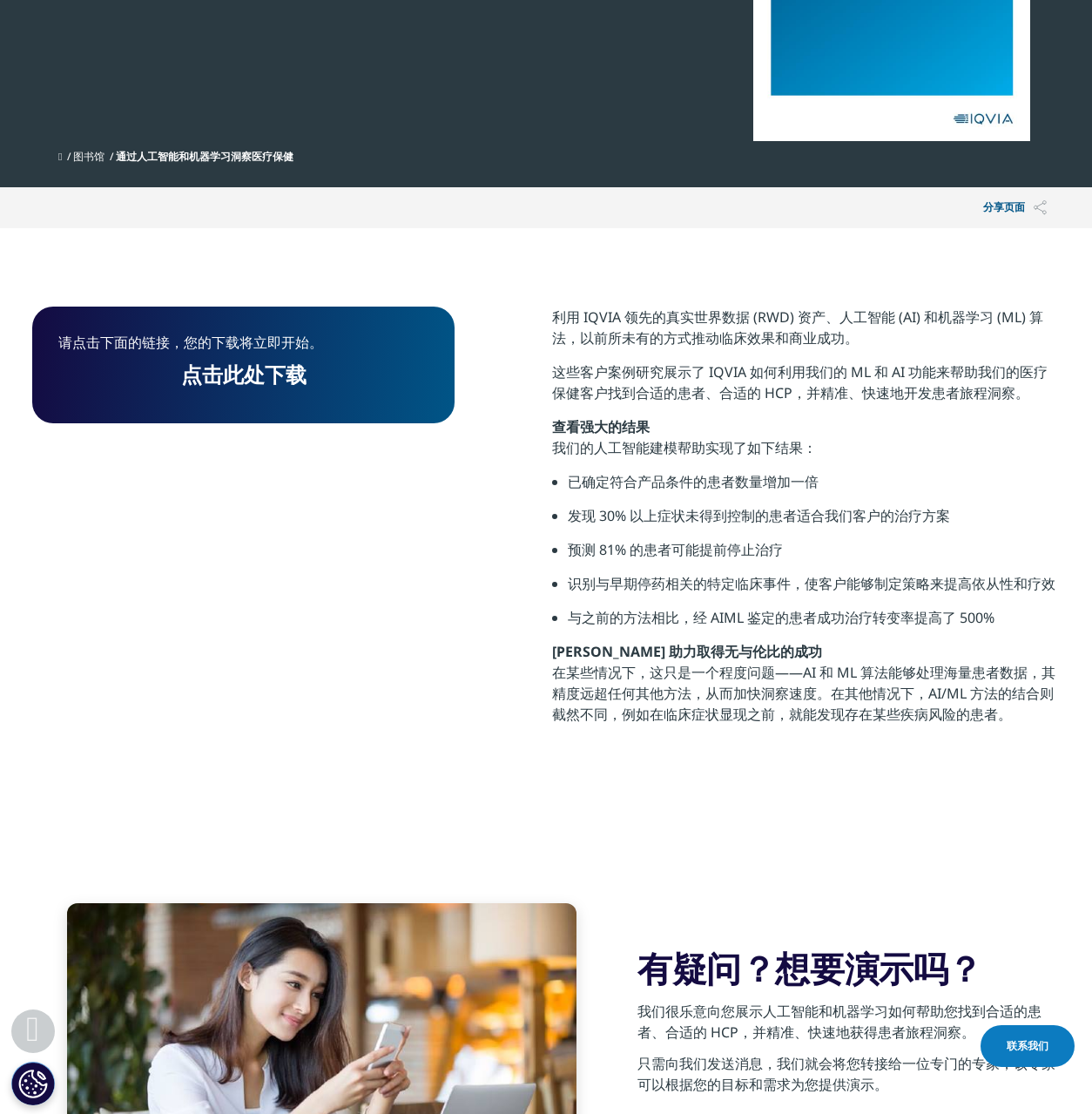
scroll to position [422, 0]
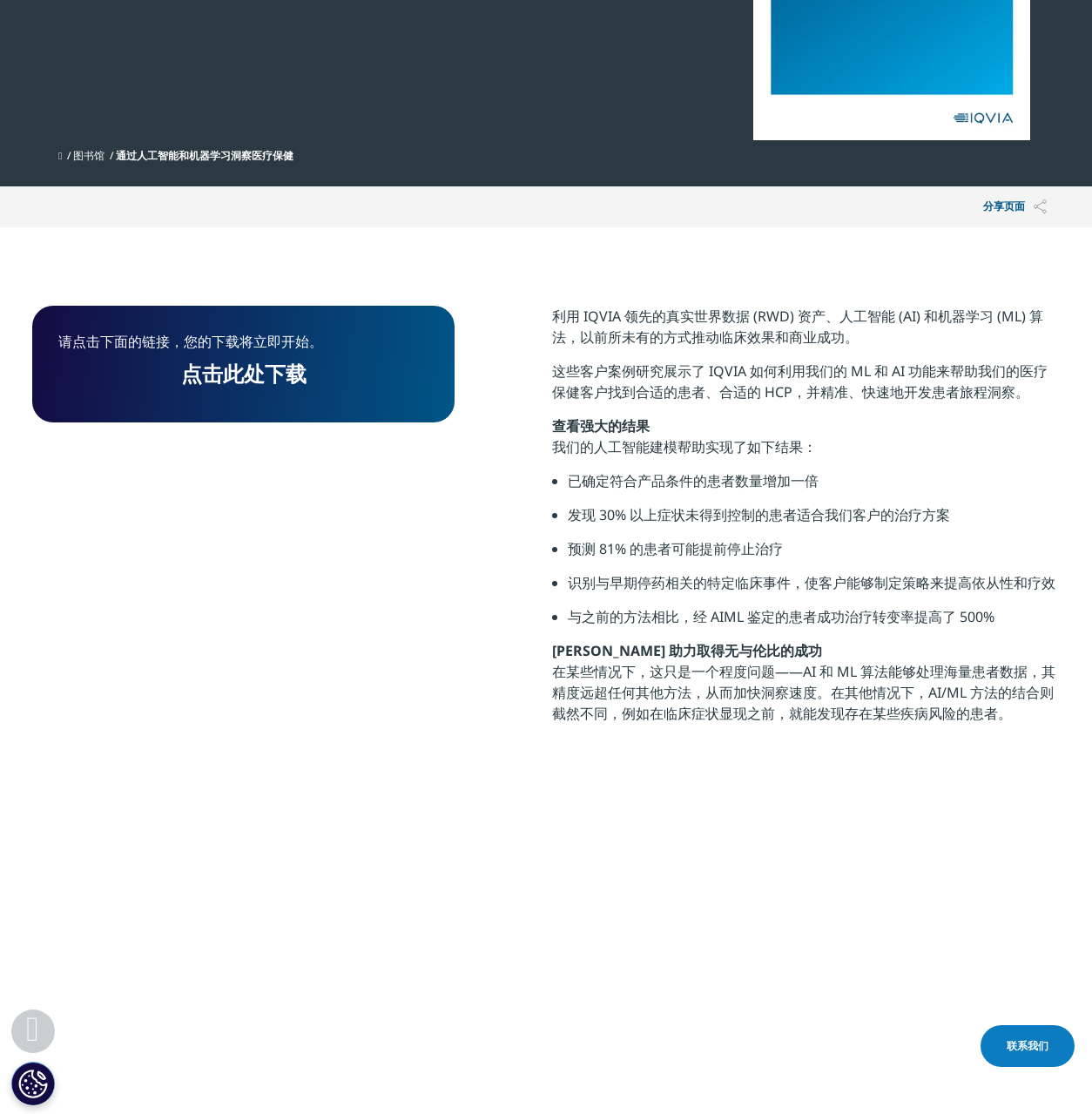
click at [252, 377] on font "点击此处下载" at bounding box center [243, 372] width 125 height 29
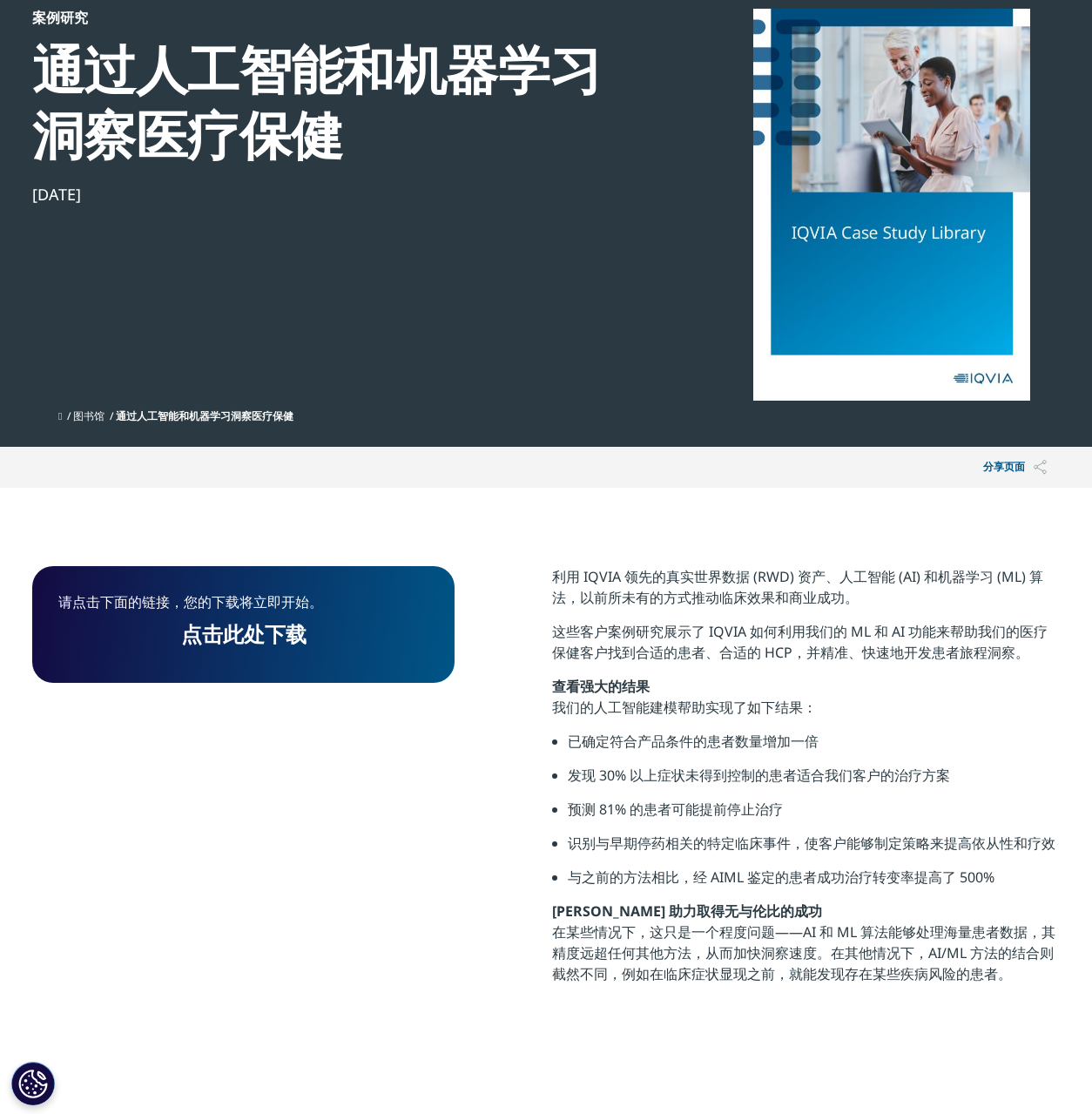
scroll to position [0, 0]
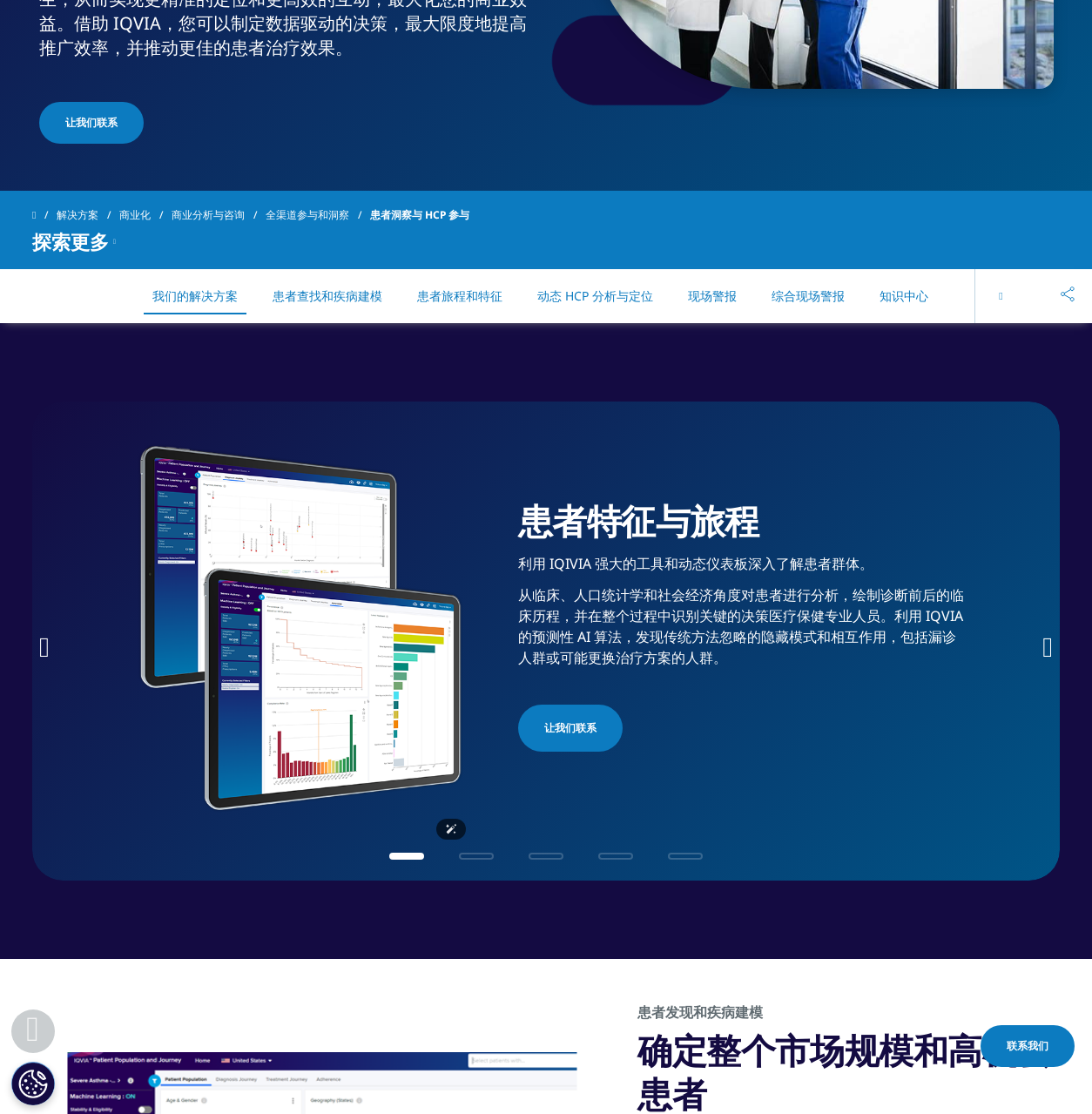
scroll to position [415, 0]
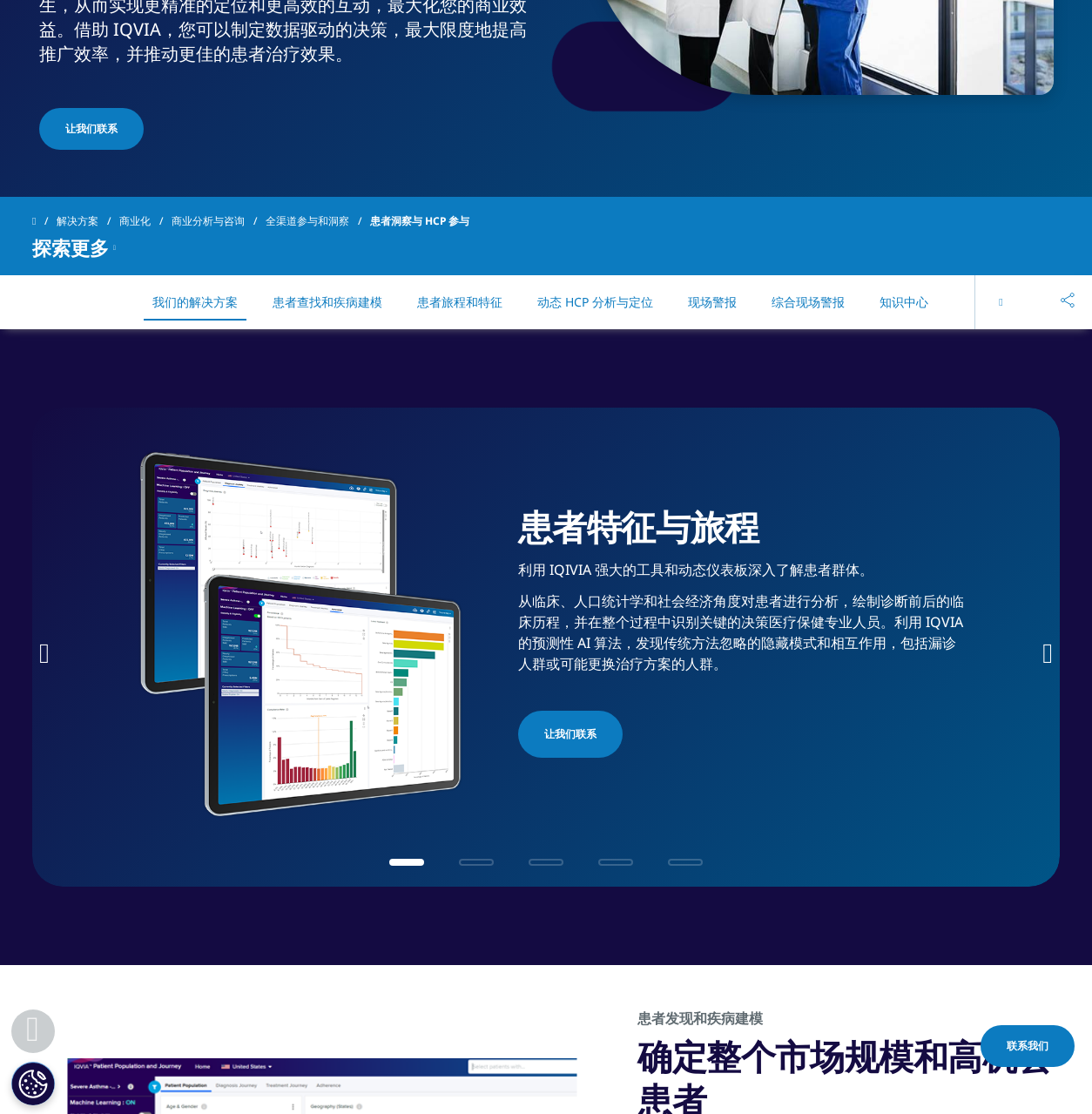
click at [1048, 654] on icon "下一张幻灯片" at bounding box center [1048, 653] width 11 height 28
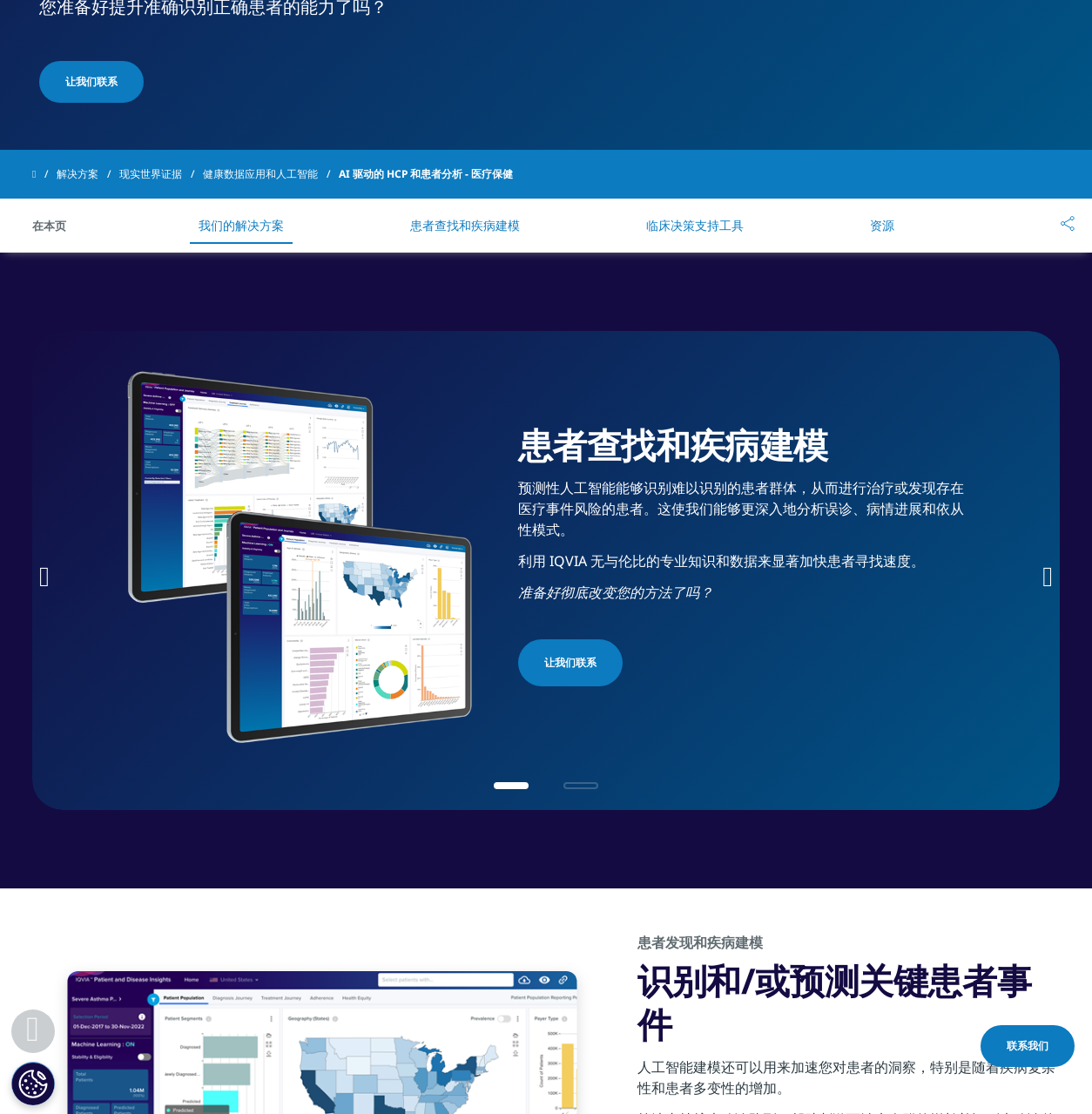
scroll to position [718, 0]
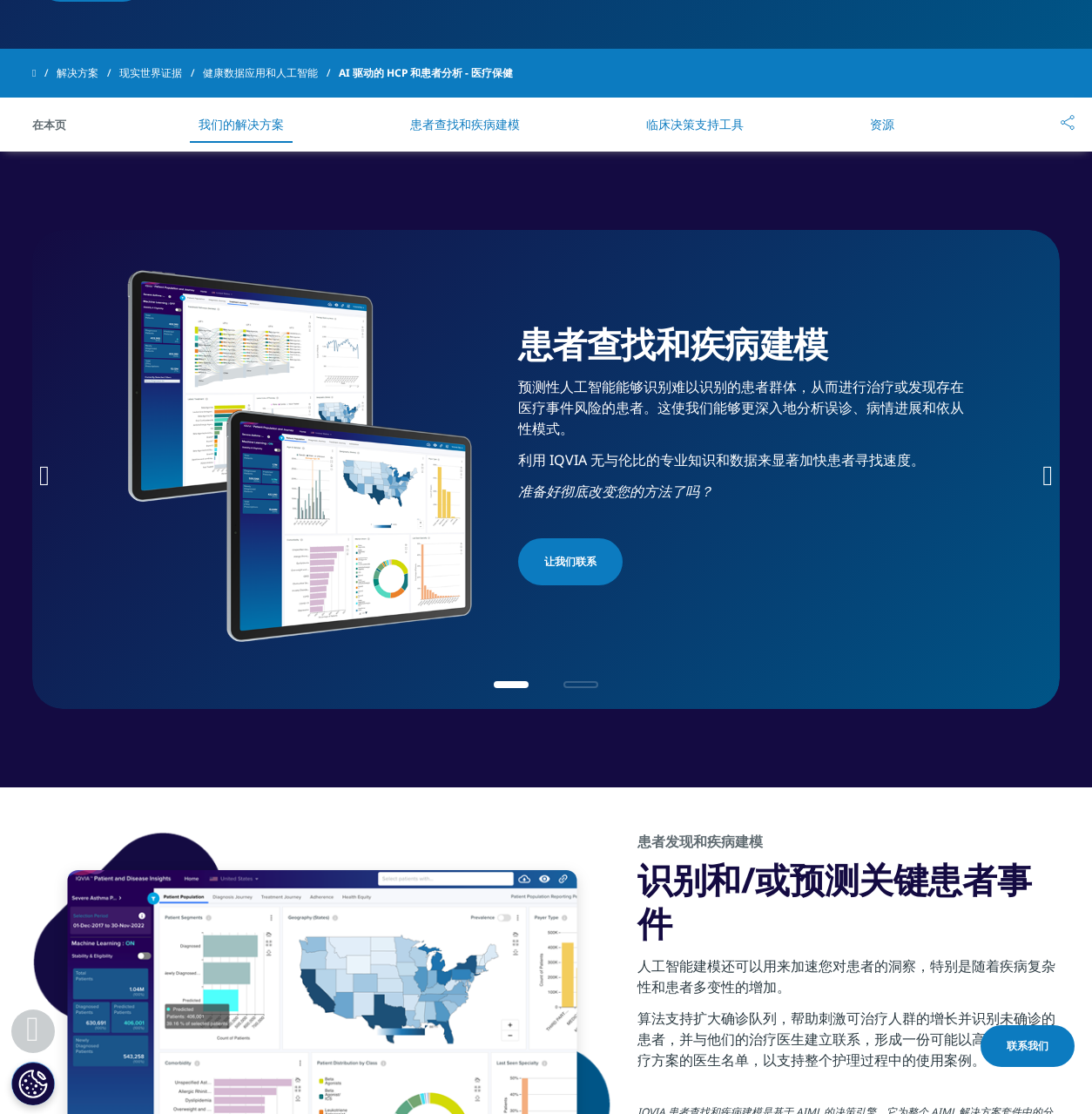
click at [1050, 473] on icon "下一张幻灯片" at bounding box center [1048, 476] width 11 height 28
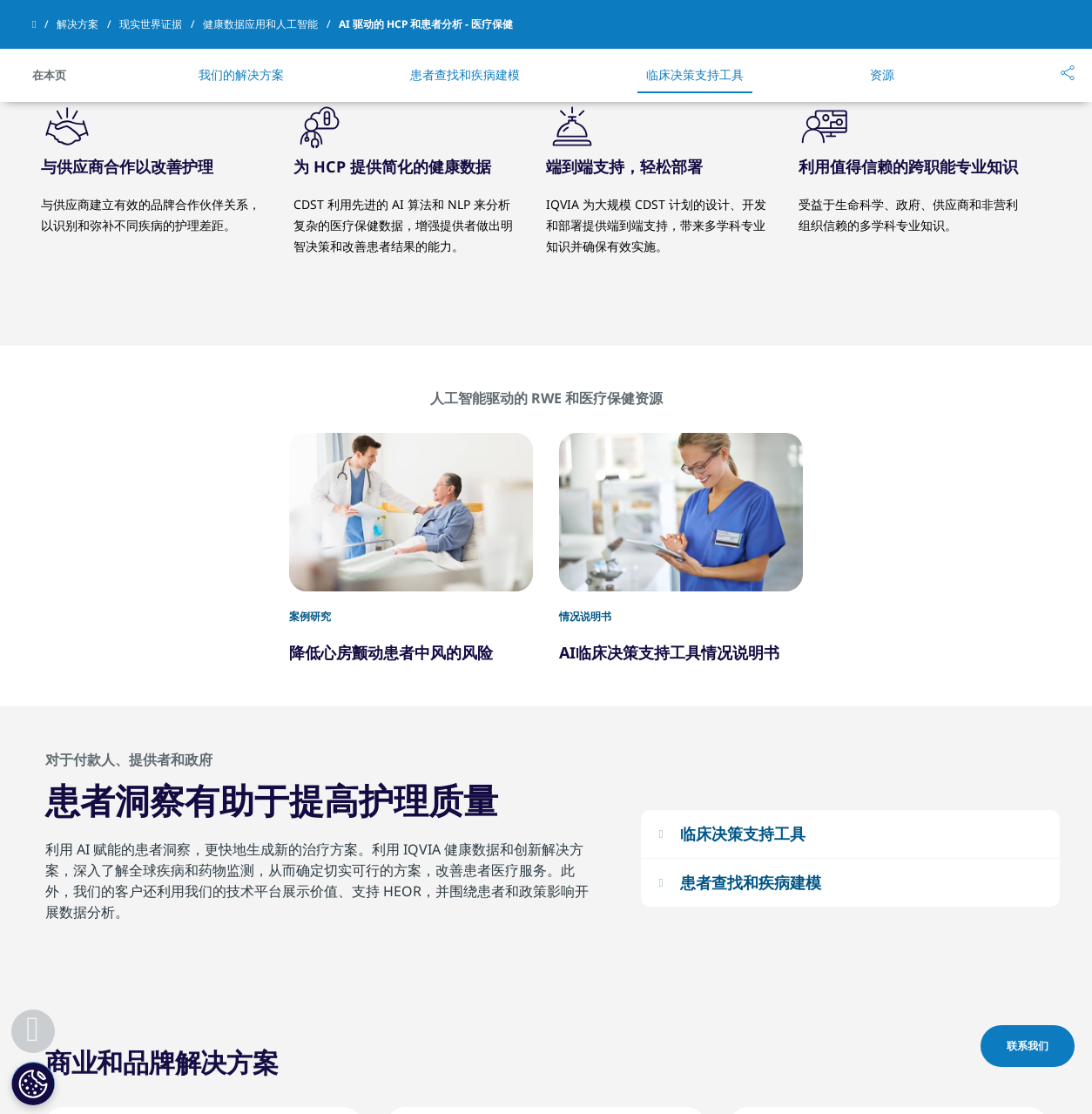
scroll to position [2865, 0]
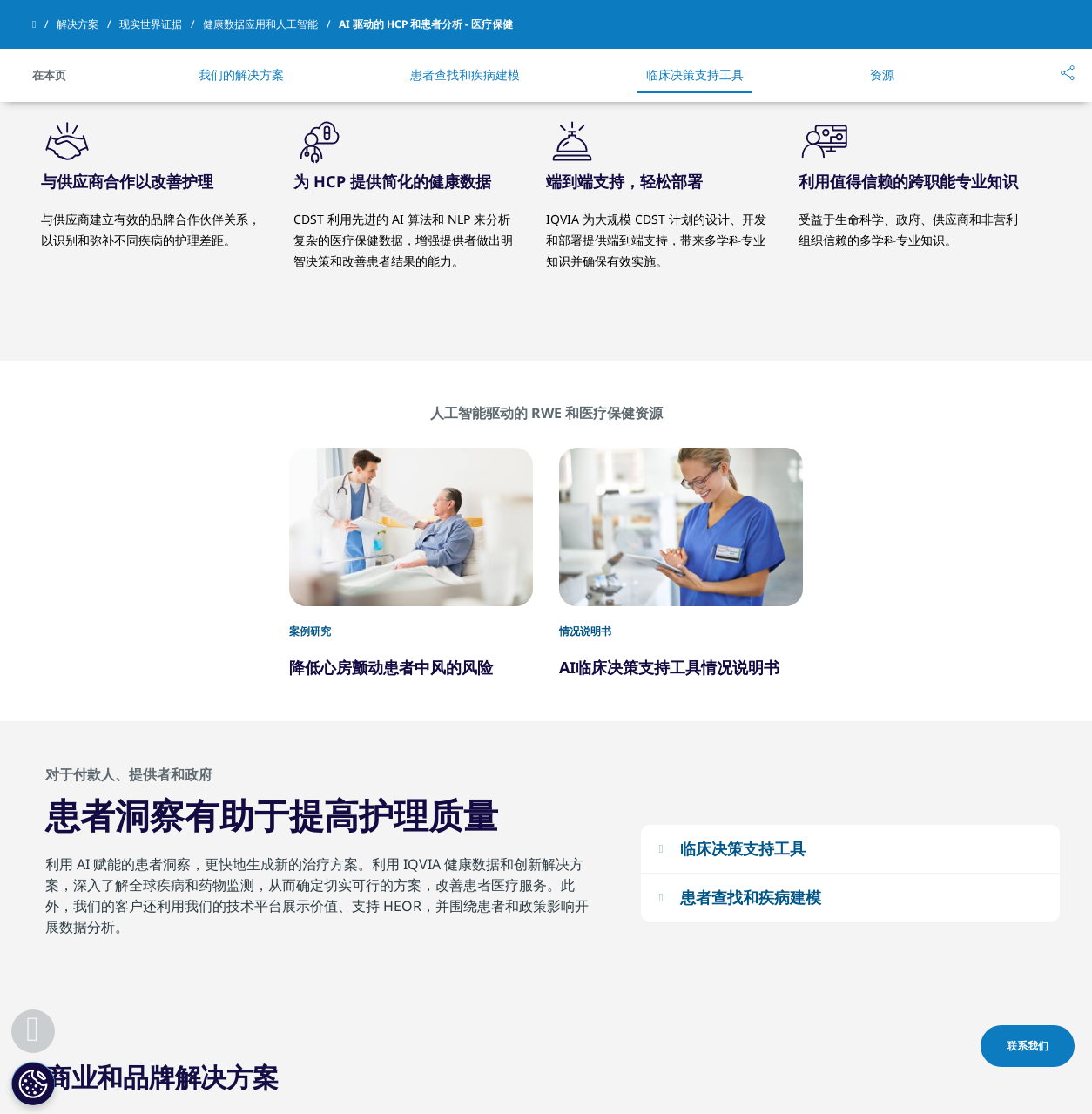
click at [693, 521] on div at bounding box center [680, 526] width 244 height 159
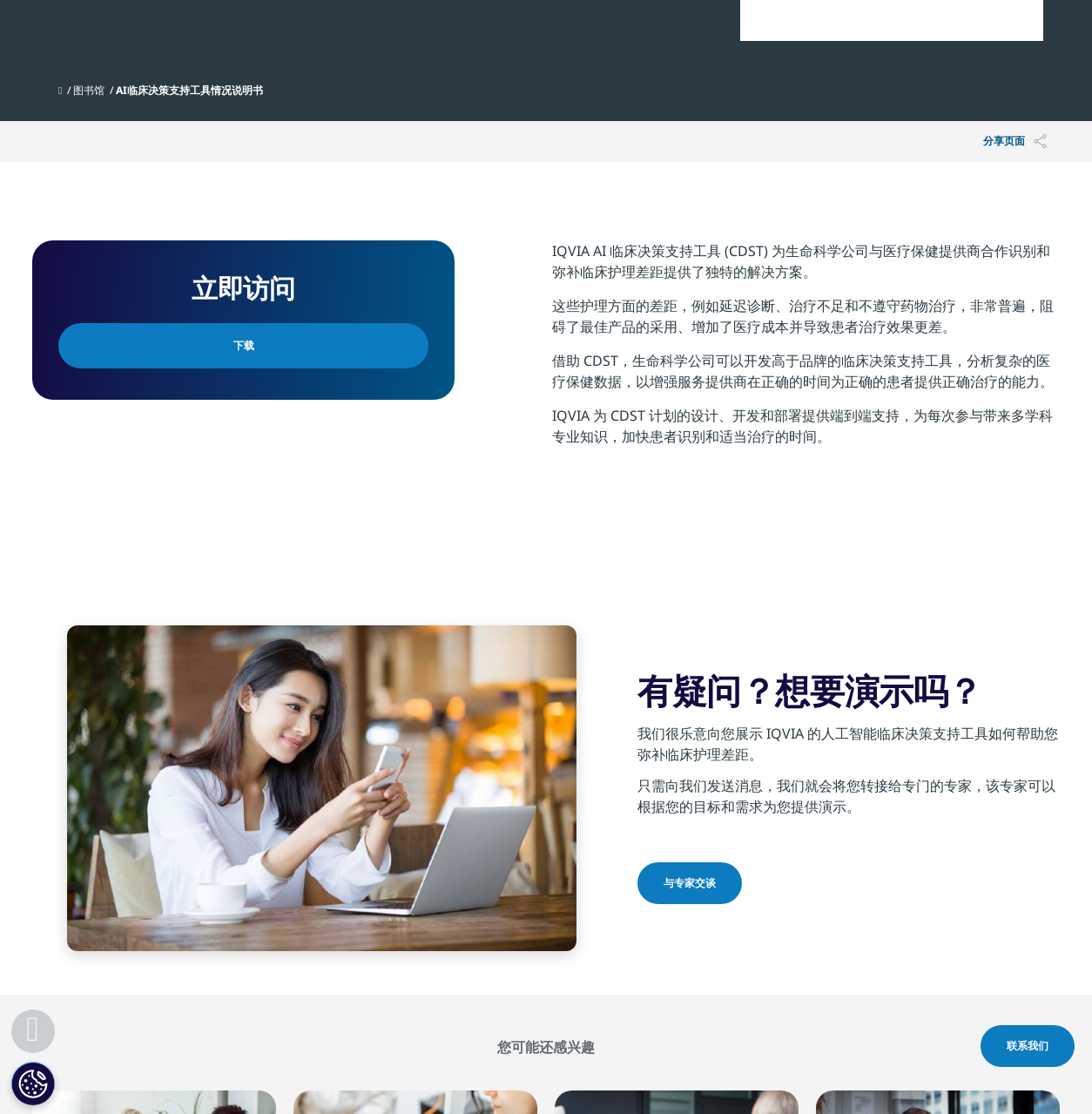
scroll to position [132, 0]
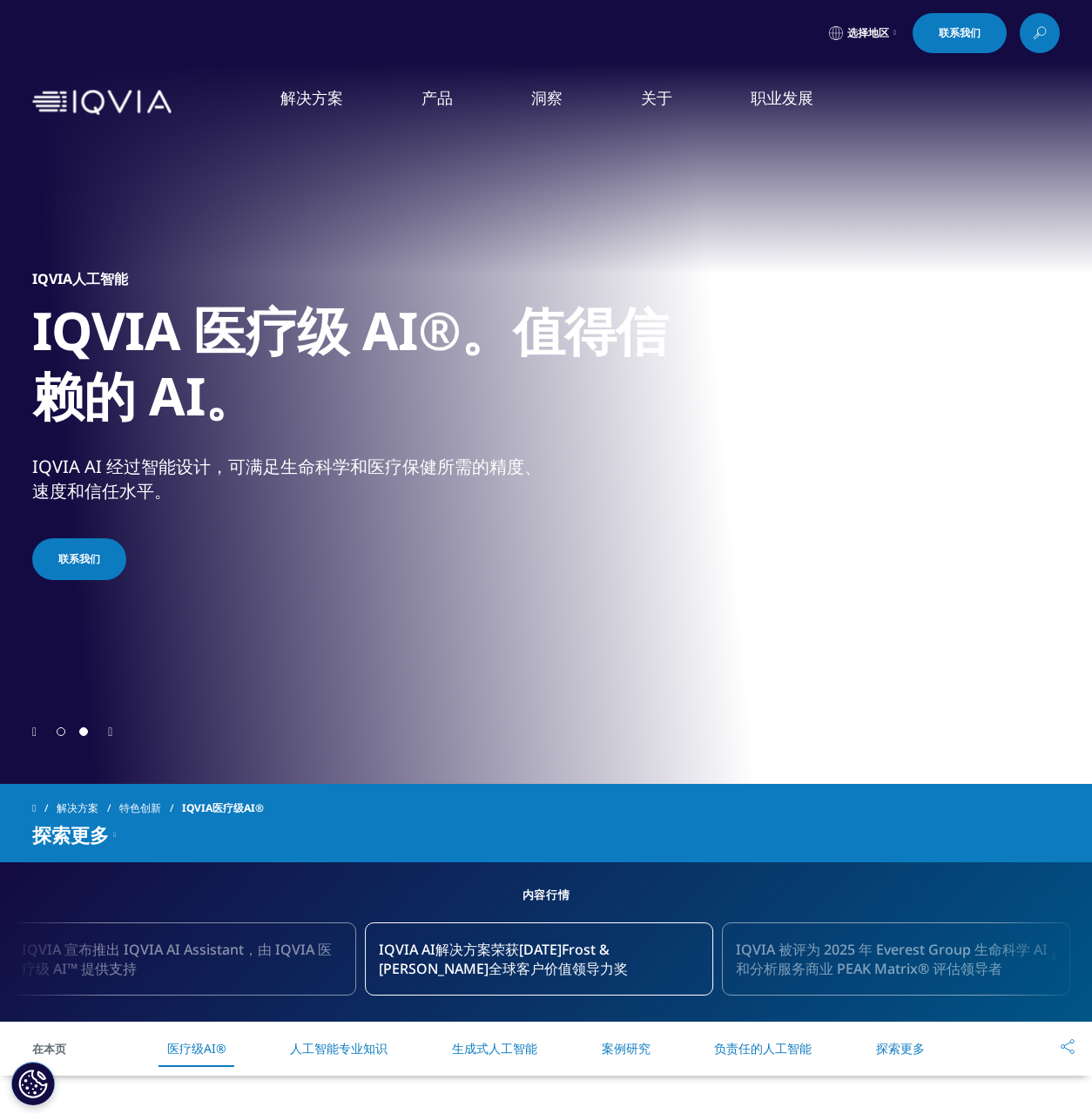
scroll to position [373, 0]
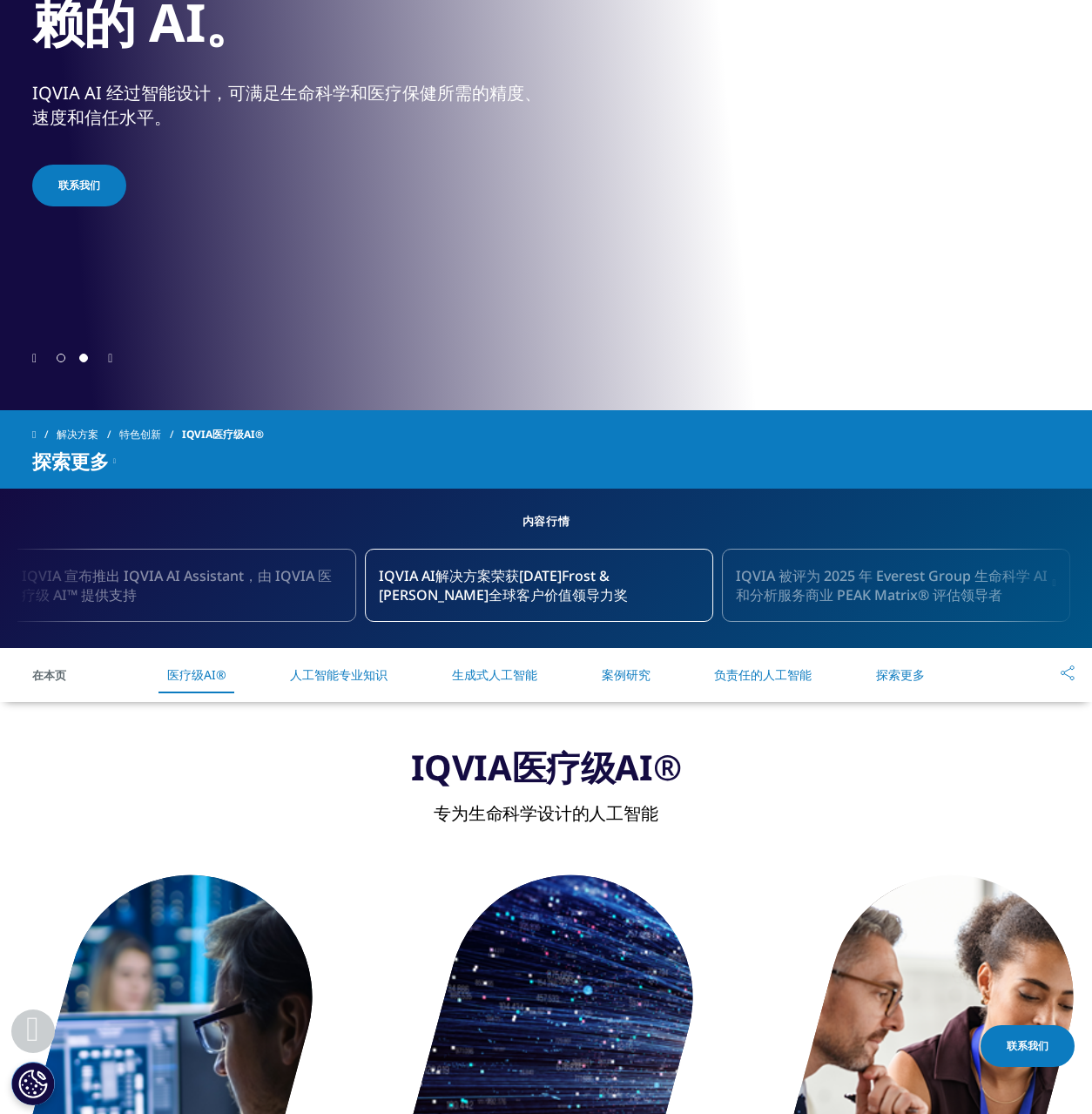
click at [59, 356] on span "转到幻灯片 1" at bounding box center [60, 358] width 9 height 9
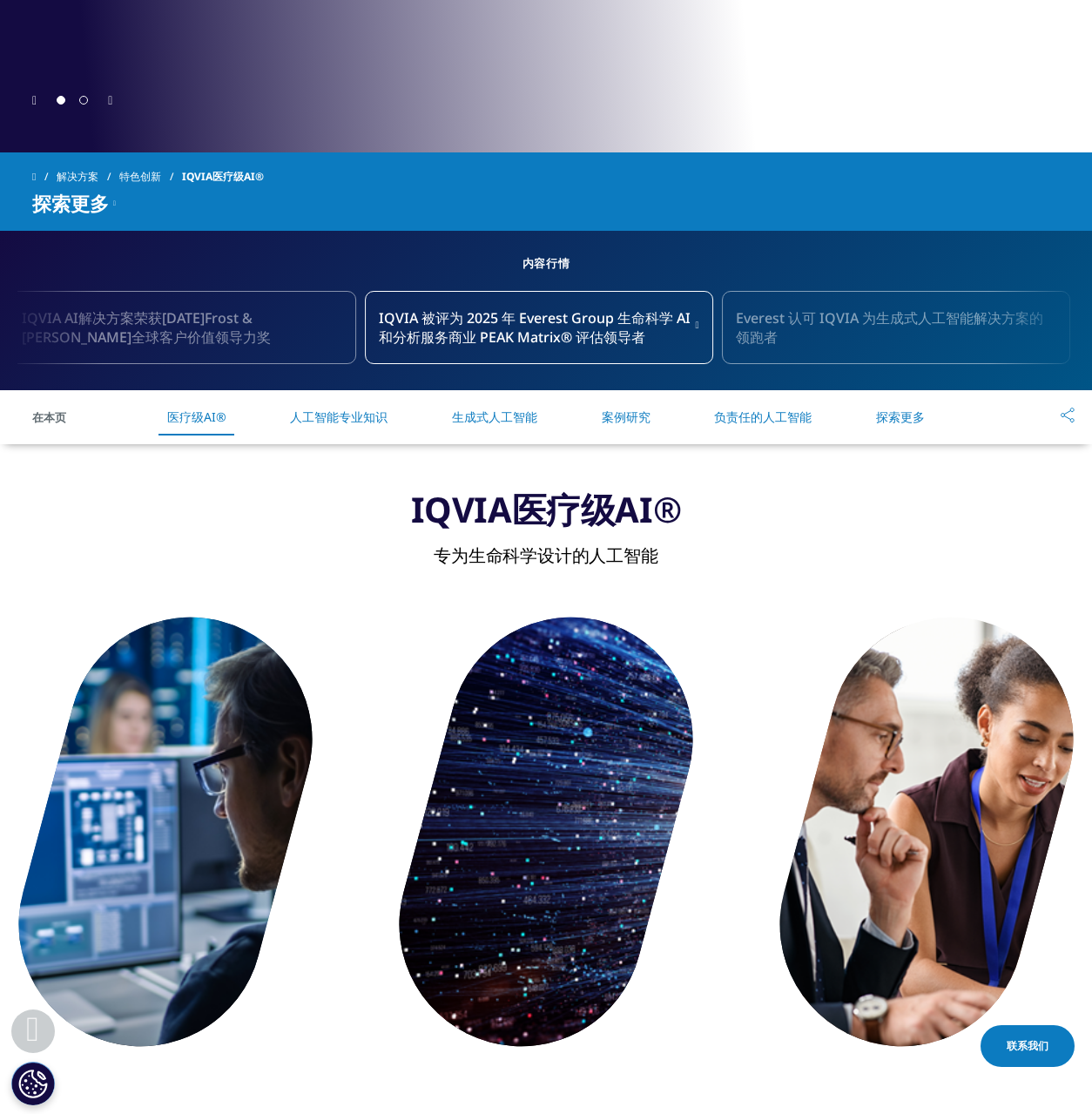
click at [349, 441] on li "人工智能专业知识" at bounding box center [339, 417] width 132 height 52
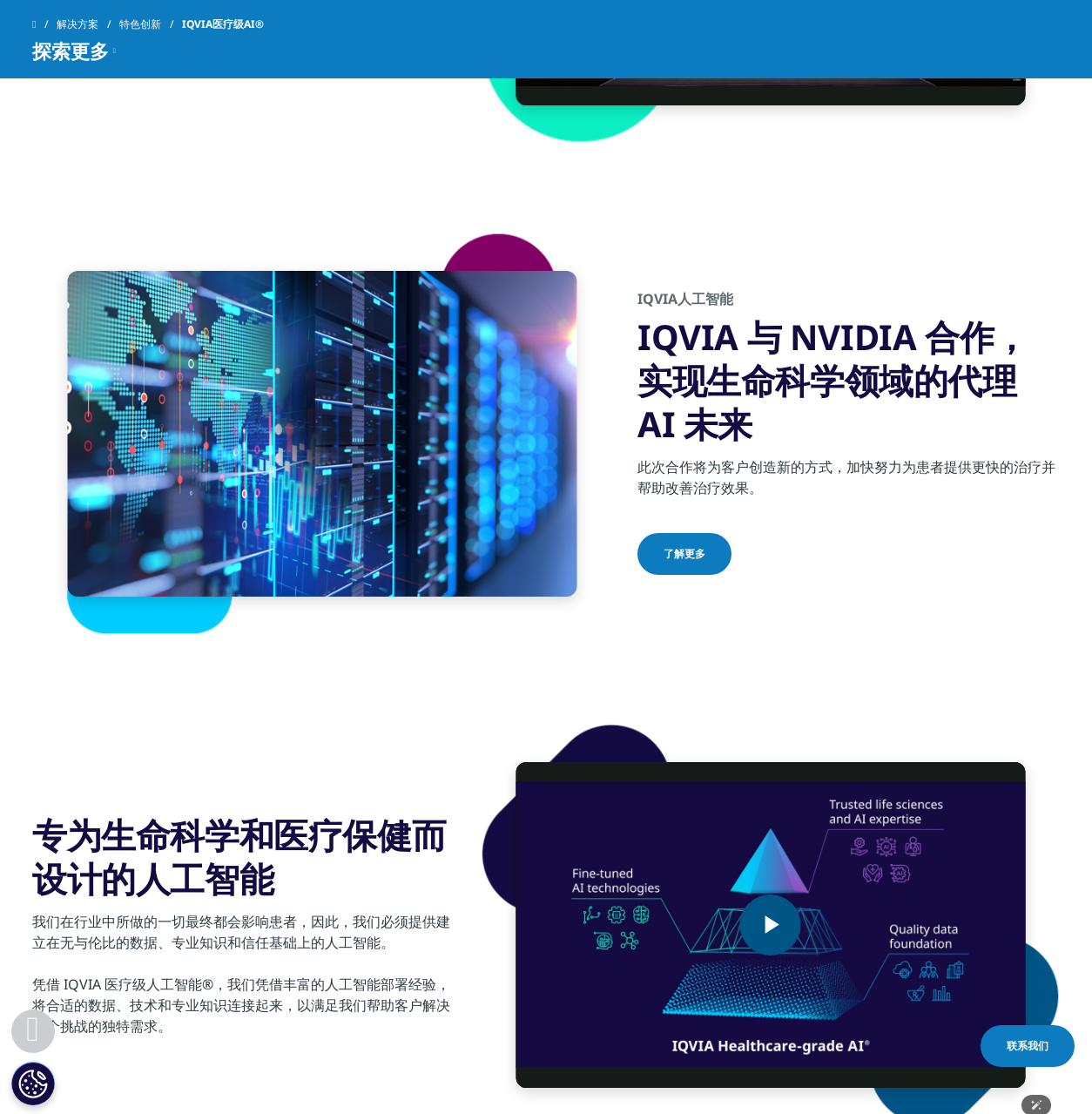
scroll to position [3292, 0]
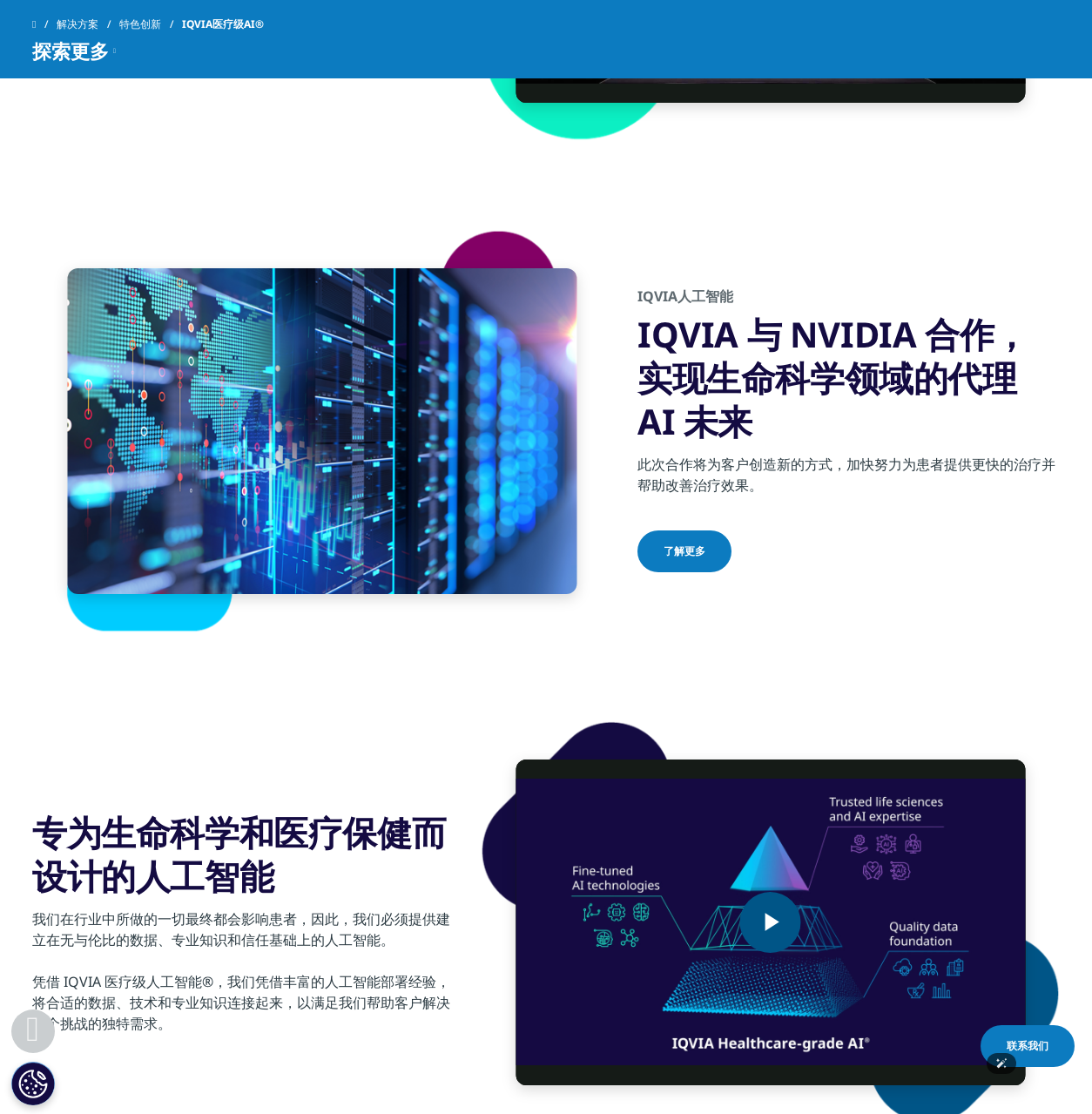
click at [787, 885] on img "Video Player" at bounding box center [770, 922] width 509 height 326
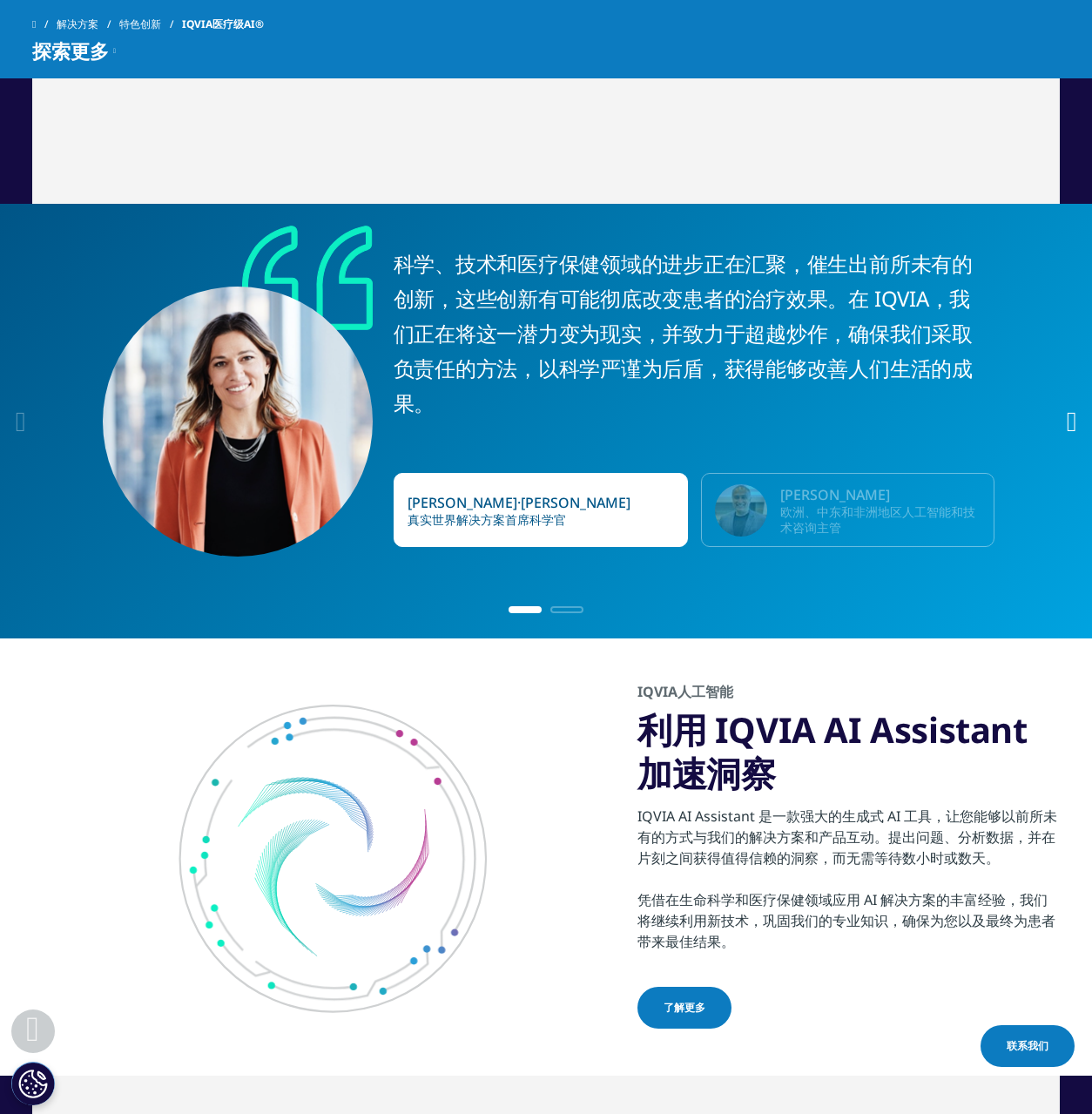
scroll to position [4786, 0]
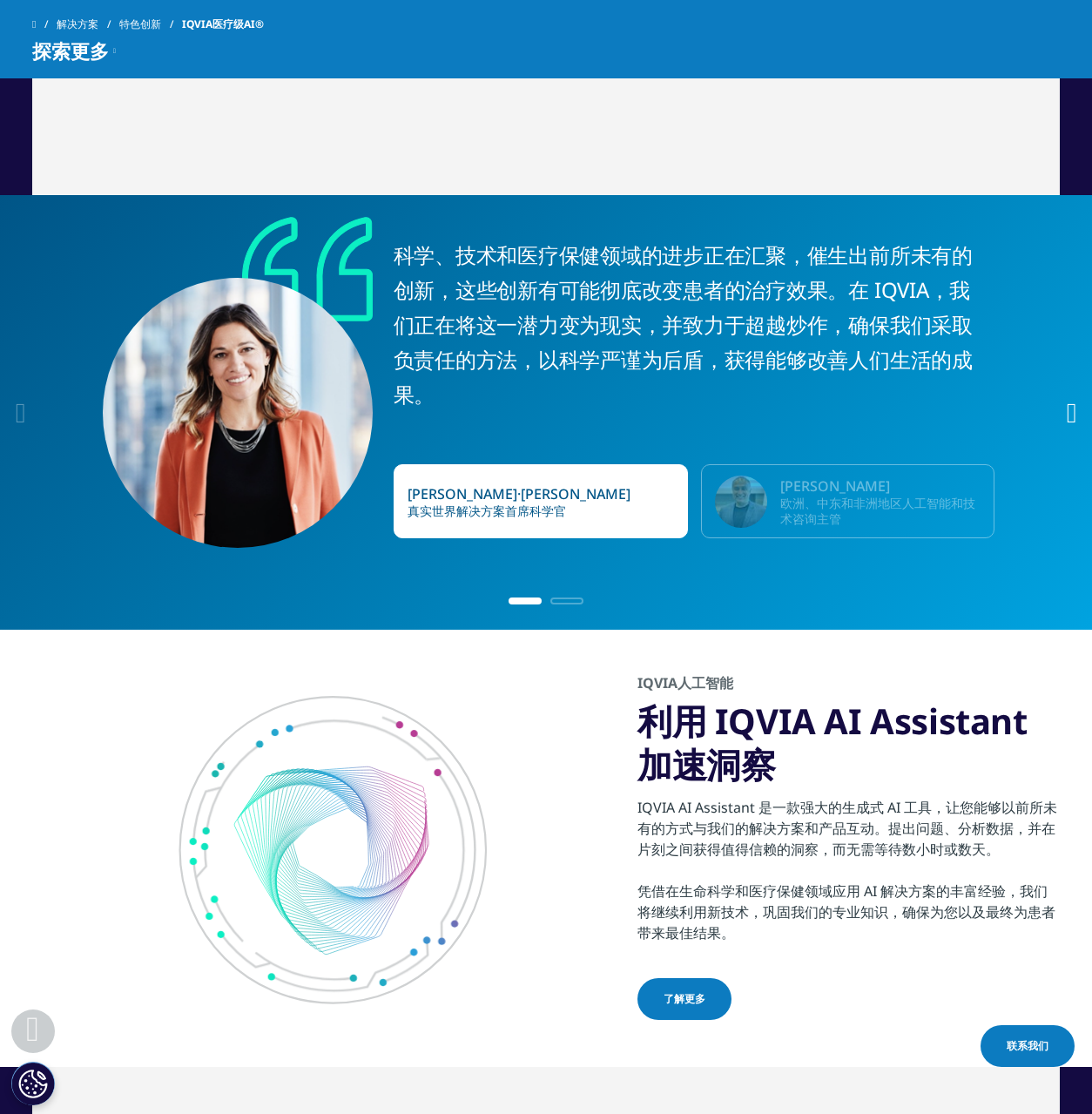
click at [820, 523] on font "欧洲、中东和非洲地区人工智能和技术咨询主管" at bounding box center [878, 511] width 195 height 33
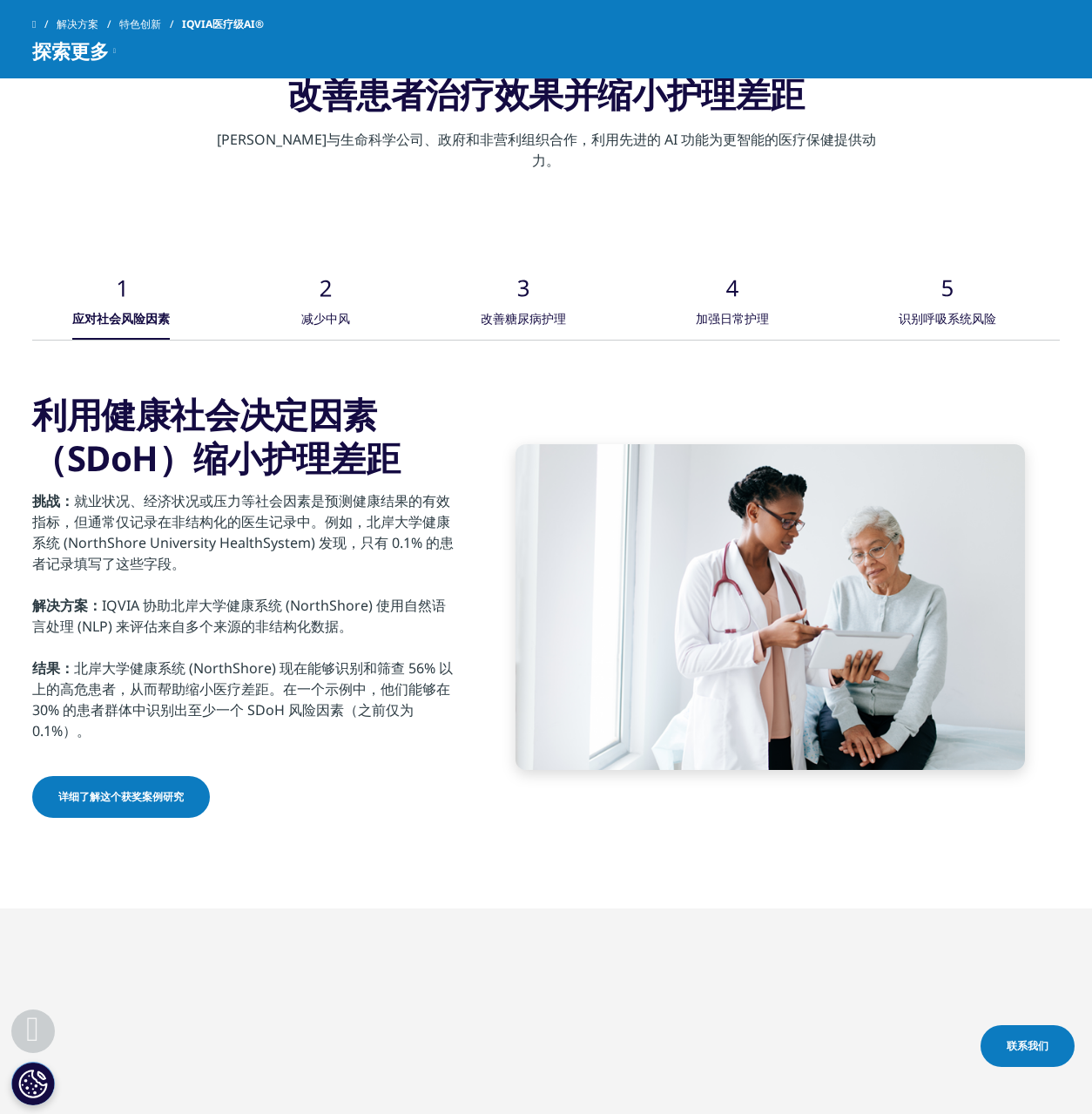
scroll to position [6317, 0]
click at [322, 302] on div "减少中风" at bounding box center [325, 321] width 48 height 39
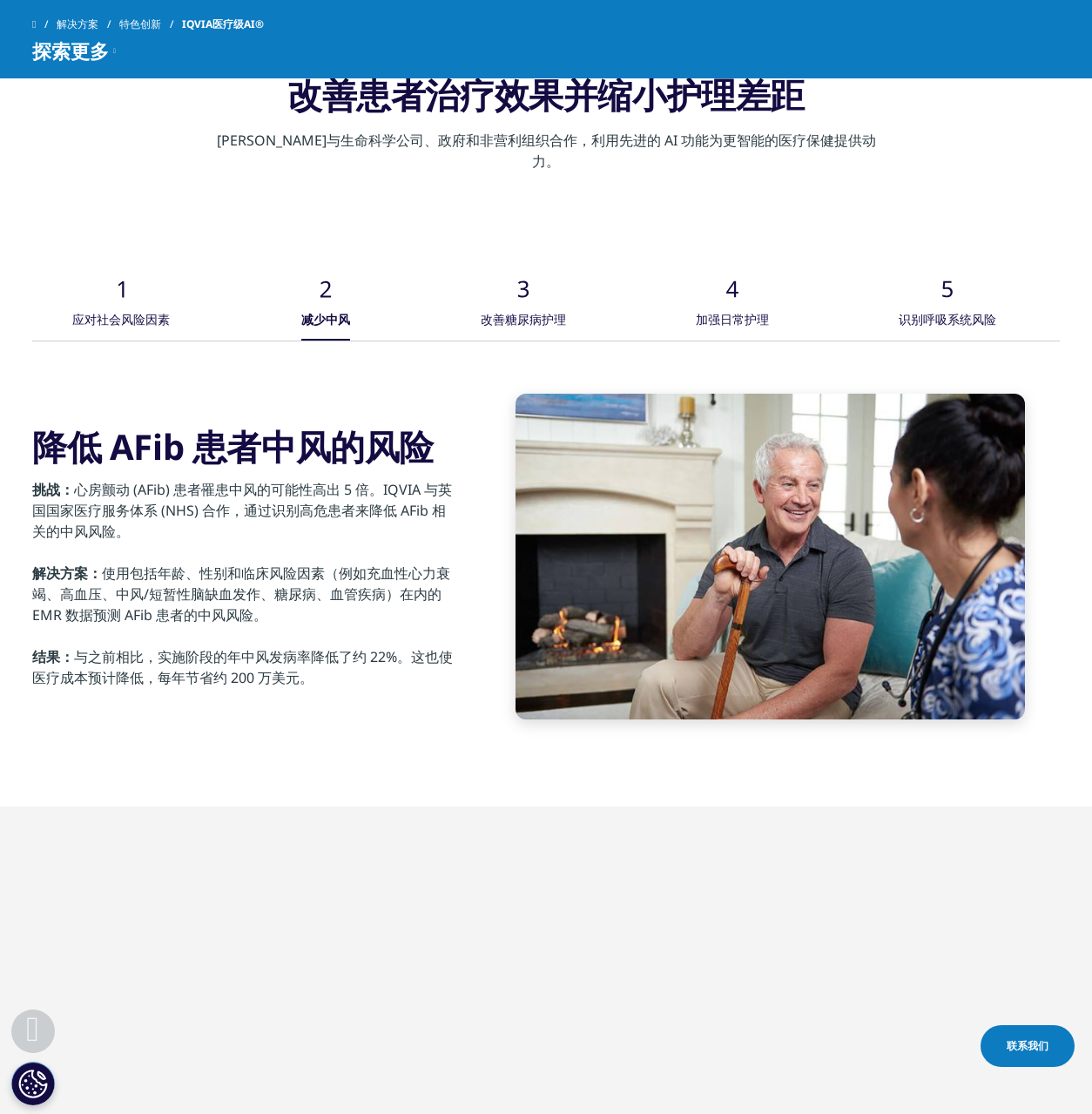
click at [532, 302] on div "改善糖尿病护理" at bounding box center [523, 321] width 85 height 39
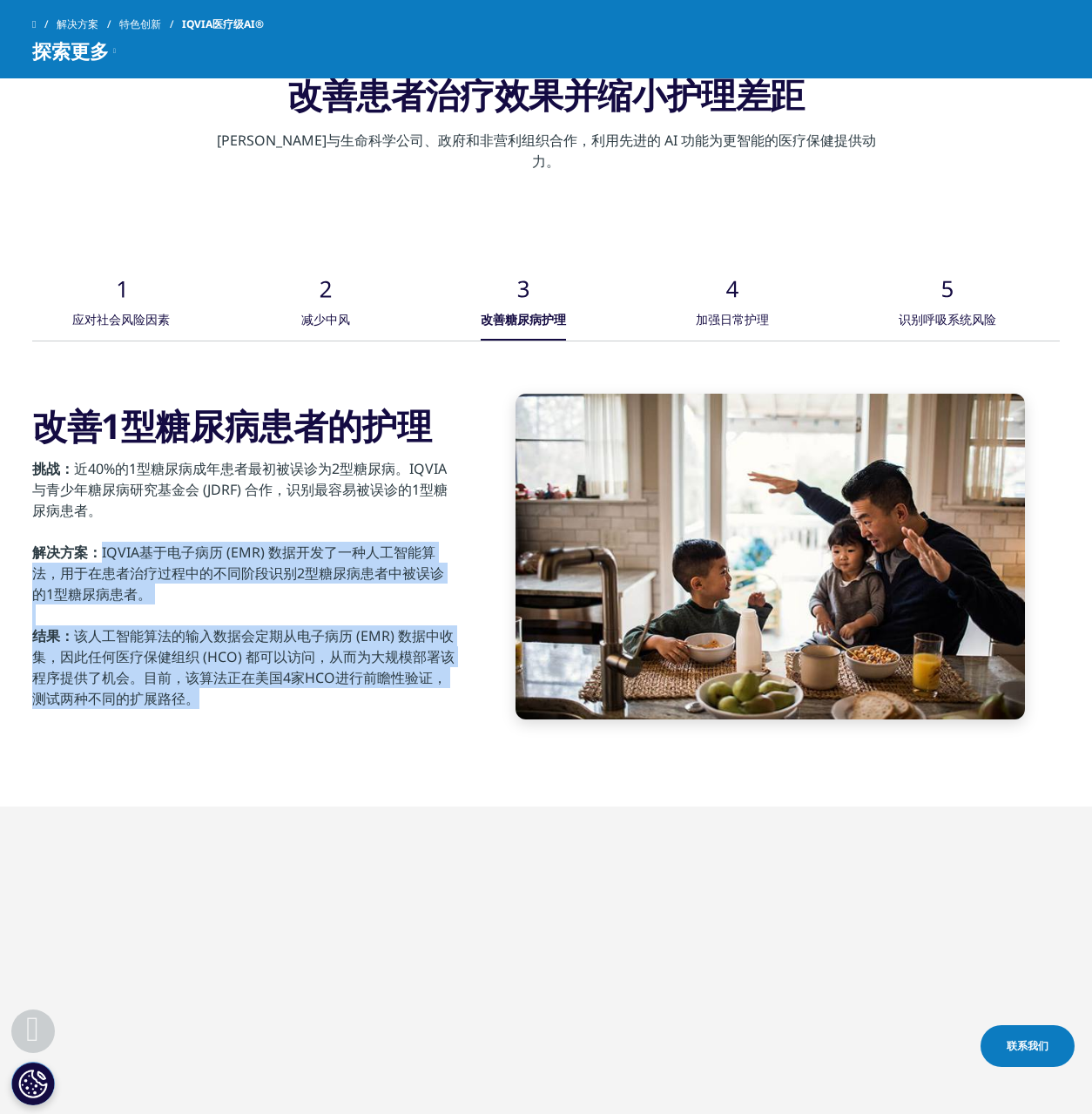
drag, startPoint x: 293, startPoint y: 676, endPoint x: 293, endPoint y: 572, distance: 104.0
click at [293, 572] on div "挑战： 近40%的1型糖尿病成年患者最初被误诊为2型糖尿病。IQVIA与青少年糖尿病研究基金会 (JDRF) 合作，识别最容易被误诊的1型糖尿病患者。 解决方…" at bounding box center [244, 578] width 423 height 262
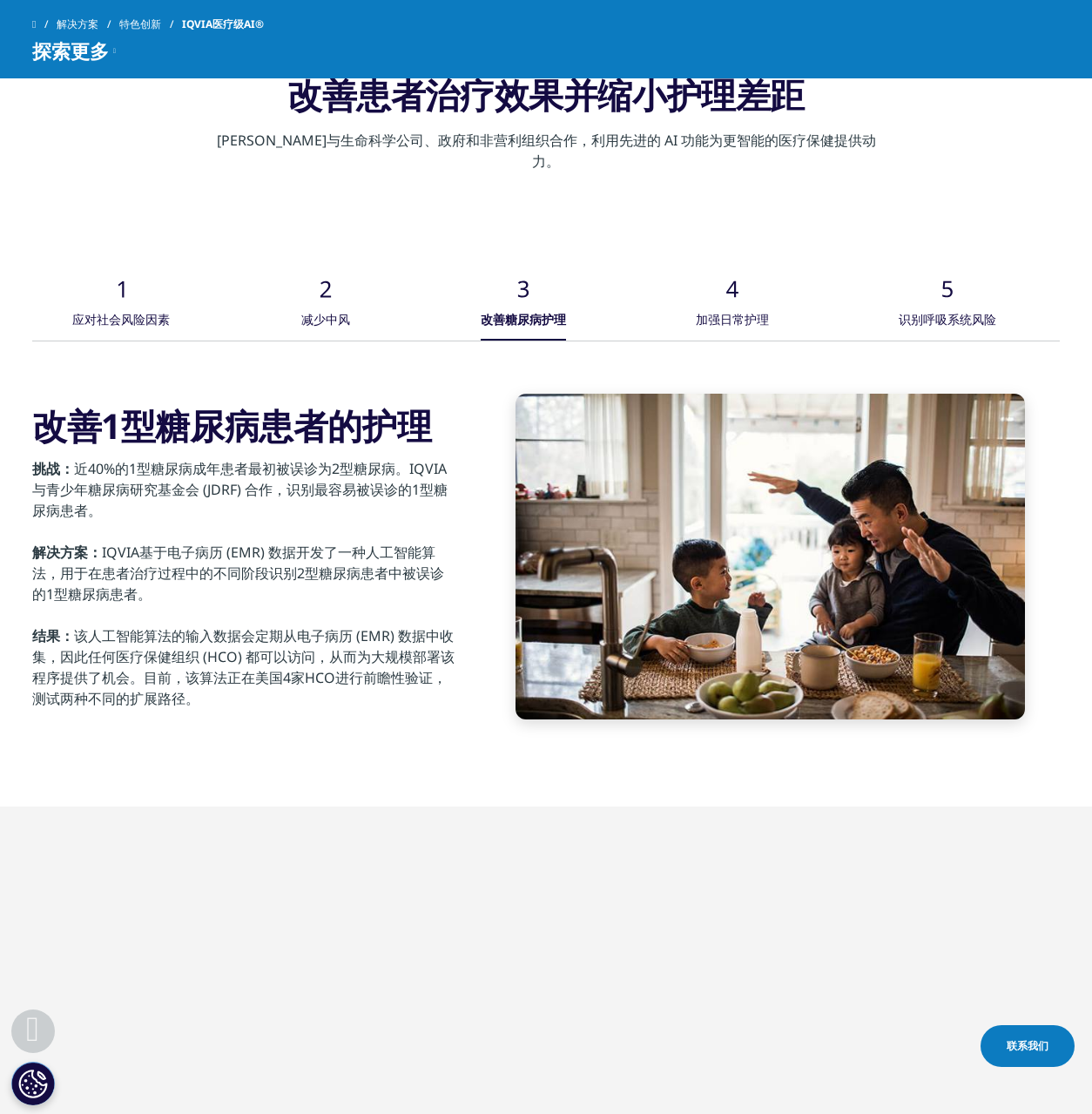
click at [765, 311] on font "加强日常护理" at bounding box center [733, 319] width 73 height 17
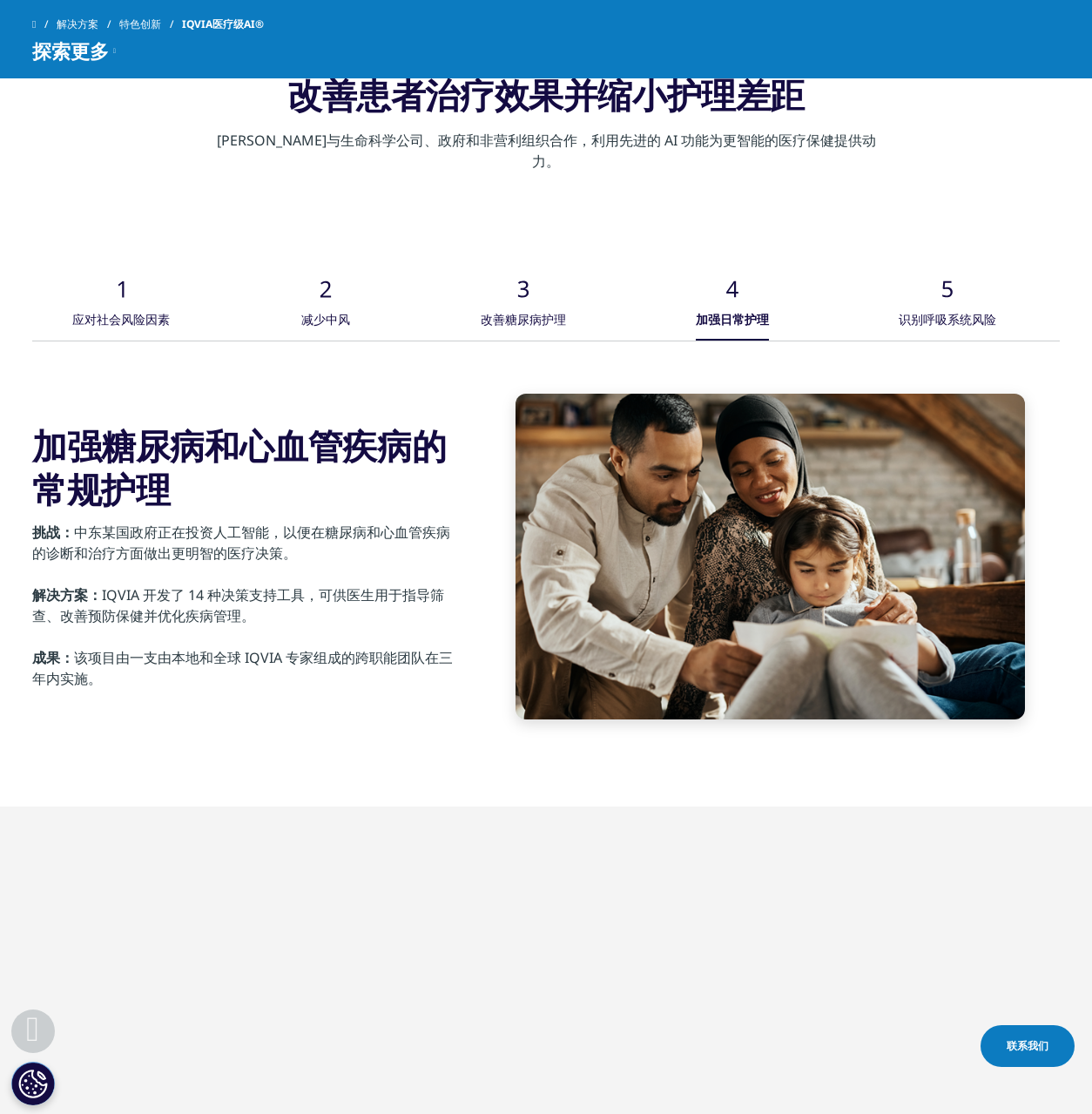
click at [947, 302] on div "识别呼吸系统风险" at bounding box center [947, 321] width 98 height 39
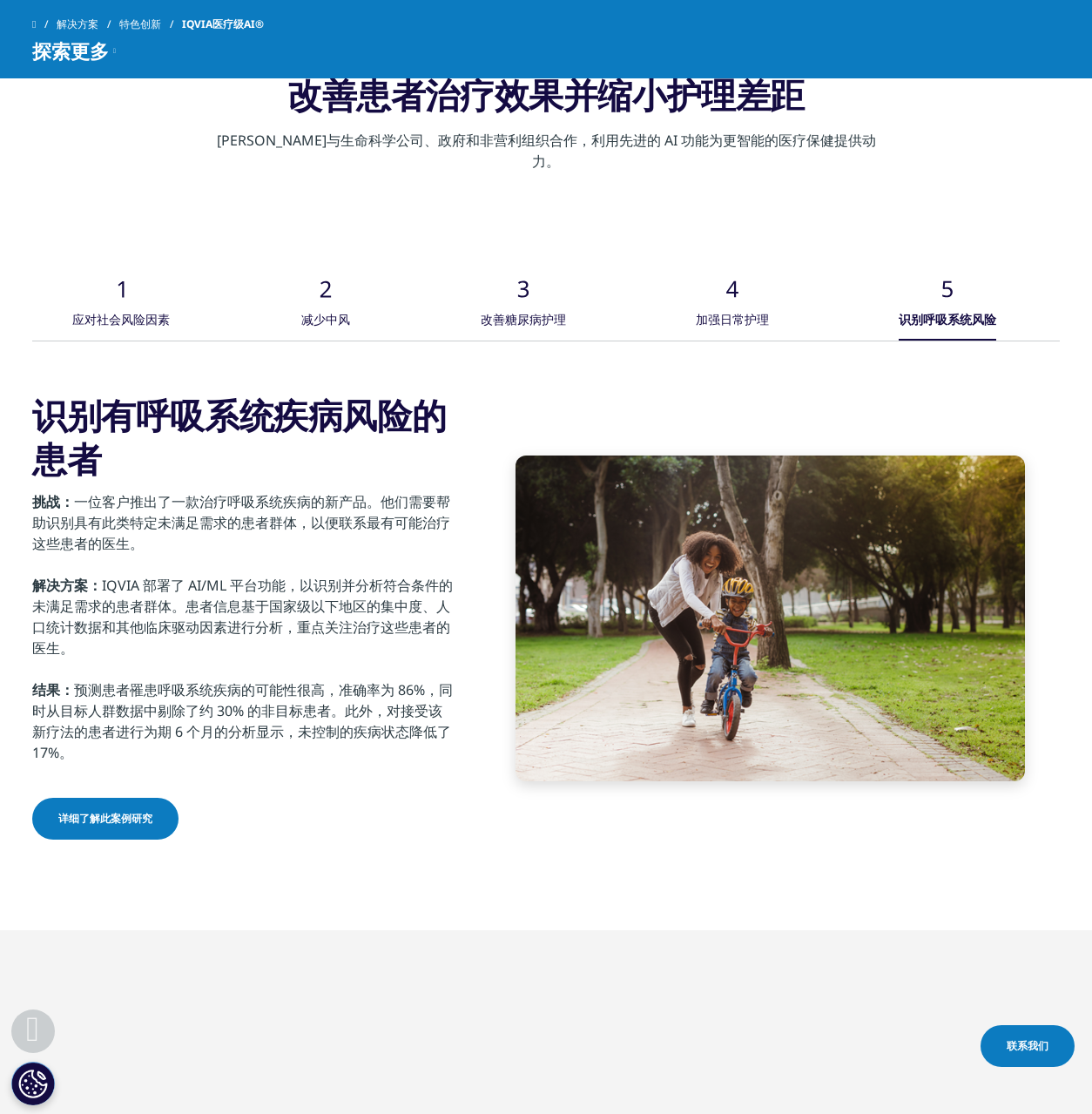
click at [323, 281] on icon at bounding box center [326, 289] width 11 height 17
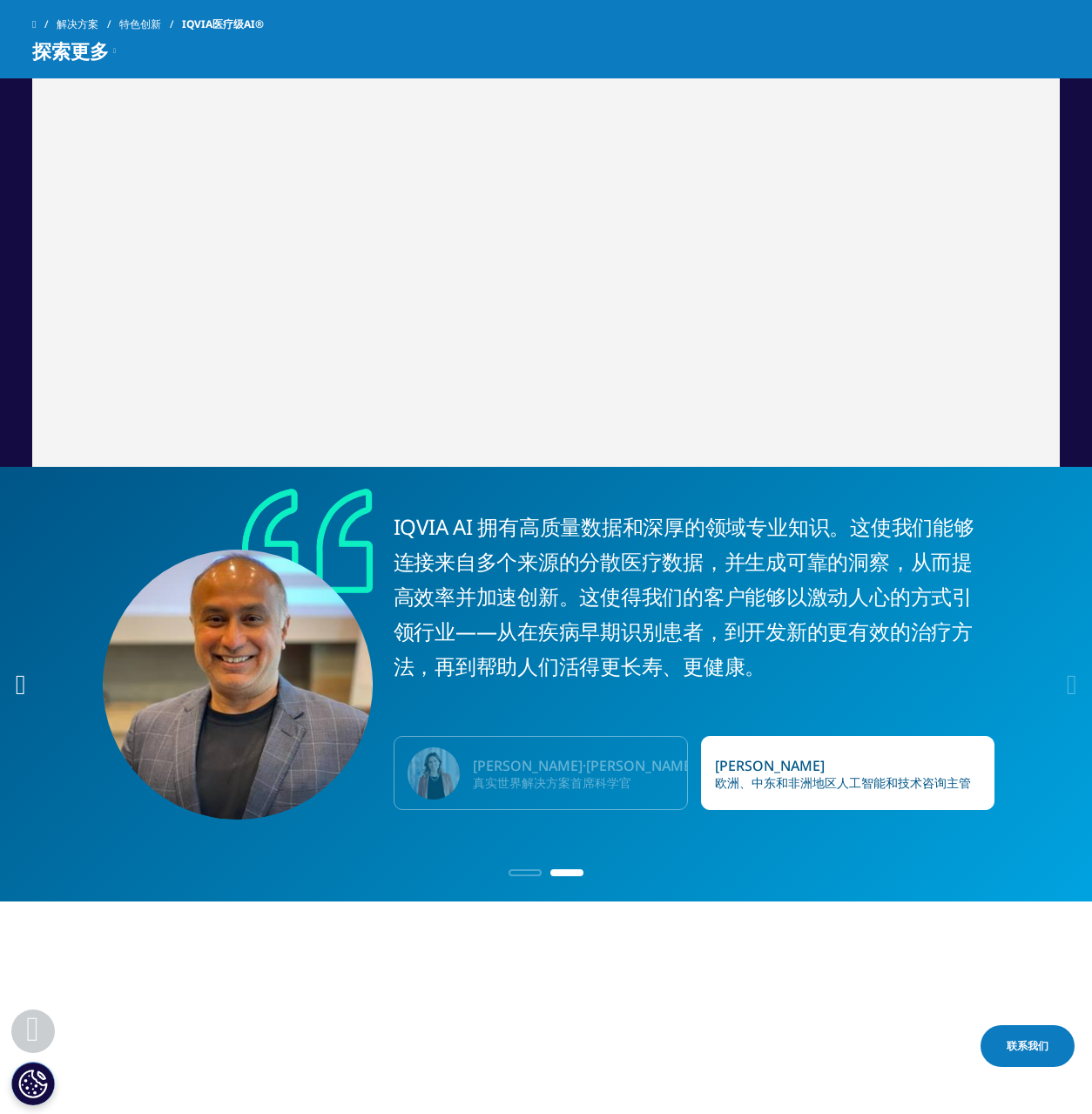
scroll to position [4634, 0]
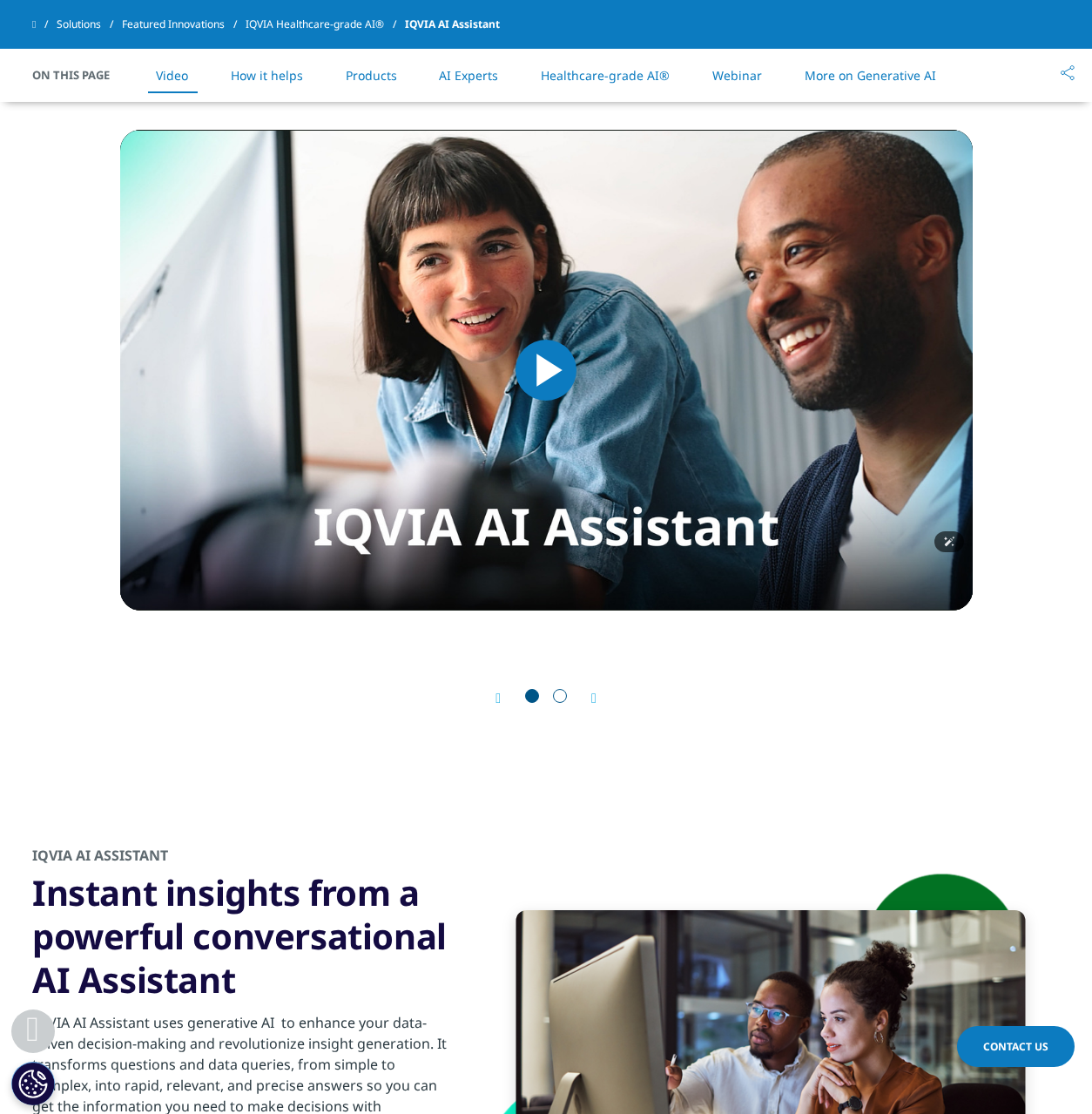
scroll to position [879, 0]
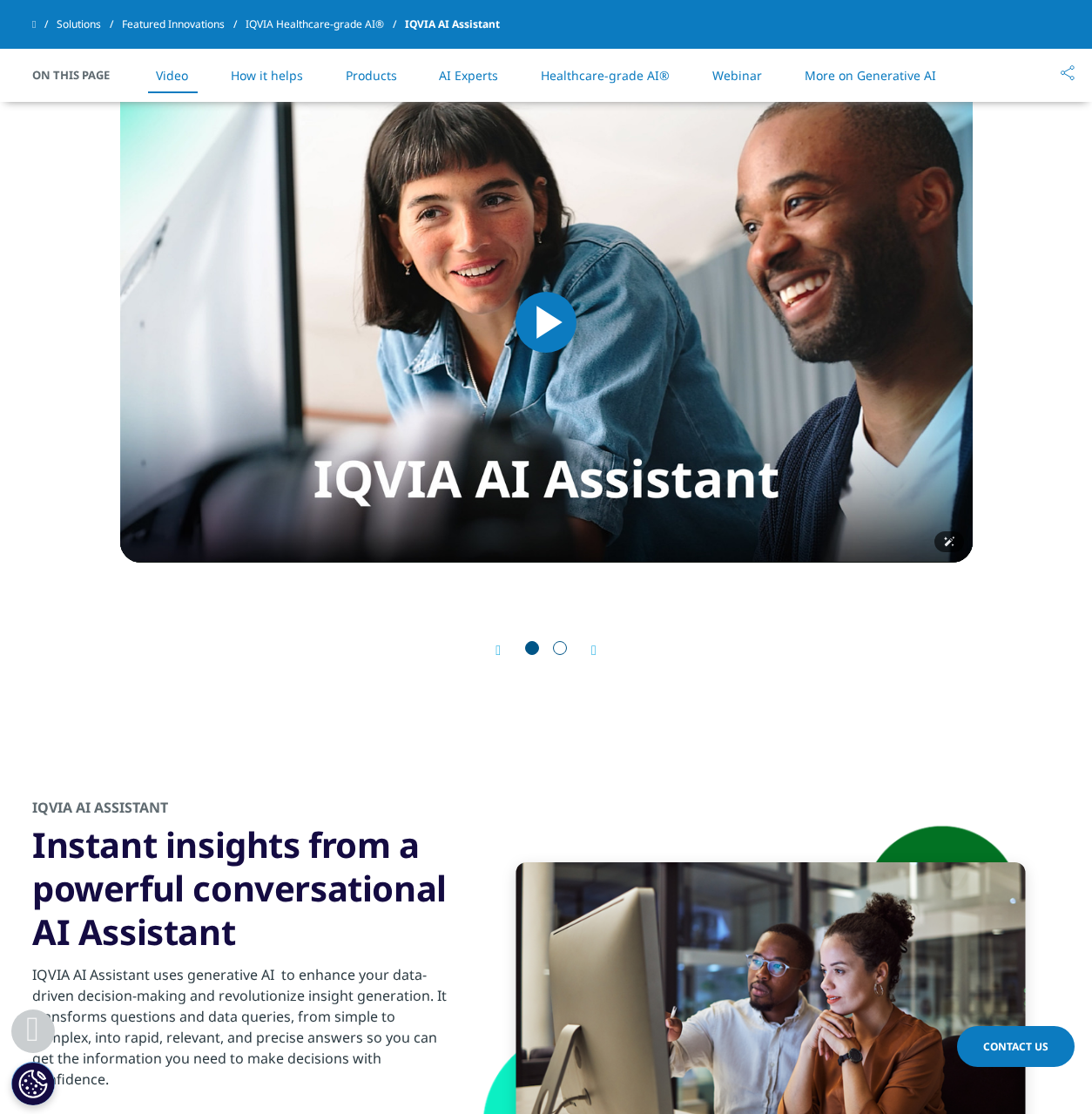
click at [546, 322] on span "Video Player" at bounding box center [546, 322] width 0 height 0
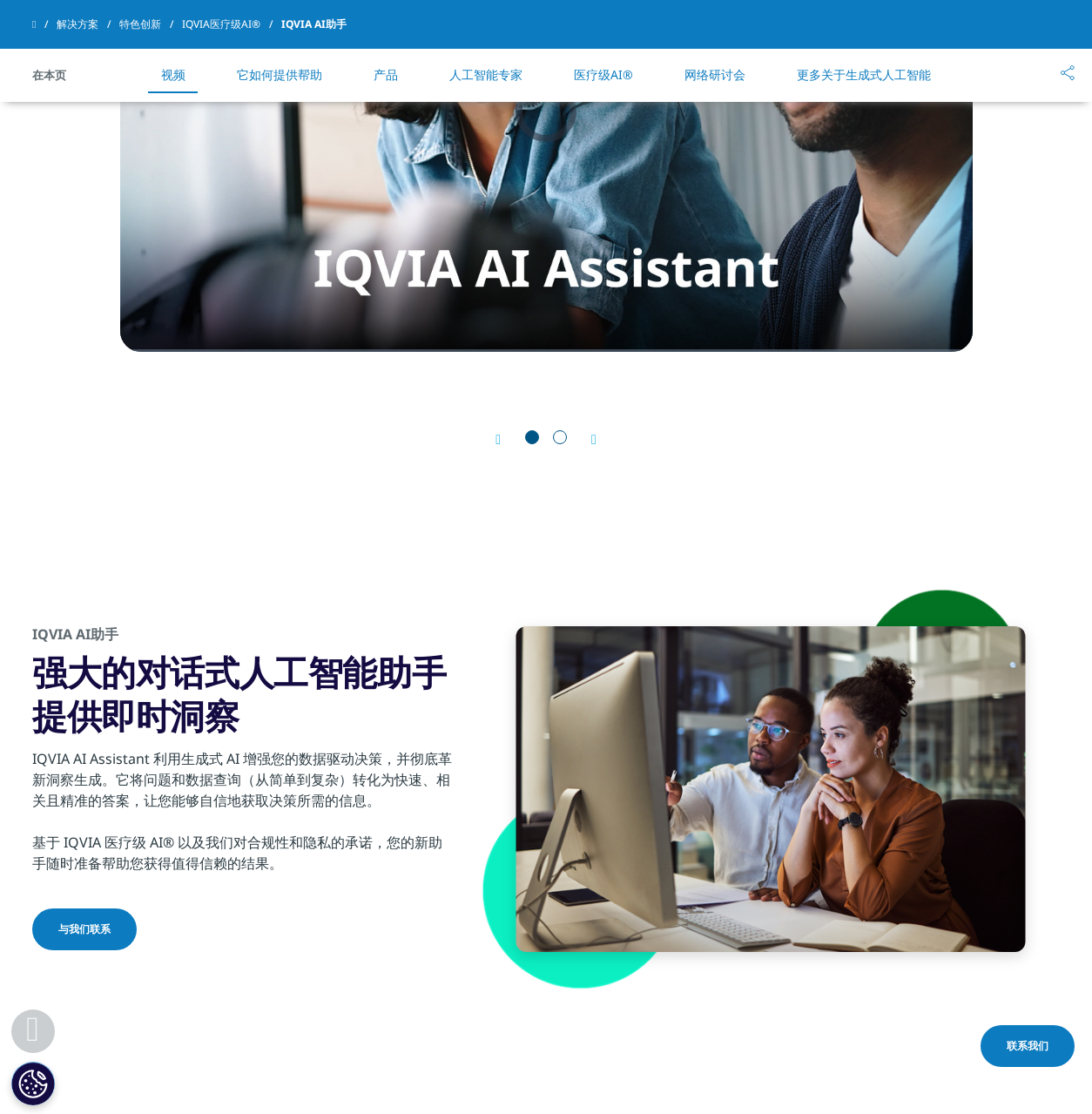
click at [450, 598] on div "IQVIA AI助手 强大的对话式人工智能助手提供即时洞察 IQVIA AI Assistant 利用生成式 AI 增强您的数据驱动决策，并彻底革新洞察生成。…" at bounding box center [546, 789] width 1028 height 492
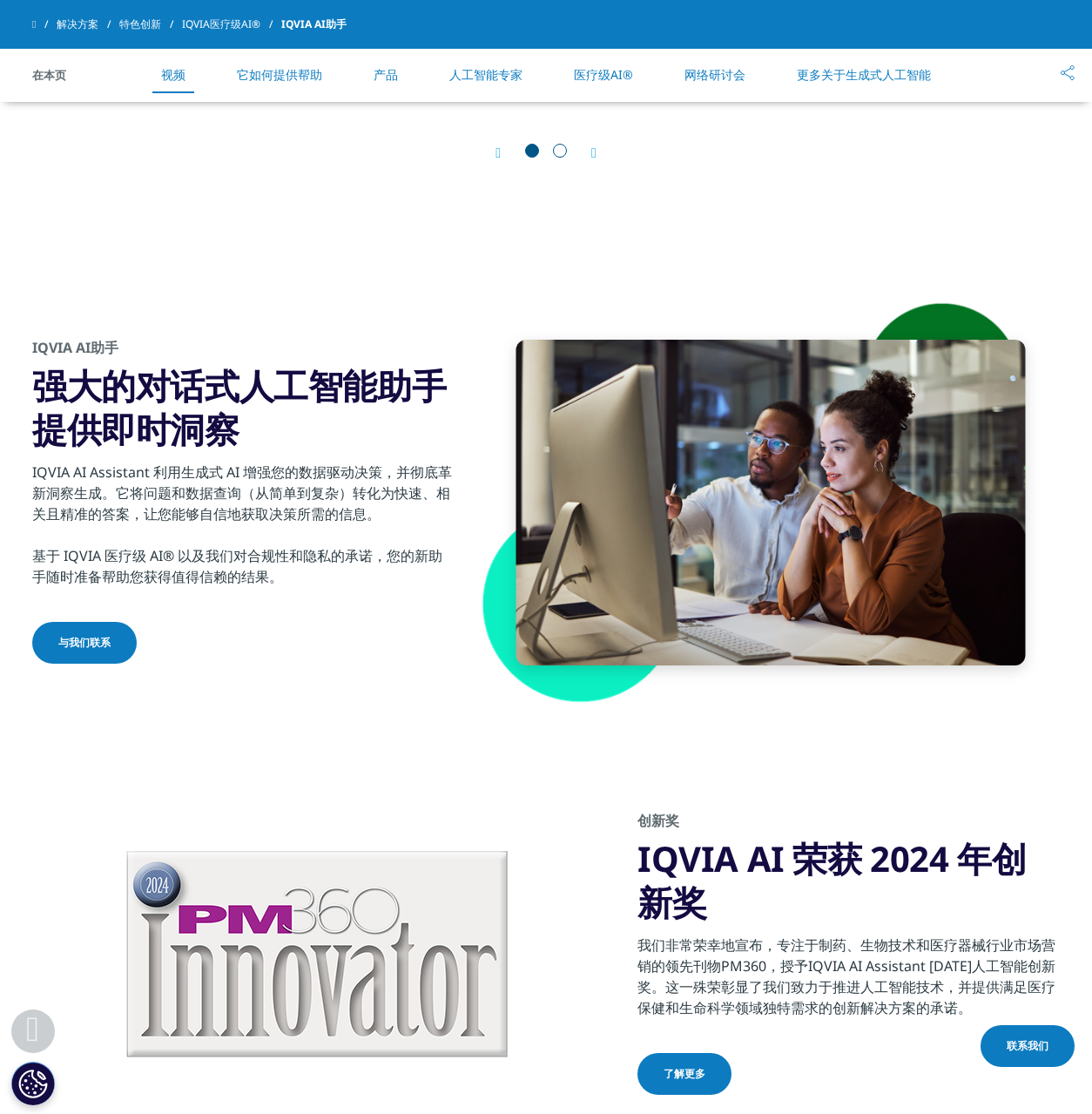
scroll to position [1384, 0]
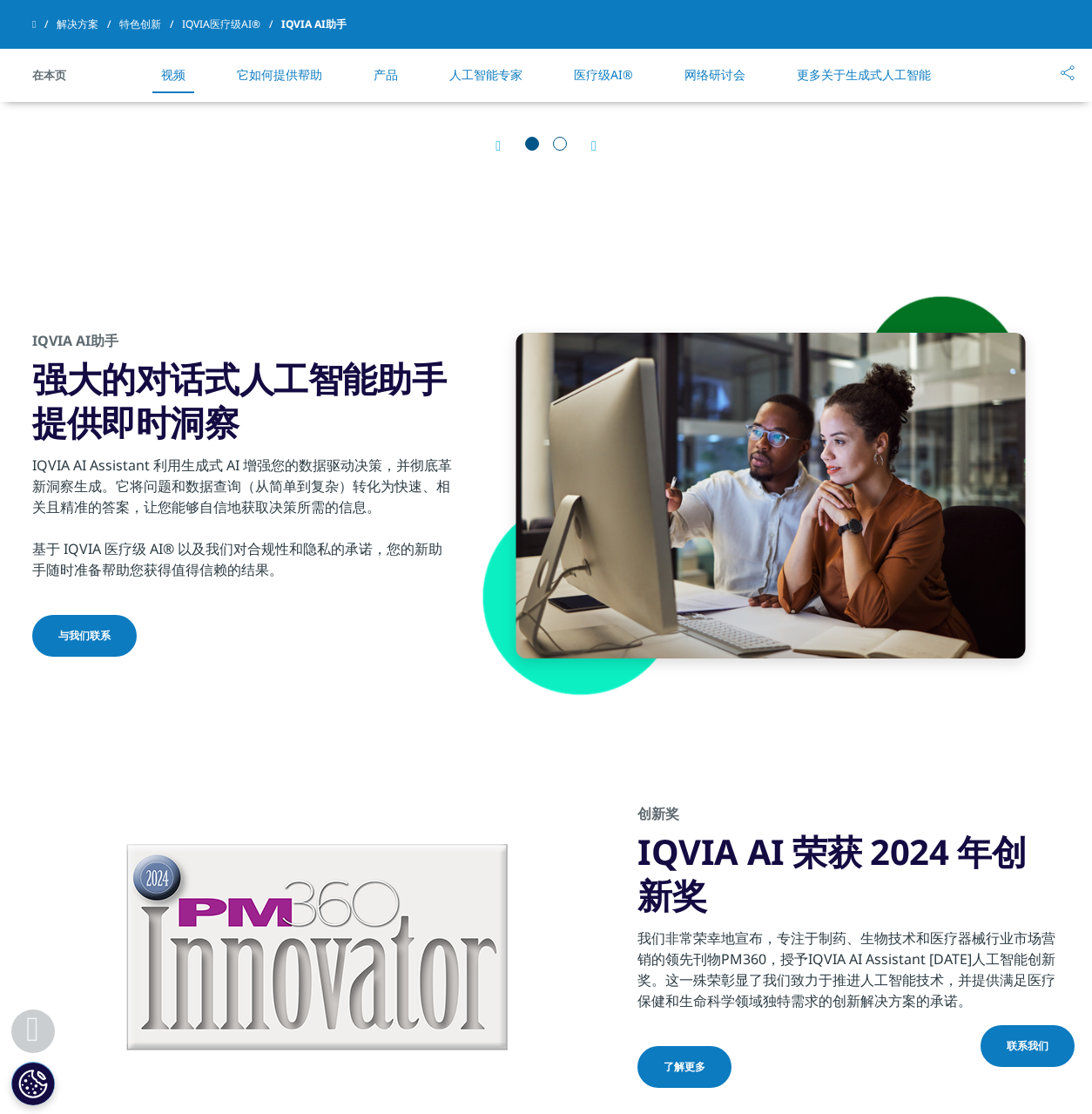
click at [630, 578] on div at bounding box center [770, 496] width 509 height 326
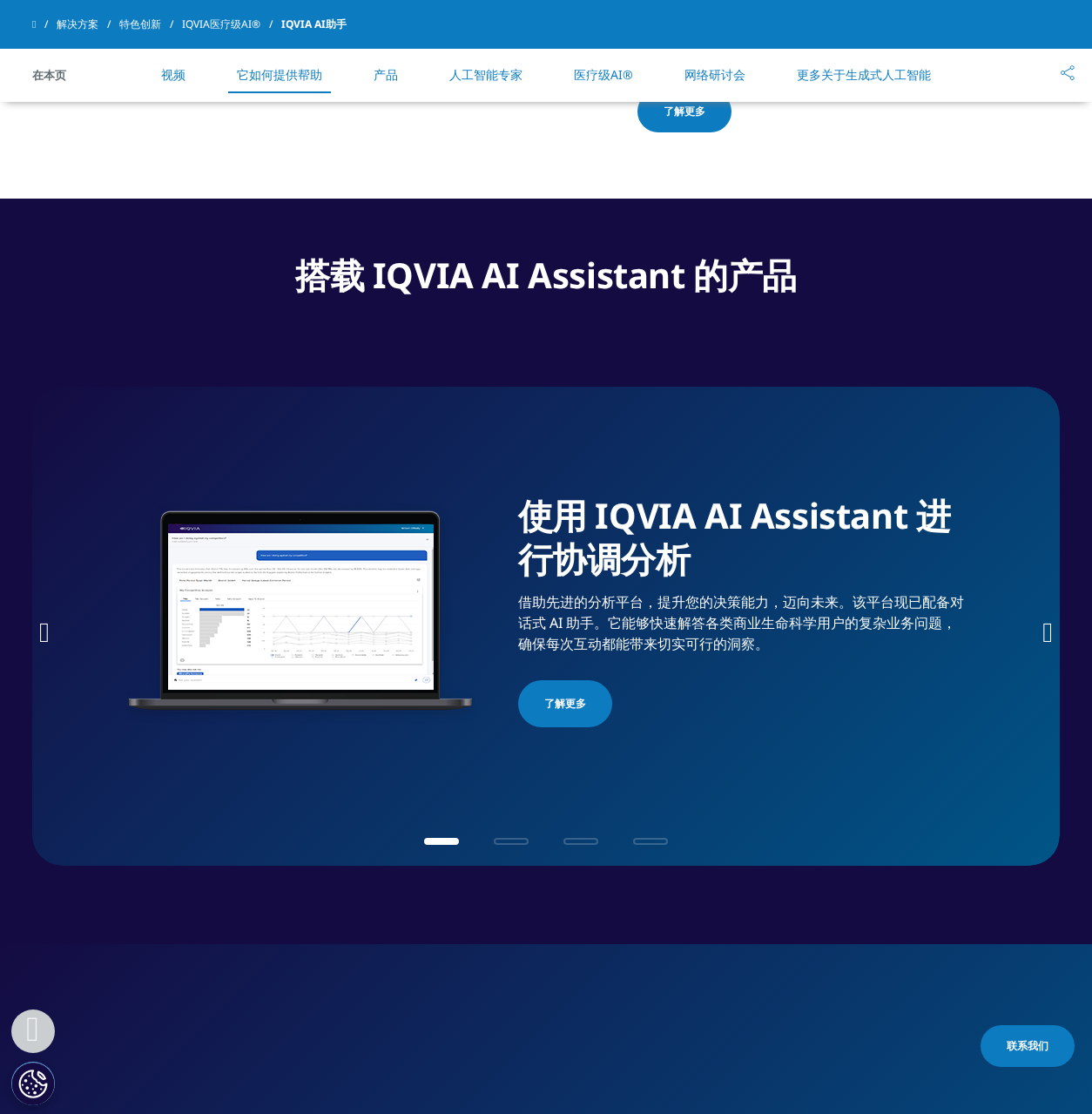
scroll to position [2341, 0]
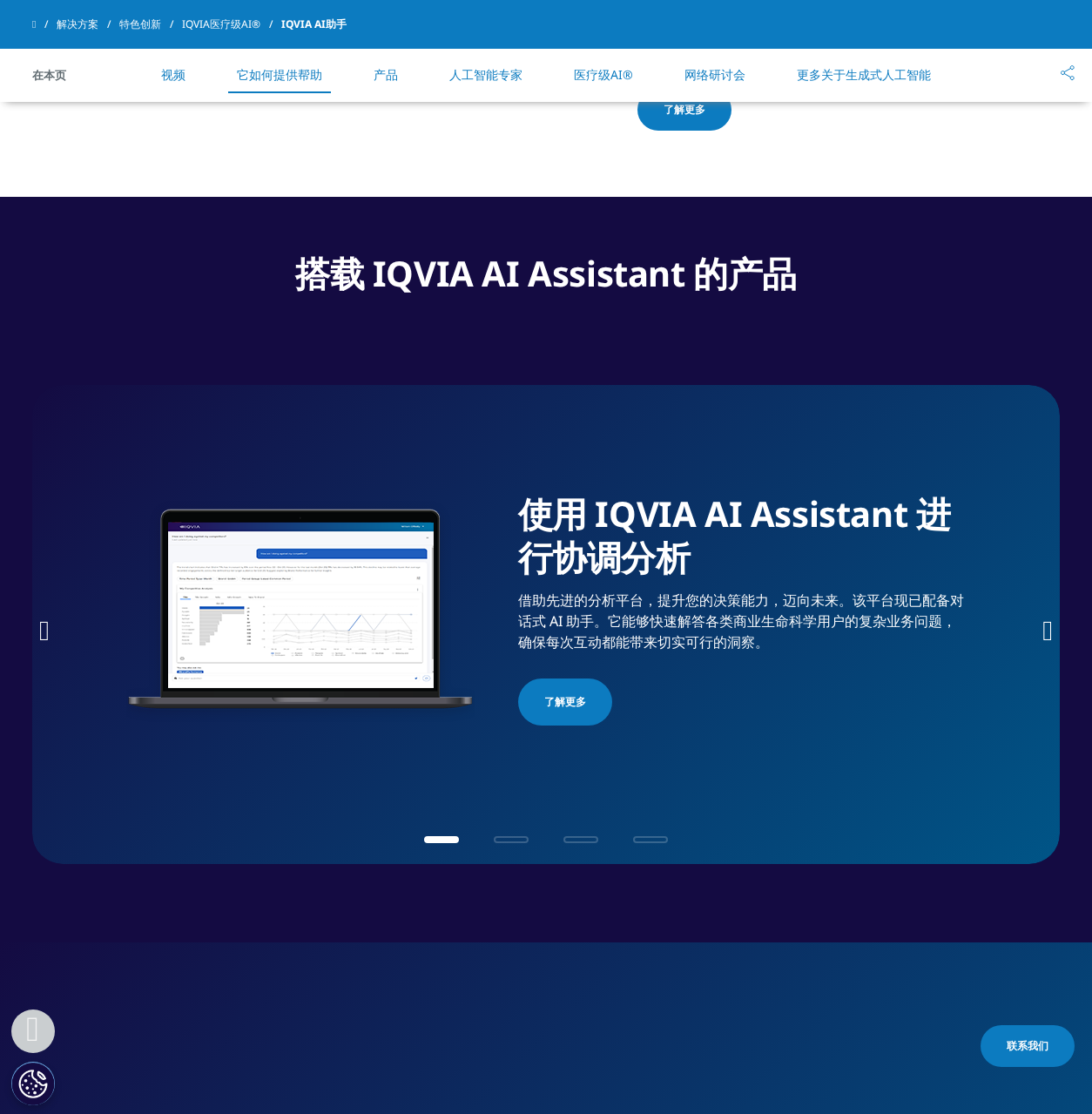
click at [894, 668] on div "使用 IQVIA AI Assistant 进行协调分析 借助先进的分析平台，提升您的决策能力，迈向未来。该平台现已配备对话式 AI 助手。它能够快速解答各类…" at bounding box center [742, 611] width 448 height 239
click at [673, 633] on font "借助先进的分析平台，提升您的决策能力，迈向未来。该平台现已配备对话式 AI 助手。它能够快速解答各类商业生命科学用户的复杂业务问题，确保每次互动都能带来切实可…" at bounding box center [741, 621] width 446 height 61
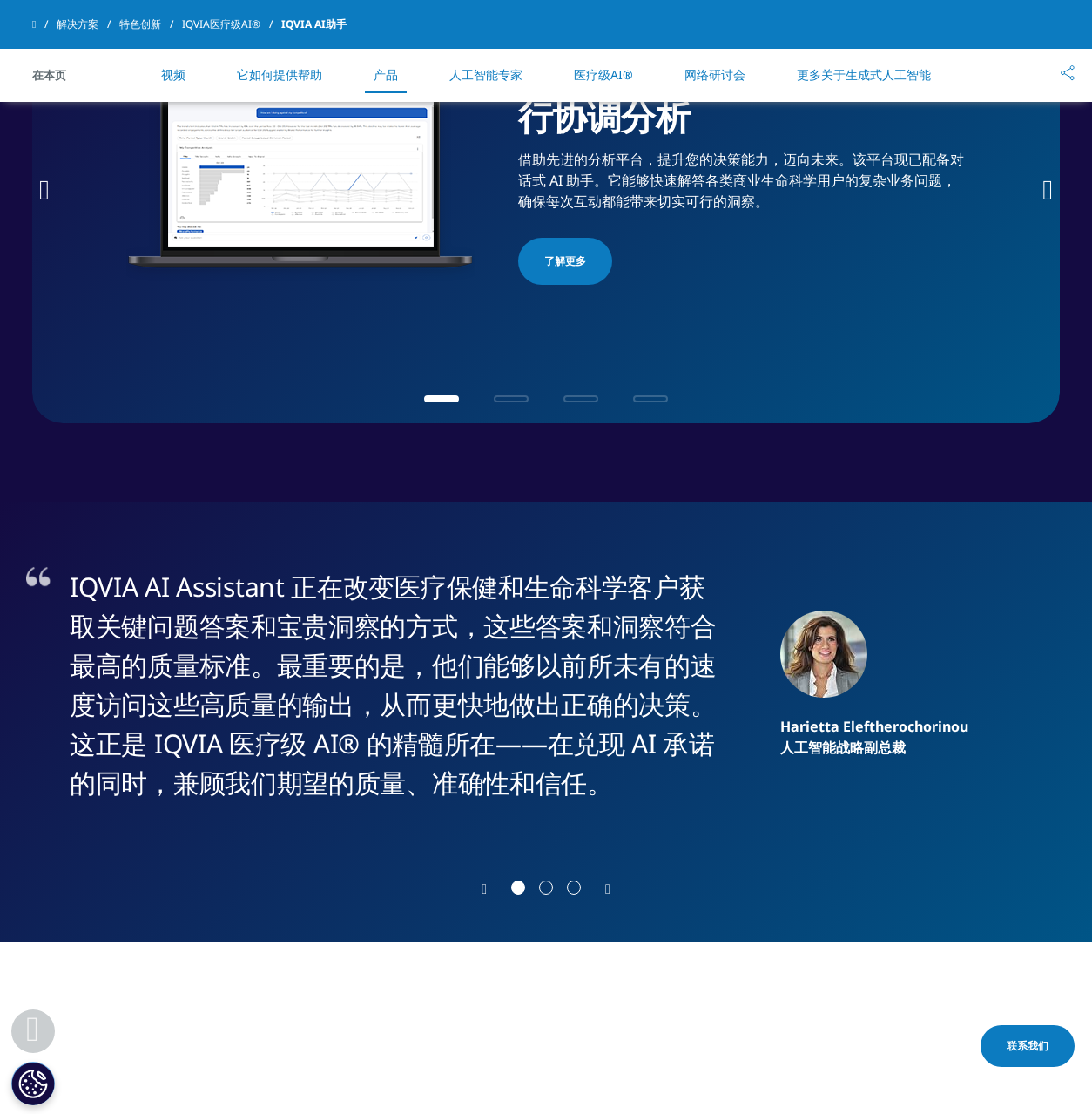
scroll to position [2454, 0]
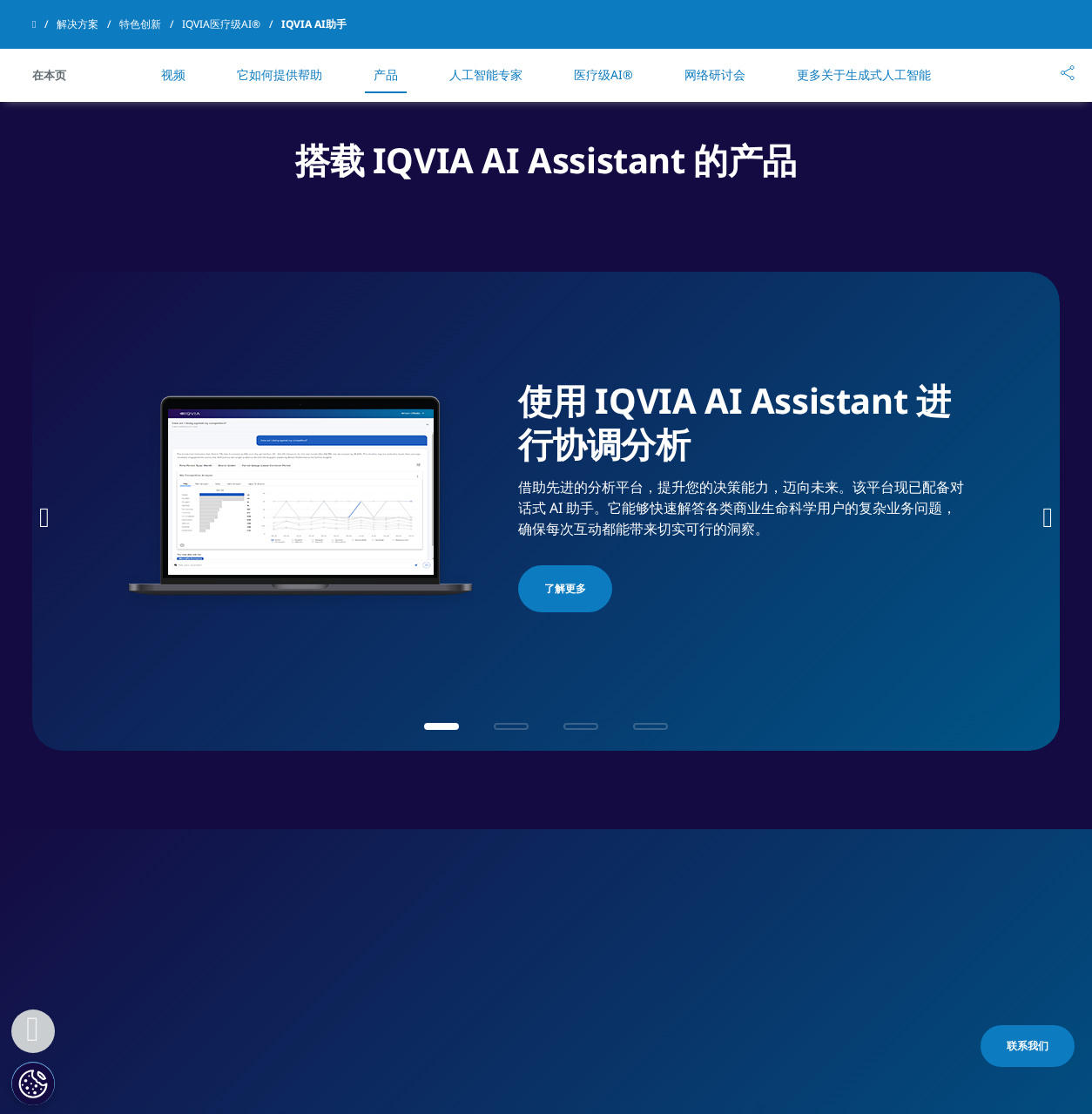
click at [910, 517] on div "使用 IQVIA AI Assistant 进行协调分析 借助先进的分析平台，提升您的决策能力，迈向未来。该平台现已配备对话式 AI 助手。它能够快速解答各类…" at bounding box center [742, 499] width 448 height 239
click at [353, 496] on img "1 / 4" at bounding box center [300, 498] width 349 height 470
click at [1046, 515] on icon "下一张幻灯片" at bounding box center [1048, 517] width 11 height 28
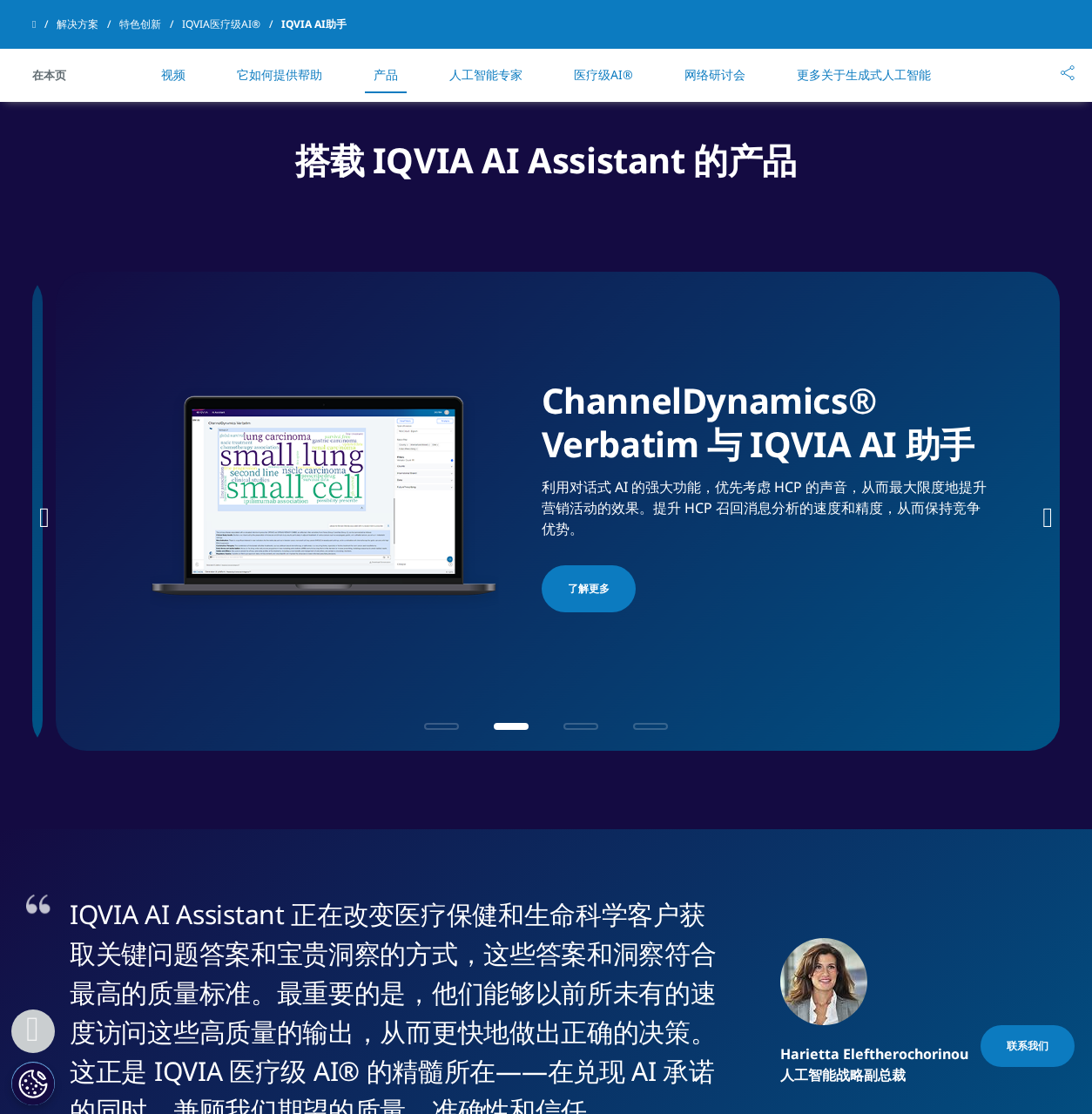
click at [633, 515] on font "利用对话式 AI 的强大功能，优先考虑 HCP 的声音，从而最大限度地提升营销活动的效果。提升 HCP 召回消息分析的速度和精度，从而保持竞争优势。" at bounding box center [764, 508] width 445 height 61
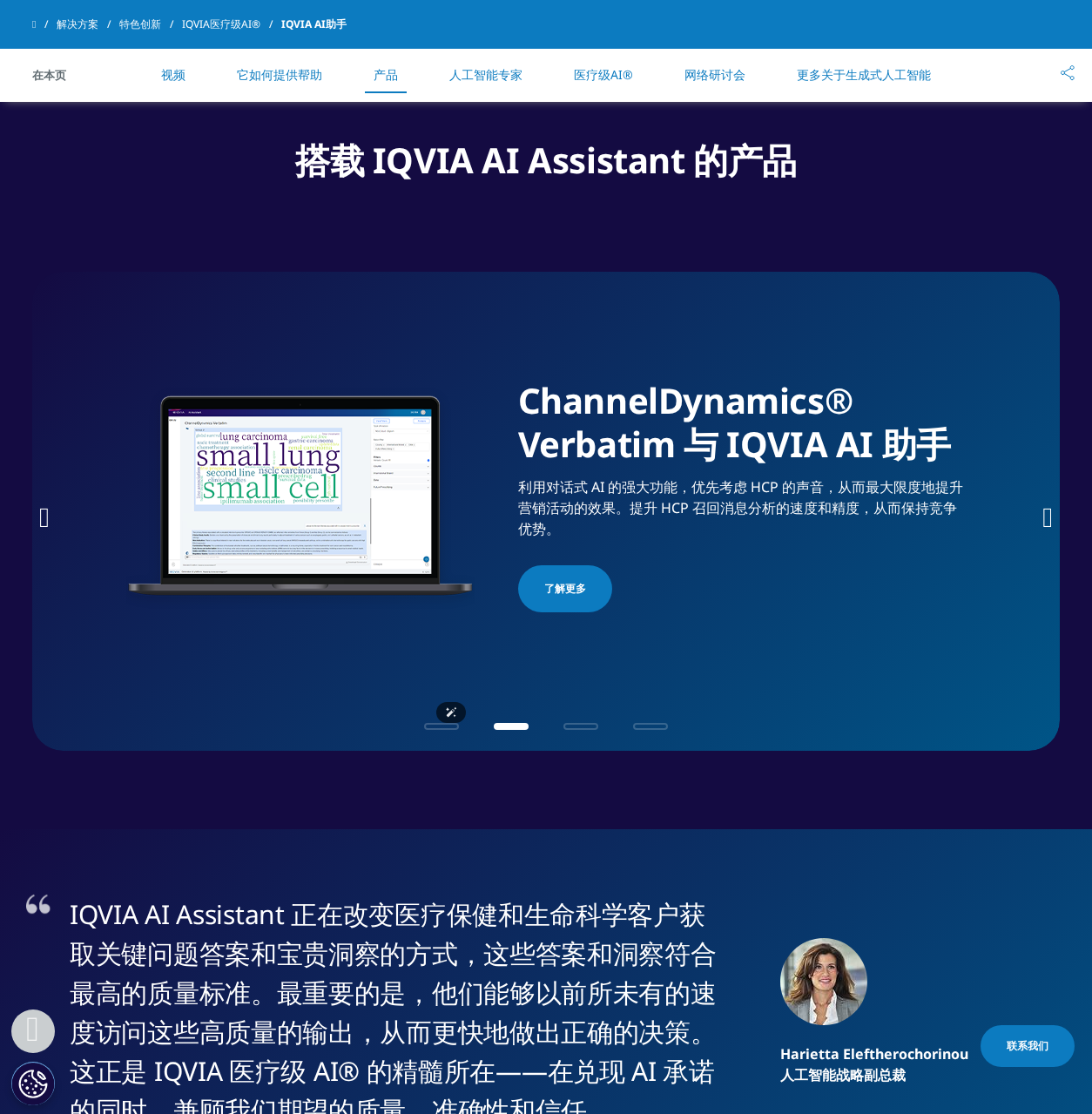
click at [297, 513] on img "2 / 4" at bounding box center [300, 498] width 349 height 470
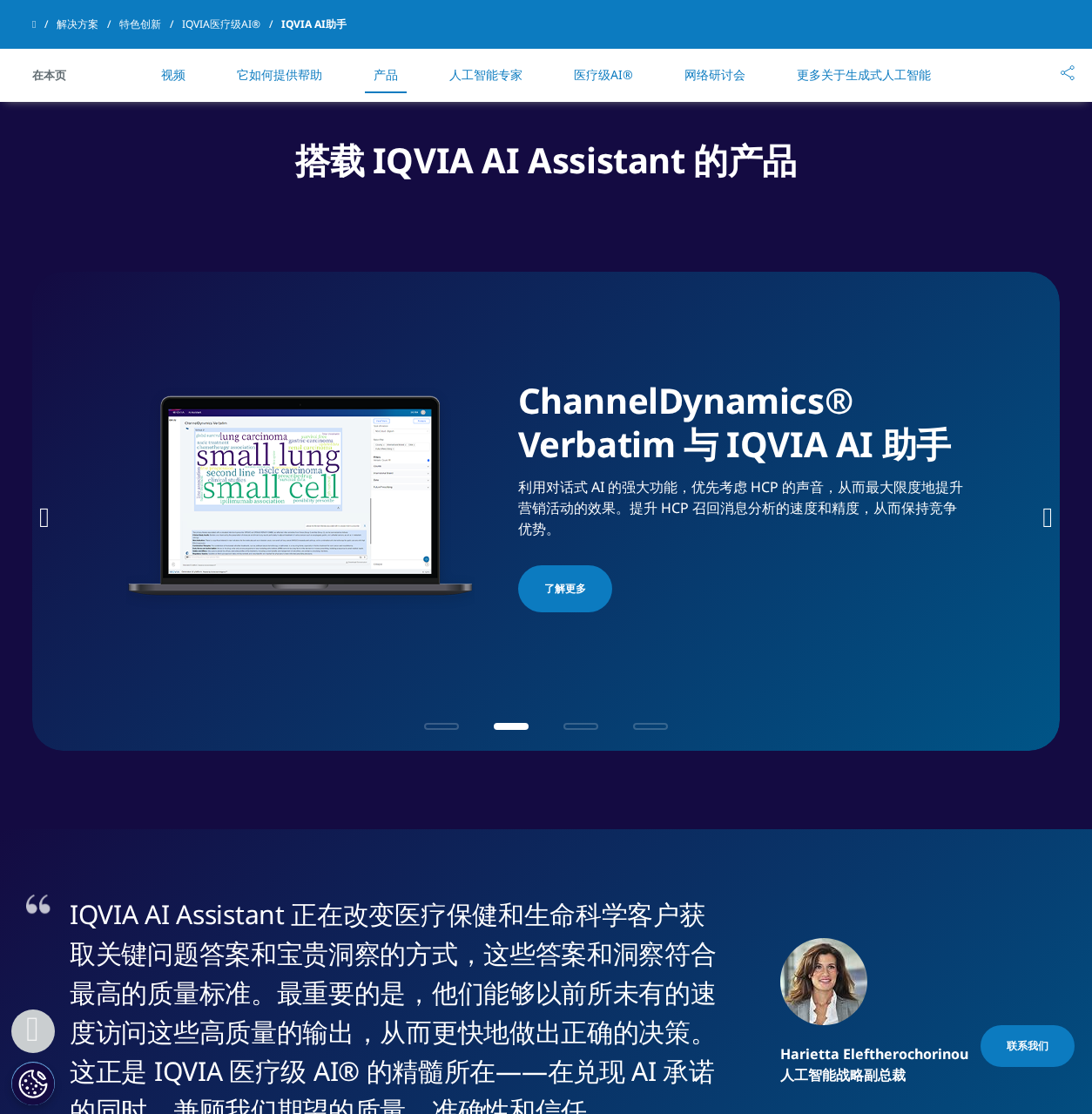
click at [562, 591] on font "了解更多" at bounding box center [565, 588] width 41 height 15
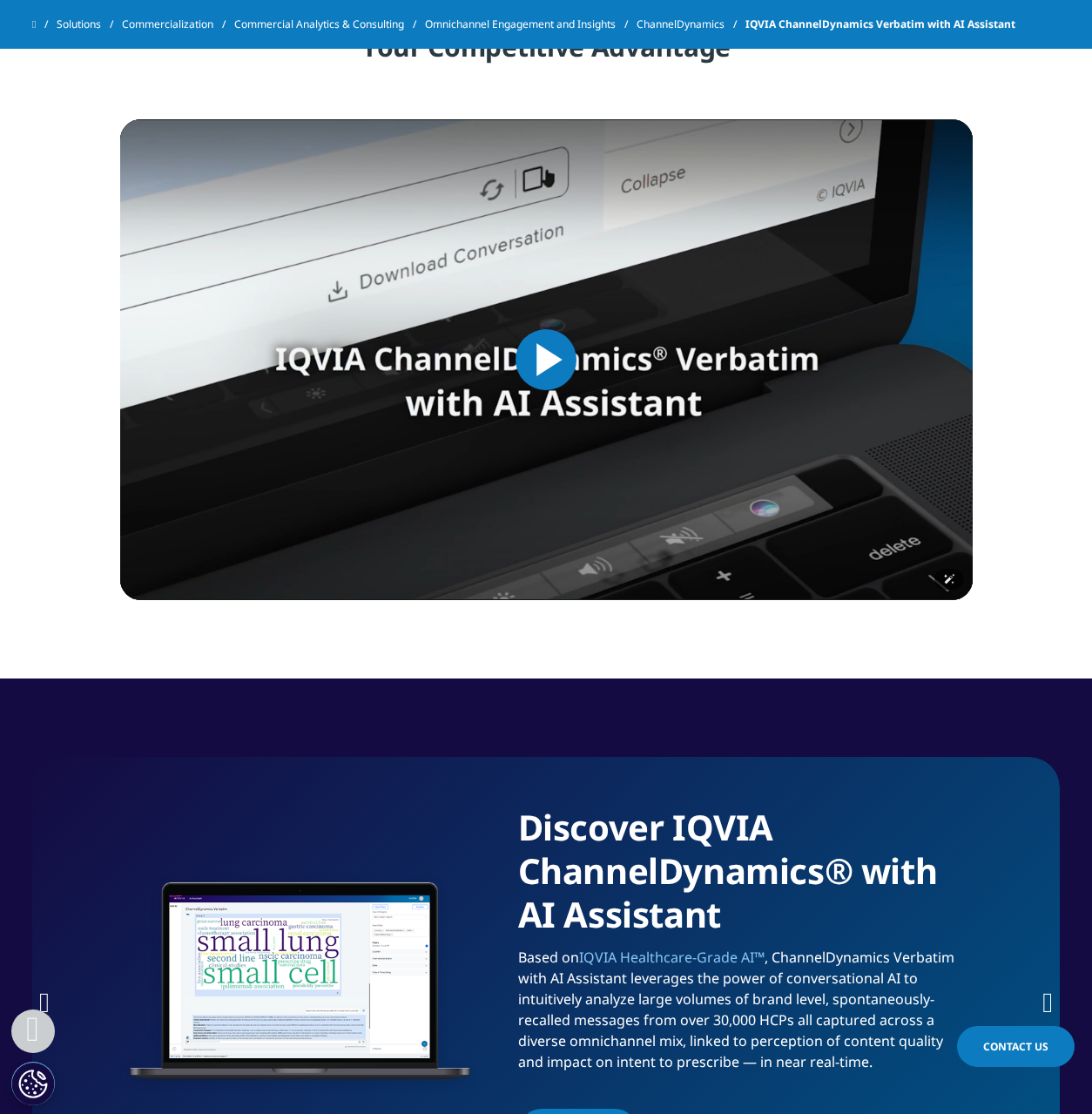
scroll to position [754, 0]
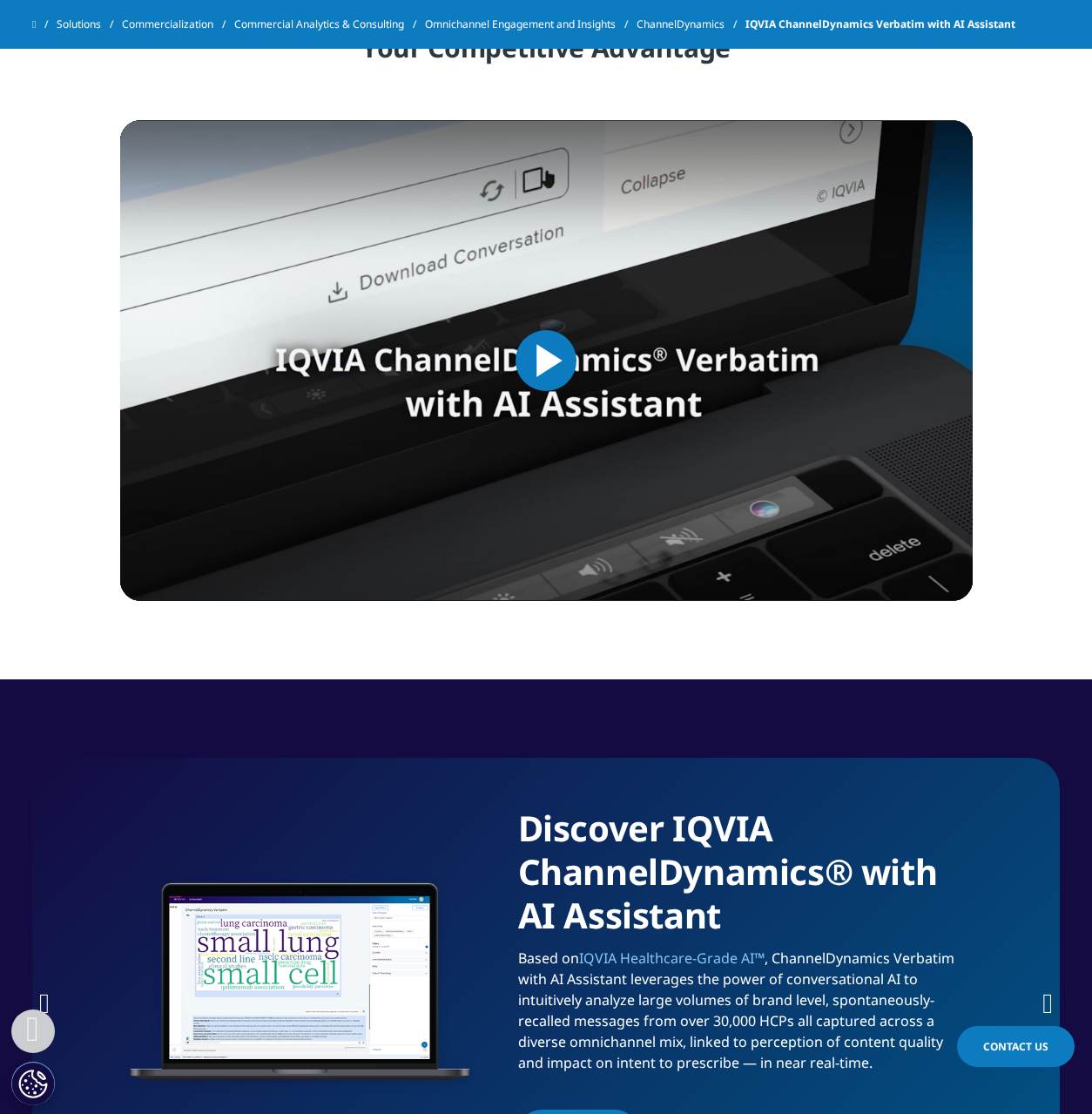
click at [546, 360] on span "Video Player" at bounding box center [546, 360] width 0 height 0
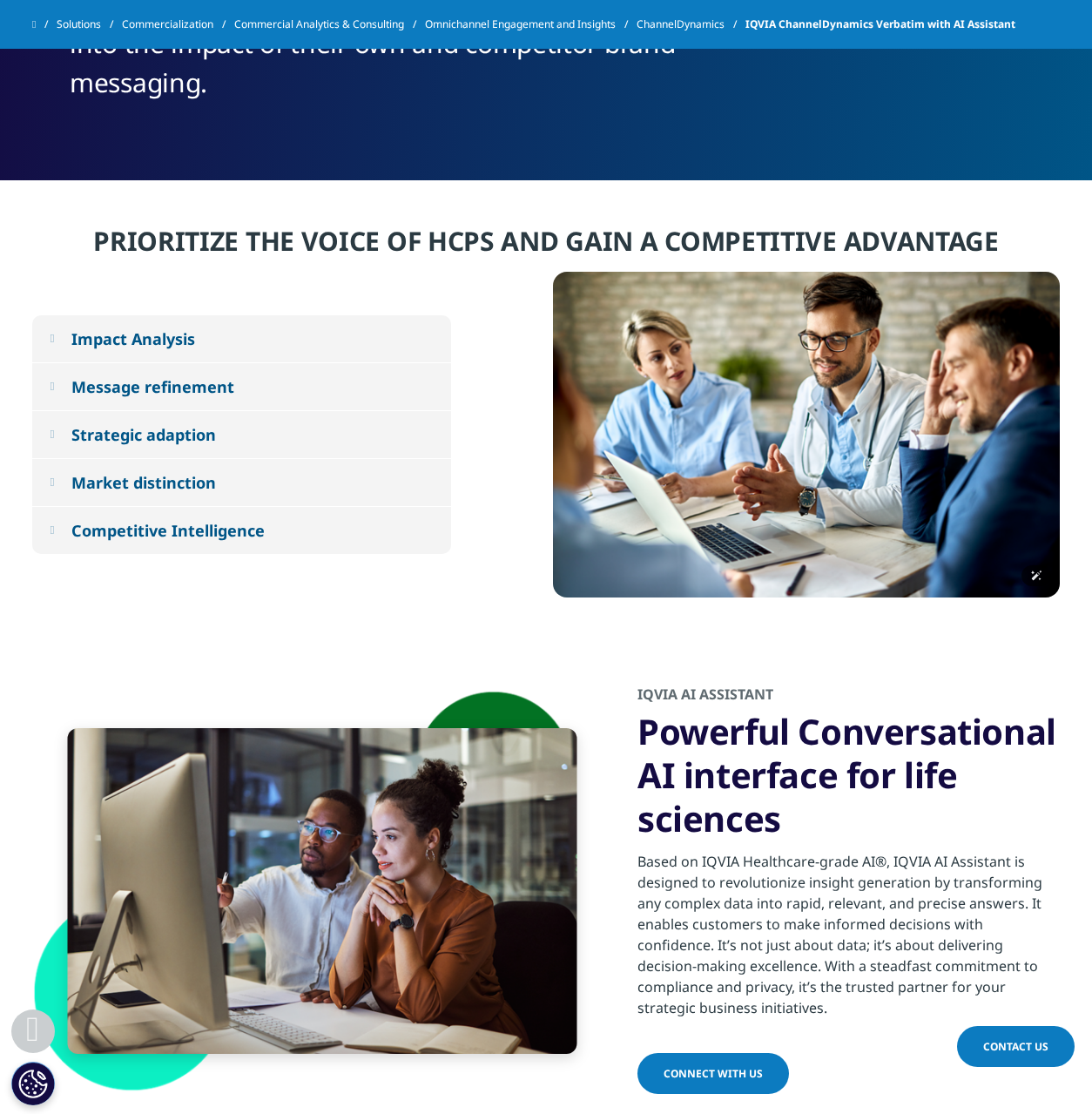
scroll to position [3522, 0]
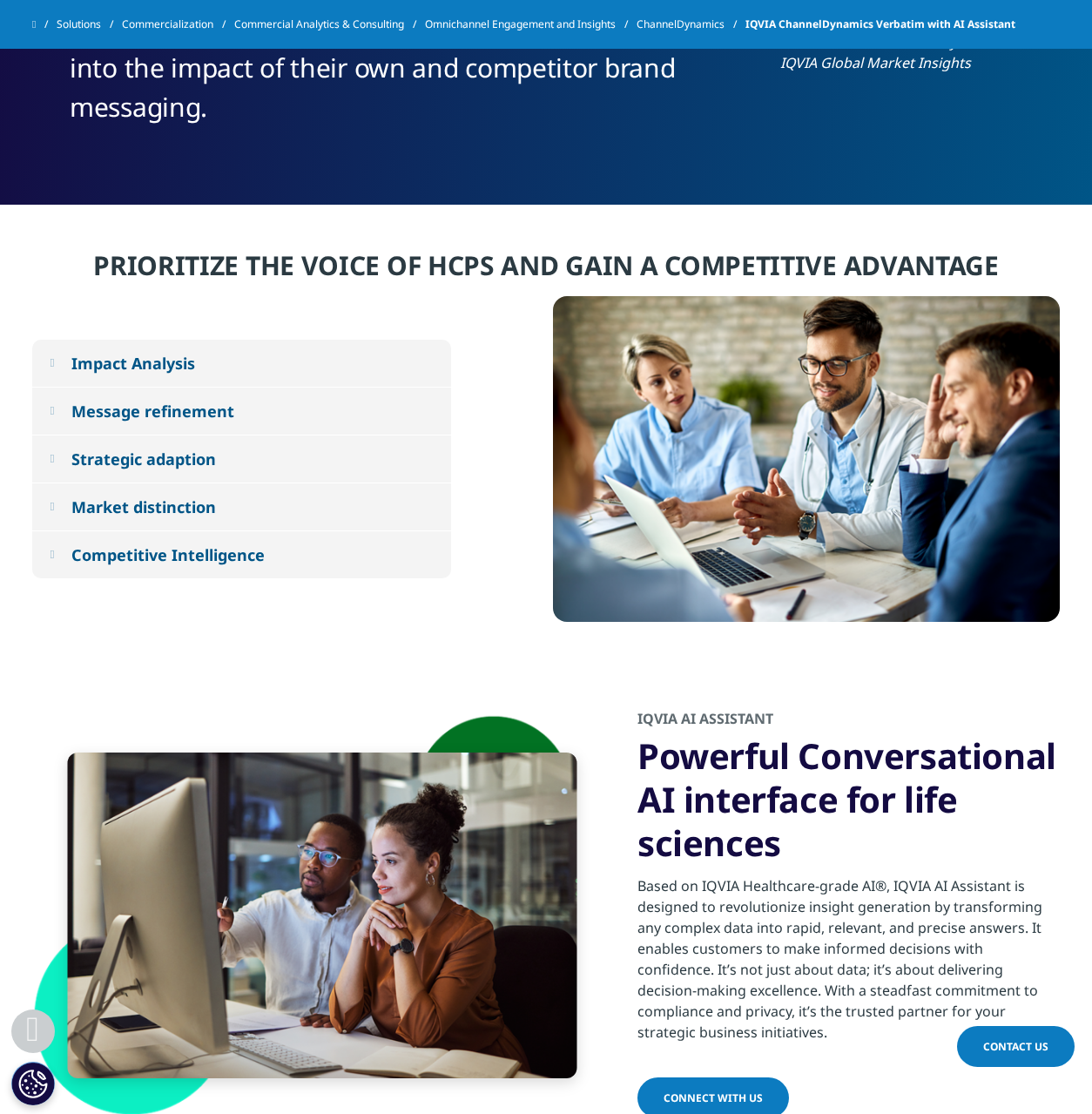
click at [197, 424] on button "Message refinement" at bounding box center [242, 412] width 419 height 47
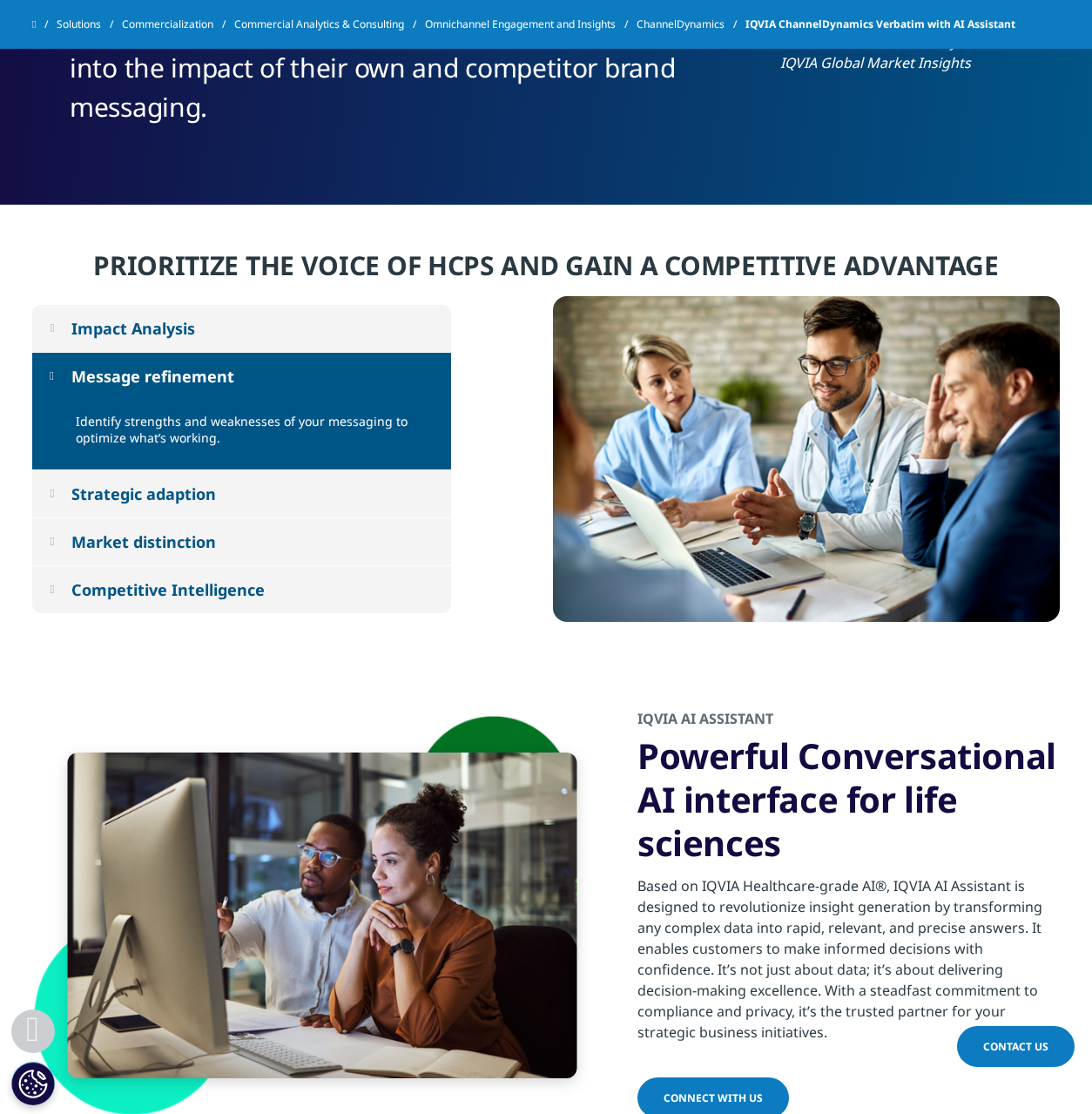
click at [195, 495] on div "Strategic adaption" at bounding box center [143, 494] width 144 height 21
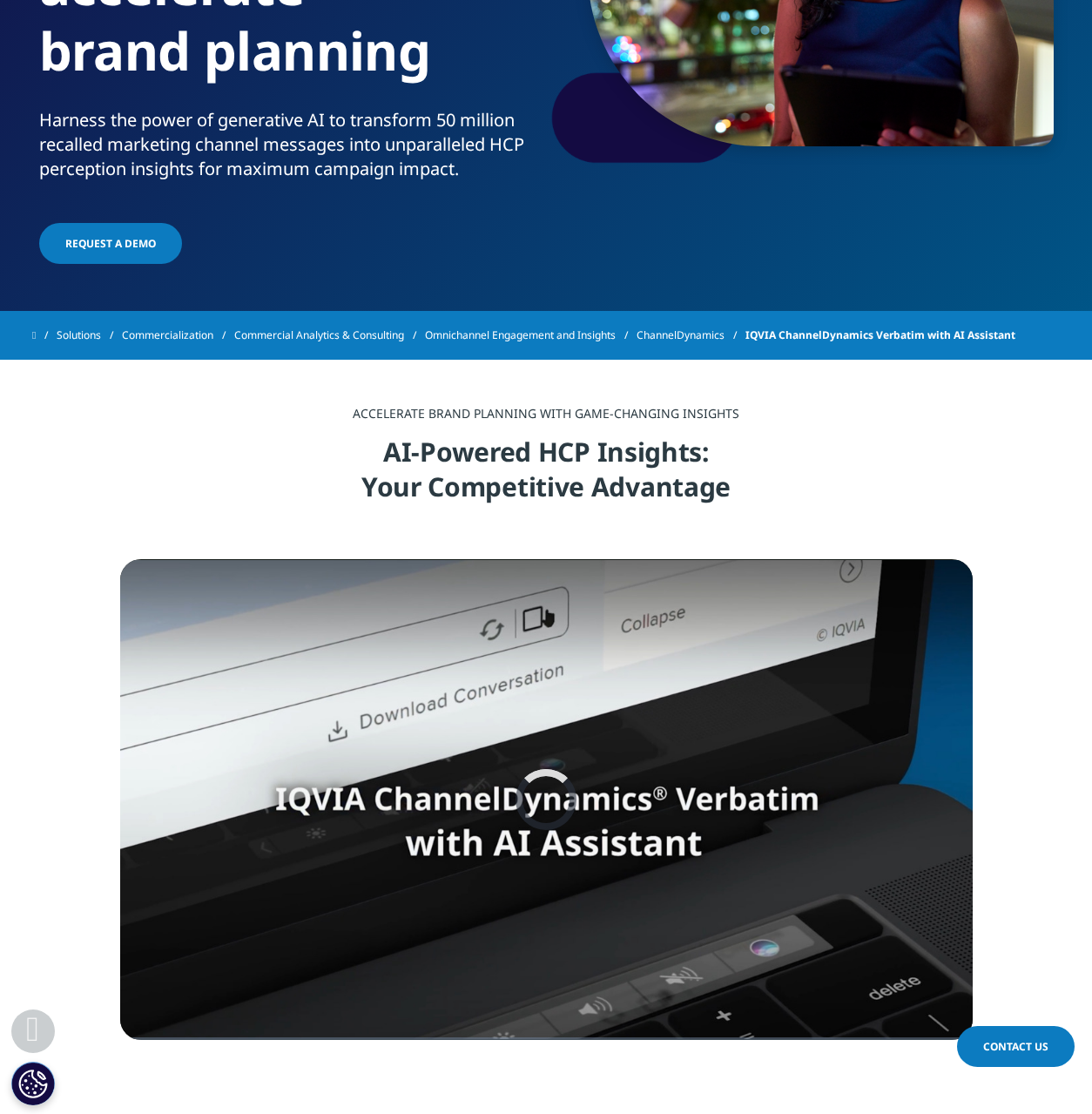
scroll to position [361, 0]
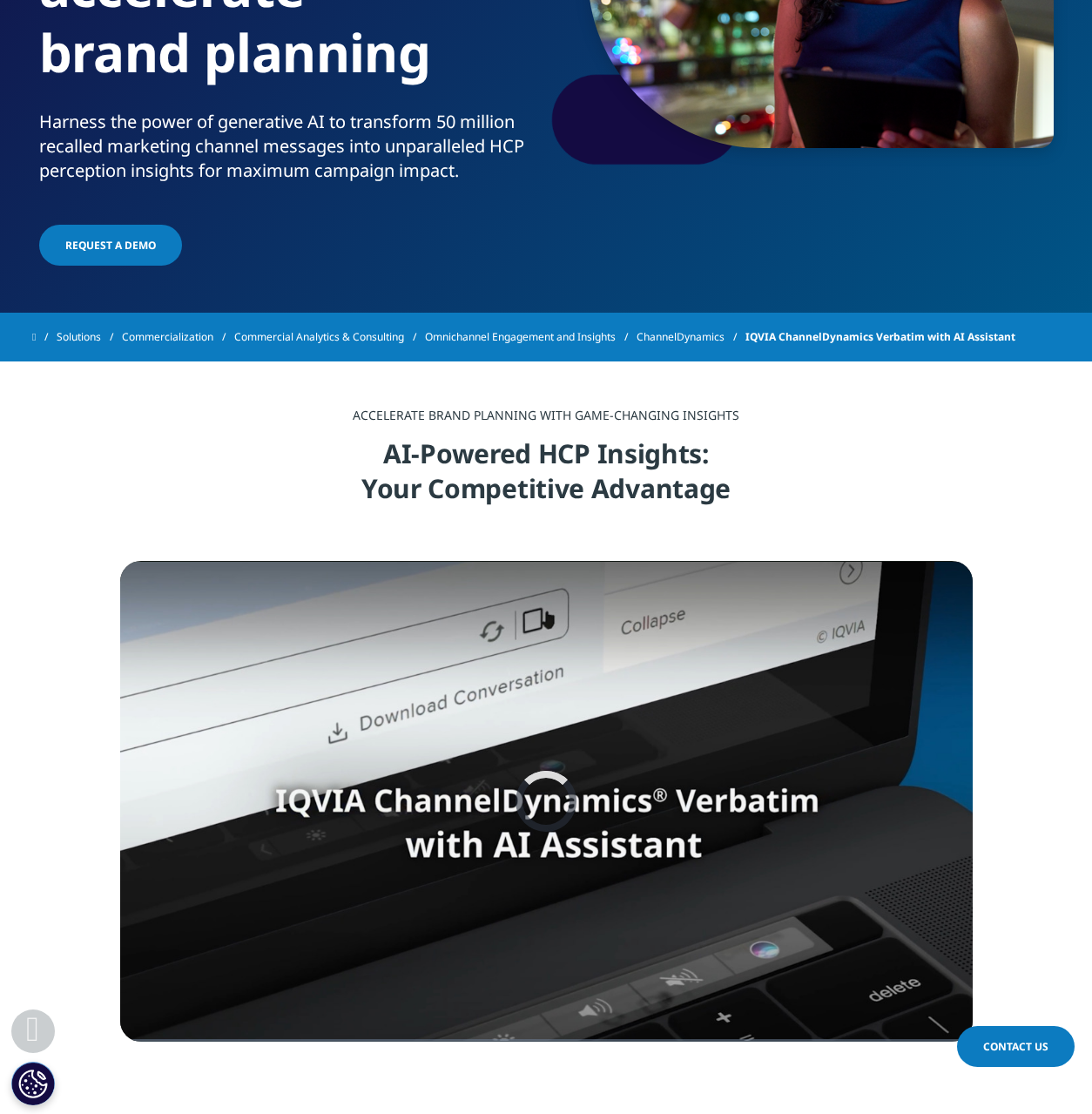
click at [846, 507] on h4 "AI-Powered HCP Insights: Your Competitive Advantage" at bounding box center [546, 478] width 680 height 83
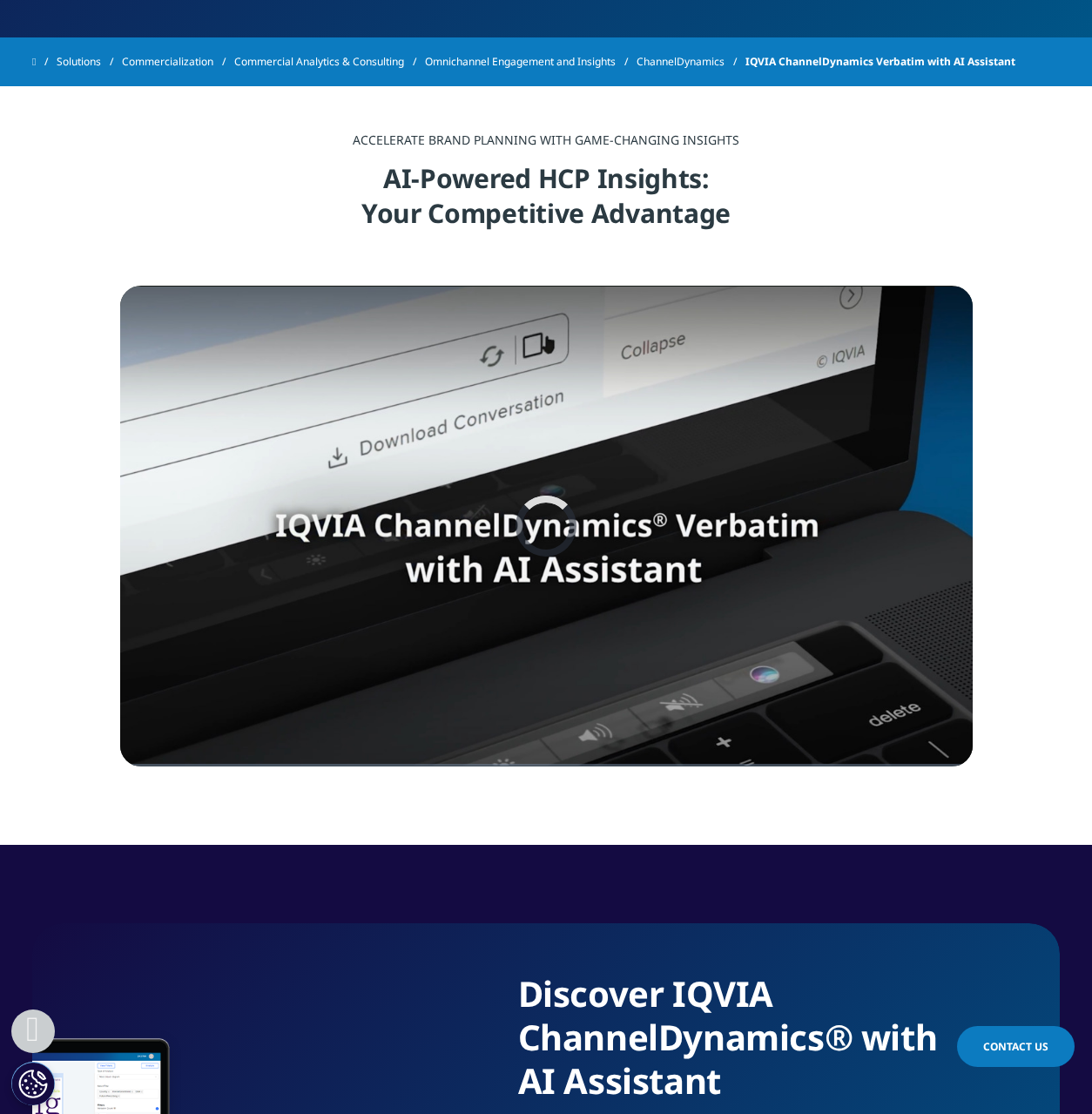
scroll to position [662, 0]
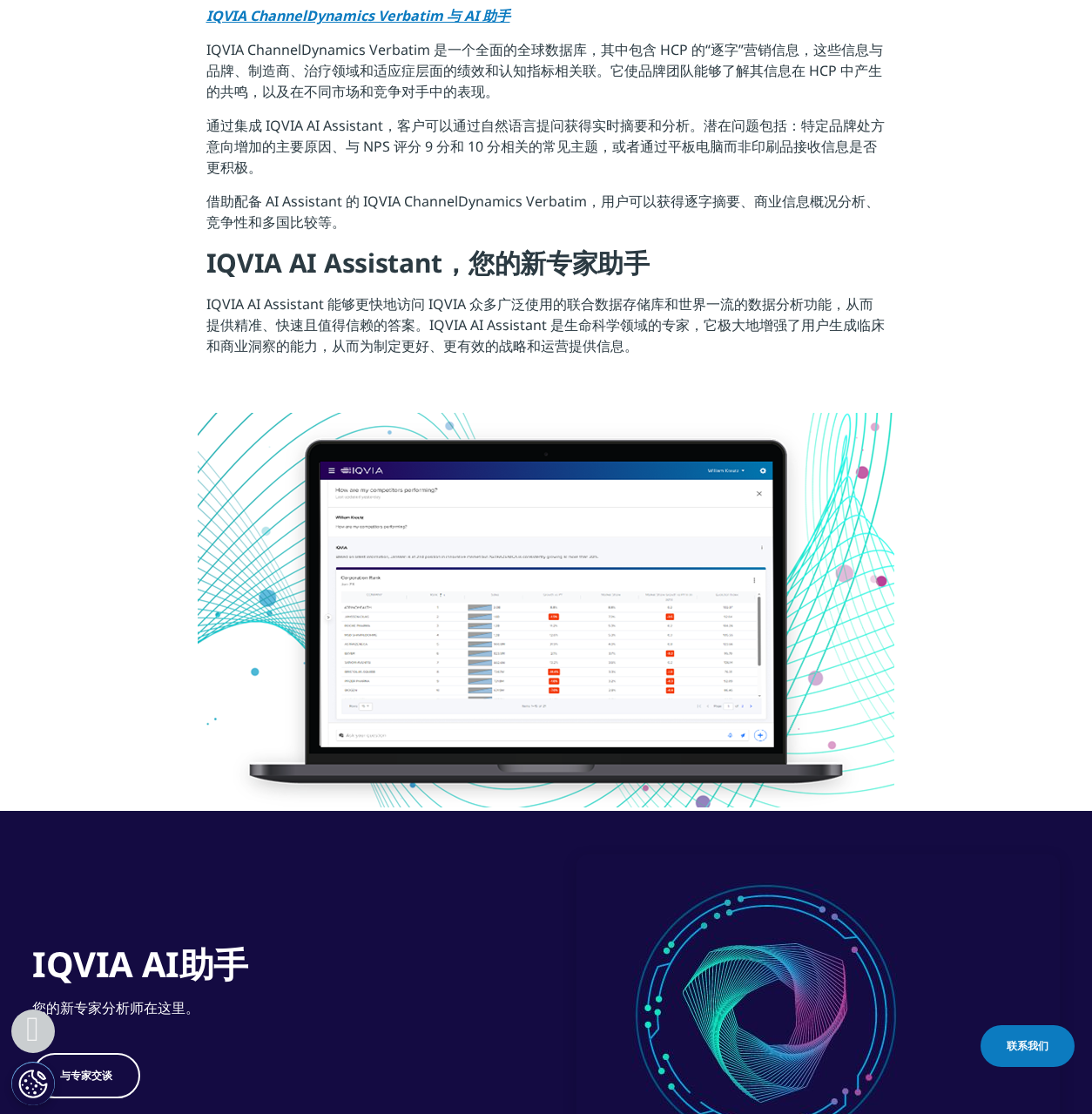
scroll to position [1888, 0]
